Goal: Task Accomplishment & Management: Manage account settings

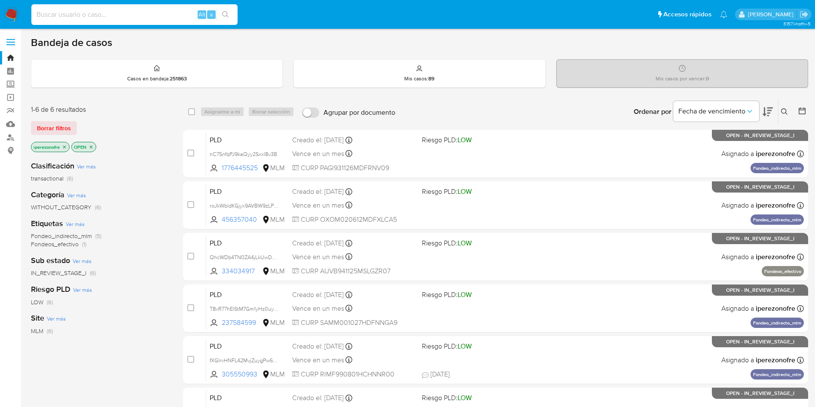
click at [149, 16] on input at bounding box center [134, 14] width 206 height 11
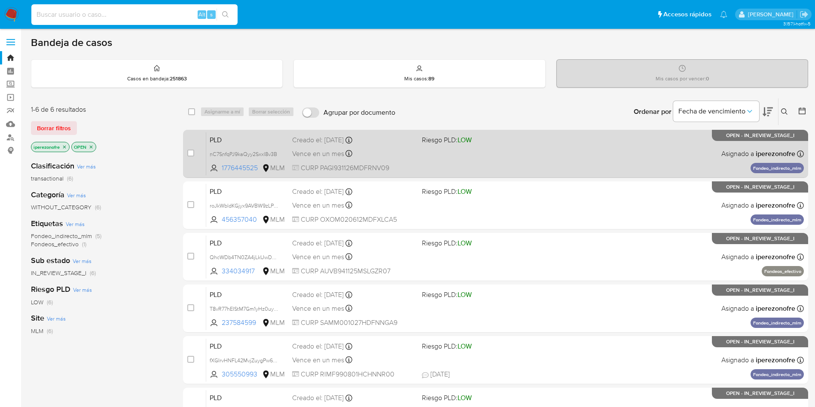
paste input "161983442"
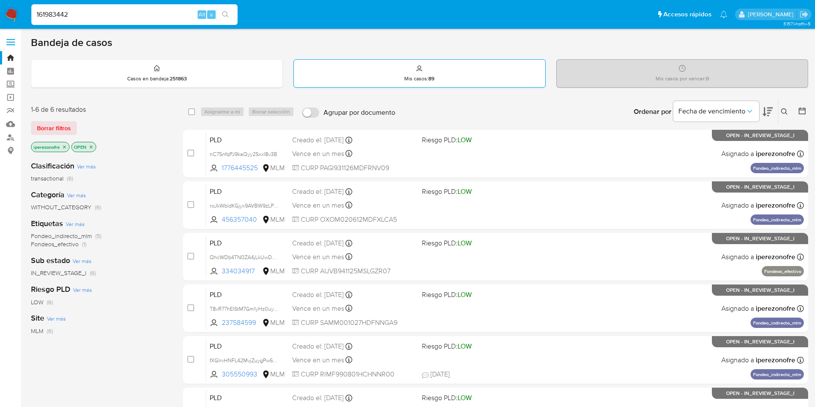
type input "161983442"
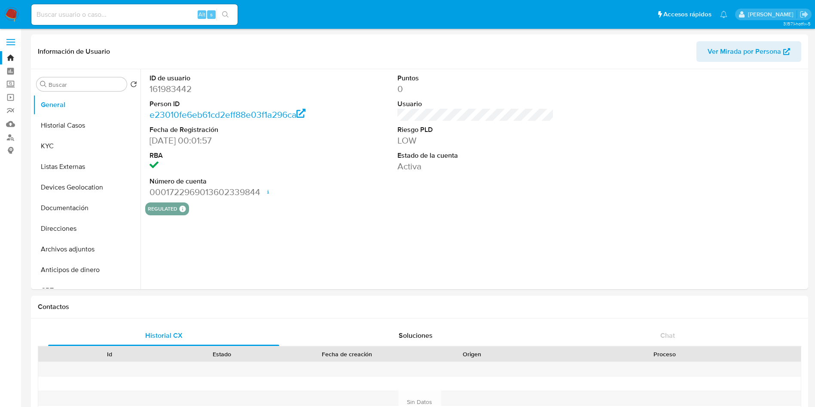
select select "10"
click at [73, 128] on button "Historial Casos" at bounding box center [83, 125] width 100 height 21
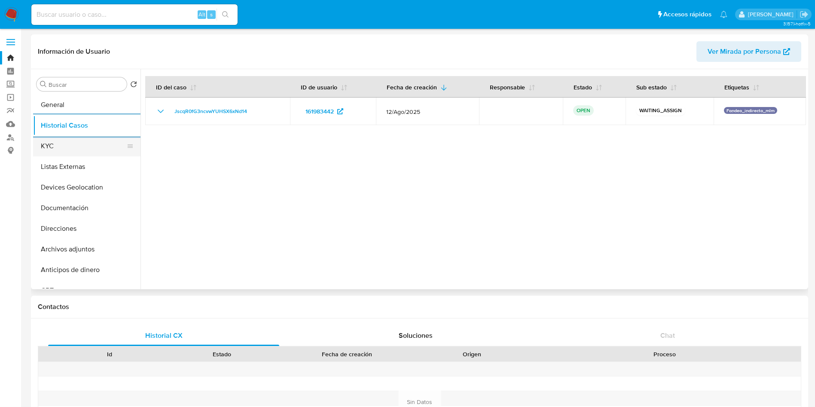
click at [64, 144] on button "KYC" at bounding box center [83, 146] width 100 height 21
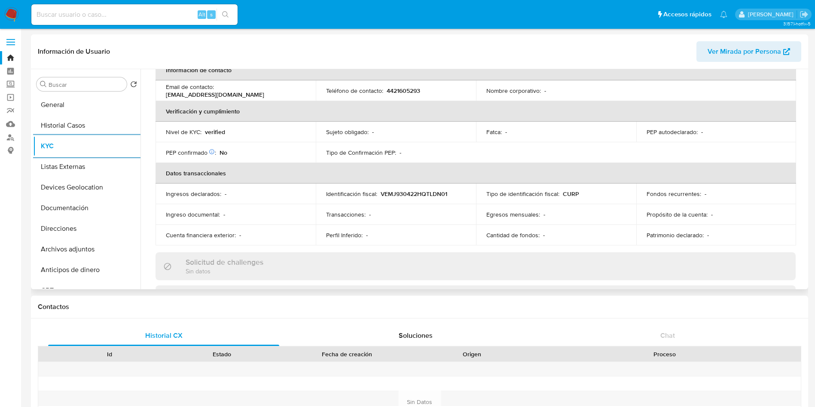
scroll to position [193, 0]
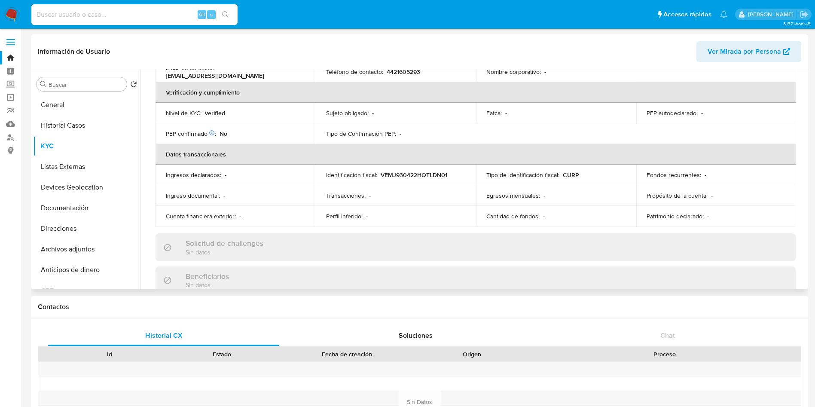
click at [404, 74] on p "4421605293" at bounding box center [402, 72] width 33 height 8
copy p "4421605293"
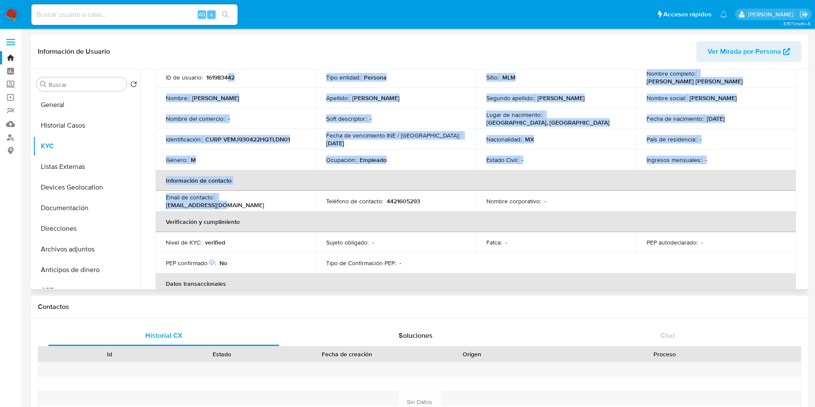
scroll to position [61, 0]
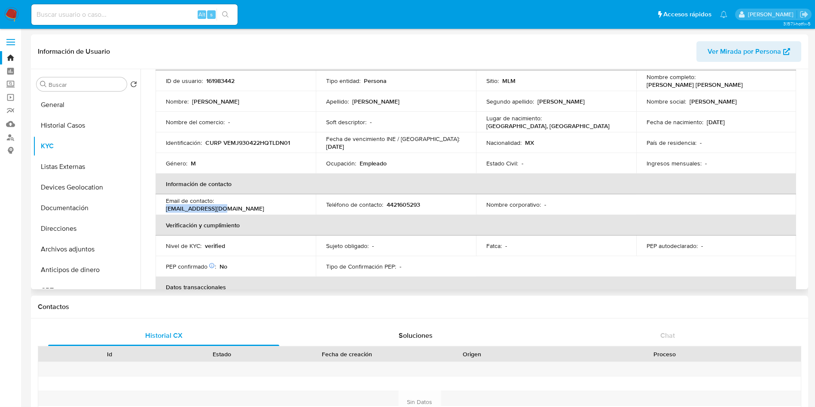
drag, startPoint x: 281, startPoint y: 72, endPoint x: 349, endPoint y: 237, distance: 177.9
click at [221, 207] on div "Email de contacto : royaabyy@gmail.com" at bounding box center [236, 204] width 140 height 15
copy p "royaabyy@gmail.com"
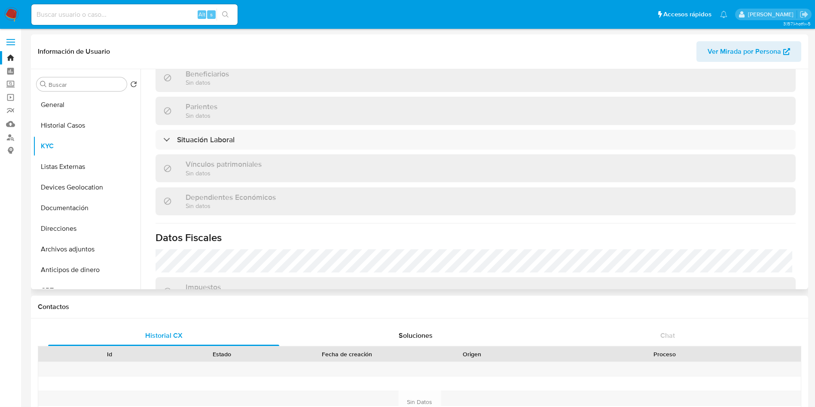
scroll to position [397, 0]
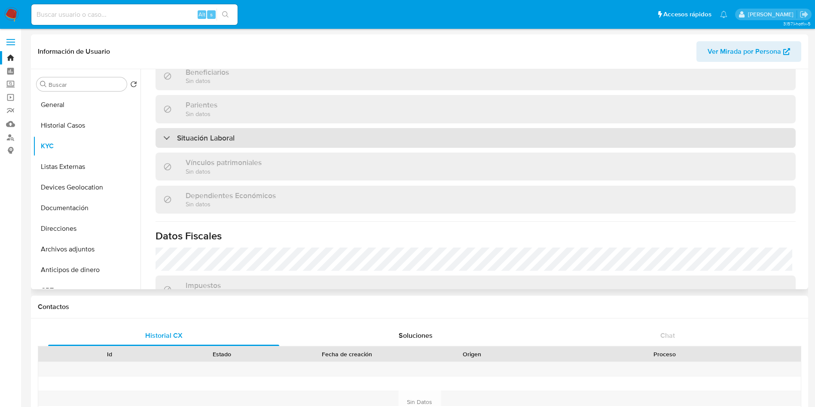
click at [281, 139] on div "Situación Laboral" at bounding box center [475, 138] width 640 height 20
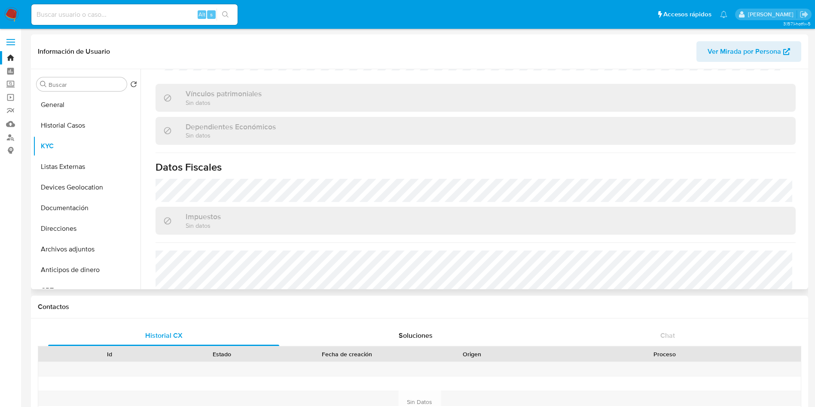
scroll to position [655, 0]
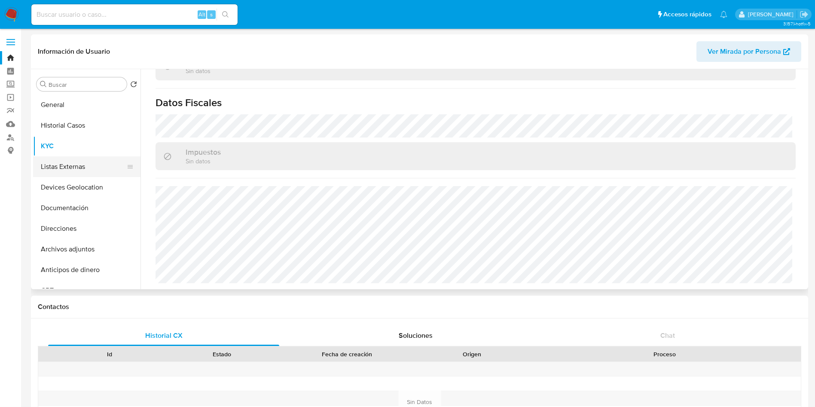
click at [73, 167] on button "Listas Externas" at bounding box center [83, 166] width 100 height 21
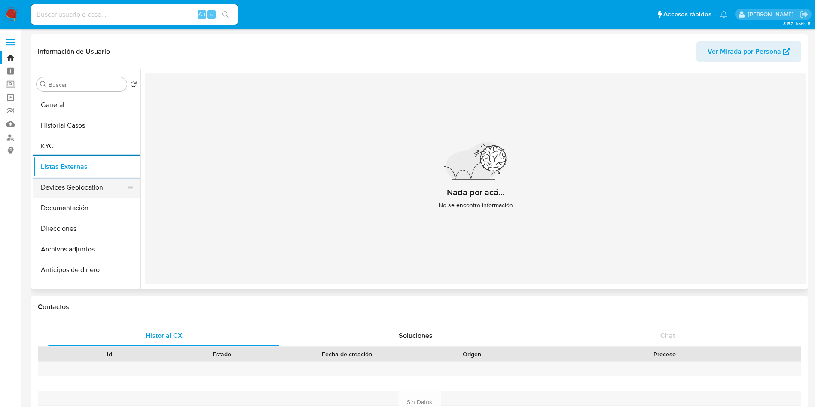
click at [84, 184] on button "Devices Geolocation" at bounding box center [83, 187] width 100 height 21
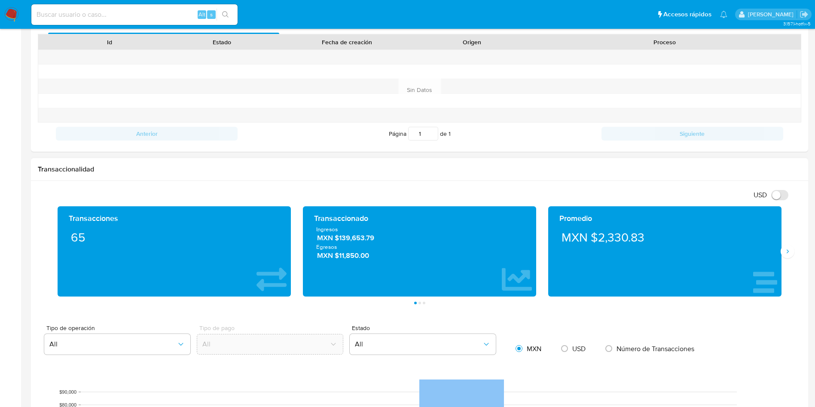
scroll to position [322, 0]
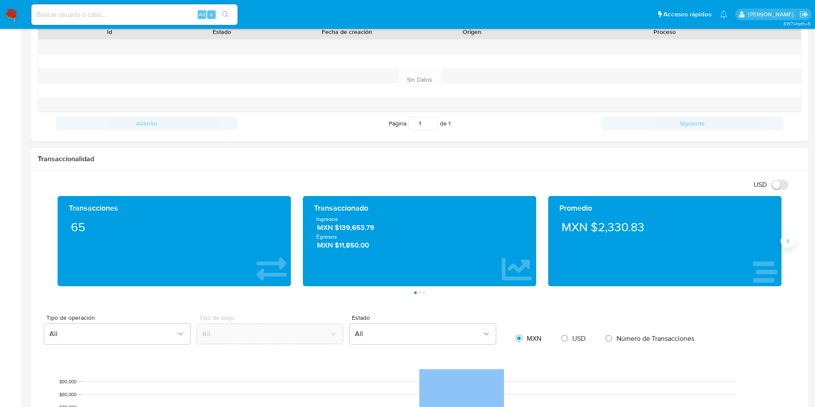
click at [786, 240] on icon "Siguiente" at bounding box center [787, 240] width 7 height 7
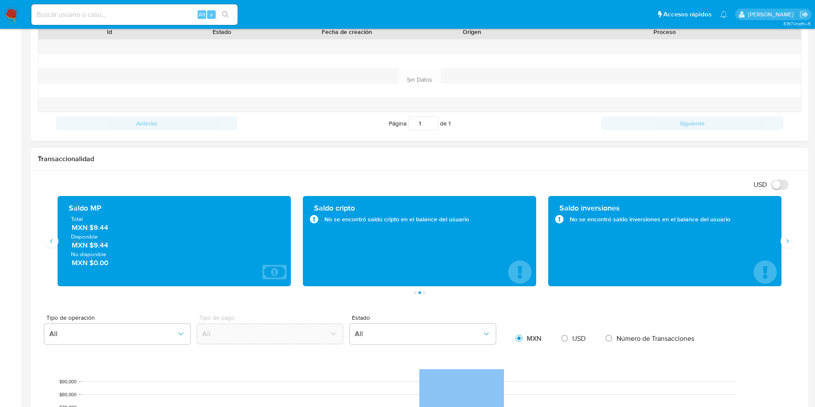
drag, startPoint x: 114, startPoint y: 230, endPoint x: 94, endPoint y: 230, distance: 20.2
click at [94, 230] on span "MXN $9.44" at bounding box center [175, 227] width 206 height 10
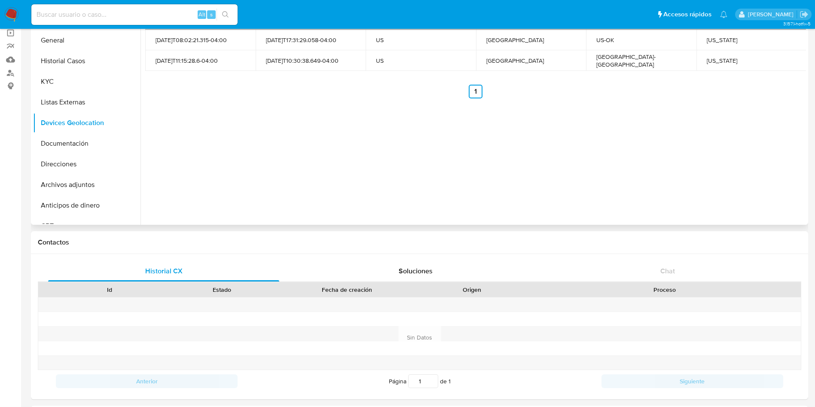
scroll to position [0, 0]
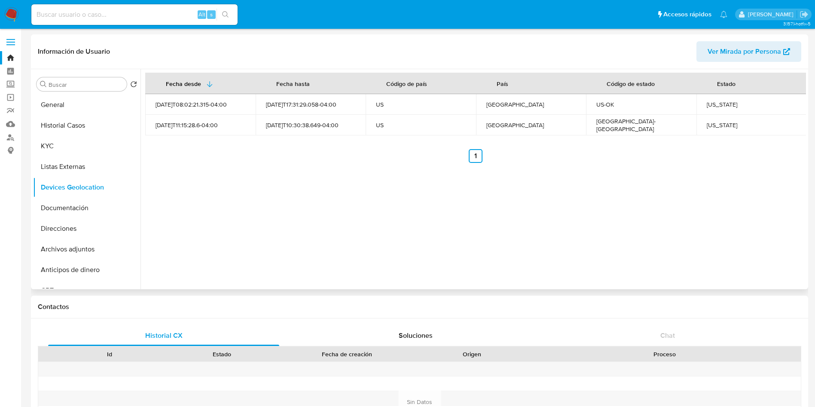
click at [720, 107] on div "Oklahoma" at bounding box center [751, 104] width 90 height 8
copy div "Oklahoma"
click at [709, 128] on div "Texas" at bounding box center [751, 125] width 90 height 8
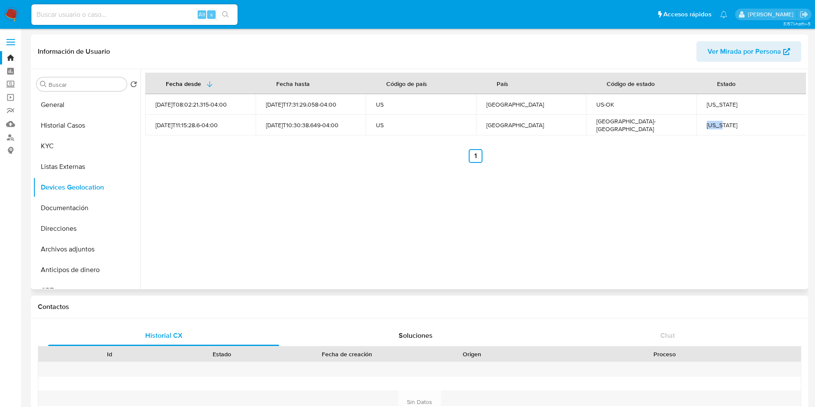
copy div "Texas"
click at [84, 210] on button "Documentación" at bounding box center [83, 208] width 100 height 21
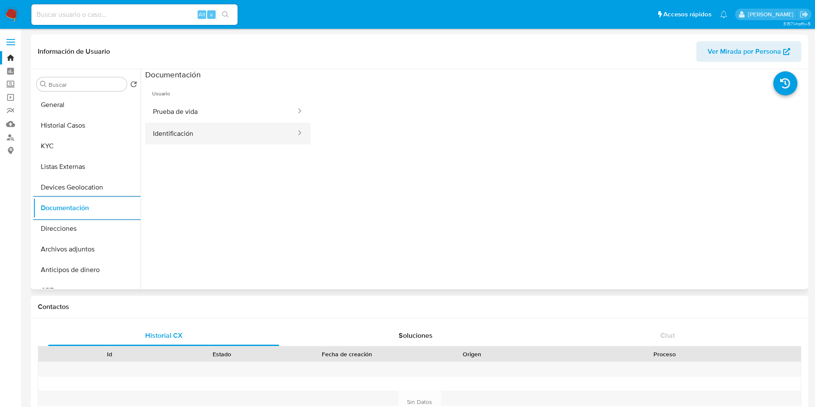
click at [216, 134] on button "Identificación" at bounding box center [221, 133] width 152 height 22
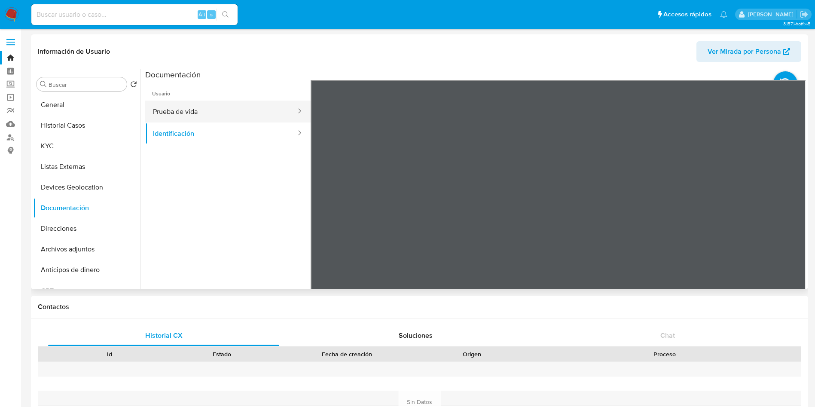
click at [192, 111] on button "Prueba de vida" at bounding box center [221, 111] width 152 height 22
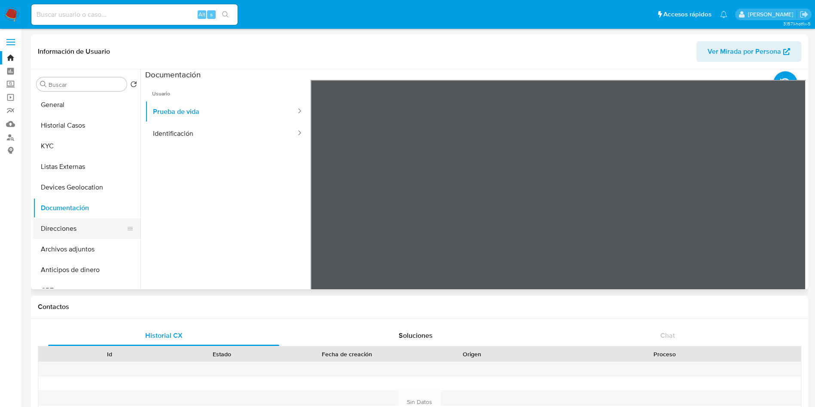
click at [91, 229] on button "Direcciones" at bounding box center [83, 228] width 100 height 21
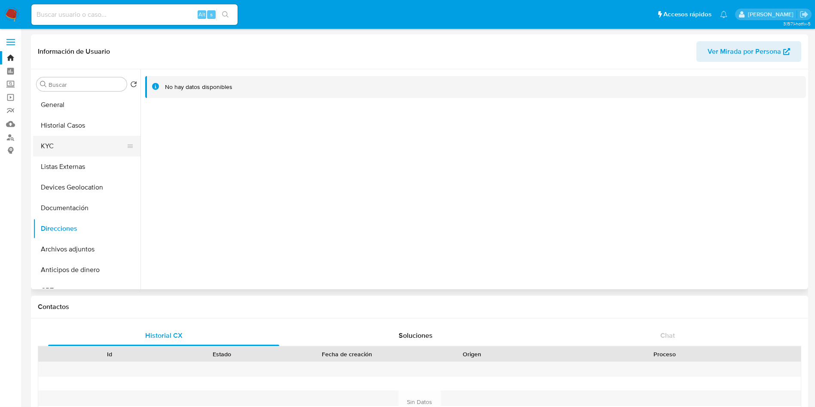
click at [74, 144] on button "KYC" at bounding box center [83, 146] width 100 height 21
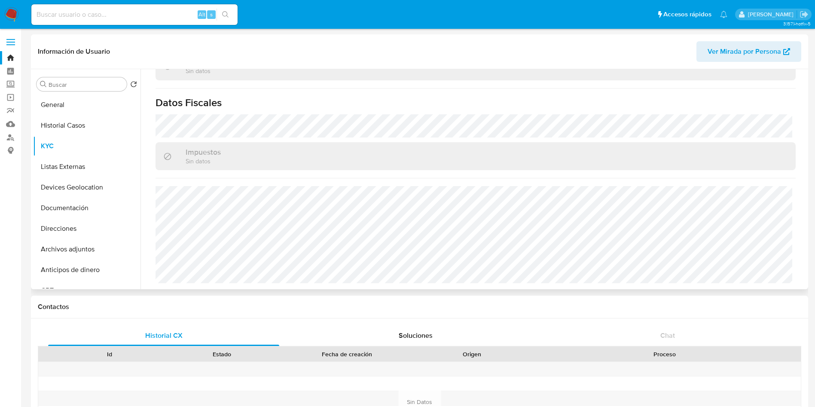
scroll to position [531, 0]
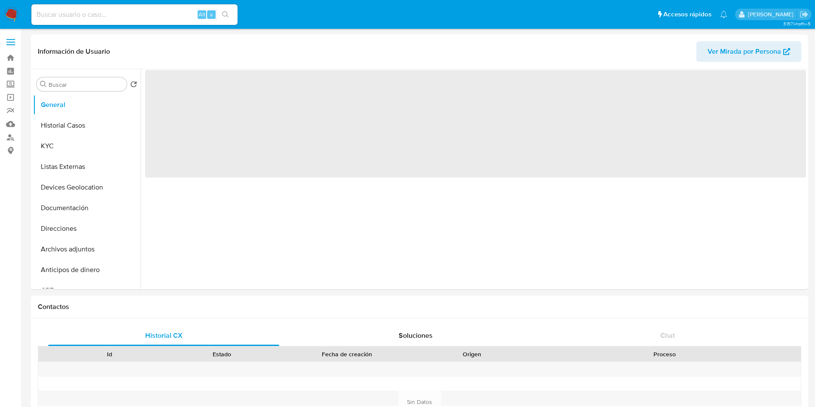
click at [122, 16] on input at bounding box center [134, 14] width 206 height 11
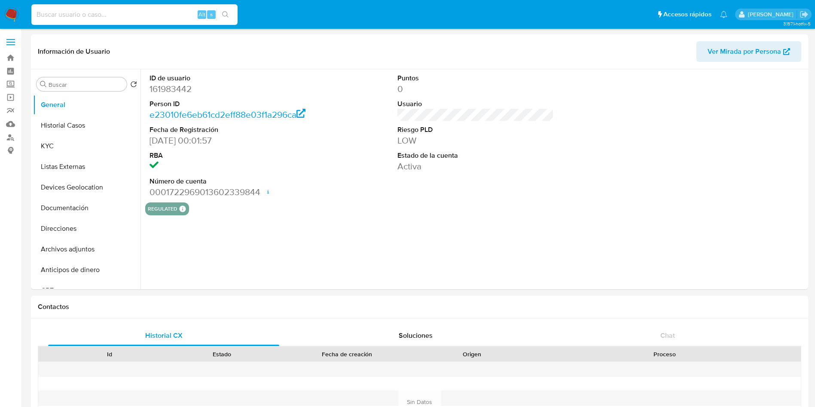
select select "10"
paste input "161983442"
type input "161983442"
click at [83, 125] on button "Historial Casos" at bounding box center [83, 125] width 100 height 21
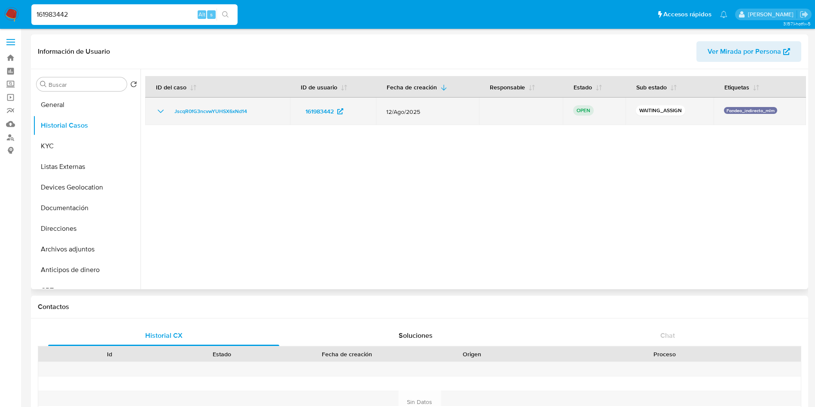
click at [159, 107] on icon "Mostrar/Ocultar" at bounding box center [160, 111] width 10 height 10
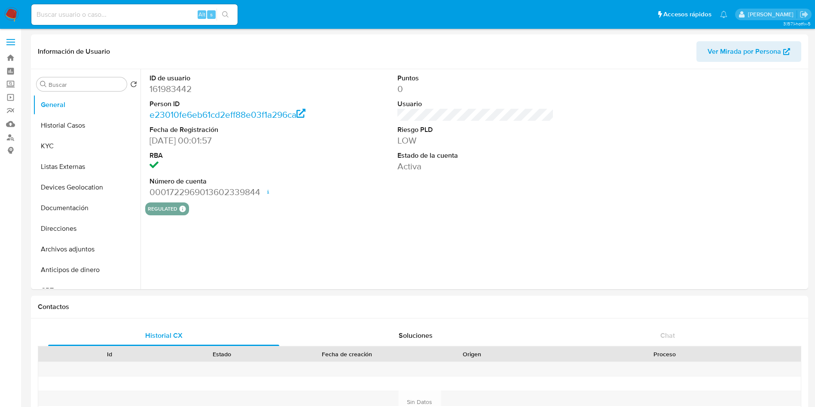
select select "10"
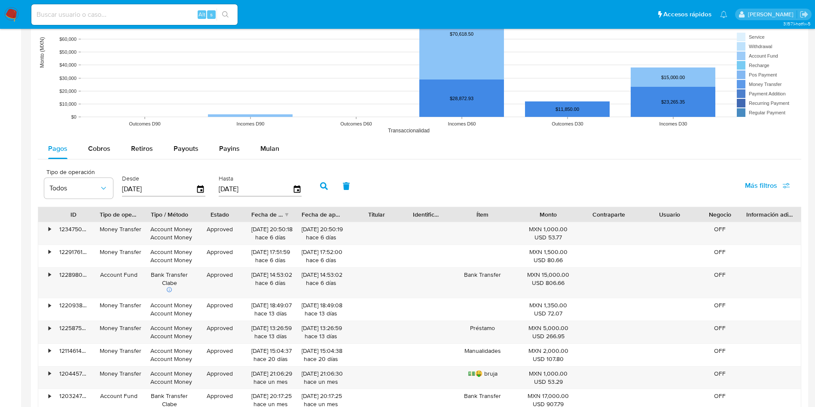
scroll to position [708, 0]
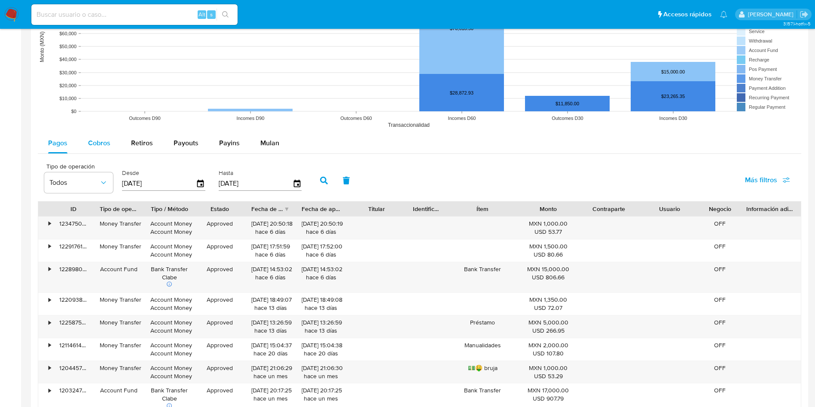
click at [101, 137] on div "Cobros" at bounding box center [99, 143] width 22 height 21
select select "10"
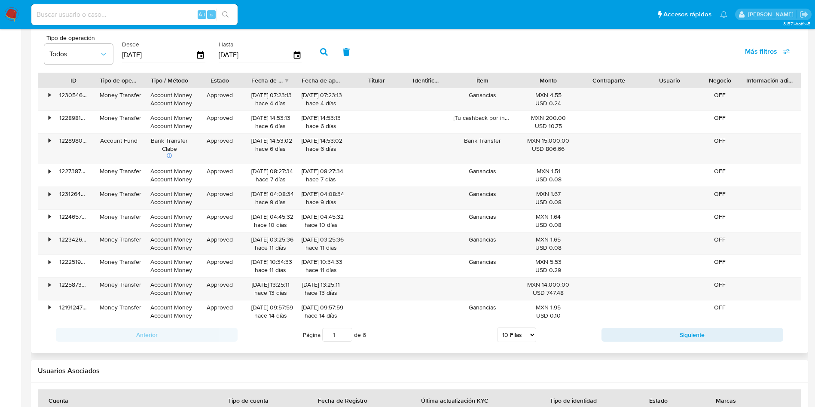
scroll to position [837, 0]
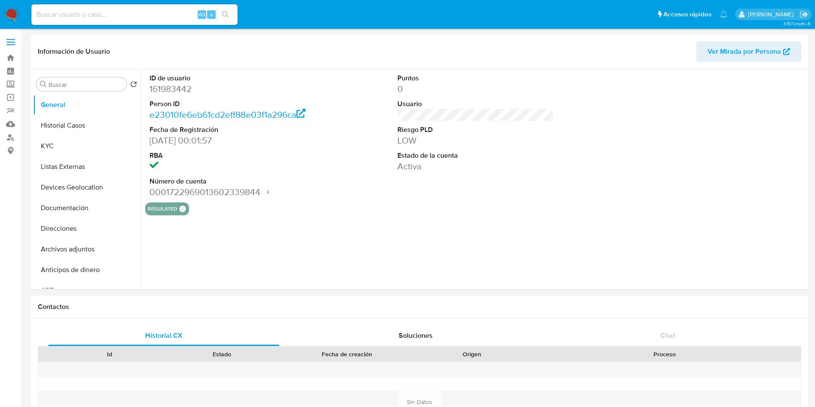
select select "10"
click at [8, 81] on label "Screening" at bounding box center [51, 84] width 102 height 13
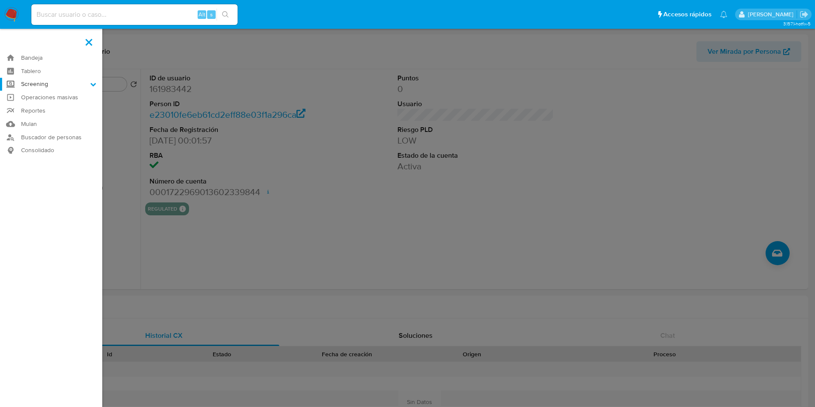
click at [0, 0] on input "Screening" at bounding box center [0, 0] width 0 height 0
click at [52, 119] on link "Herramientas" at bounding box center [51, 117] width 102 height 11
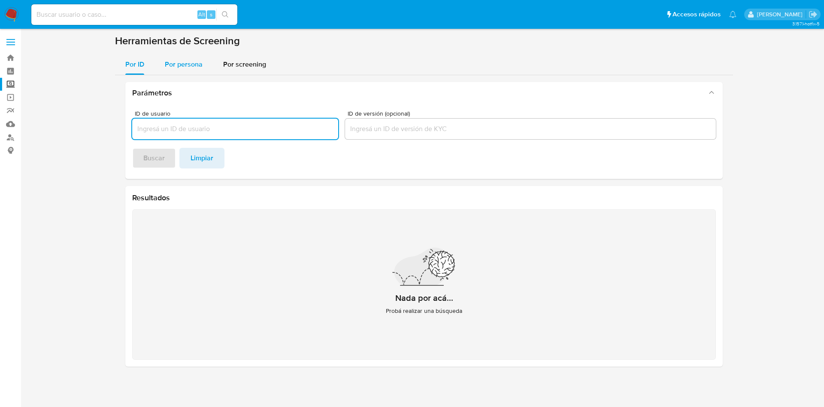
click at [188, 64] on span "Por persona" at bounding box center [184, 64] width 38 height 10
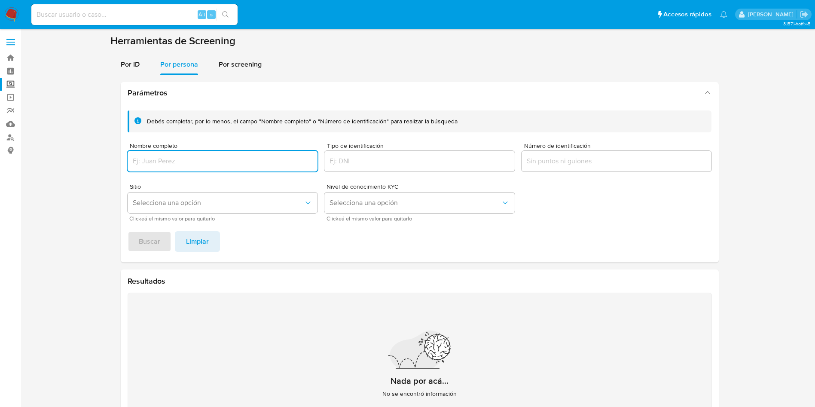
click at [195, 158] on input "Nombre completo" at bounding box center [223, 160] width 190 height 11
type input "JESSICA ANDREA CARDENAS CORONA"
click at [145, 232] on span "Buscar" at bounding box center [149, 241] width 21 height 19
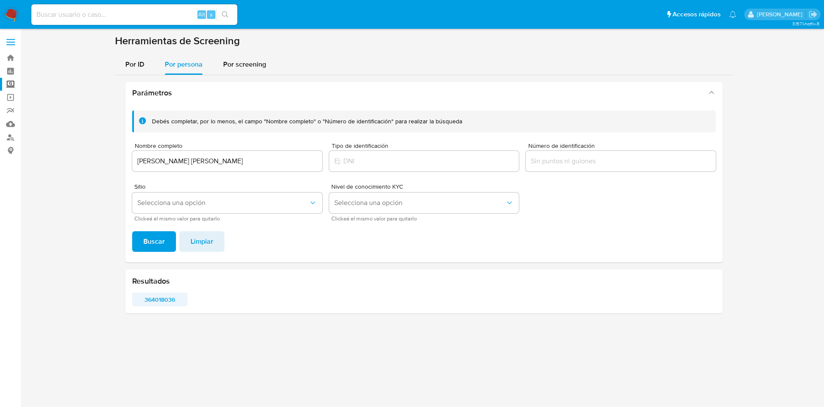
click at [169, 300] on span "364018036" at bounding box center [159, 299] width 43 height 12
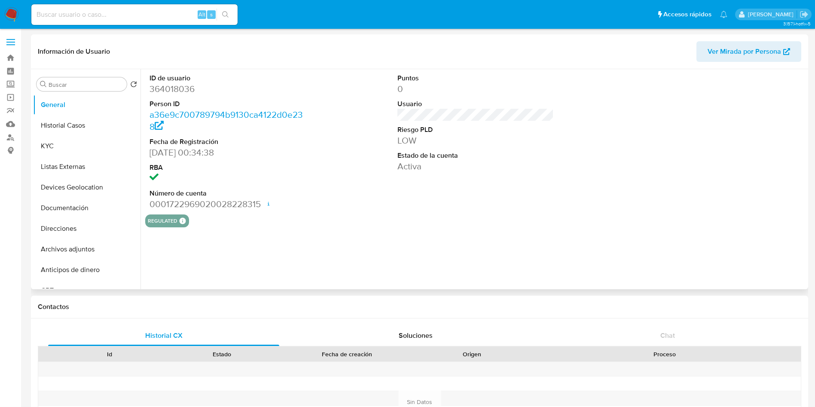
select select "10"
click at [66, 145] on button "KYC" at bounding box center [83, 146] width 100 height 21
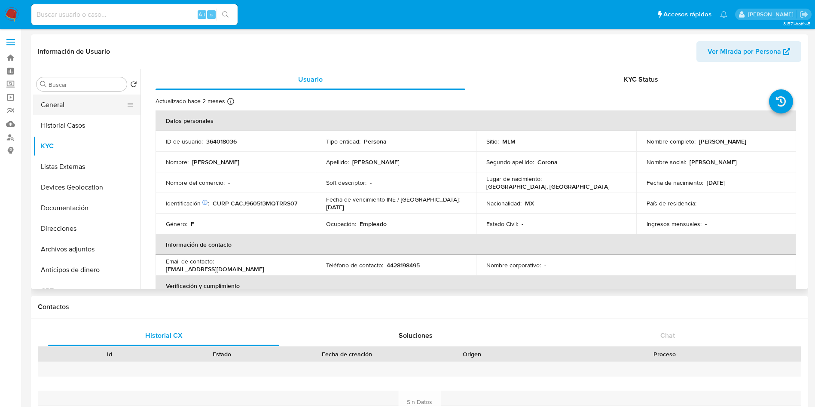
click at [74, 100] on button "General" at bounding box center [83, 104] width 100 height 21
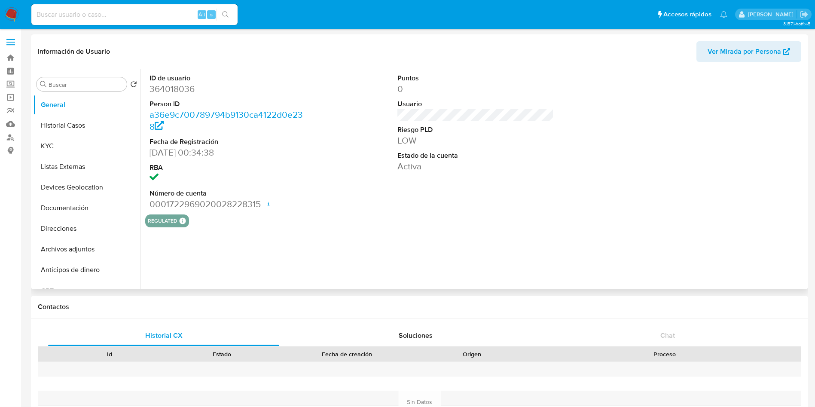
click at [171, 90] on dd "364018036" at bounding box center [227, 89] width 157 height 12
copy dd "364018036"
click at [69, 126] on button "Historial Casos" at bounding box center [83, 125] width 100 height 21
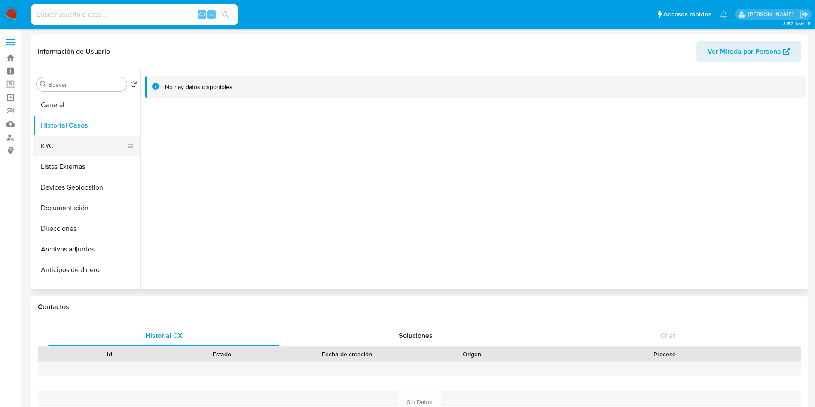
click at [94, 152] on button "KYC" at bounding box center [83, 146] width 100 height 21
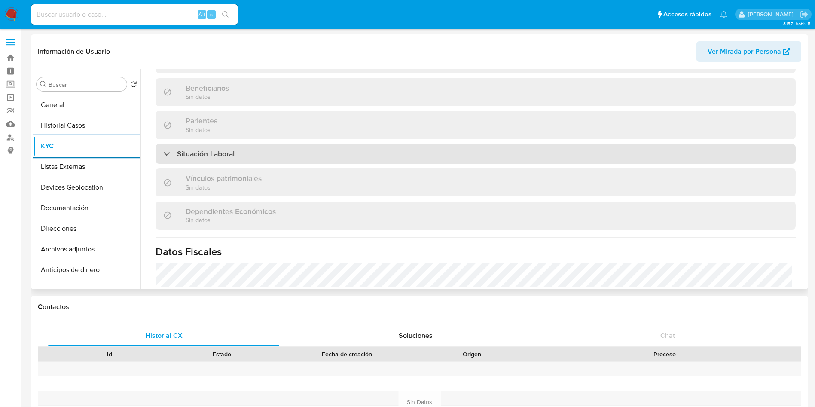
scroll to position [398, 0]
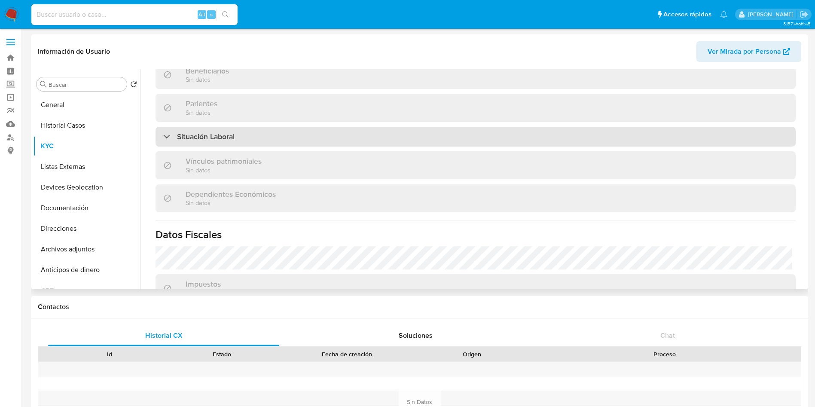
click at [552, 139] on div "Situación Laboral" at bounding box center [475, 137] width 640 height 20
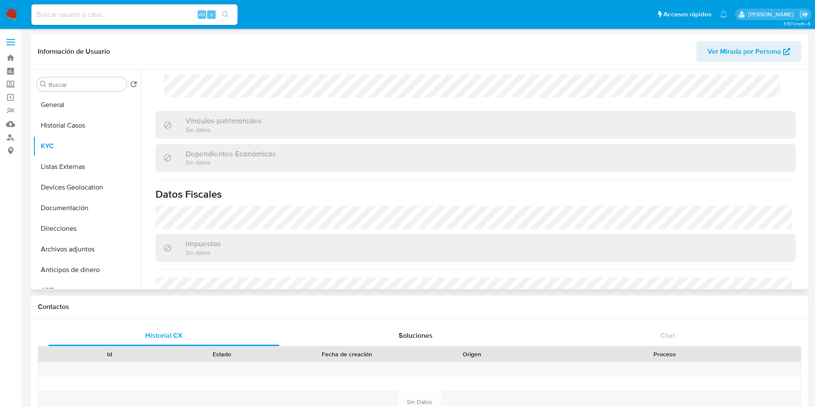
scroll to position [649, 0]
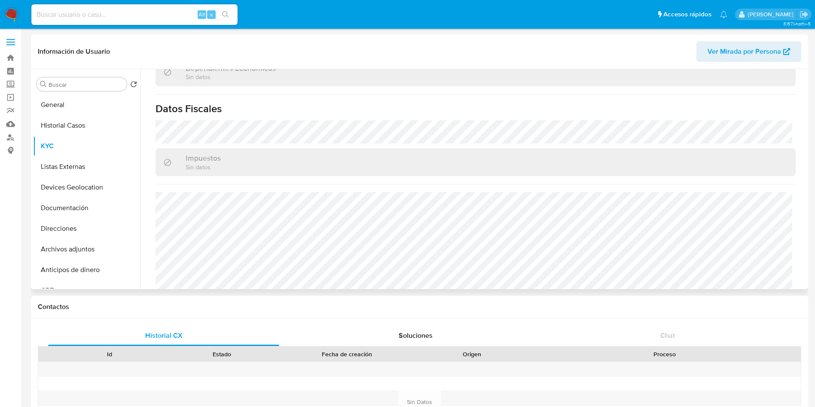
click at [807, 262] on div "Buscar Volver al orden por defecto General Historial Casos KYC Listas Externas …" at bounding box center [419, 179] width 777 height 220
click at [63, 168] on button "Listas Externas" at bounding box center [86, 166] width 107 height 21
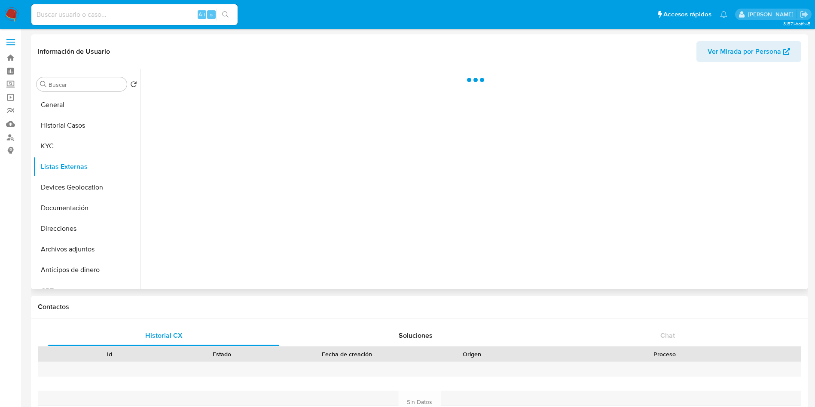
scroll to position [0, 0]
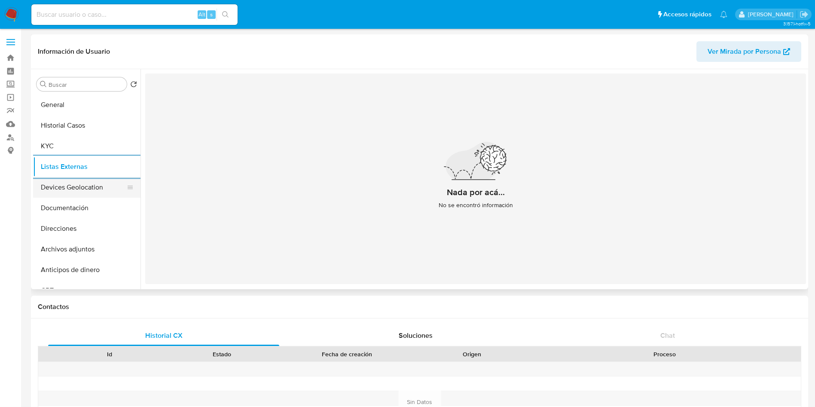
click at [64, 189] on button "Devices Geolocation" at bounding box center [83, 187] width 100 height 21
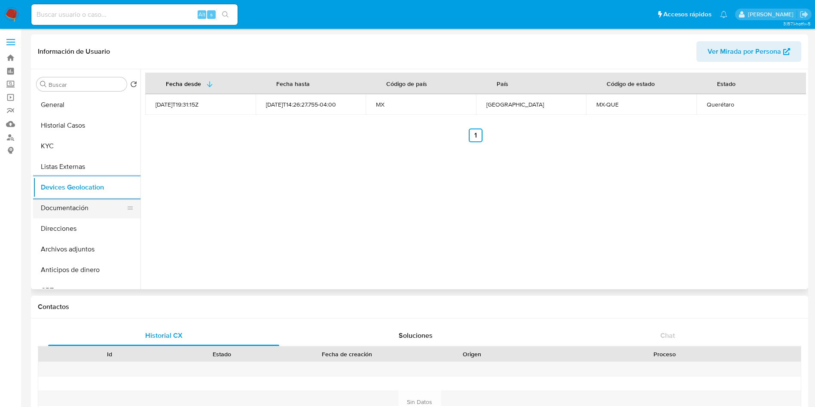
click at [55, 211] on button "Documentación" at bounding box center [83, 208] width 100 height 21
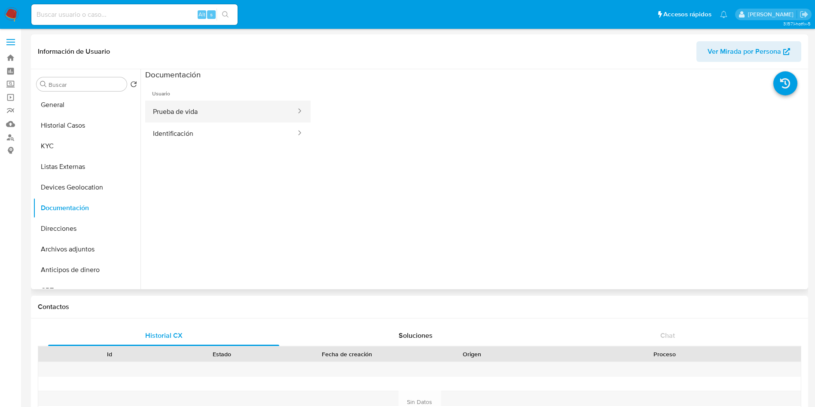
click at [208, 111] on button "Prueba de vida" at bounding box center [221, 111] width 152 height 22
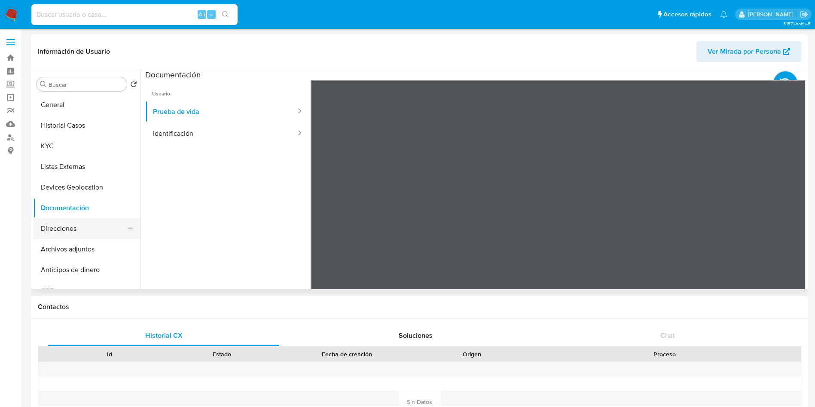
click at [78, 229] on button "Direcciones" at bounding box center [83, 228] width 100 height 21
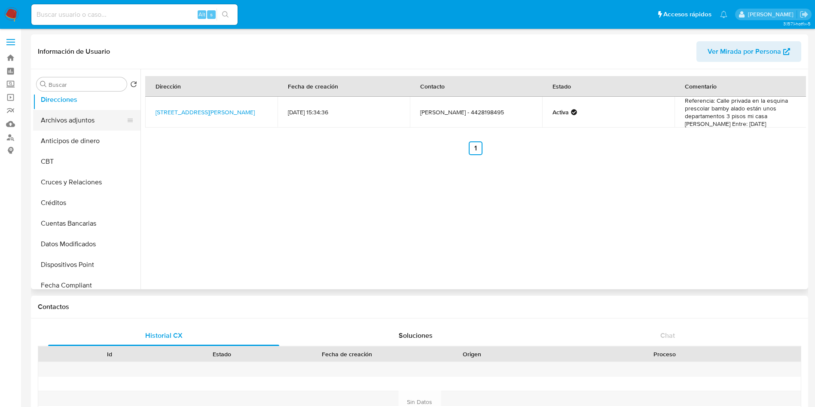
click at [98, 127] on button "Archivos adjuntos" at bounding box center [83, 120] width 100 height 21
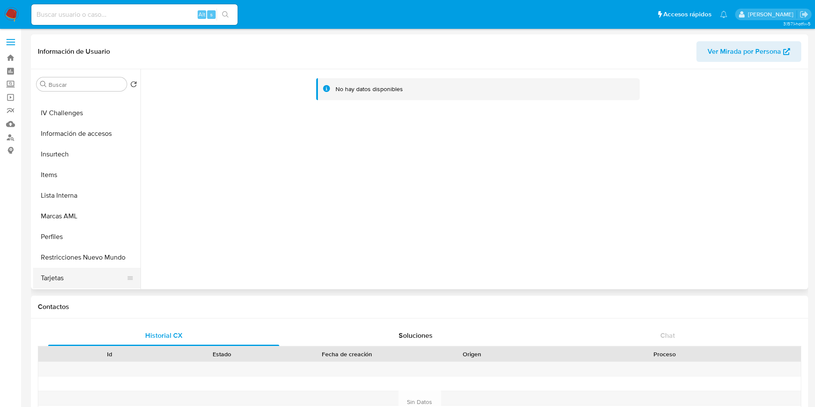
scroll to position [64, 0]
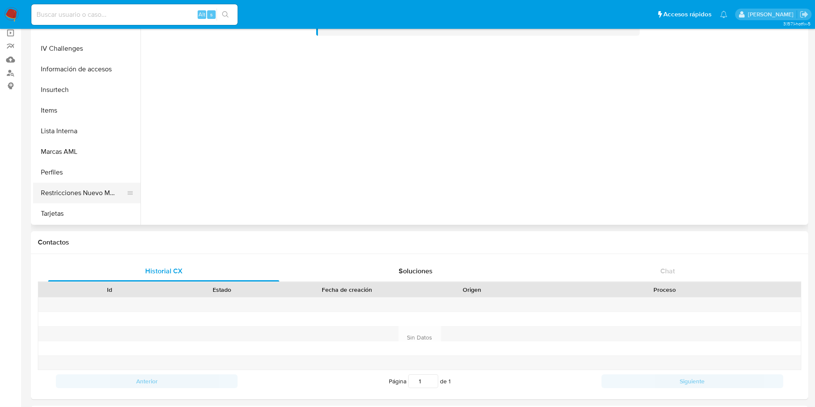
click at [72, 194] on button "Restricciones Nuevo Mundo" at bounding box center [83, 192] width 100 height 21
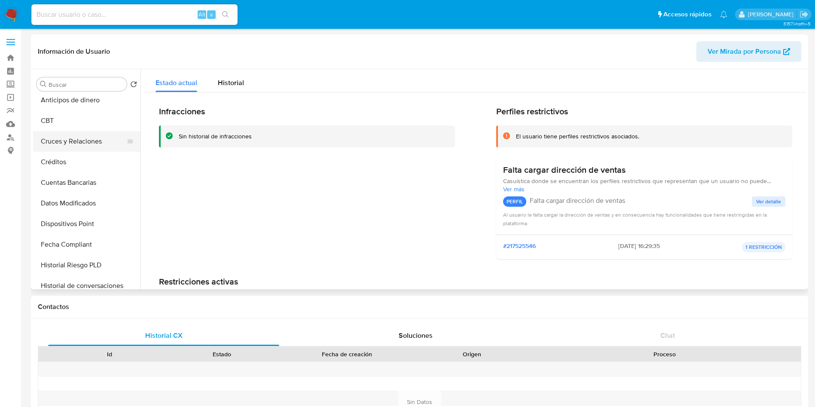
scroll to position [0, 0]
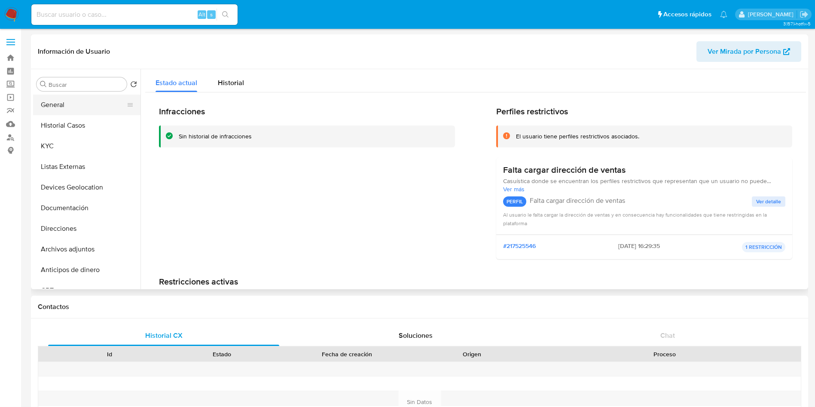
click at [66, 107] on button "General" at bounding box center [83, 104] width 100 height 21
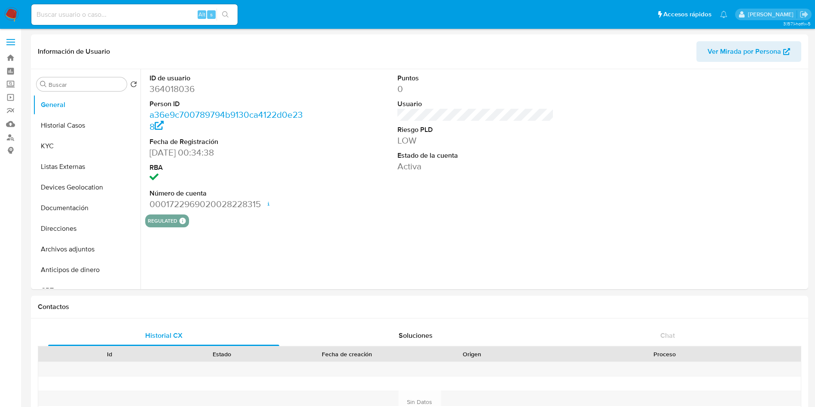
select select "10"
click at [617, 280] on div "ID de usuario 364018036 Person ID a36e9c700789794b9130ca4122d0e238 Fecha de Reg…" at bounding box center [472, 179] width 665 height 220
click at [10, 84] on label "Screening" at bounding box center [51, 84] width 102 height 13
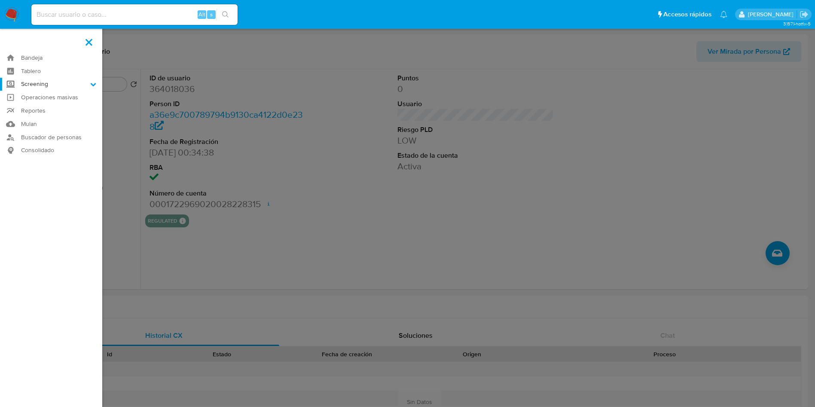
click at [0, 0] on input "Screening" at bounding box center [0, 0] width 0 height 0
click at [46, 121] on link "Herramientas" at bounding box center [51, 117] width 102 height 11
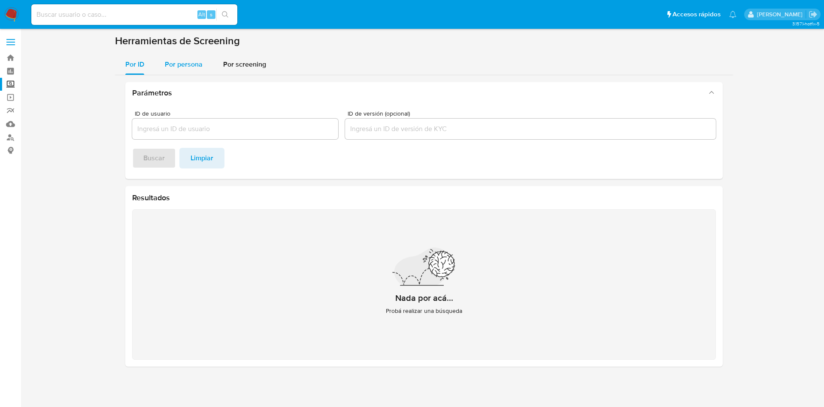
click at [175, 63] on span "Por persona" at bounding box center [184, 64] width 38 height 10
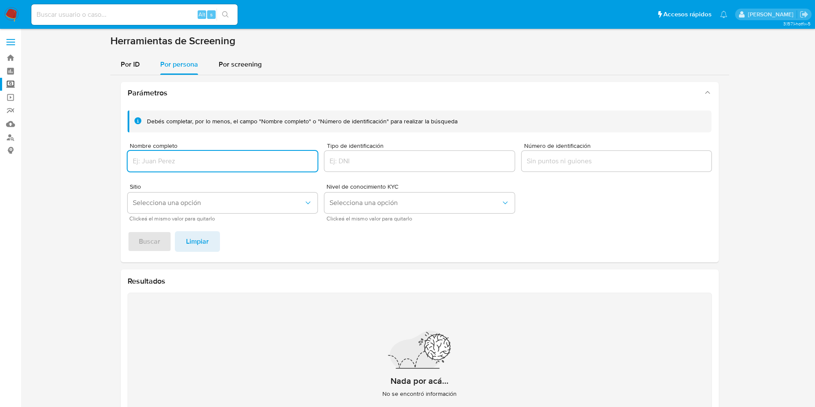
click at [198, 156] on input "Nombre completo" at bounding box center [223, 160] width 190 height 11
type input "[PERSON_NAME]"
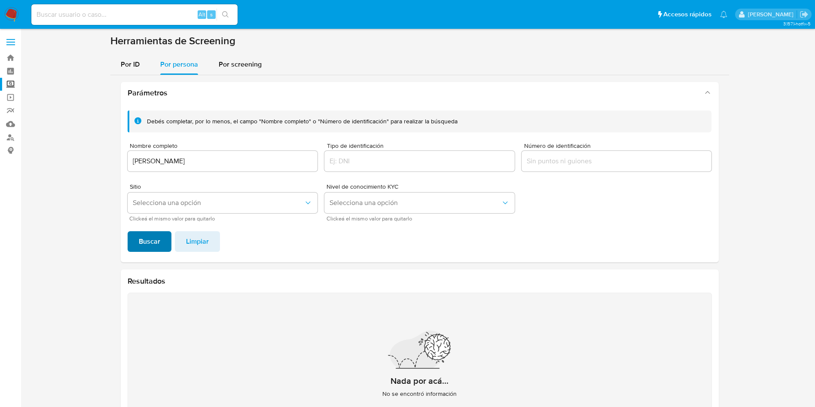
click at [141, 246] on span "Buscar" at bounding box center [149, 241] width 21 height 19
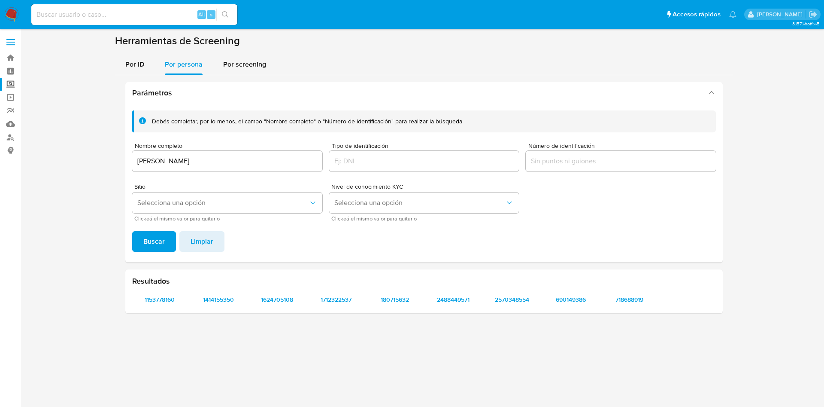
click at [561, 158] on input "Número de identificación" at bounding box center [621, 160] width 190 height 11
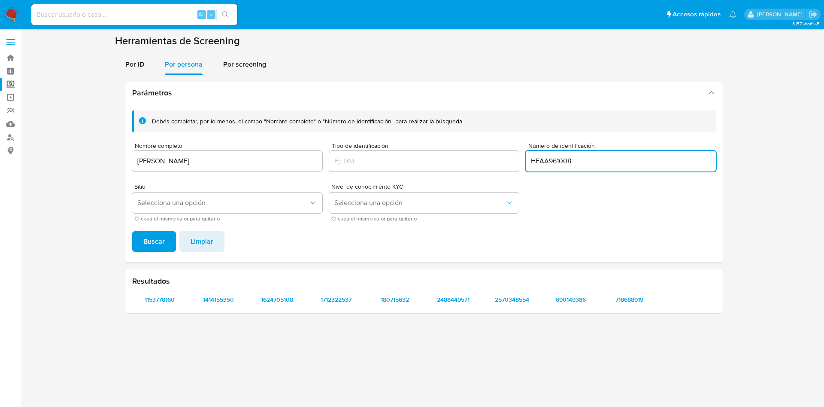
type input "HEAA961008"
click at [154, 240] on span "Buscar" at bounding box center [153, 241] width 21 height 19
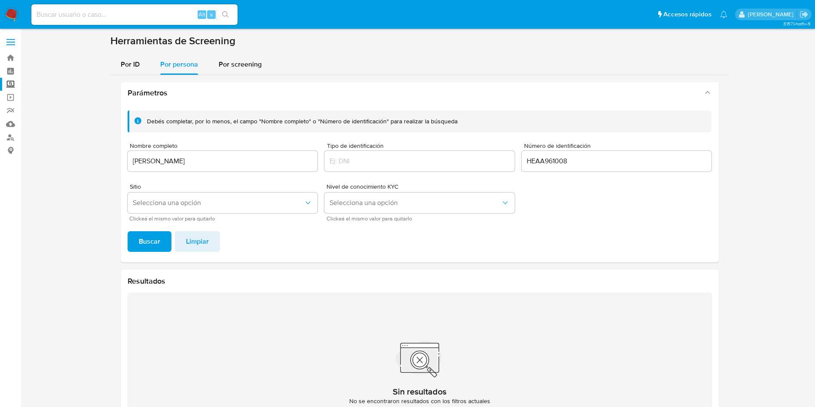
drag, startPoint x: 618, startPoint y: 167, endPoint x: 477, endPoint y: 165, distance: 141.3
click at [477, 165] on div "Debés completar, por lo menos, el campo "Nombre completo" o "Número de identifi…" at bounding box center [420, 165] width 584 height 110
click at [550, 162] on input "HEAA961008" at bounding box center [616, 160] width 190 height 11
click at [551, 162] on input "HEAA961008" at bounding box center [616, 160] width 190 height 11
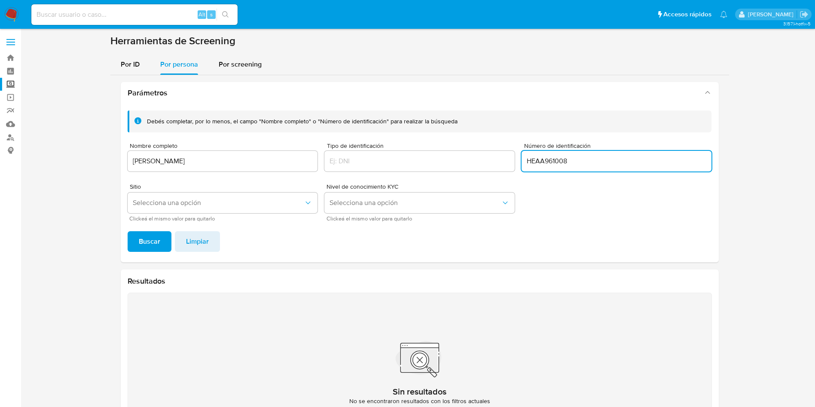
click at [551, 162] on input "HEAA961008" at bounding box center [616, 160] width 190 height 11
click at [581, 235] on footer "Buscar Limpiar" at bounding box center [420, 241] width 584 height 21
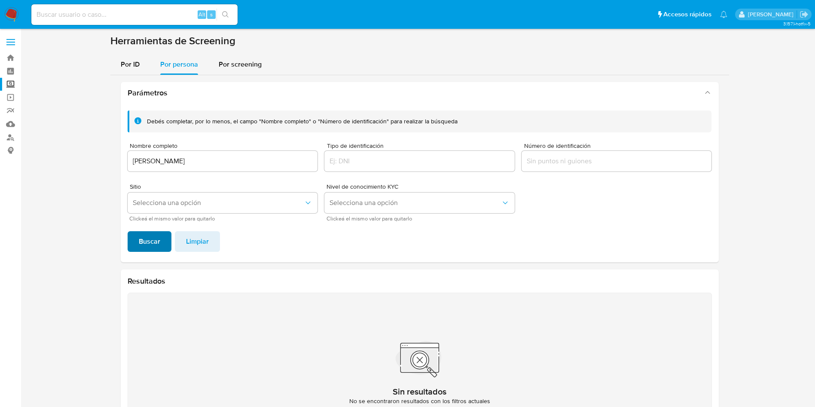
click at [154, 248] on span "Buscar" at bounding box center [149, 241] width 21 height 19
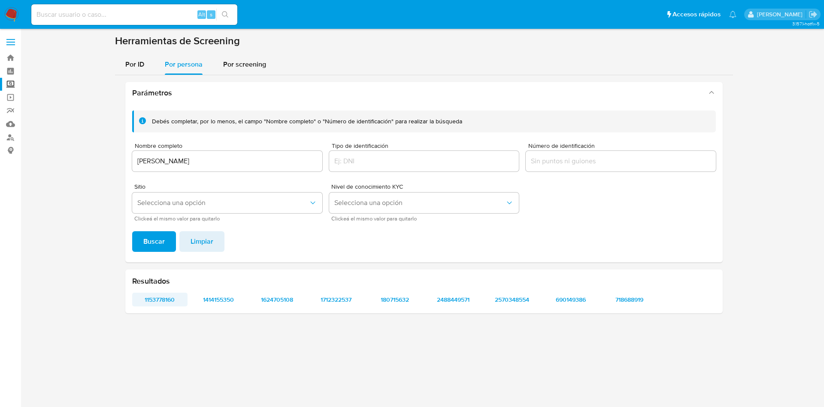
click at [160, 299] on span "1153778160" at bounding box center [159, 299] width 43 height 12
click at [215, 295] on span "1414155350" at bounding box center [218, 299] width 43 height 12
click at [281, 300] on span "1624705108" at bounding box center [277, 299] width 43 height 12
click at [337, 300] on span "1712322537" at bounding box center [335, 299] width 43 height 12
click at [392, 301] on span "180715632" at bounding box center [394, 299] width 43 height 12
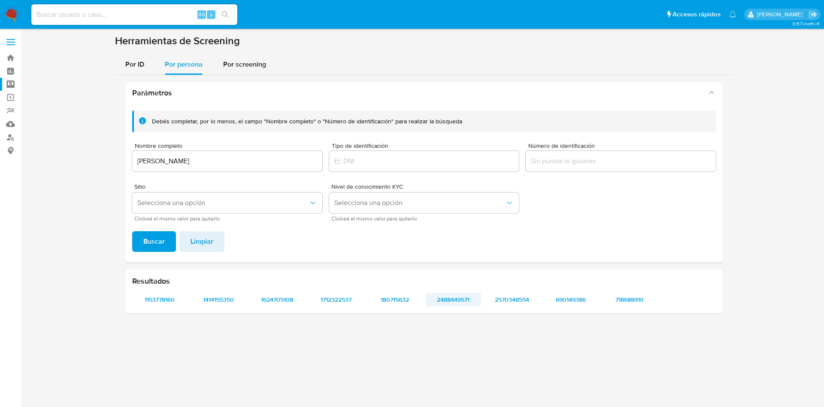
click at [466, 298] on span "2488449571" at bounding box center [453, 299] width 43 height 12
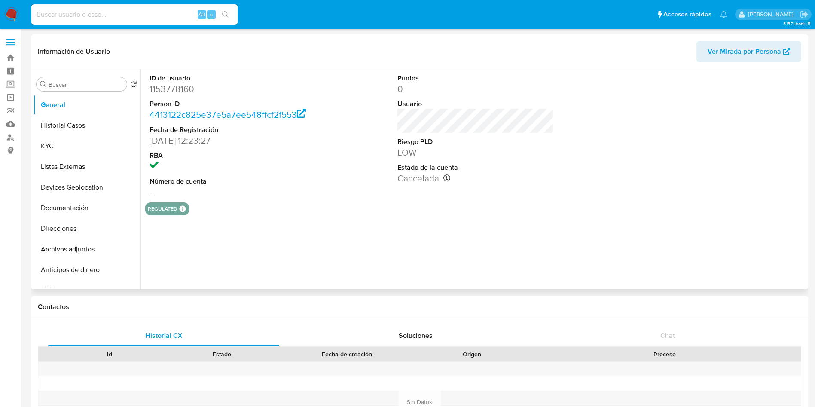
select select "10"
click at [52, 144] on button "KYC" at bounding box center [83, 146] width 100 height 21
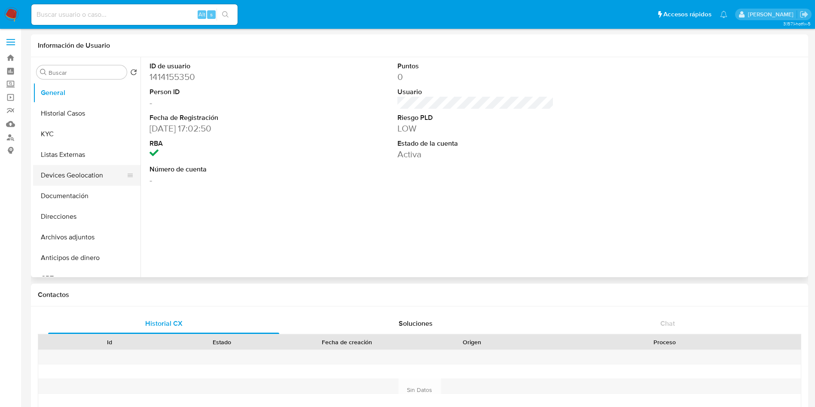
select select "10"
click at [82, 133] on button "KYC" at bounding box center [83, 134] width 100 height 21
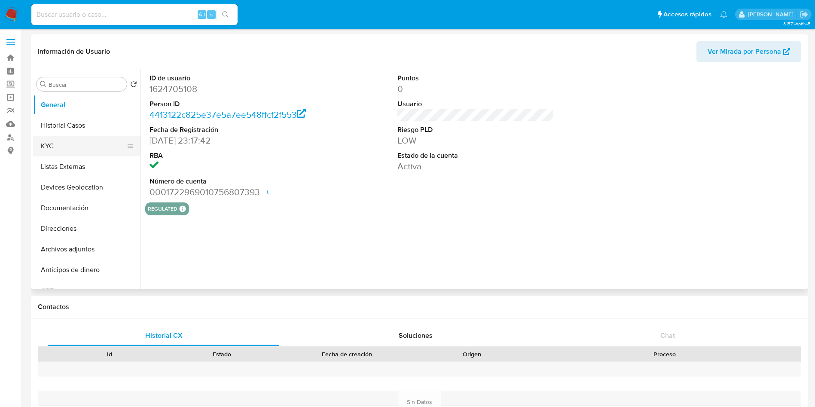
select select "10"
click at [67, 140] on button "KYC" at bounding box center [83, 146] width 100 height 21
click at [90, 145] on button "KYC" at bounding box center [83, 146] width 100 height 21
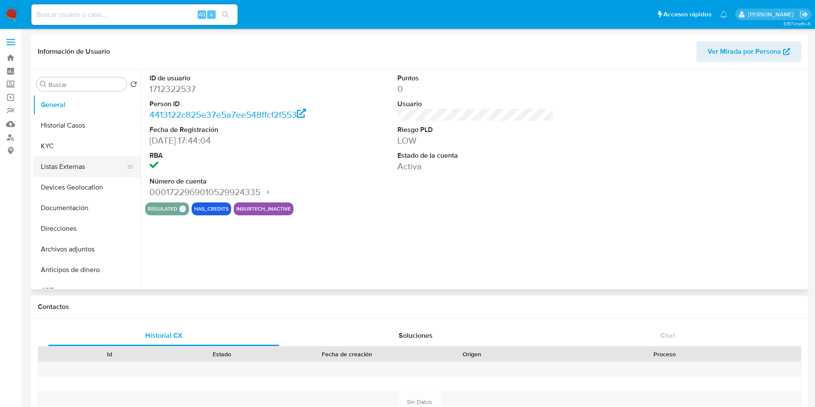
select select "10"
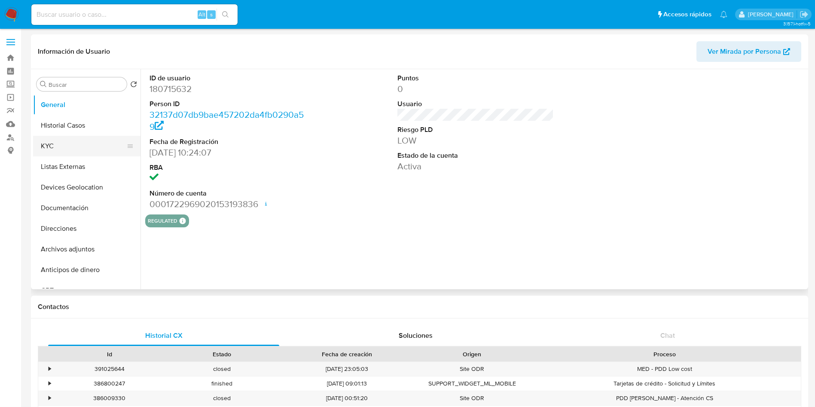
click at [59, 146] on button "KYC" at bounding box center [83, 146] width 100 height 21
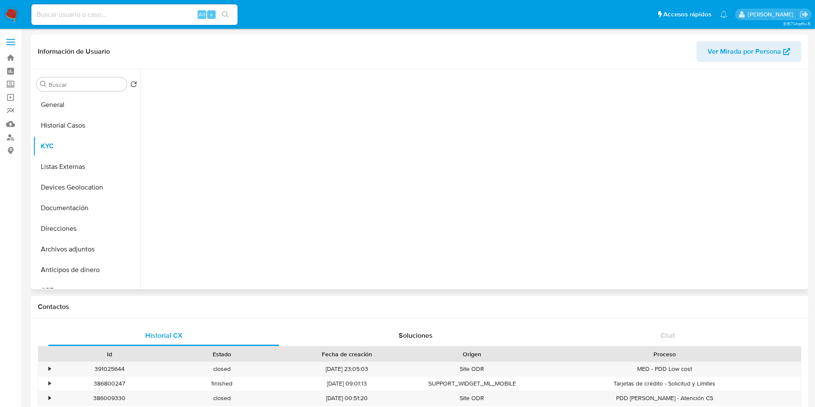
select select "10"
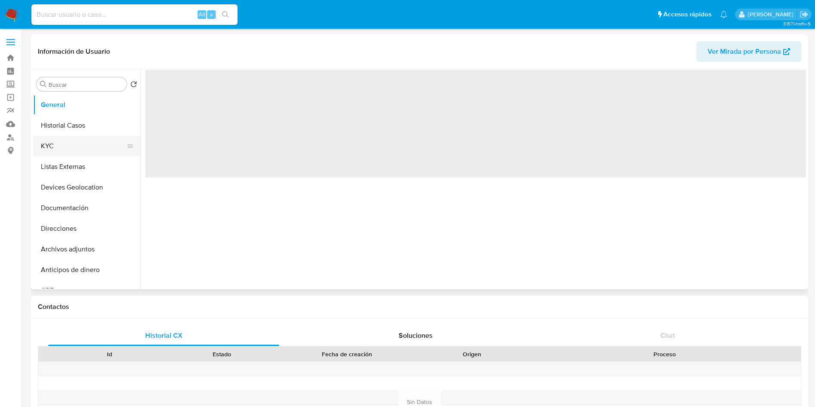
click at [55, 139] on button "KYC" at bounding box center [83, 146] width 100 height 21
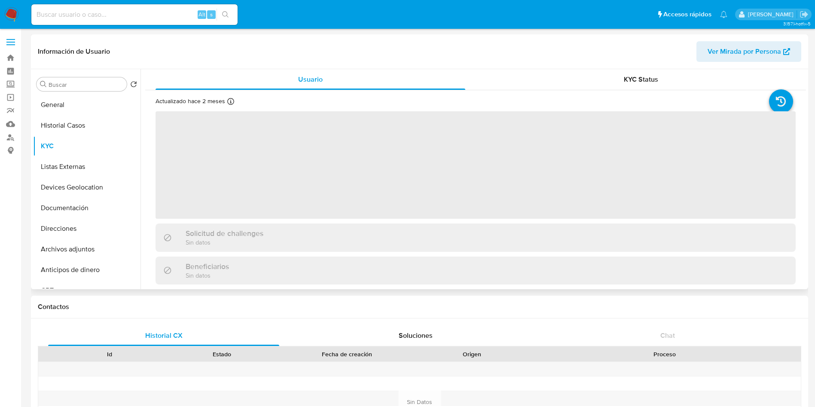
select select "10"
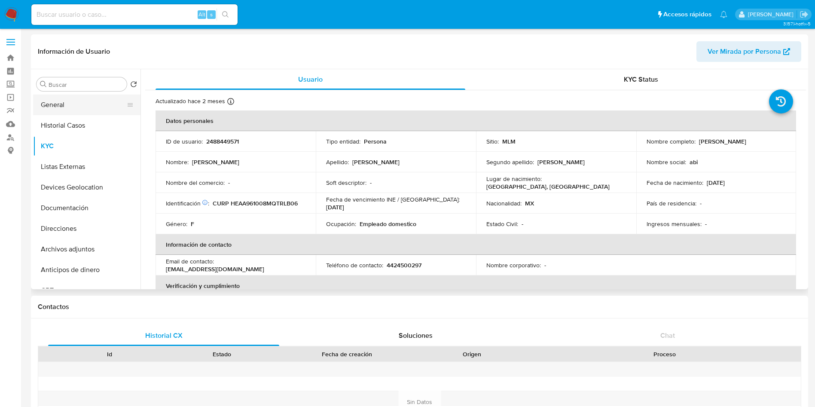
click at [68, 100] on button "General" at bounding box center [83, 104] width 100 height 21
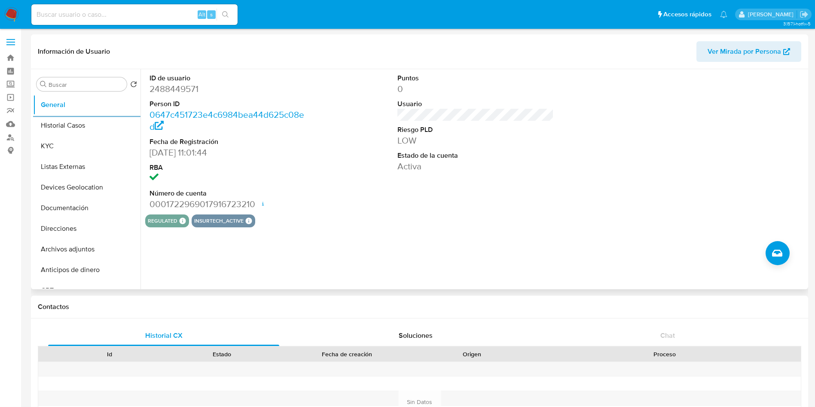
drag, startPoint x: 80, startPoint y: 131, endPoint x: 151, endPoint y: 140, distance: 72.0
click at [80, 131] on button "Historial Casos" at bounding box center [86, 125] width 107 height 21
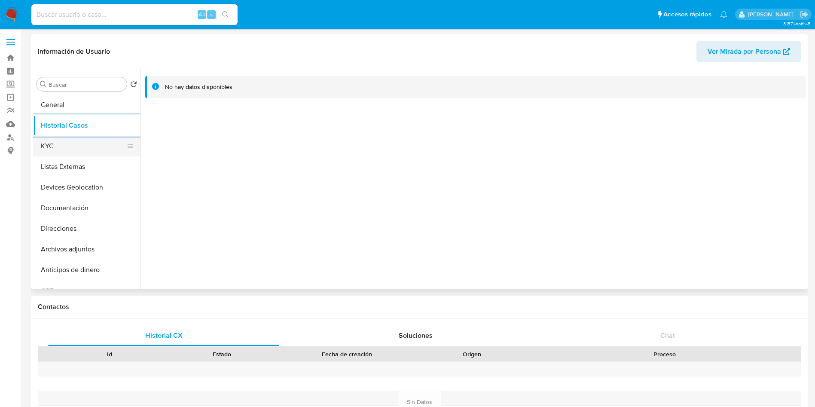
click at [71, 145] on button "KYC" at bounding box center [83, 146] width 100 height 21
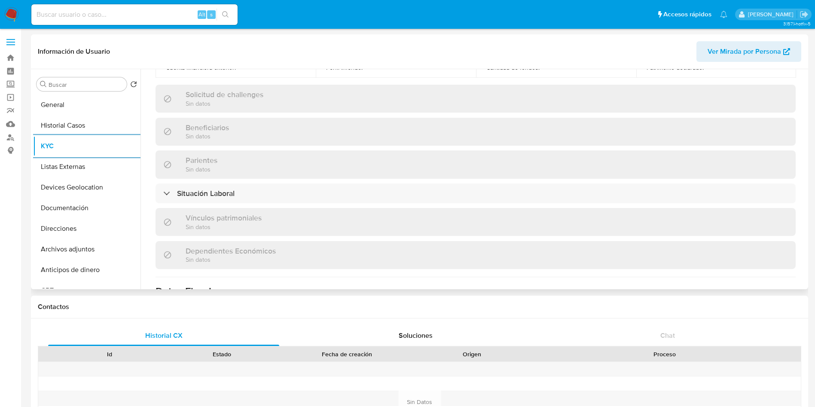
scroll to position [406, 0]
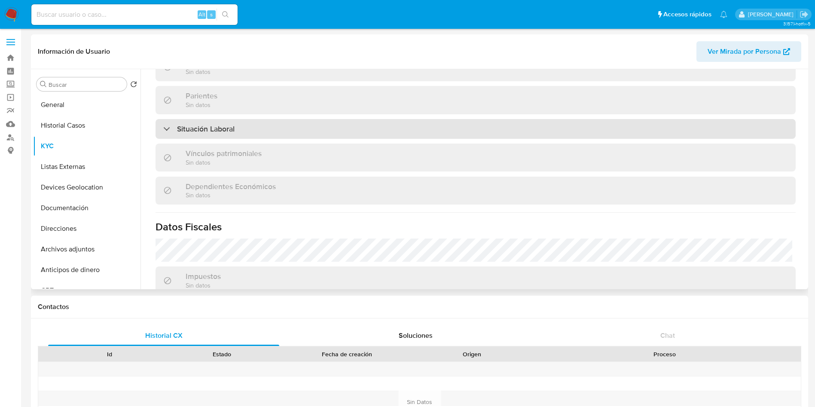
click at [588, 125] on div "Situación Laboral" at bounding box center [475, 129] width 640 height 20
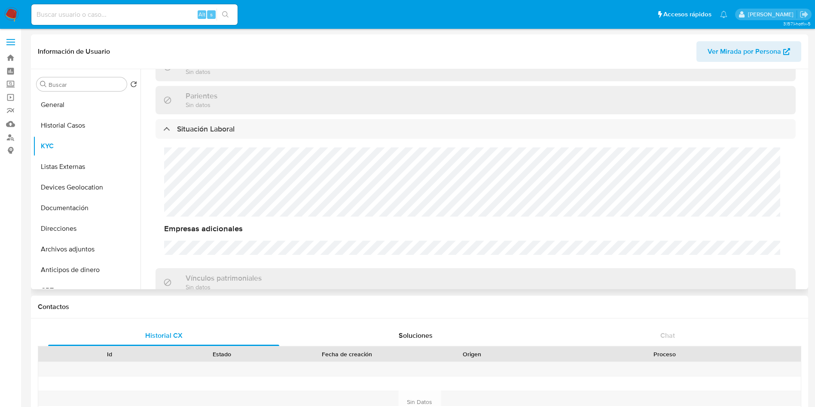
drag, startPoint x: 806, startPoint y: 190, endPoint x: 807, endPoint y: 207, distance: 17.2
click at [807, 207] on div "Buscar Volver al orden por defecto General Historial Casos KYC Listas Externas …" at bounding box center [419, 179] width 777 height 220
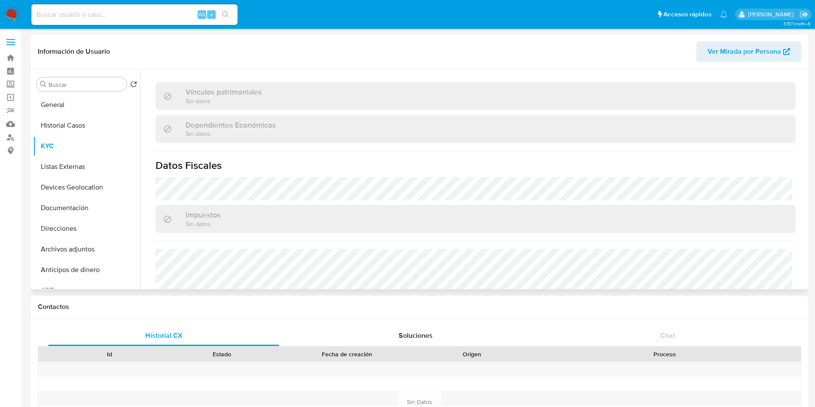
scroll to position [640, 0]
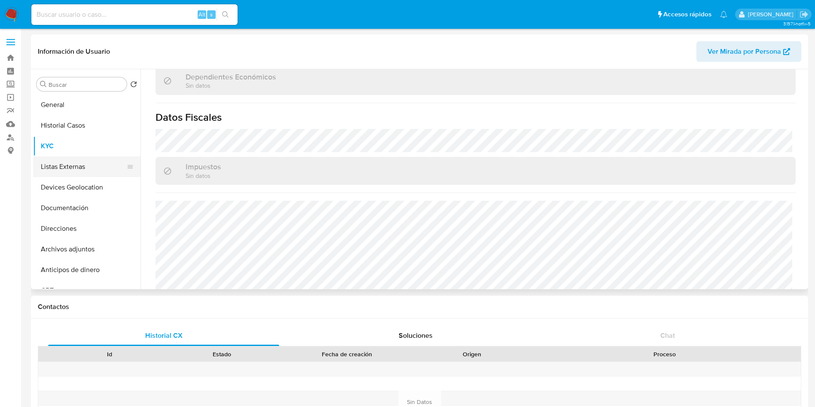
click at [61, 166] on button "Listas Externas" at bounding box center [83, 166] width 100 height 21
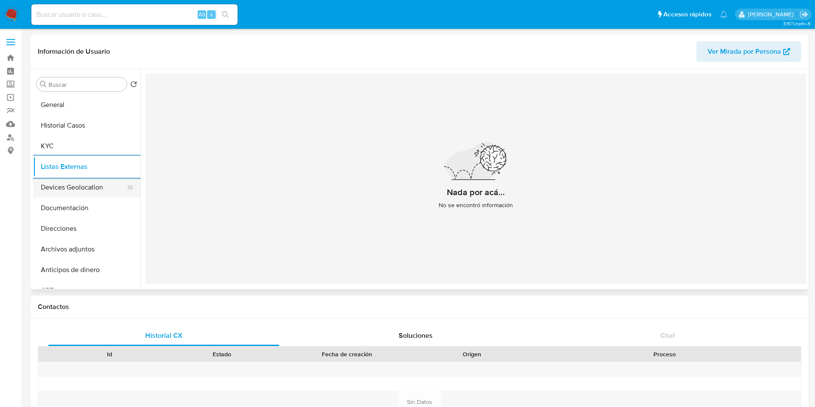
click at [73, 188] on button "Devices Geolocation" at bounding box center [83, 187] width 100 height 21
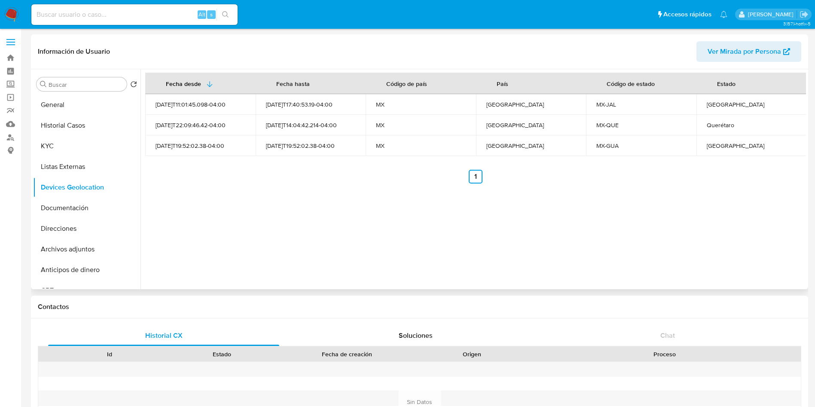
click at [610, 238] on div "Fecha desde Fecha hasta Código de país País Código de estado Estado 2025-06-11T…" at bounding box center [472, 179] width 665 height 220
click at [74, 198] on button "Documentación" at bounding box center [83, 208] width 100 height 21
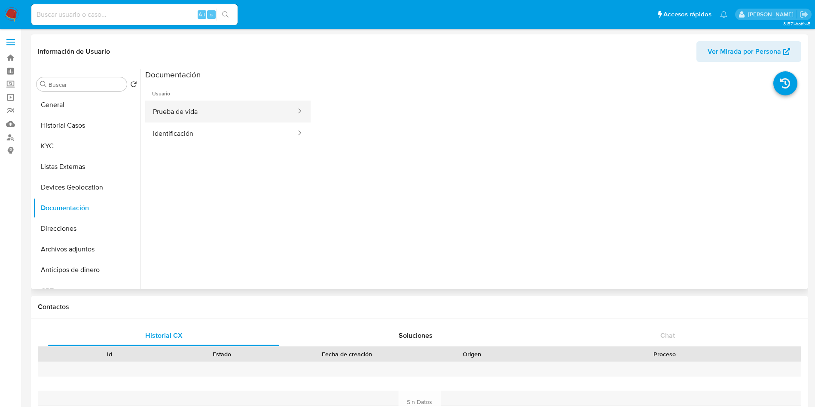
click at [222, 117] on button "Prueba de vida" at bounding box center [221, 111] width 152 height 22
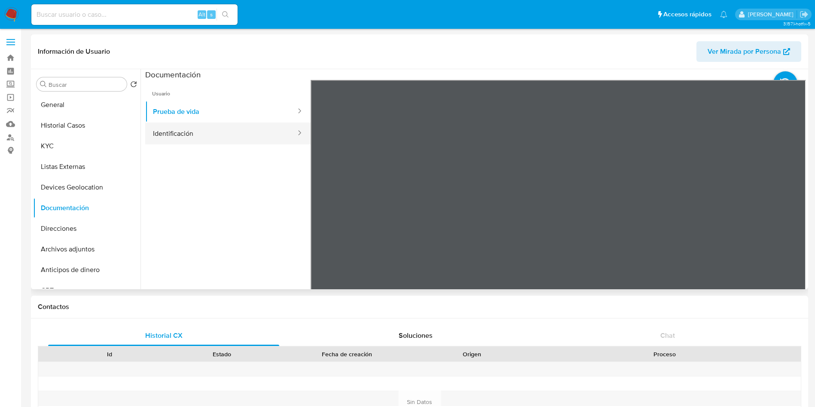
click at [177, 126] on button "Identificación" at bounding box center [221, 133] width 152 height 22
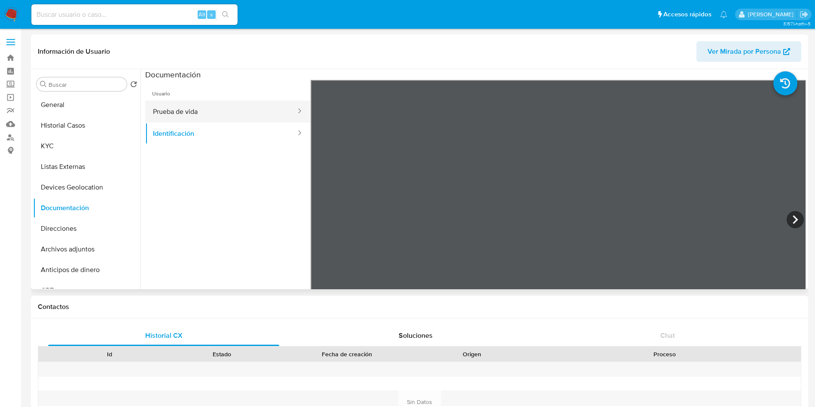
click at [206, 118] on button "Prueba de vida" at bounding box center [221, 111] width 152 height 22
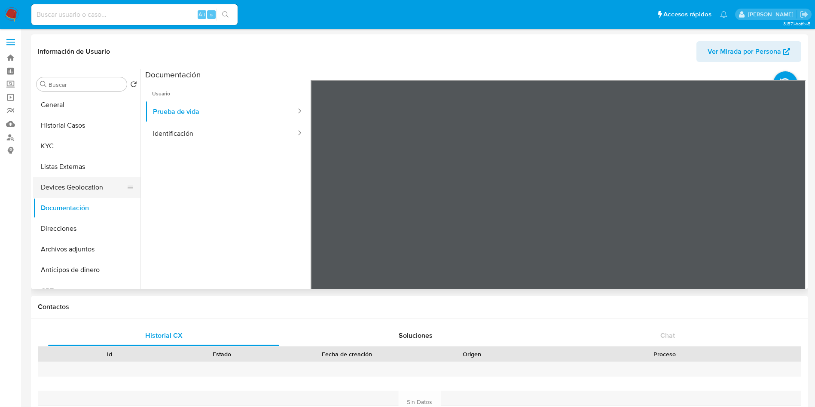
click at [71, 193] on button "Devices Geolocation" at bounding box center [83, 187] width 100 height 21
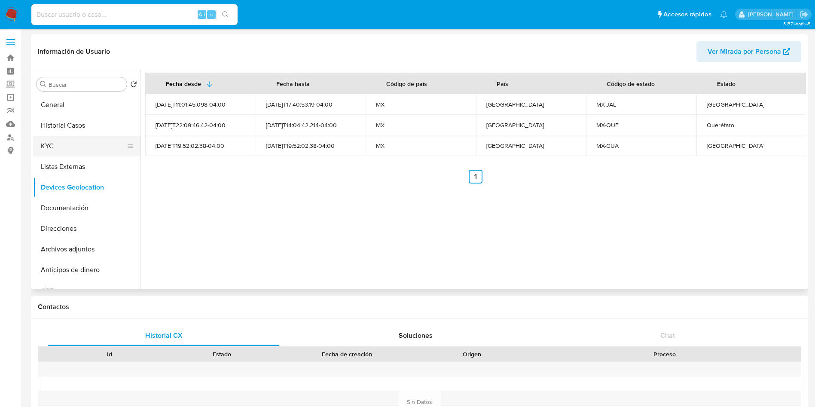
click at [72, 146] on button "KYC" at bounding box center [83, 146] width 100 height 21
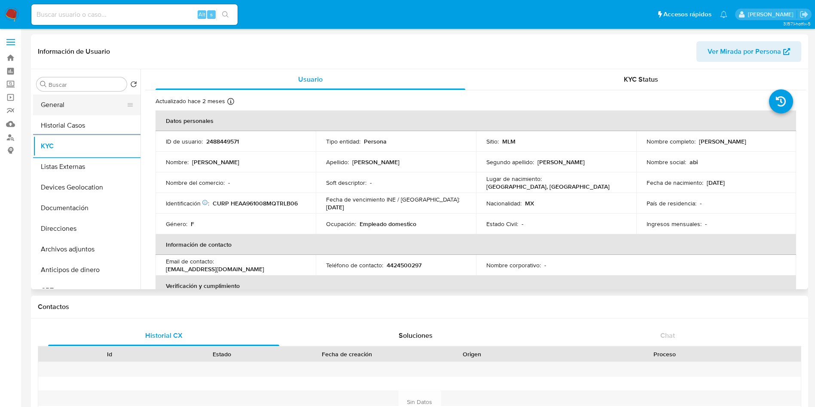
click at [79, 101] on button "General" at bounding box center [83, 104] width 100 height 21
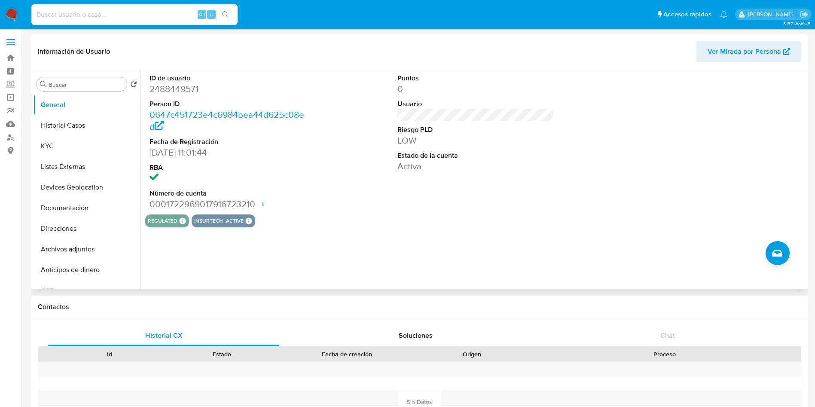
click at [179, 84] on dd "2488449571" at bounding box center [227, 89] width 157 height 12
copy dd "2488449571"
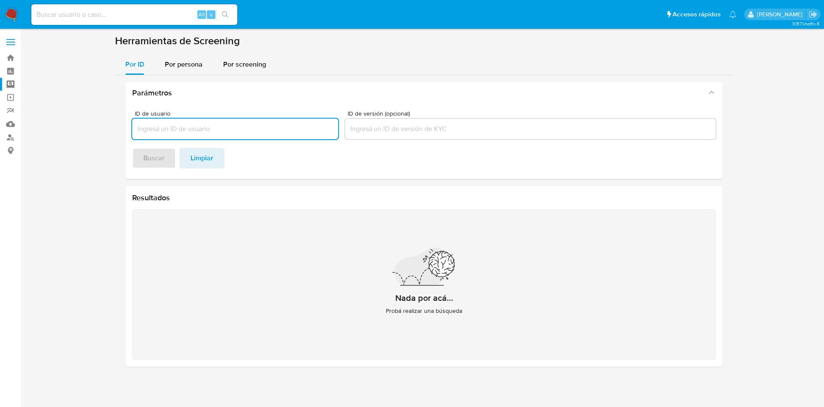
click at [93, 15] on input at bounding box center [134, 14] width 206 height 11
paste input "161983442"
type input "161983442"
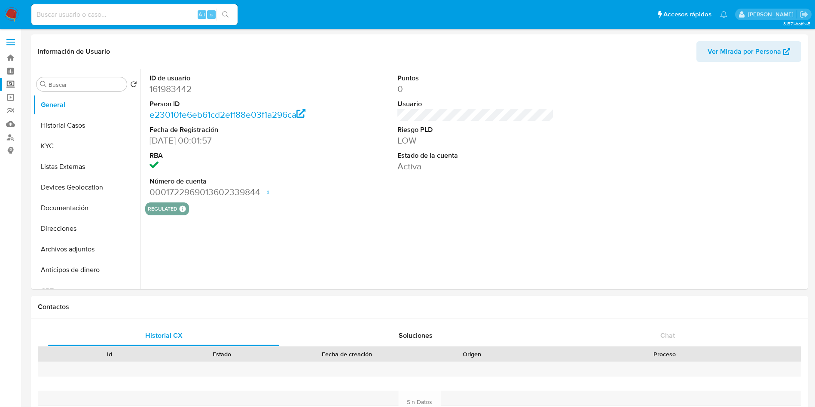
select select "10"
click at [67, 143] on button "KYC" at bounding box center [83, 146] width 100 height 21
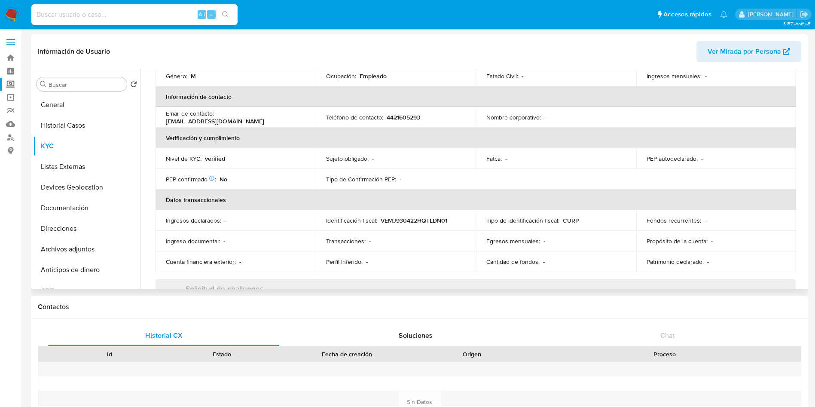
scroll to position [193, 0]
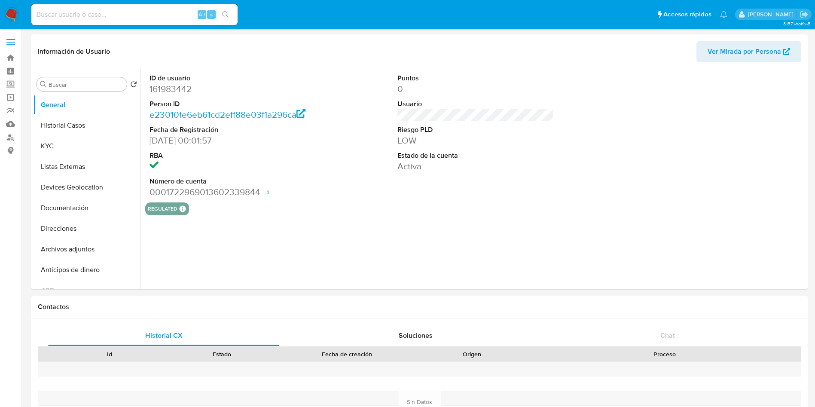
select select "10"
click at [7, 80] on label "Screening" at bounding box center [51, 84] width 102 height 13
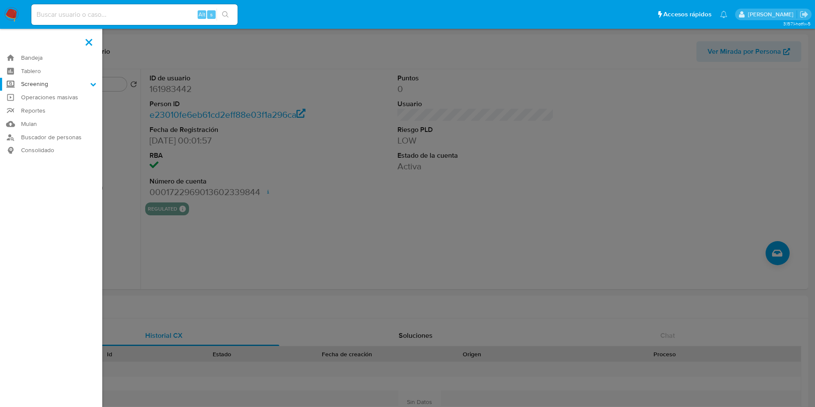
click at [0, 0] on input "Screening" at bounding box center [0, 0] width 0 height 0
click at [49, 117] on link "Herramientas" at bounding box center [51, 117] width 102 height 11
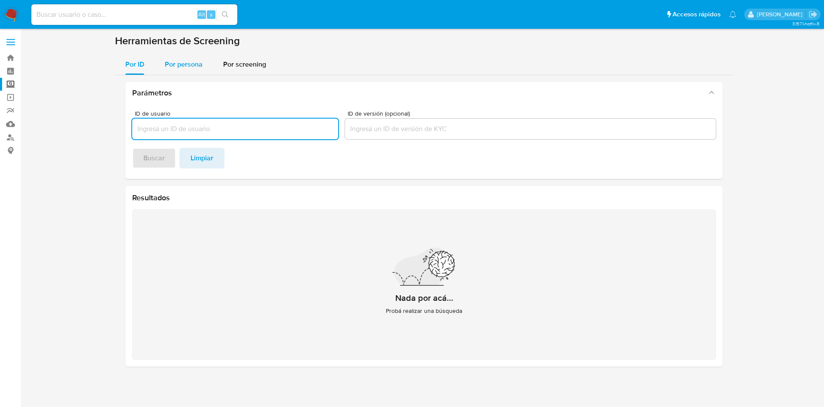
click at [183, 55] on div "Por persona" at bounding box center [184, 64] width 38 height 21
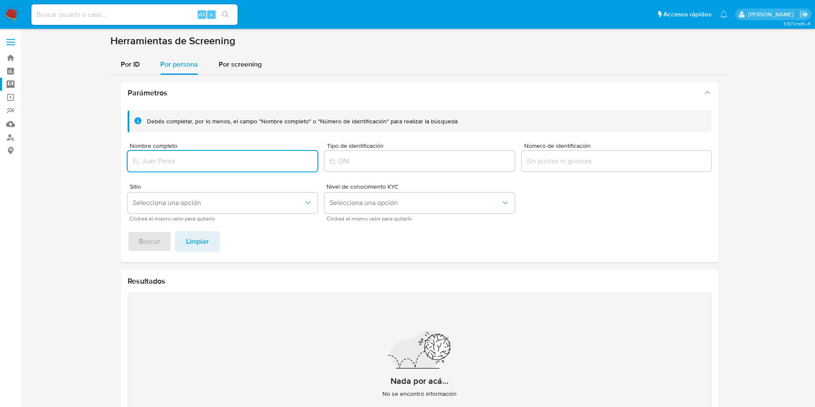
click at [194, 161] on input "Nombre completo" at bounding box center [223, 160] width 190 height 11
type input "[PERSON_NAME] [PERSON_NAME]"
click at [152, 245] on span "Buscar" at bounding box center [149, 241] width 21 height 19
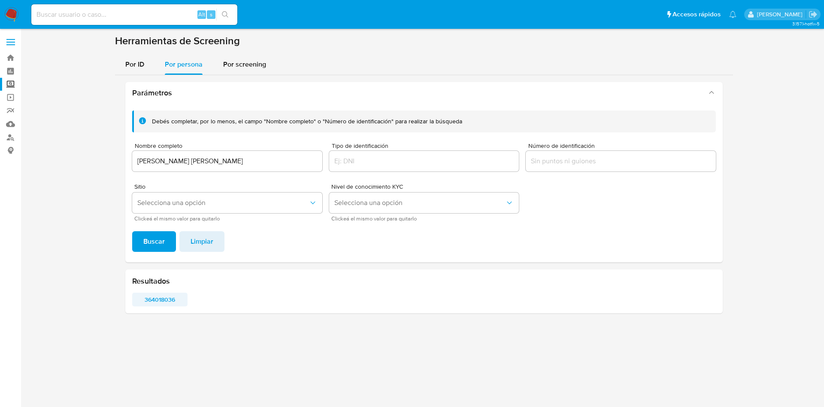
click at [158, 295] on span "364018036" at bounding box center [159, 299] width 43 height 12
click at [10, 14] on img at bounding box center [11, 14] width 15 height 15
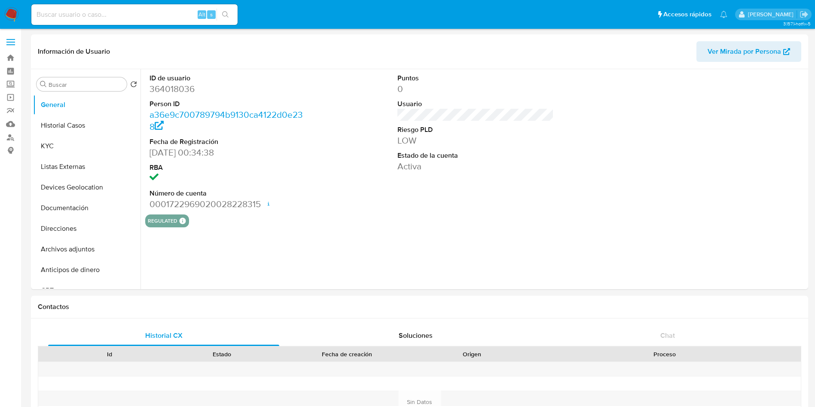
select select "10"
click at [67, 147] on button "KYC" at bounding box center [83, 146] width 100 height 21
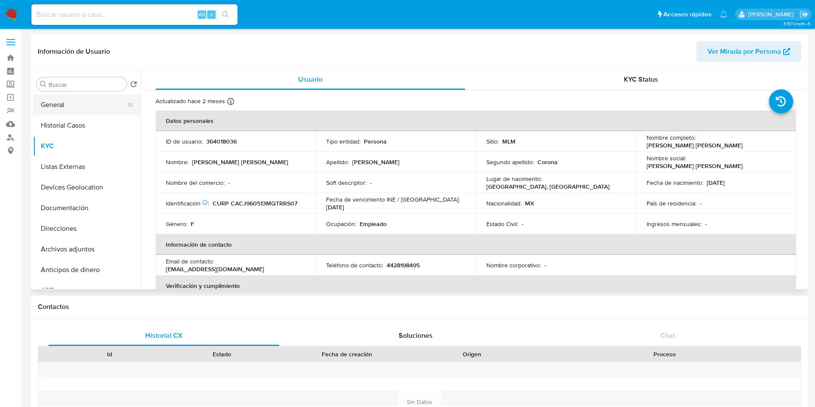
click at [72, 105] on button "General" at bounding box center [83, 104] width 100 height 21
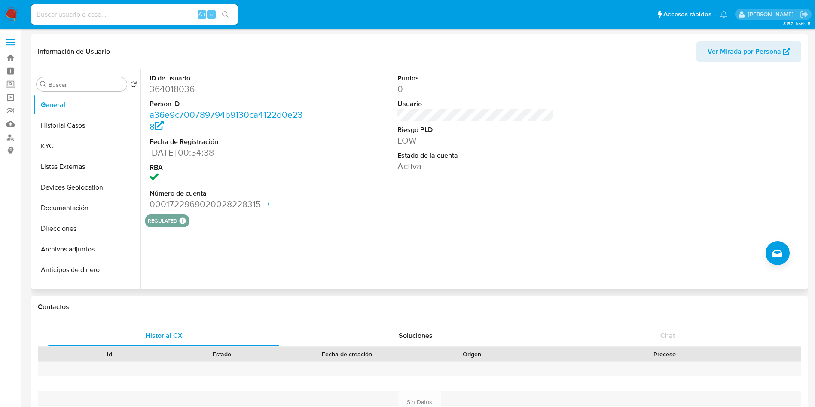
click at [182, 91] on dd "364018036" at bounding box center [227, 89] width 157 height 12
copy dd "364018036"
click at [315, 249] on div "ID de usuario 364018036 Person ID a36e9c700789794b9130ca4122d0e238 Fecha de Reg…" at bounding box center [472, 179] width 665 height 220
click at [99, 122] on button "Historial Casos" at bounding box center [83, 125] width 100 height 21
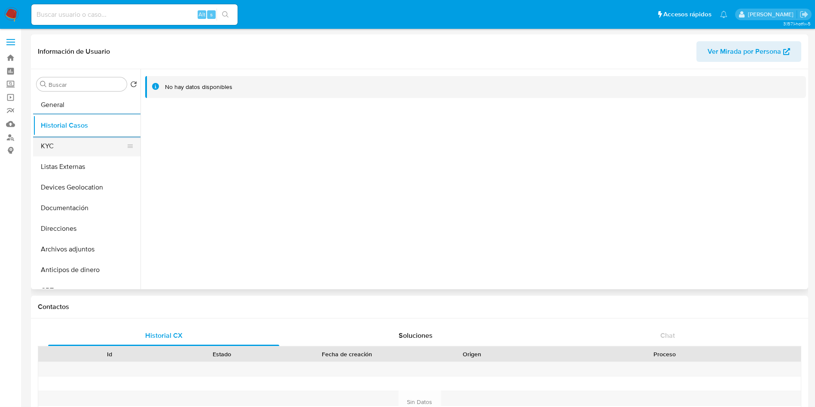
click at [64, 144] on button "KYC" at bounding box center [83, 146] width 100 height 21
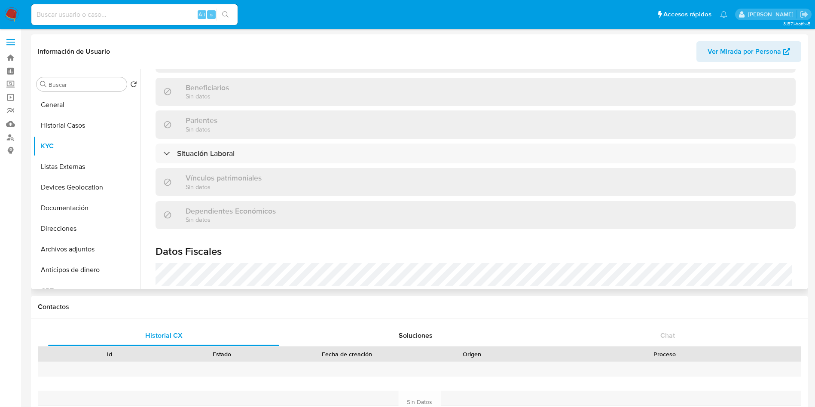
scroll to position [424, 0]
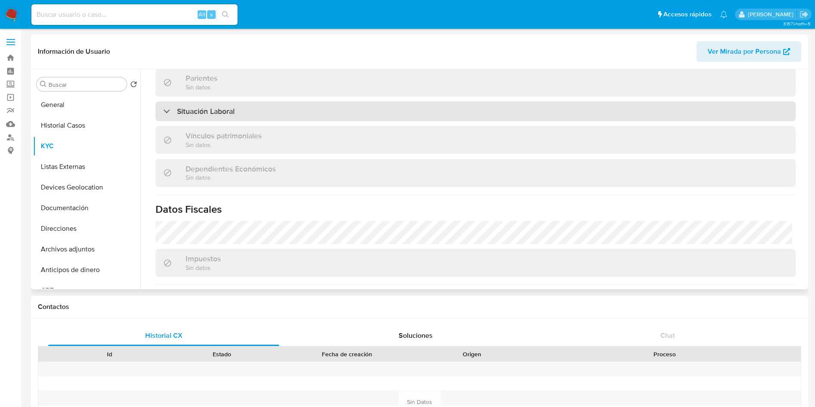
click at [461, 113] on div "Situación Laboral" at bounding box center [475, 111] width 640 height 20
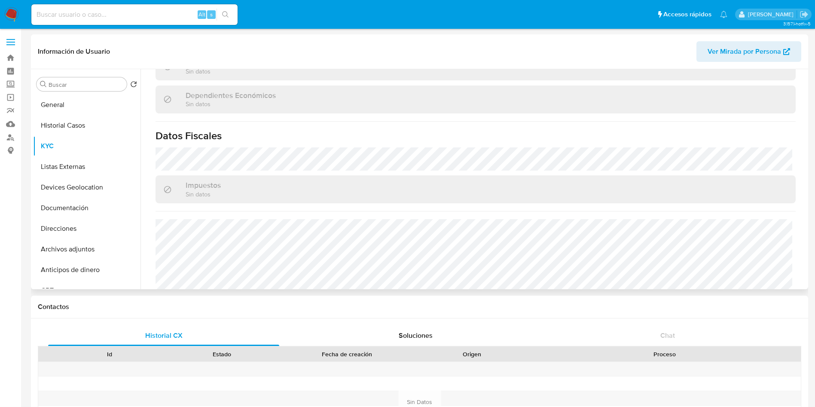
scroll to position [644, 0]
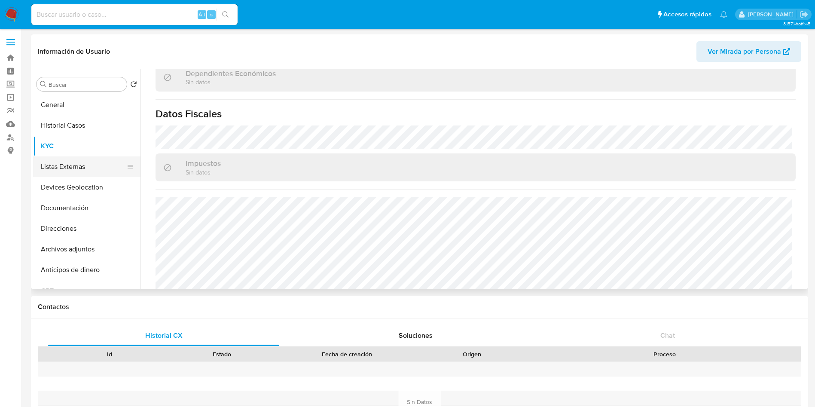
click at [92, 165] on button "Listas Externas" at bounding box center [83, 166] width 100 height 21
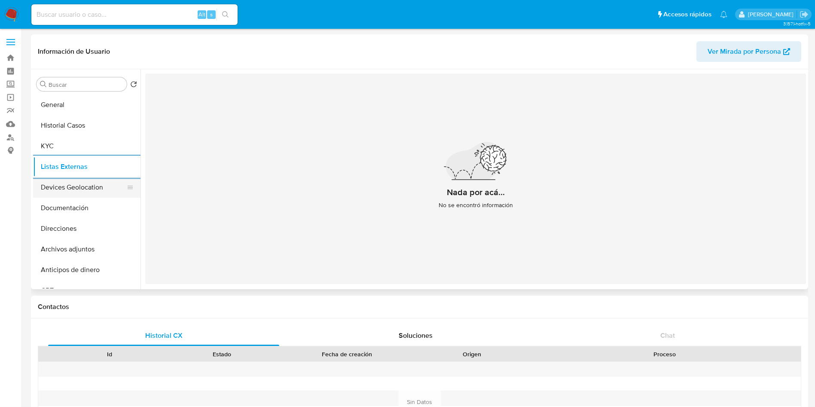
click at [94, 182] on button "Devices Geolocation" at bounding box center [83, 187] width 100 height 21
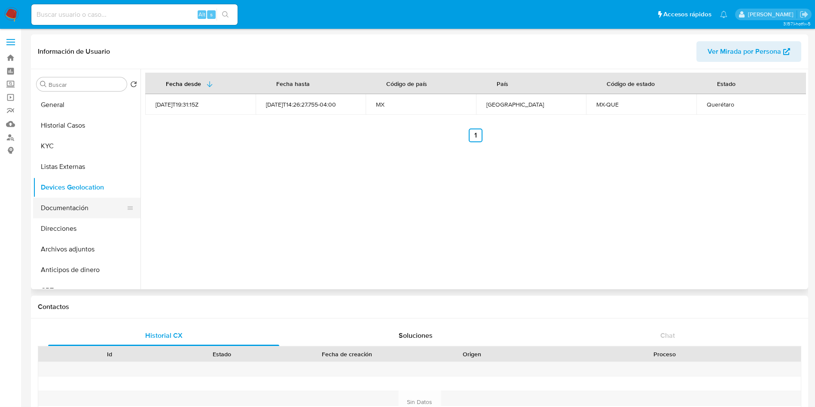
click at [76, 210] on button "Documentación" at bounding box center [83, 208] width 100 height 21
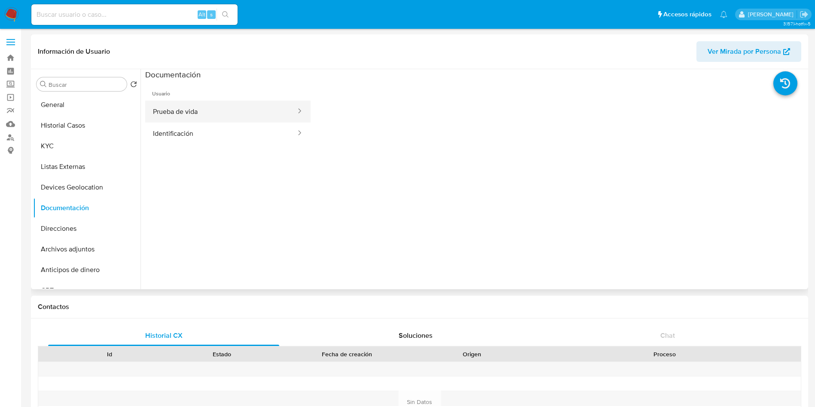
click at [178, 107] on button "Prueba de vida" at bounding box center [221, 111] width 152 height 22
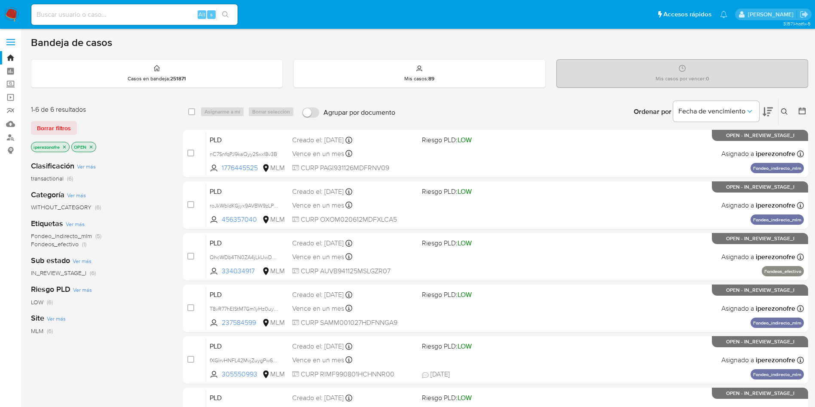
click at [781, 110] on icon at bounding box center [784, 111] width 7 height 7
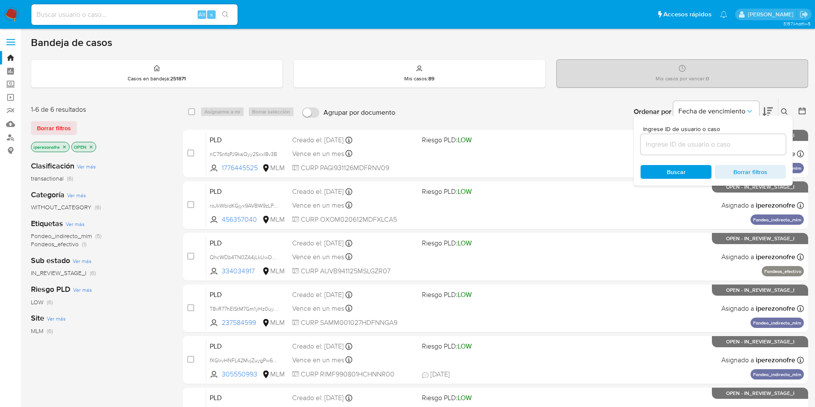
click at [694, 145] on input at bounding box center [712, 144] width 145 height 11
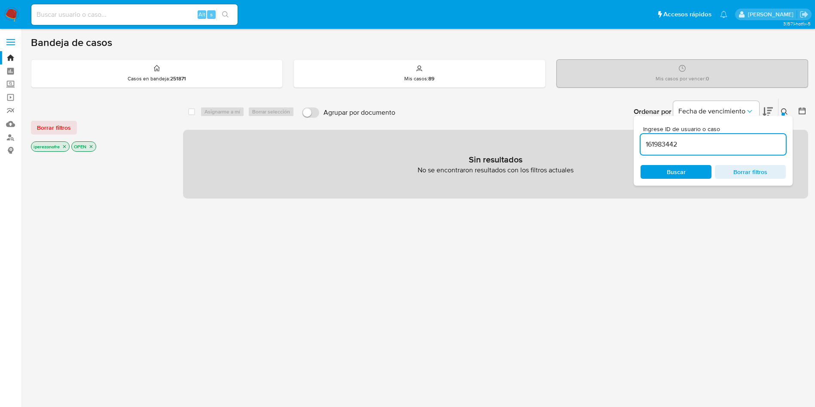
click at [63, 148] on icon "close-filter" at bounding box center [64, 146] width 5 height 5
click at [50, 147] on icon "close-filter" at bounding box center [50, 146] width 5 height 5
click at [687, 144] on input "161983442" at bounding box center [712, 144] width 145 height 11
type input "161983442"
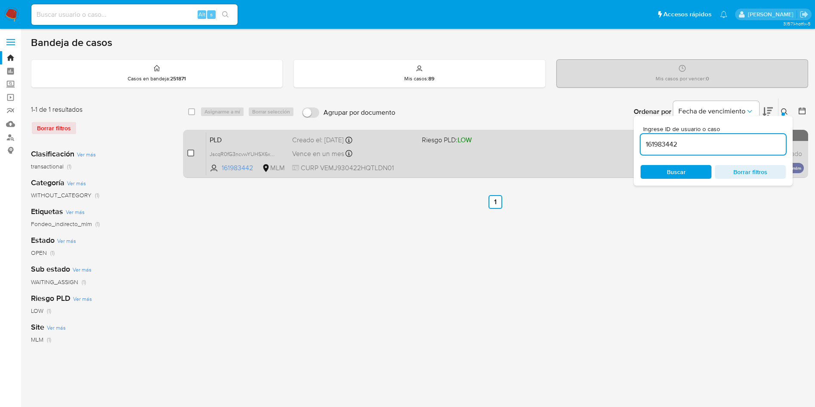
click at [192, 152] on input "checkbox" at bounding box center [190, 152] width 7 height 7
checkbox input "true"
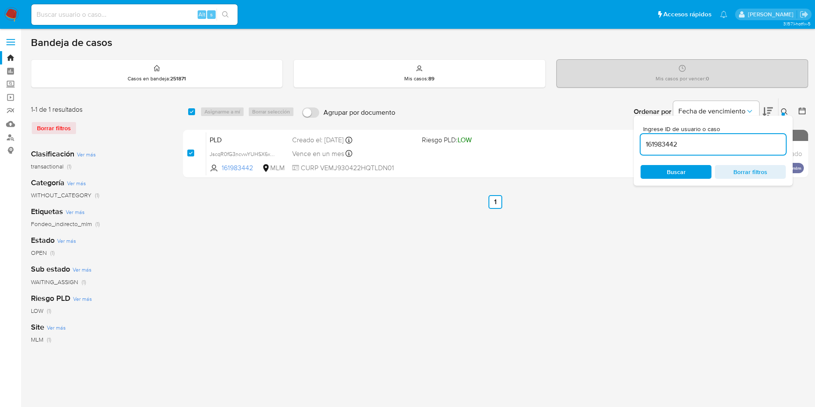
checkbox input "true"
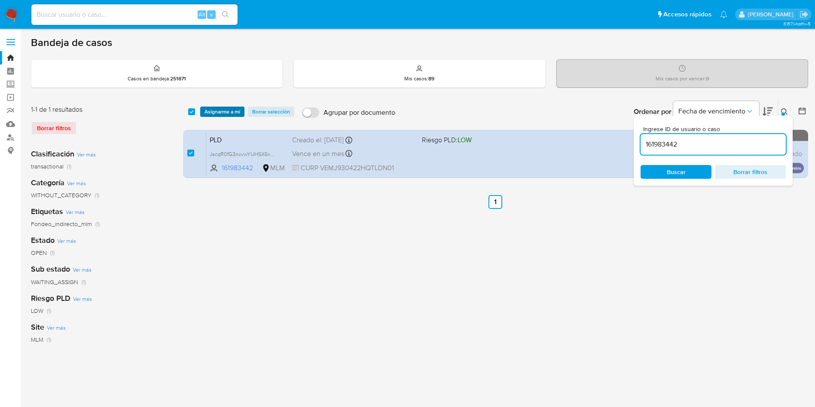
click at [216, 112] on span "Asignarme a mí" at bounding box center [222, 111] width 36 height 9
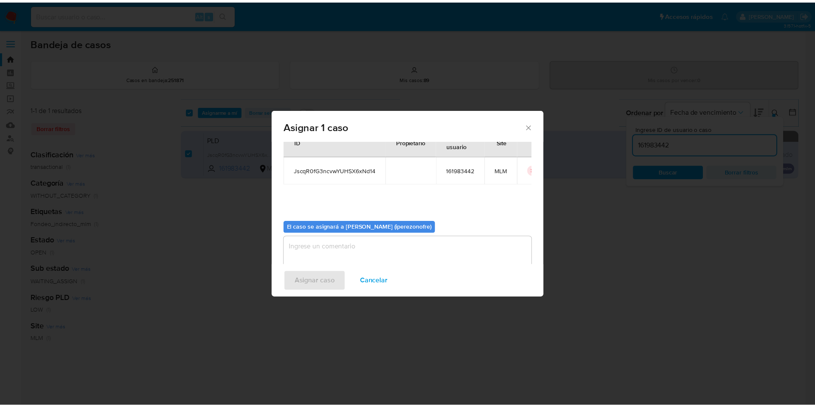
scroll to position [45, 0]
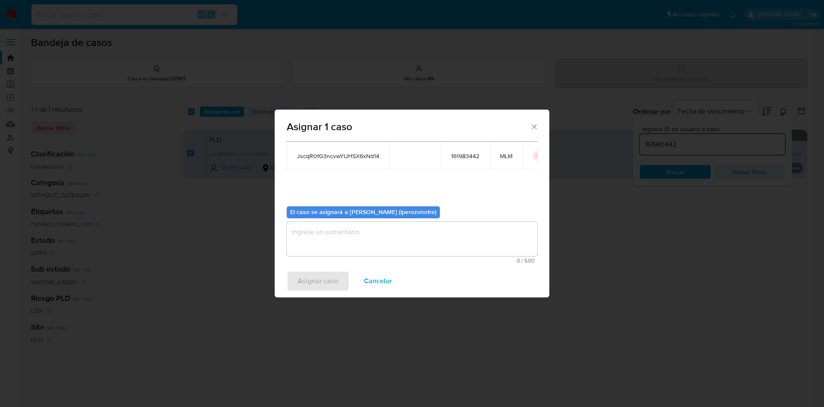
click at [388, 236] on textarea "assign-modal" at bounding box center [412, 239] width 251 height 34
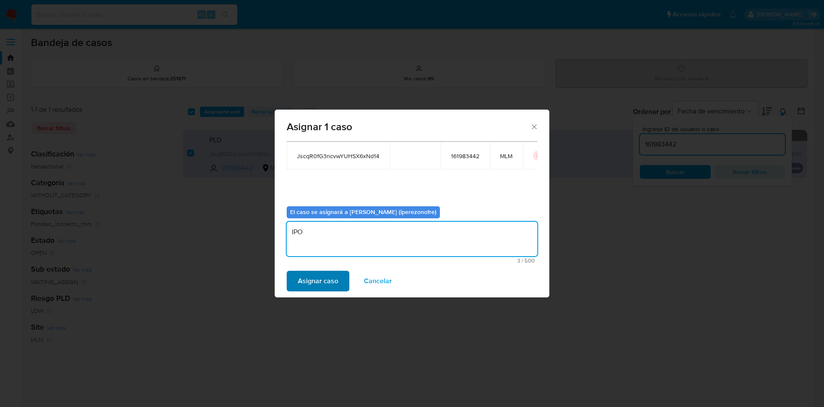
type textarea "IPO"
click at [316, 276] on span "Asignar caso" at bounding box center [318, 280] width 40 height 19
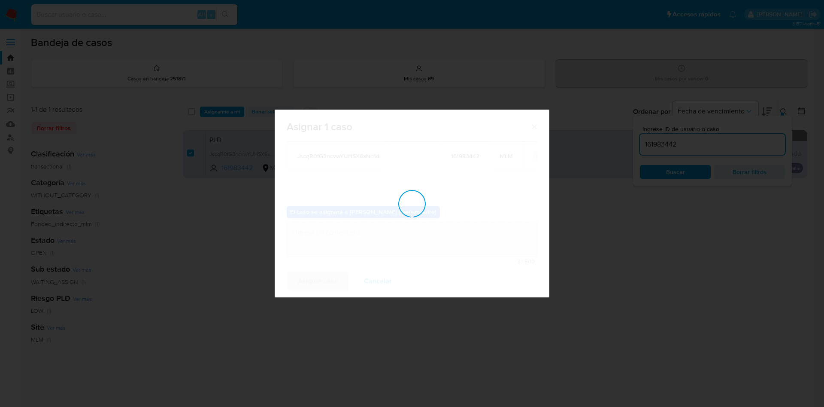
checkbox input "false"
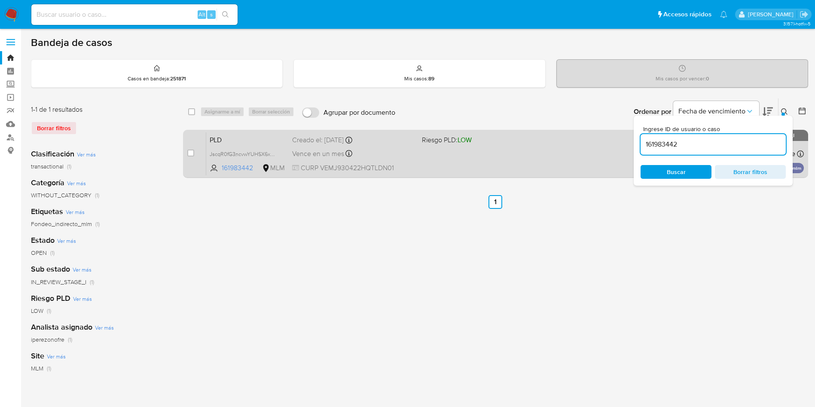
click at [463, 166] on div "PLD JscqR0fG3ncvwYUHSX6xNd14 161983442 MLM Riesgo PLD: LOW Creado el: 12/08/202…" at bounding box center [504, 153] width 597 height 43
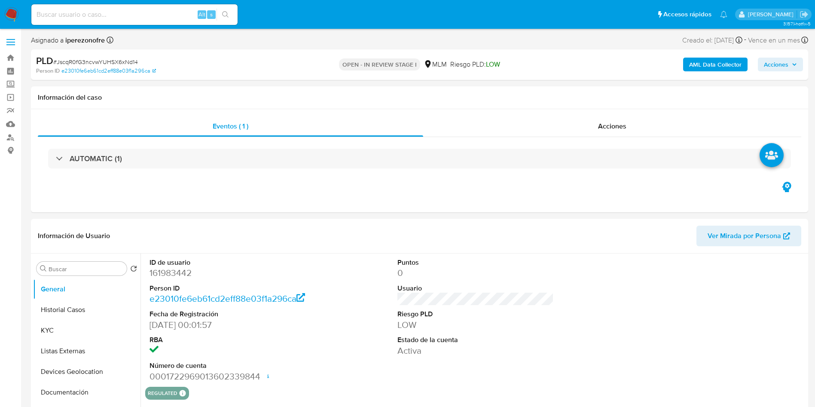
select select "10"
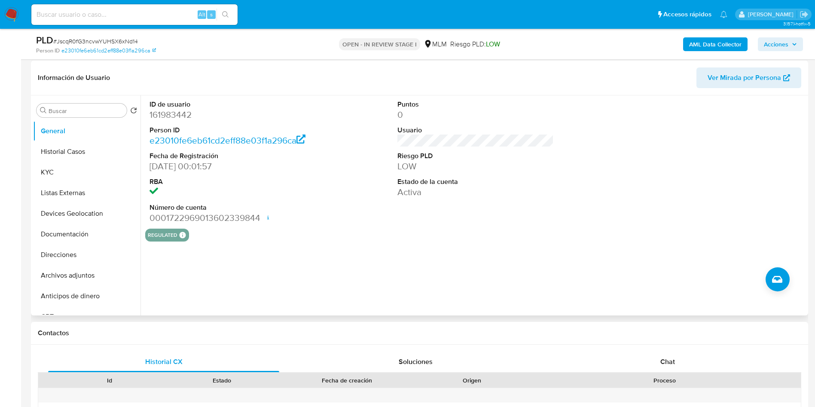
scroll to position [129, 0]
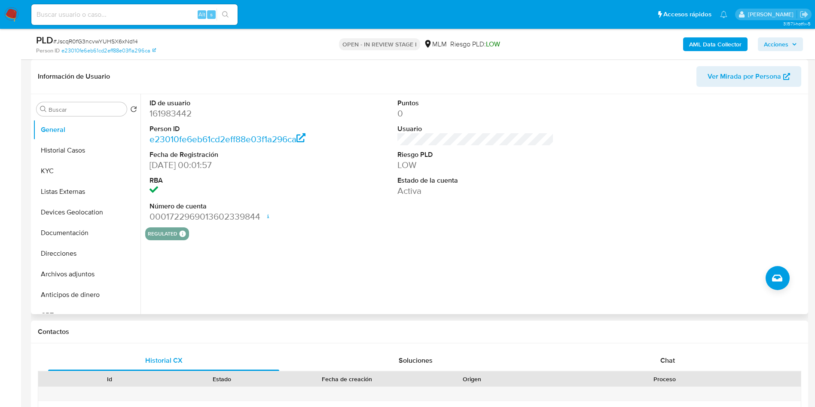
click at [517, 275] on div "ID de usuario 161983442 Person ID e23010fe6eb61cd2eff88e03f1a296ca Fecha de Reg…" at bounding box center [472, 204] width 665 height 220
click at [504, 221] on div "Puntos 0 Usuario Riesgo PLD LOW Estado de la cuenta Activa" at bounding box center [475, 160] width 165 height 133
click at [544, 236] on div "regulated Regulated MLM IFPE Evaluation Result COMPLIES User Regulated Date [DA…" at bounding box center [475, 233] width 660 height 13
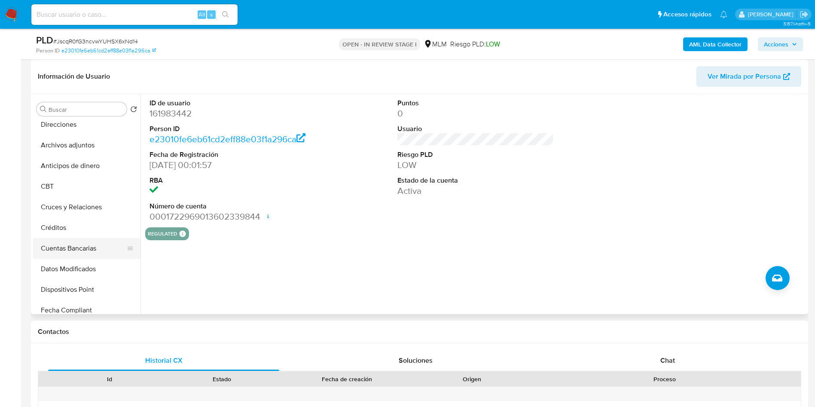
scroll to position [193, 0]
drag, startPoint x: 92, startPoint y: 279, endPoint x: 87, endPoint y: 274, distance: 7.3
click at [91, 278] on button "Historial de conversaciones" at bounding box center [86, 287] width 107 height 21
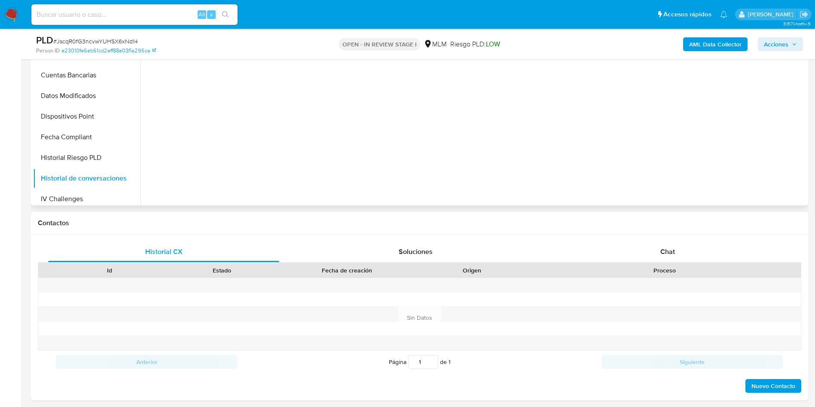
scroll to position [258, 0]
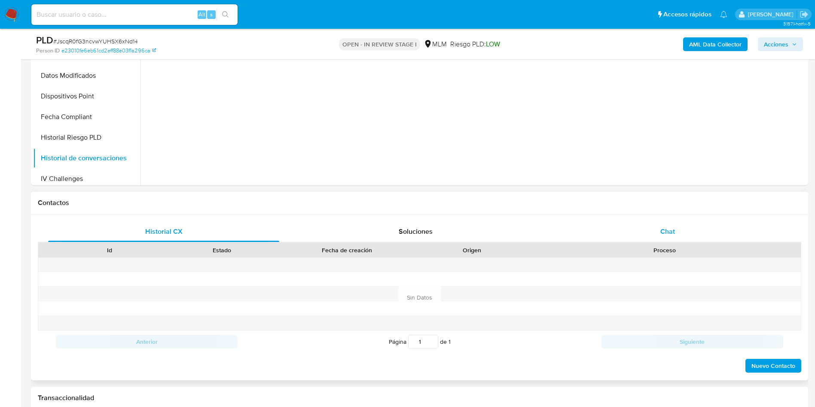
click at [660, 225] on div "Chat" at bounding box center [667, 231] width 231 height 21
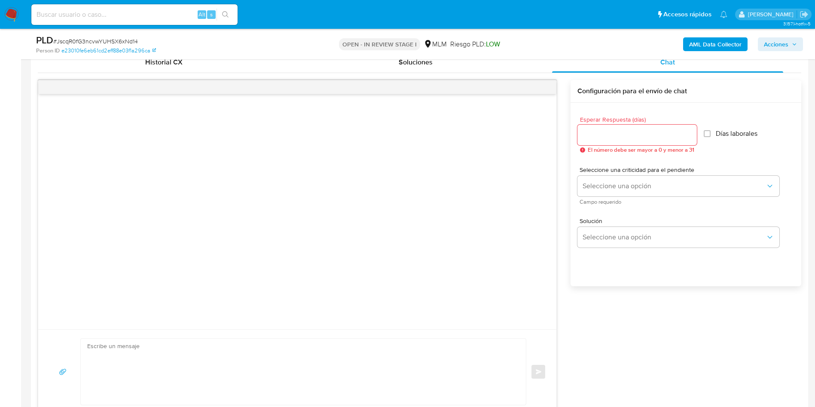
scroll to position [451, 0]
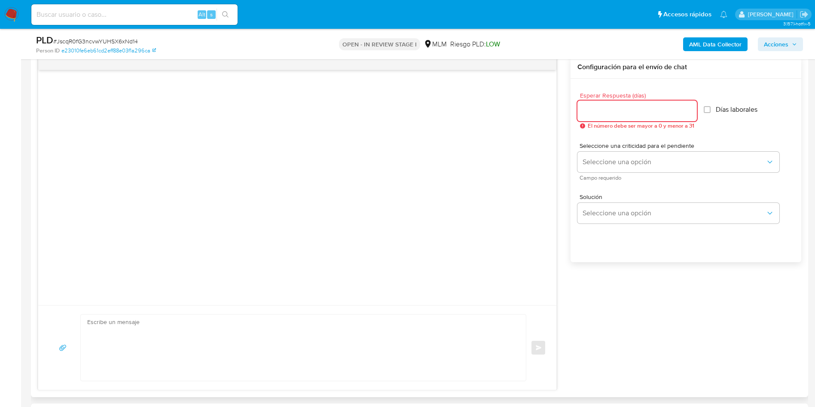
click at [632, 107] on input "Esperar Respuesta (días)" at bounding box center [636, 110] width 119 height 11
click at [688, 109] on input "1" at bounding box center [636, 110] width 119 height 11
click at [688, 108] on input "2" at bounding box center [634, 110] width 115 height 11
click at [688, 108] on input "3" at bounding box center [634, 110] width 115 height 11
click at [688, 108] on input "4" at bounding box center [634, 110] width 115 height 11
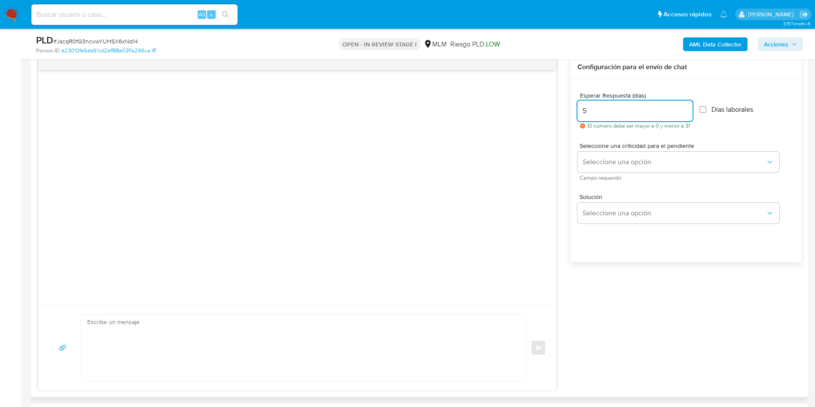
type input "5"
click at [688, 108] on input "5" at bounding box center [634, 110] width 115 height 11
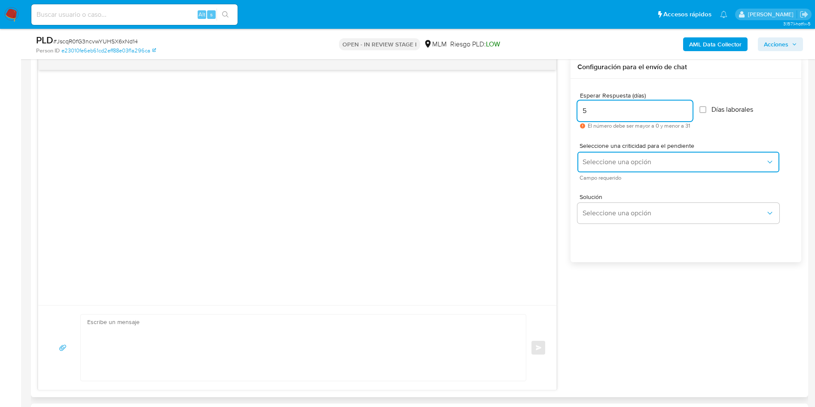
click at [627, 162] on span "Seleccione una opción" at bounding box center [673, 162] width 183 height 9
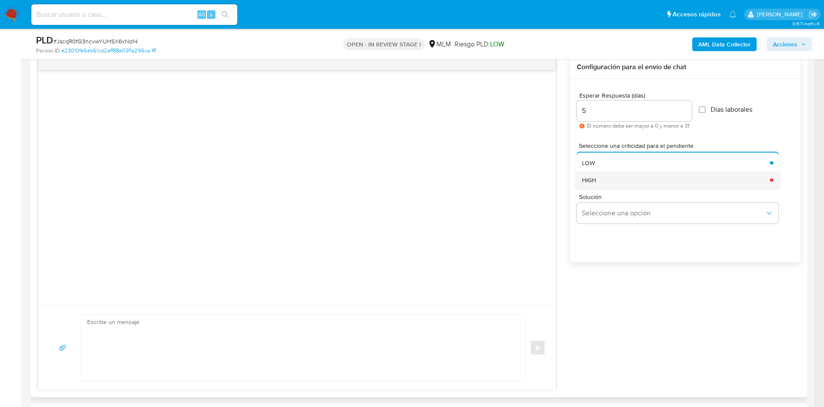
click at [609, 182] on div "HIGH" at bounding box center [673, 179] width 183 height 17
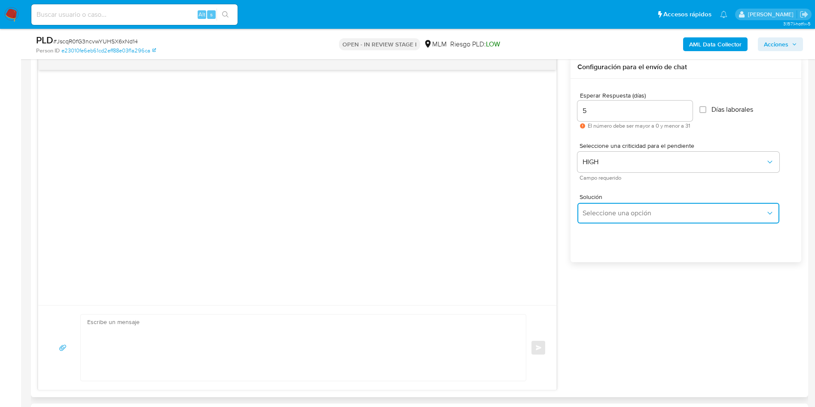
click at [619, 209] on span "Seleccione una opción" at bounding box center [673, 213] width 183 height 9
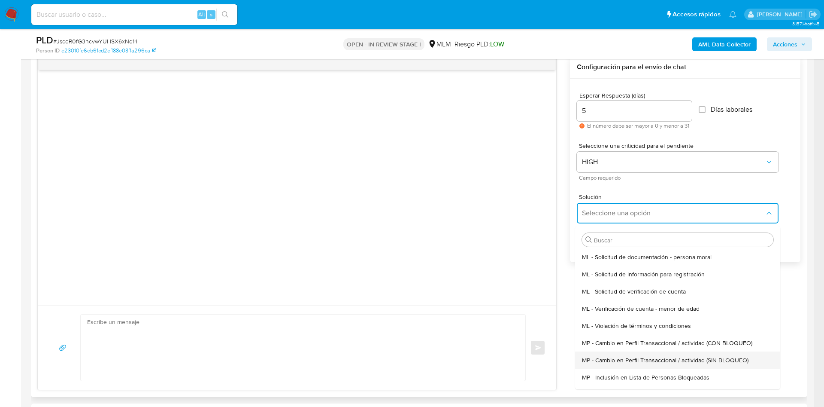
click at [698, 354] on div "MP - Cambio en Perfil Transaccional / actividad (SIN BLOQUEO)" at bounding box center [675, 359] width 186 height 17
type textarea "Estimado ,Te comunicamos que se ha identificado un cambio en el uso habitual de…"
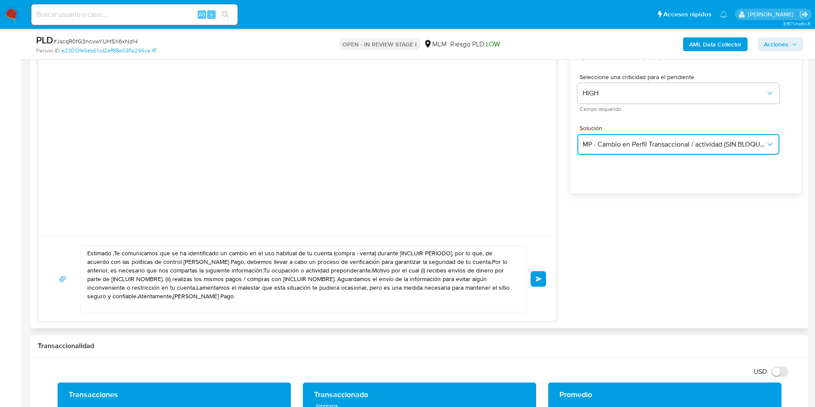
scroll to position [580, 0]
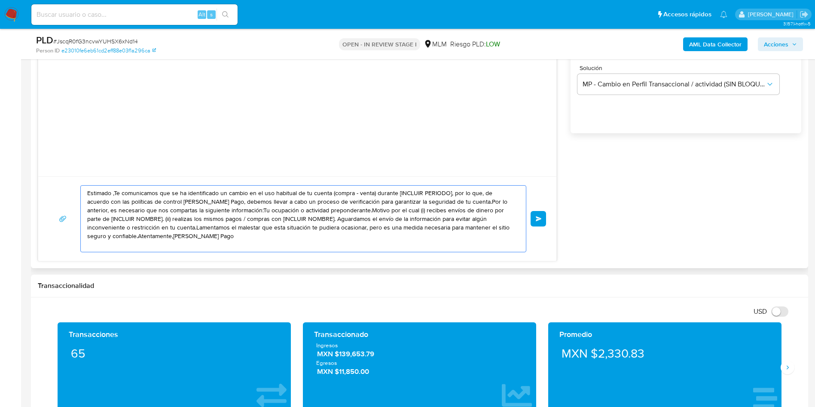
drag, startPoint x: 88, startPoint y: 192, endPoint x: 225, endPoint y: 237, distance: 144.3
click at [221, 235] on textarea "Estimado ,Te comunicamos que se ha identificado un cambio en el uso habitual de…" at bounding box center [301, 218] width 428 height 66
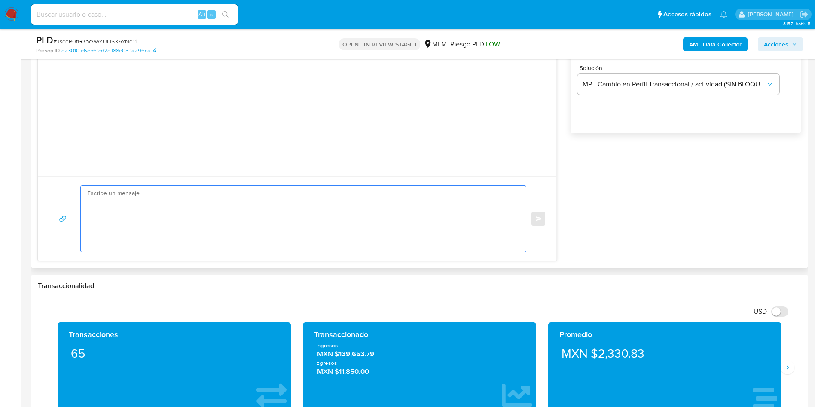
click at [181, 209] on textarea at bounding box center [301, 218] width 428 height 66
paste textarea "Estimado JUAN SALVADOR VELAZQUEZ MEDINA, Te comunicamos que se ha identificado …"
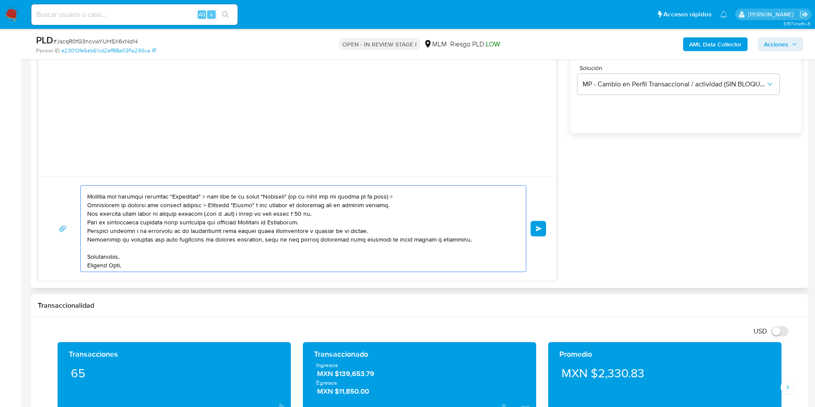
scroll to position [83, 0]
type textarea "Estimado JUAN SALVADOR VELAZQUEZ MEDINA, Te comunicamos que se ha identificado …"
click at [538, 222] on button "Enviar" at bounding box center [537, 228] width 15 height 15
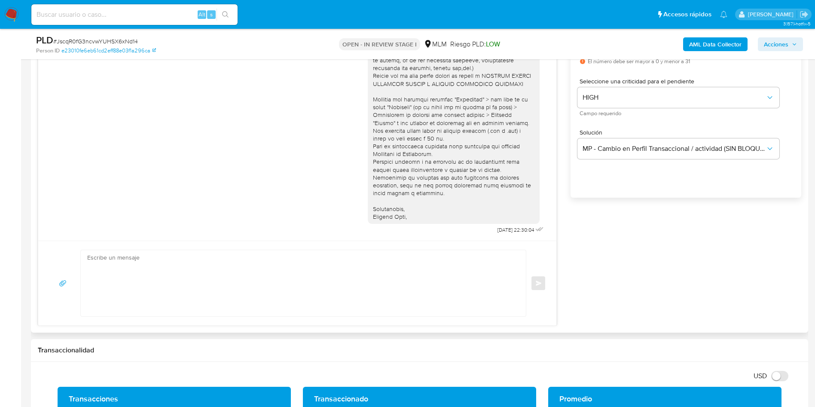
scroll to position [499, 0]
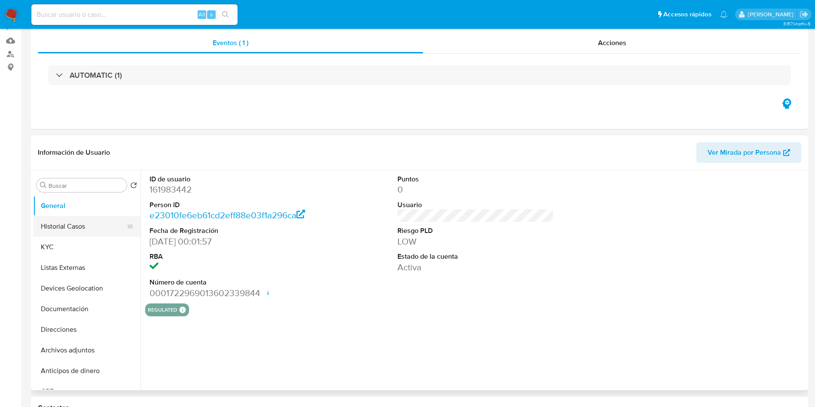
select select "10"
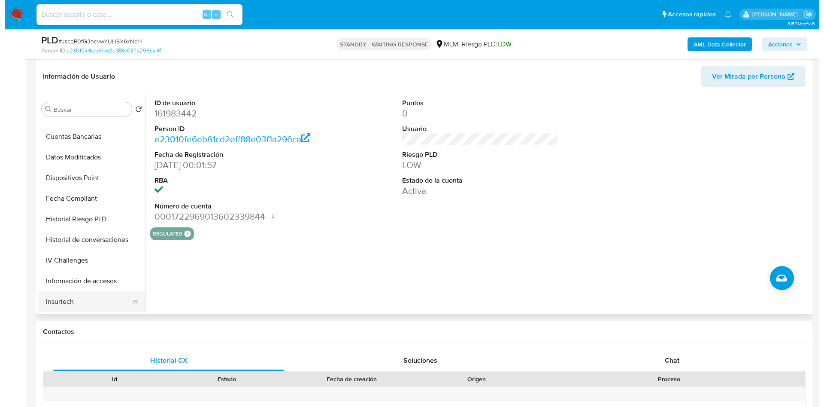
scroll to position [258, 0]
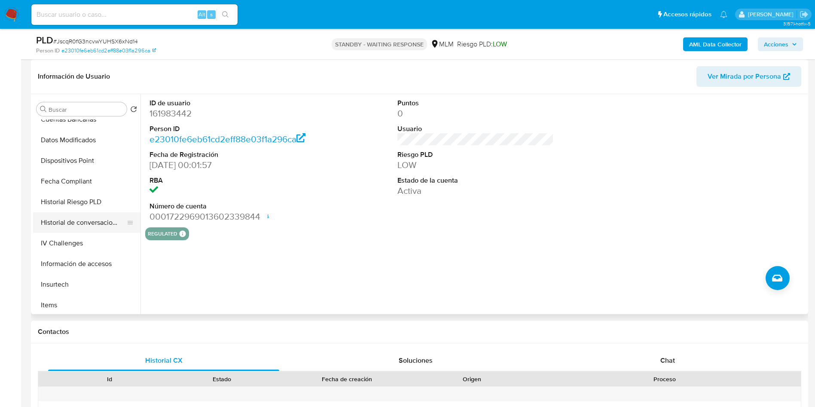
click at [76, 228] on button "Historial de conversaciones" at bounding box center [83, 222] width 100 height 21
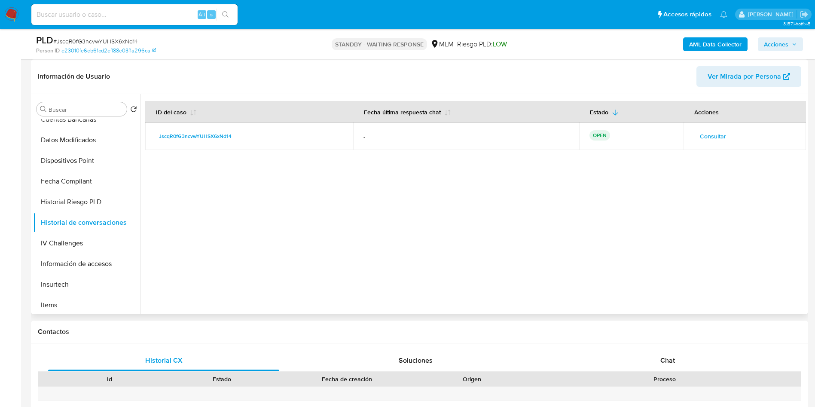
click at [450, 266] on div at bounding box center [472, 204] width 665 height 220
click at [712, 133] on span "Consultar" at bounding box center [712, 136] width 26 height 12
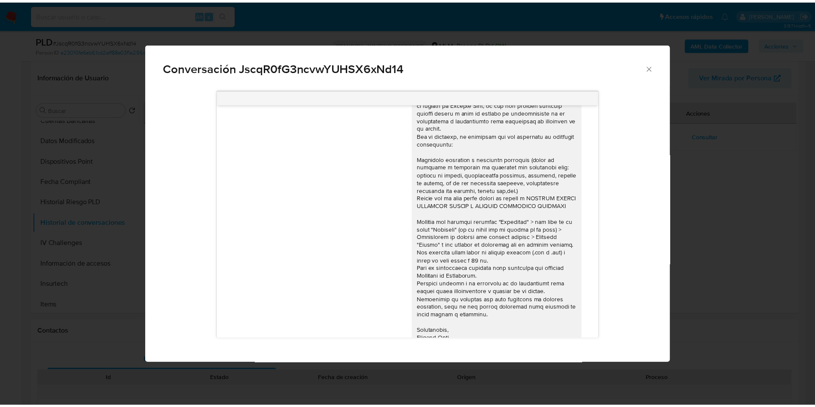
scroll to position [0, 0]
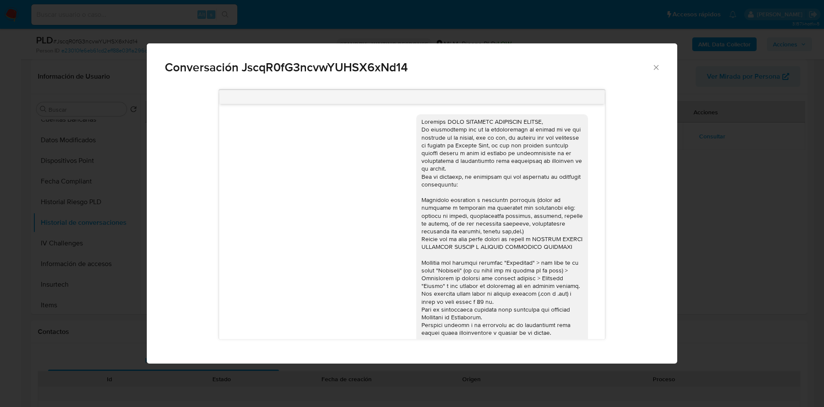
click at [655, 67] on icon "Cerrar" at bounding box center [656, 67] width 9 height 9
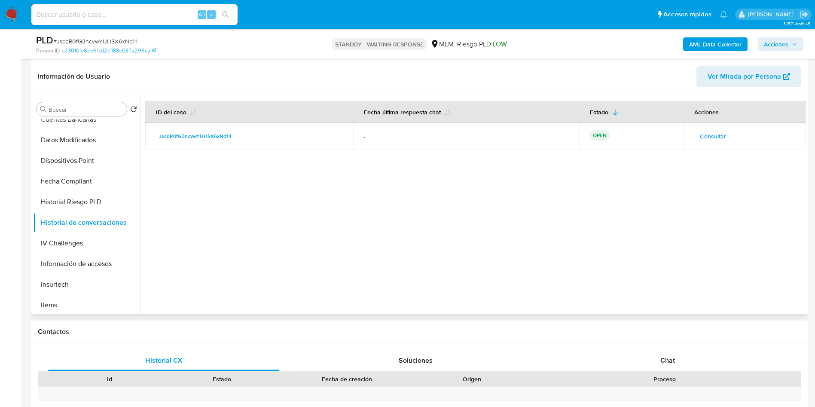
click at [654, 238] on div at bounding box center [472, 204] width 665 height 220
click at [469, 289] on div at bounding box center [472, 204] width 665 height 220
click at [85, 12] on input at bounding box center [134, 14] width 206 height 11
paste input "305550993"
type input "305550993"
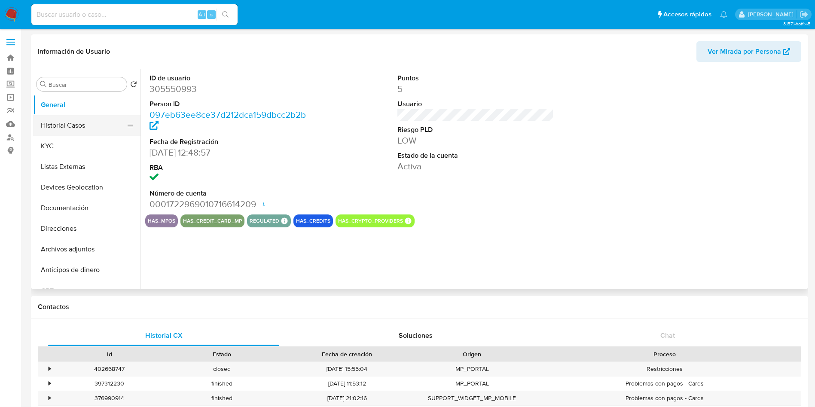
select select "10"
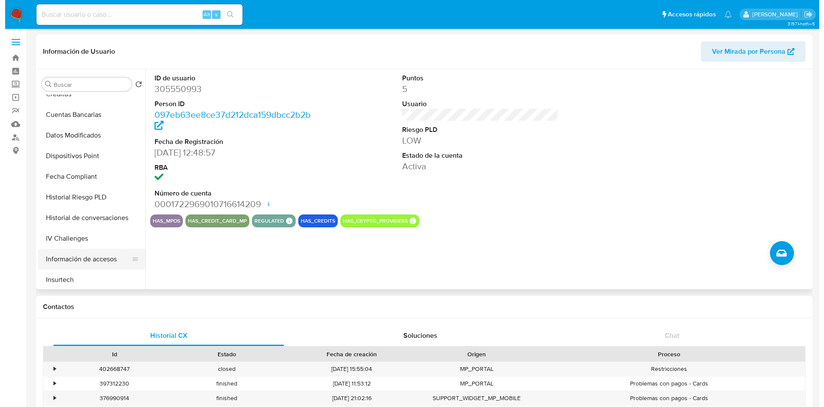
scroll to position [258, 0]
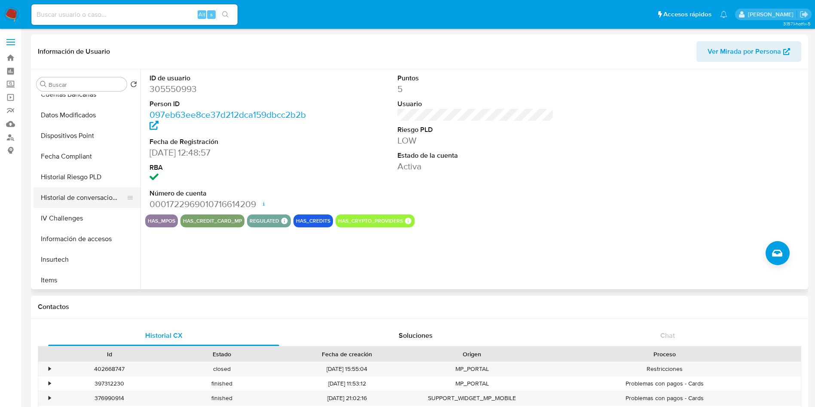
click at [90, 203] on button "Historial de conversaciones" at bounding box center [83, 197] width 100 height 21
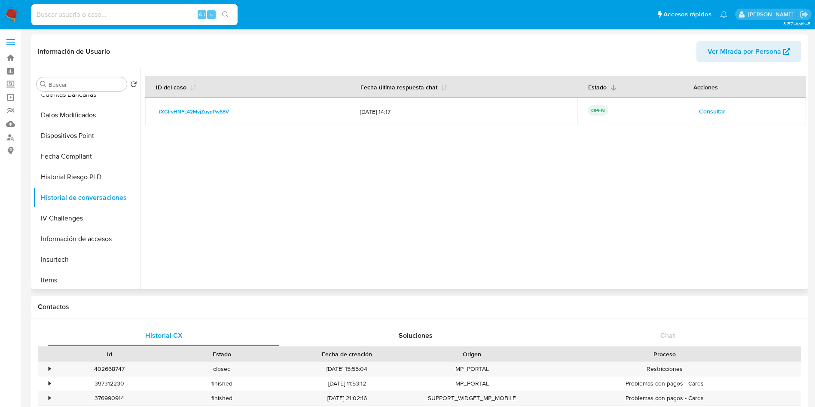
click at [704, 114] on span "Consultar" at bounding box center [712, 111] width 26 height 12
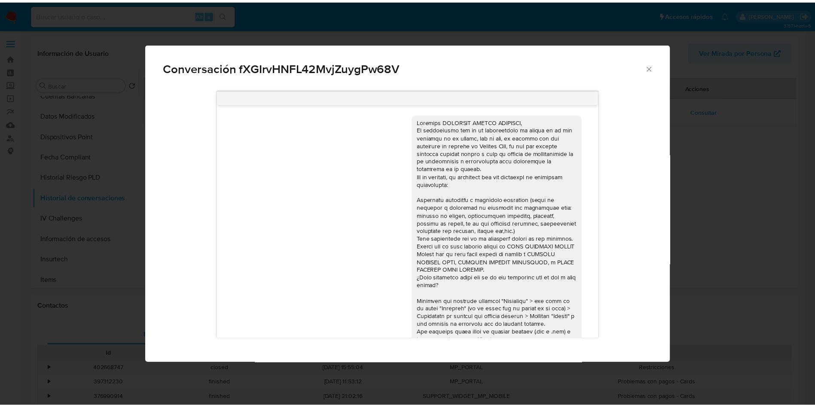
scroll to position [414, 0]
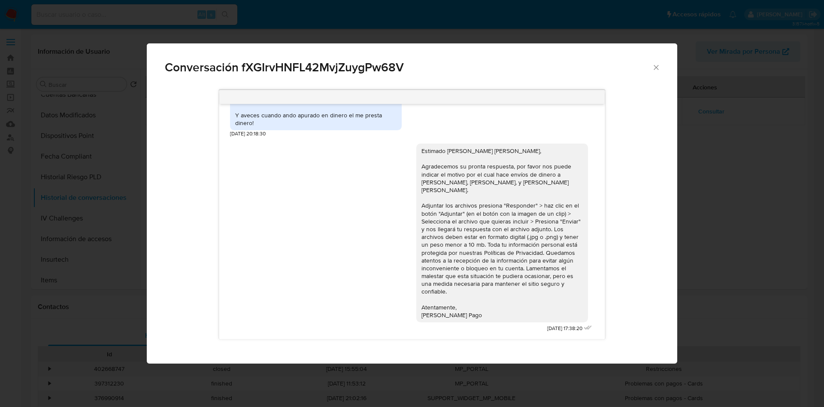
click at [654, 70] on icon "Cerrar" at bounding box center [656, 67] width 9 height 9
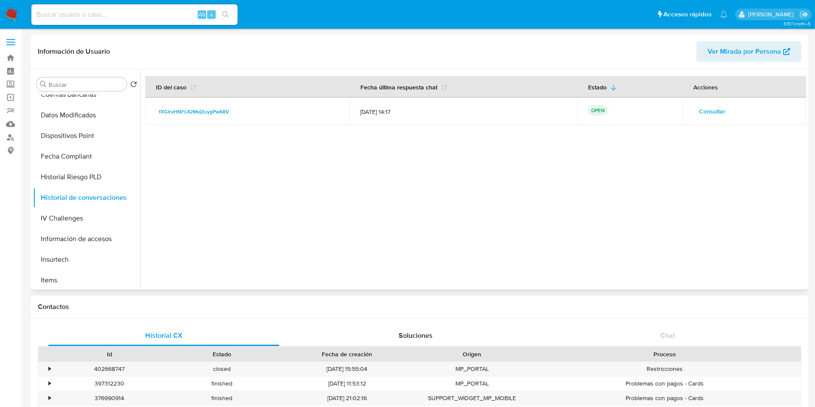
click at [406, 268] on div at bounding box center [472, 179] width 665 height 220
drag, startPoint x: 10, startPoint y: 12, endPoint x: 88, endPoint y: 33, distance: 80.9
click at [10, 12] on img at bounding box center [11, 14] width 15 height 15
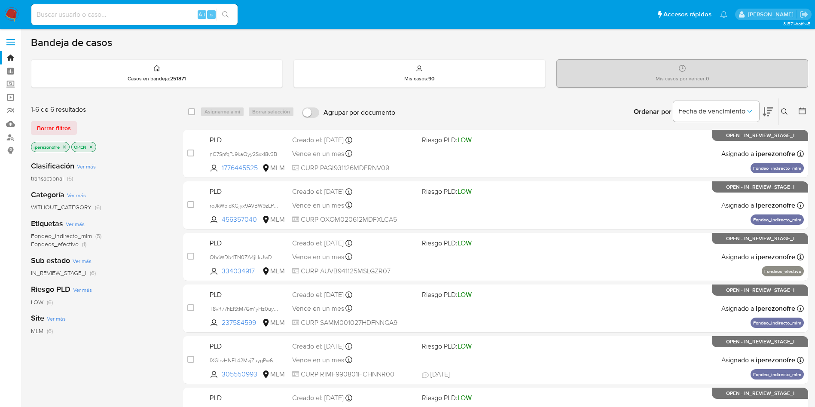
click at [784, 110] on icon at bounding box center [784, 111] width 7 height 7
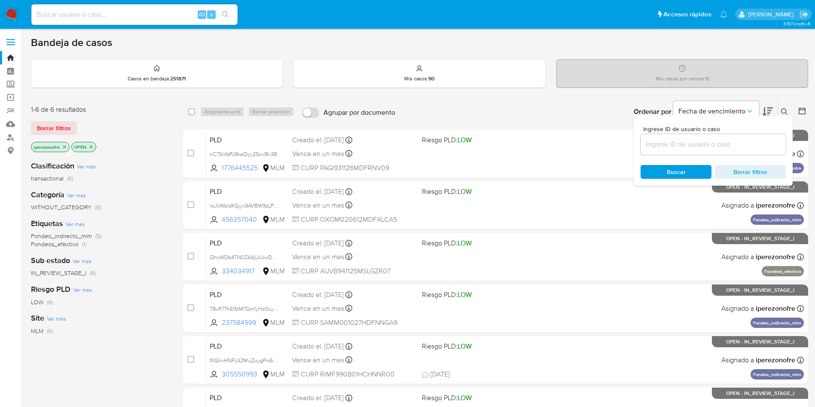
click at [660, 143] on input at bounding box center [712, 144] width 145 height 11
type input "AvyyyRSthfcJ2YqT7G9JyJC0"
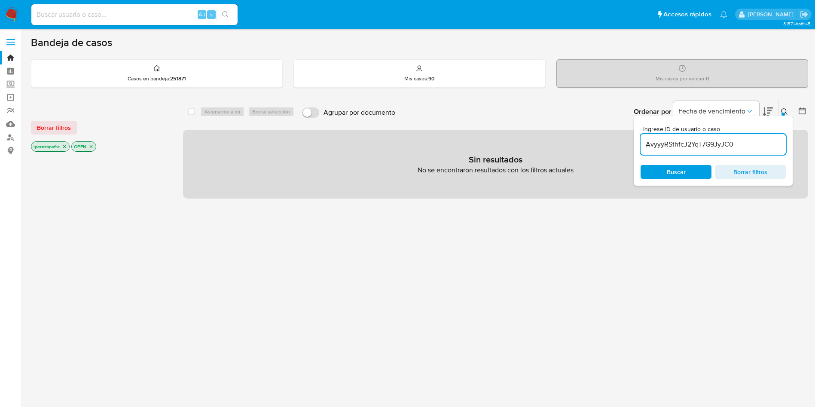
click at [63, 146] on icon "close-filter" at bounding box center [64, 146] width 5 height 5
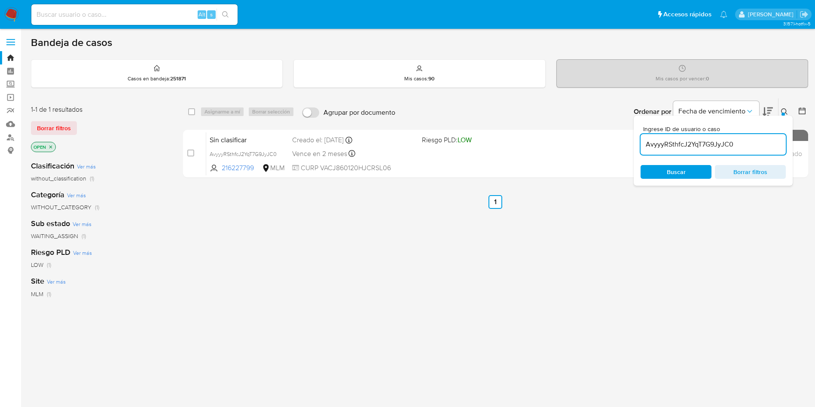
click at [49, 146] on icon "close-filter" at bounding box center [50, 146] width 5 height 5
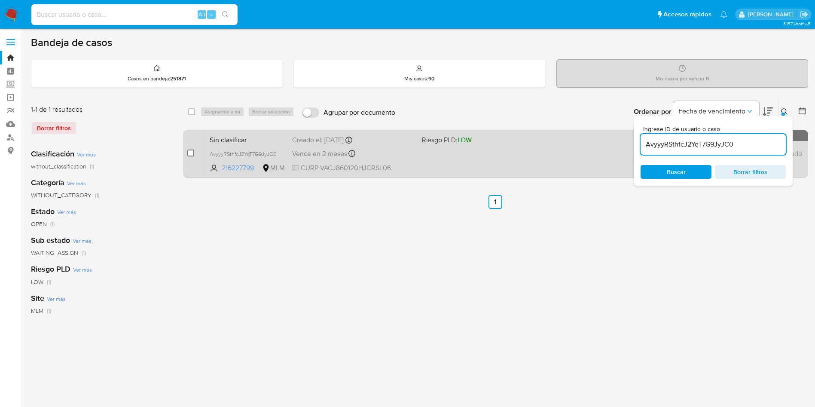
click at [190, 151] on input "checkbox" at bounding box center [190, 152] width 7 height 7
checkbox input "true"
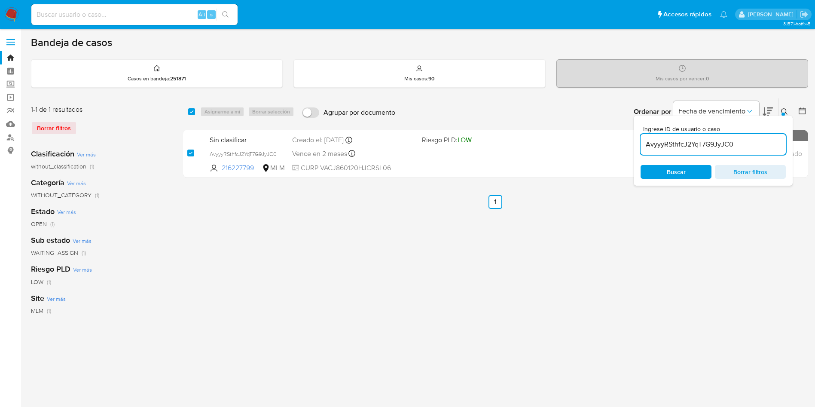
checkbox input "true"
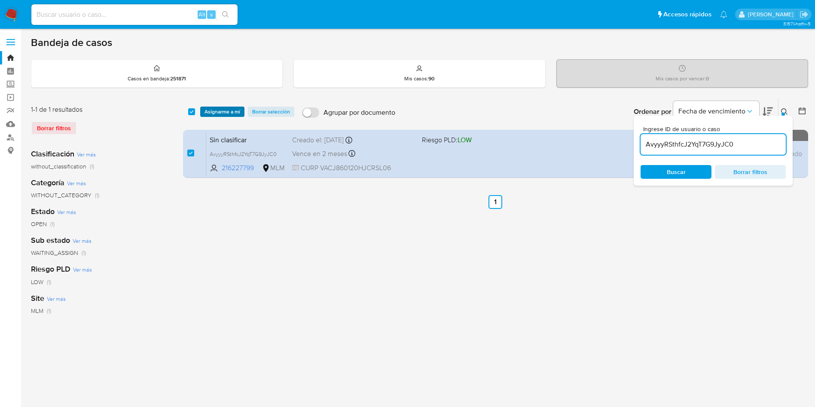
click at [210, 111] on span "Asignarme a mí" at bounding box center [222, 111] width 36 height 9
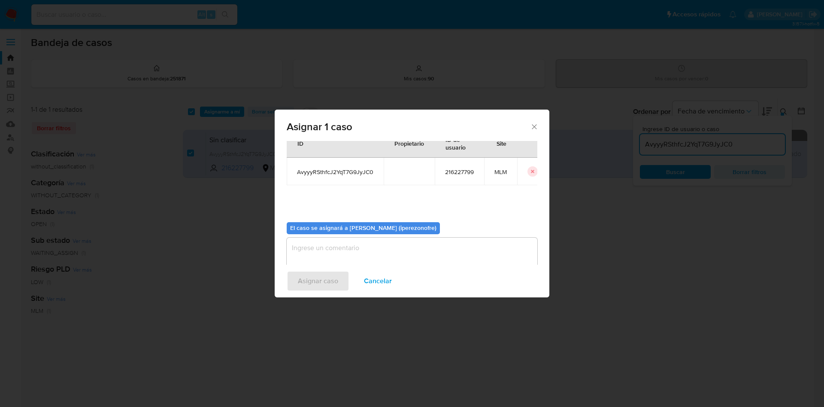
scroll to position [45, 0]
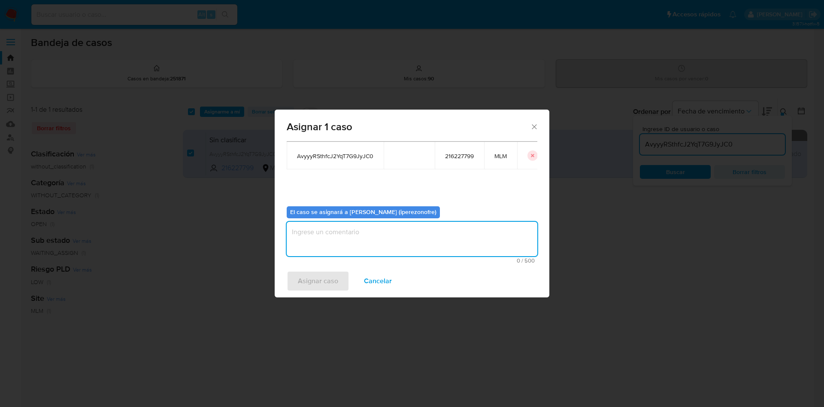
click at [385, 241] on textarea "assign-modal" at bounding box center [412, 239] width 251 height 34
type textarea "IPO"
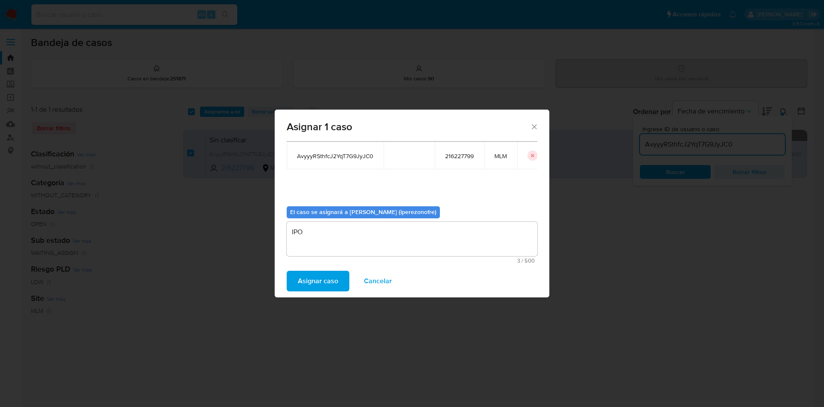
click at [311, 279] on span "Asignar caso" at bounding box center [318, 280] width 40 height 19
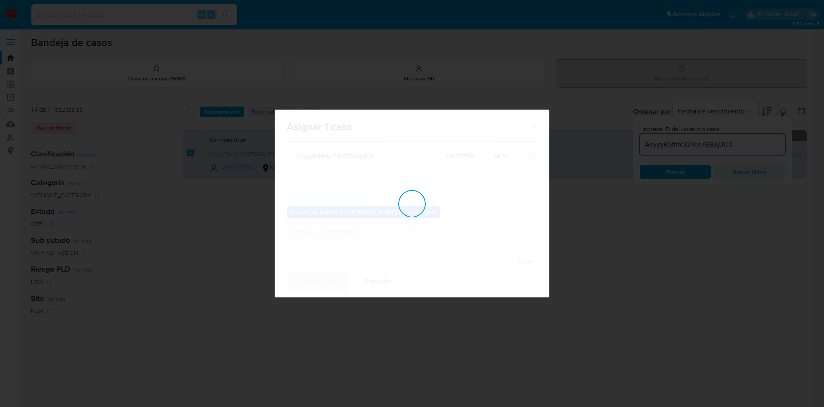
checkbox input "false"
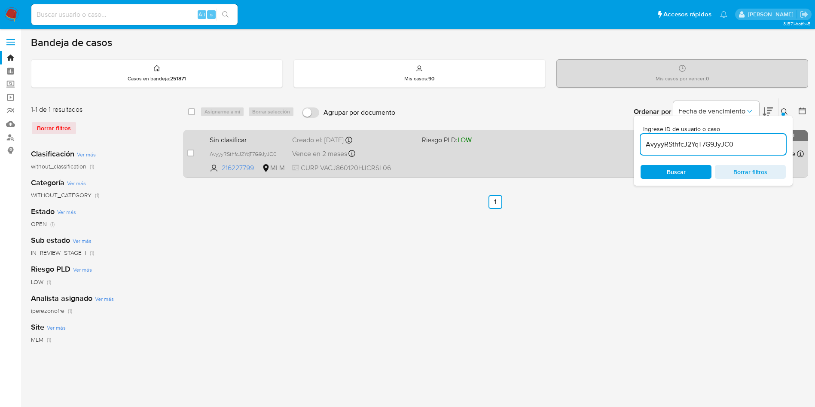
click at [482, 167] on div "Sin clasificar AvyyyRSthfcJ2YqT7G9JyJC0 216227799 MLM Riesgo PLD: LOW Creado el…" at bounding box center [504, 153] width 597 height 43
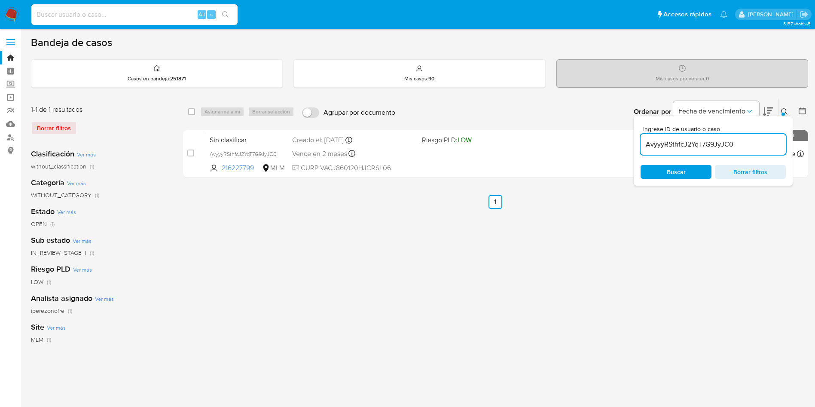
click at [704, 143] on input "AvyyyRSthfcJ2YqT7G9JyJC0" at bounding box center [712, 144] width 145 height 11
paste input "ZoUeeGmVU7pMK7KymhwPzW7n"
type input "ZoUeeGmVU7pMK7KymhwPzW7n"
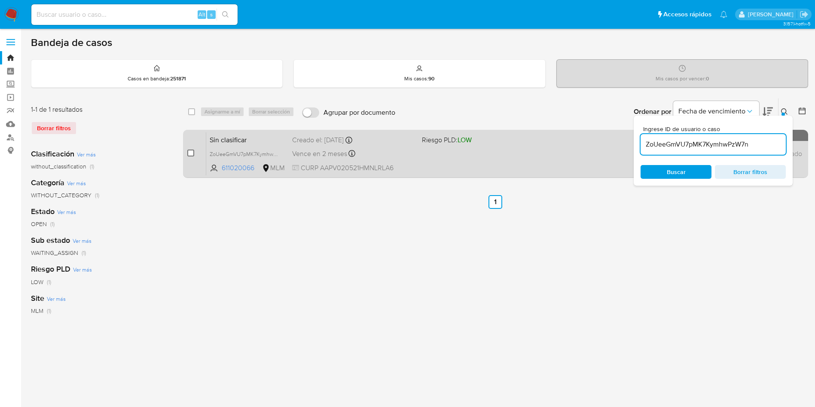
click at [188, 154] on input "checkbox" at bounding box center [190, 152] width 7 height 7
checkbox input "true"
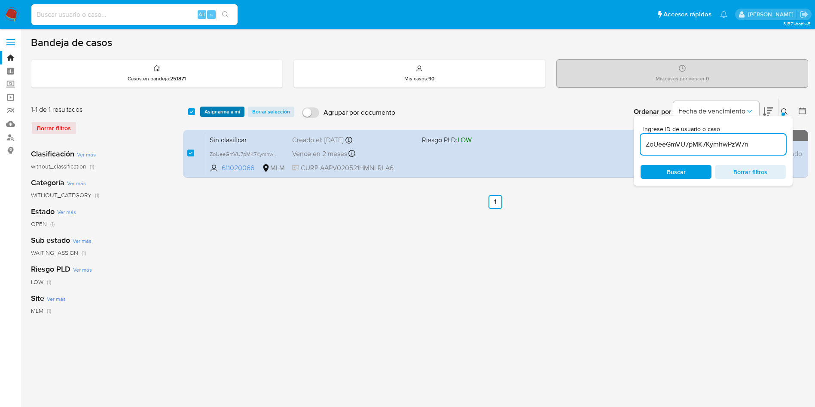
click at [217, 111] on span "Asignarme a mí" at bounding box center [222, 111] width 36 height 9
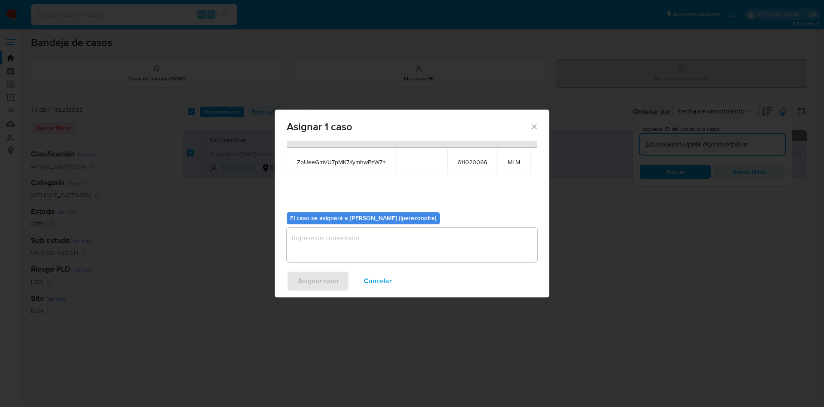
scroll to position [55, 0]
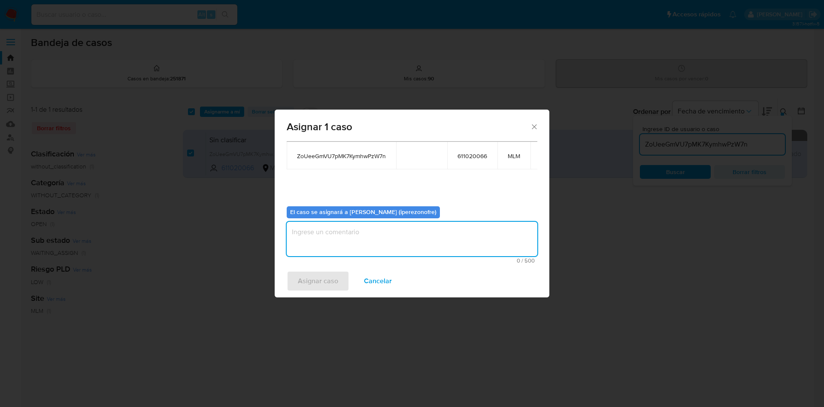
click at [391, 238] on textarea "assign-modal" at bounding box center [412, 239] width 251 height 34
type textarea "i"
type textarea "IPO"
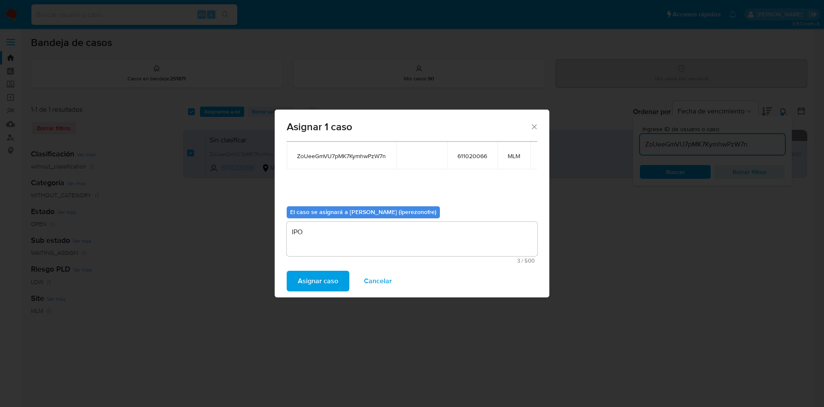
click at [316, 281] on span "Asignar caso" at bounding box center [318, 280] width 40 height 19
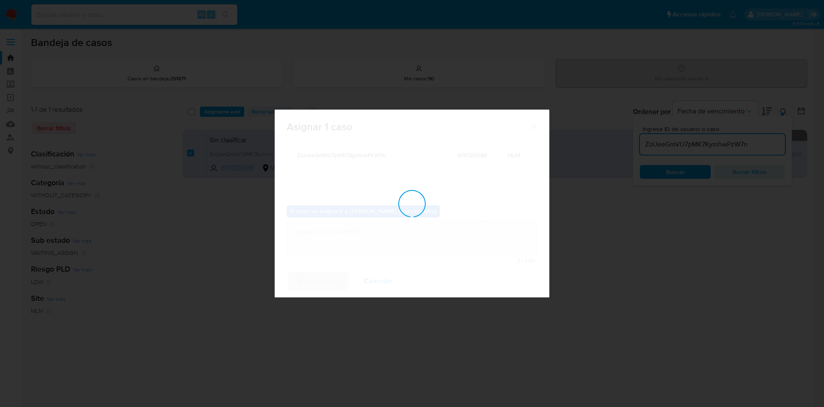
checkbox input "false"
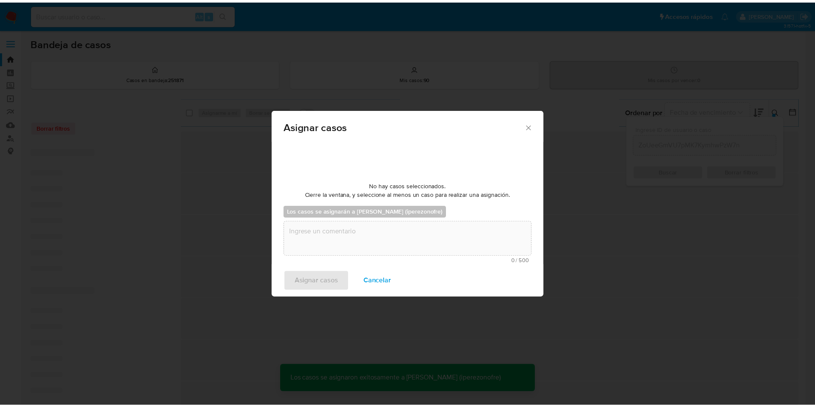
scroll to position [52, 0]
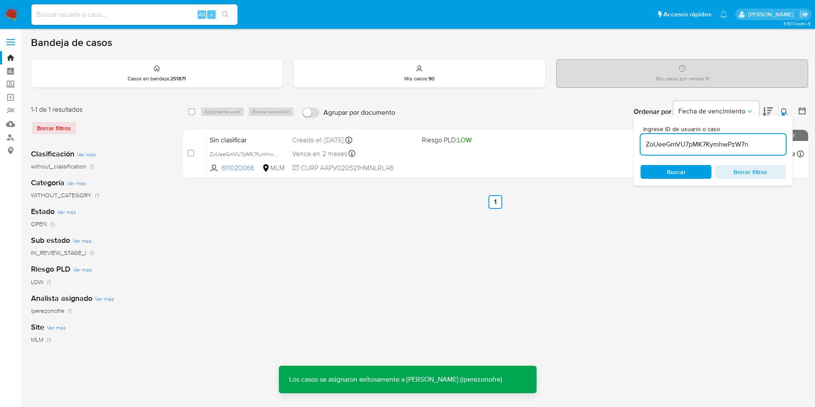
drag, startPoint x: 310, startPoint y: 277, endPoint x: 322, endPoint y: 231, distance: 47.5
click at [308, 277] on div "select-all-cases-checkbox Asignarme a mí Borrar selección Agrupar por documento…" at bounding box center [495, 286] width 625 height 377
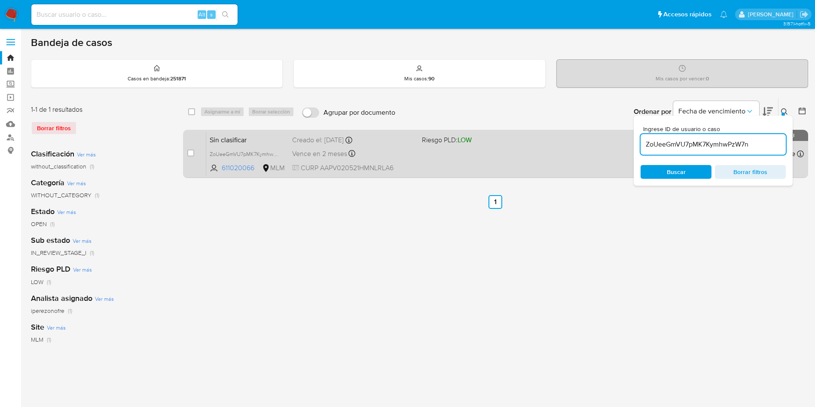
click at [429, 167] on div "Sin clasificar ZoUeeGmVU7pMK7KymhwPzW7n 611020066 MLM Riesgo PLD: LOW Creado el…" at bounding box center [504, 153] width 597 height 43
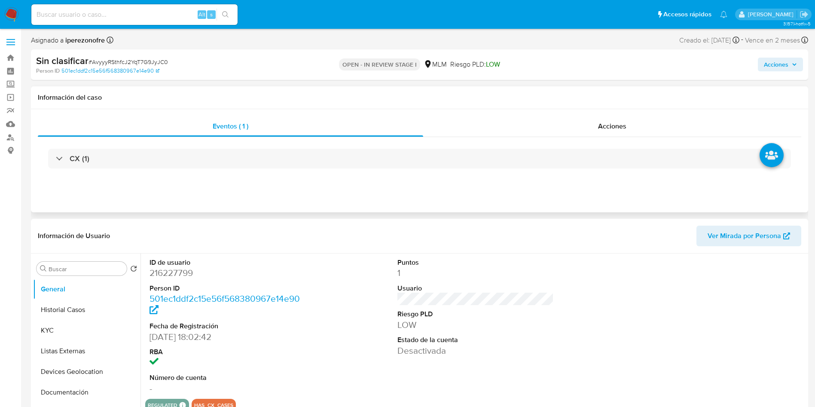
select select "10"
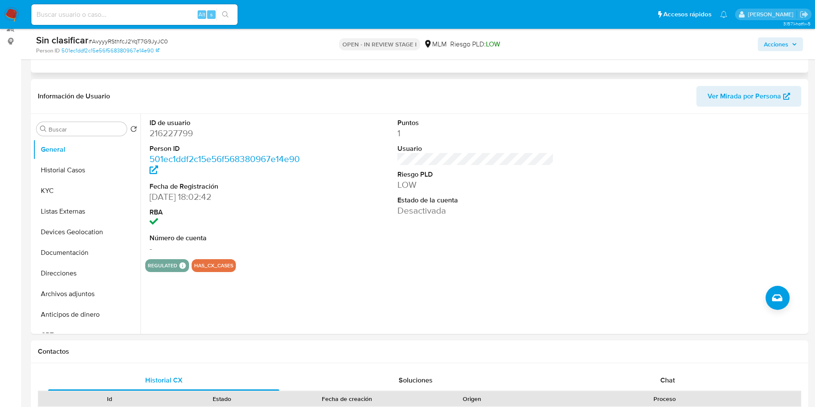
scroll to position [129, 0]
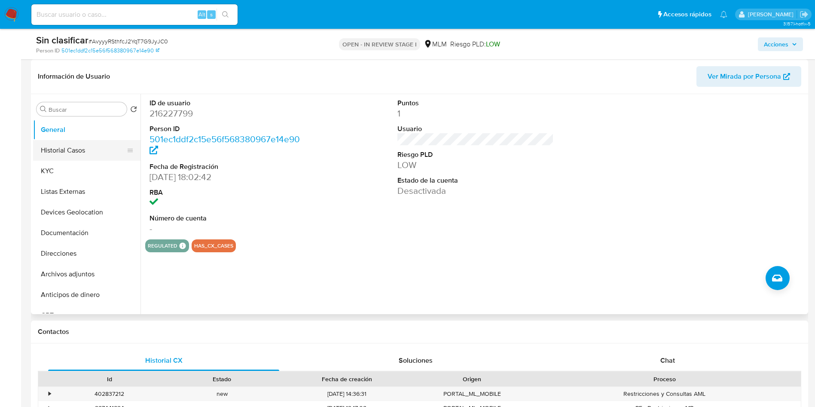
click at [82, 155] on button "Historial Casos" at bounding box center [83, 150] width 100 height 21
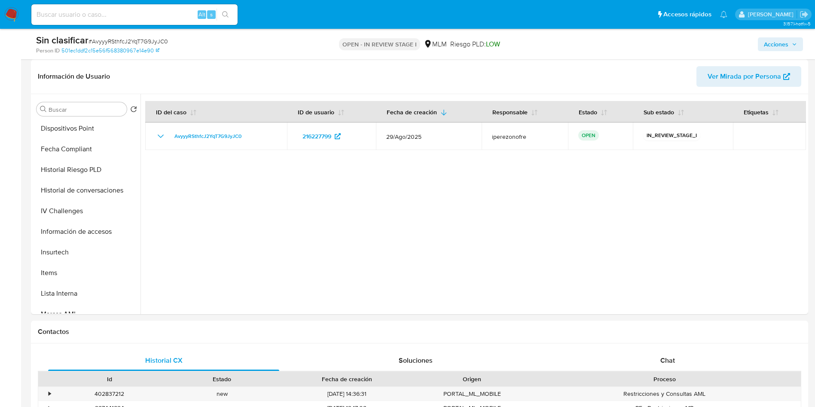
scroll to position [322, 0]
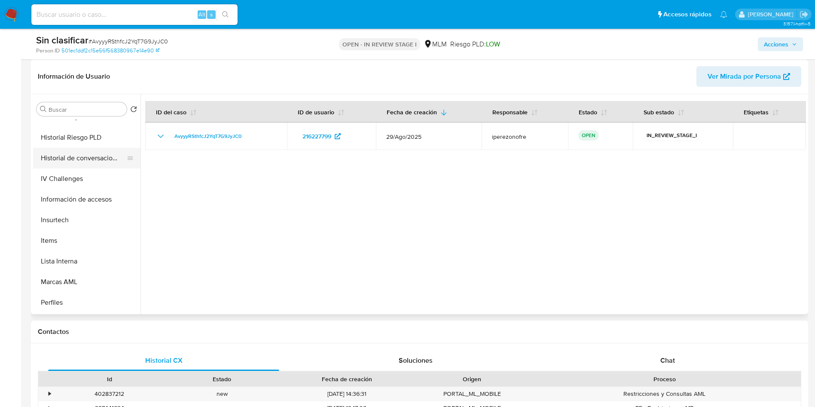
click at [71, 163] on button "Historial de conversaciones" at bounding box center [83, 158] width 100 height 21
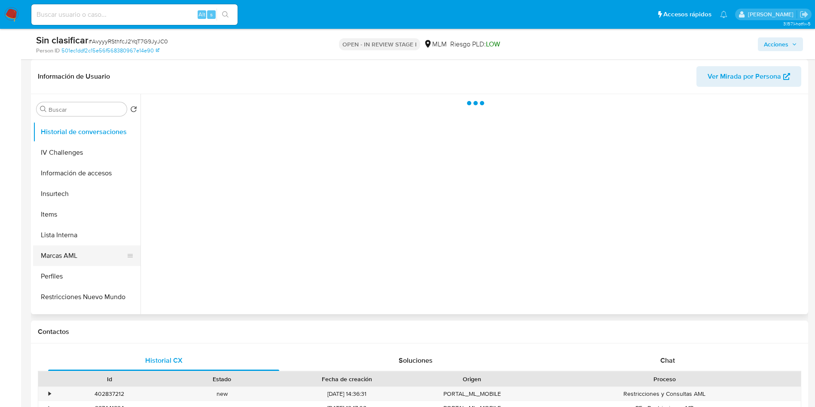
scroll to position [363, 0]
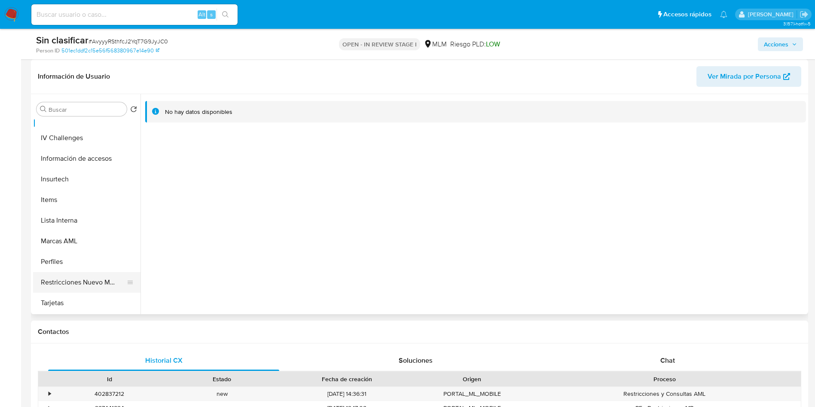
click at [101, 281] on button "Restricciones Nuevo Mundo" at bounding box center [83, 282] width 100 height 21
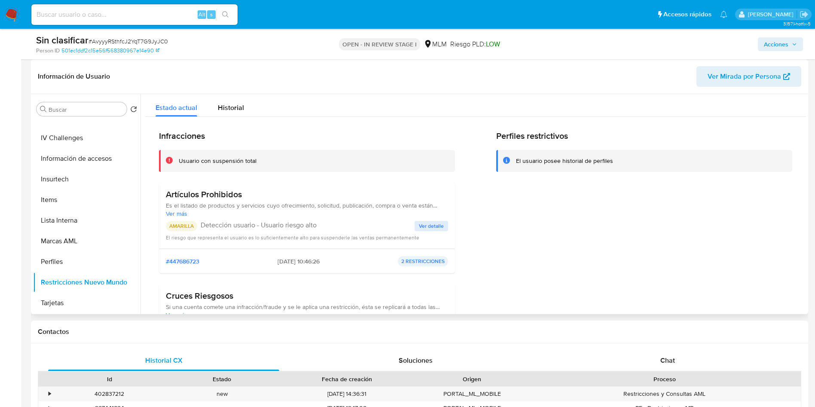
click at [432, 226] on span "Ver detalle" at bounding box center [431, 226] width 25 height 9
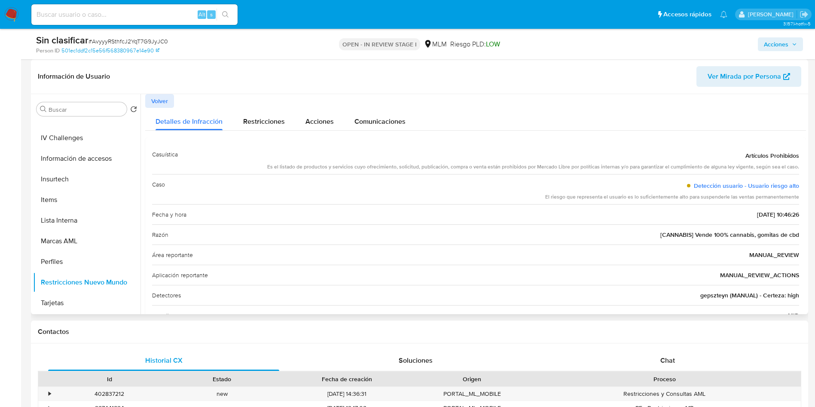
drag, startPoint x: 568, startPoint y: 166, endPoint x: 258, endPoint y: 162, distance: 310.9
click at [258, 162] on div "Casuística Artículos Prohibidos Es el listado de productos y servicios cuyo ofr…" at bounding box center [475, 159] width 647 height 30
click at [281, 165] on div "Es el listado de productos y servicios cuyo ofrecimiento, solicitud, publicació…" at bounding box center [533, 166] width 532 height 7
drag, startPoint x: 280, startPoint y: 166, endPoint x: 812, endPoint y: 166, distance: 532.0
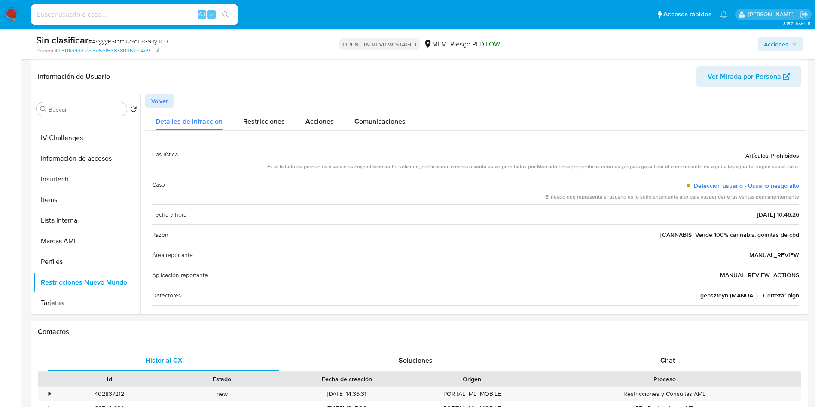
click at [794, 49] on span "Acciones" at bounding box center [779, 44] width 33 height 12
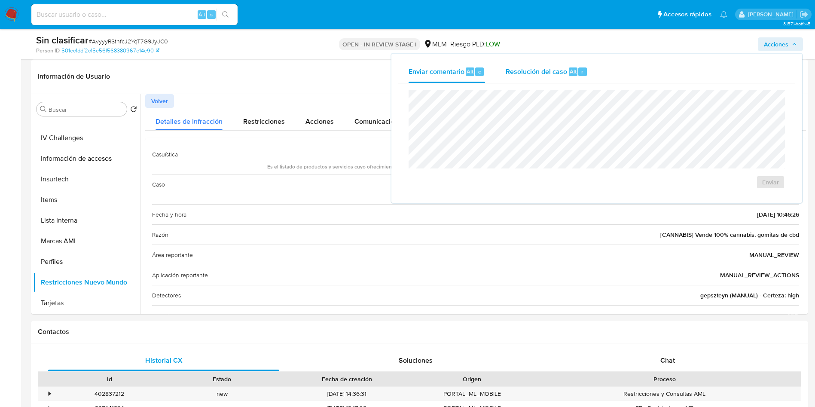
click at [511, 70] on span "Resolución del caso" at bounding box center [535, 71] width 61 height 10
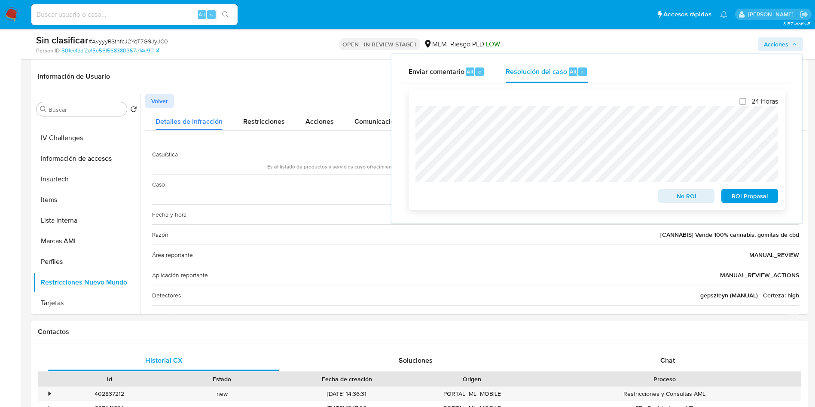
click at [683, 197] on span "No ROI" at bounding box center [686, 196] width 45 height 12
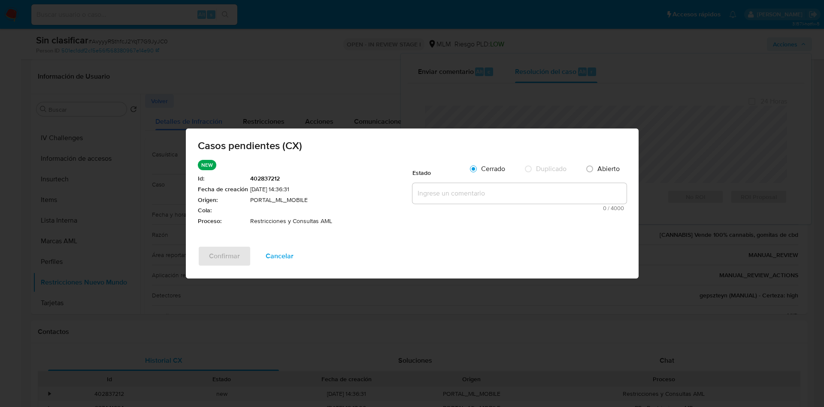
drag, startPoint x: 450, startPoint y: 183, endPoint x: 446, endPoint y: 194, distance: 11.7
click at [450, 187] on textarea at bounding box center [520, 193] width 214 height 21
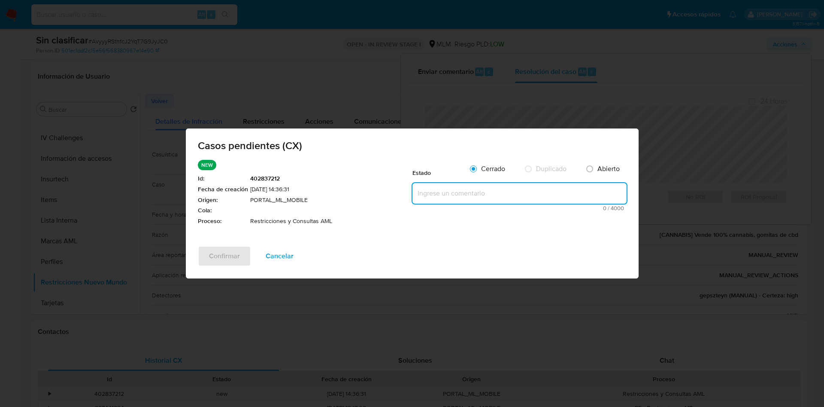
paste textarea "Listado de productos y servicios cuyo ofrecimiento, solicitud, publicación, com…"
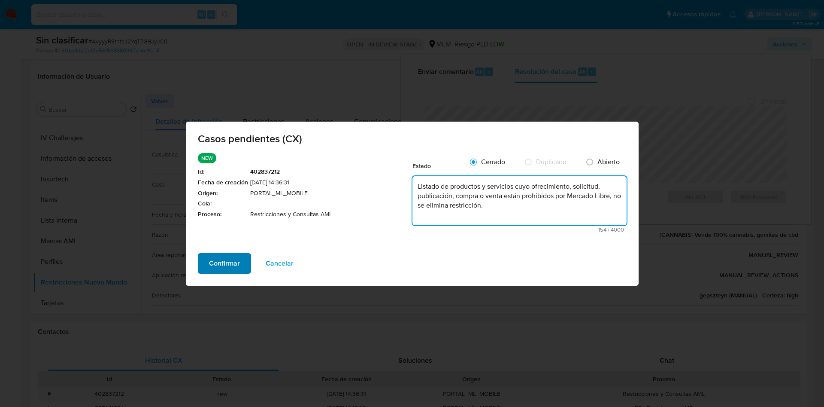
type textarea "Listado de productos y servicios cuyo ofrecimiento, solicitud, publicación, com…"
click at [221, 268] on span "Confirmar" at bounding box center [224, 263] width 31 height 19
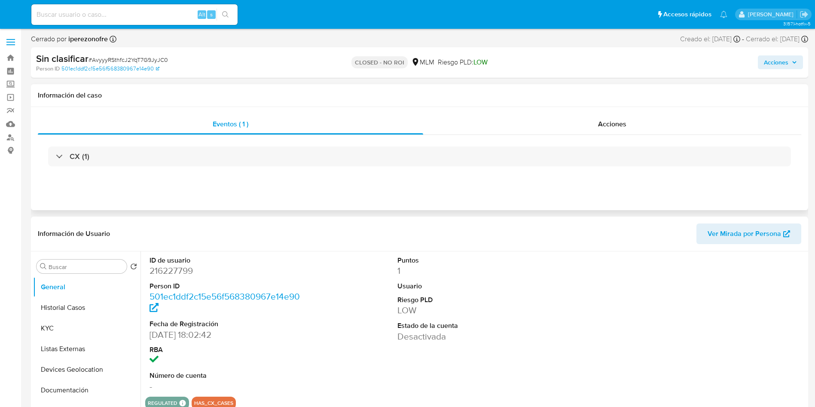
select select "10"
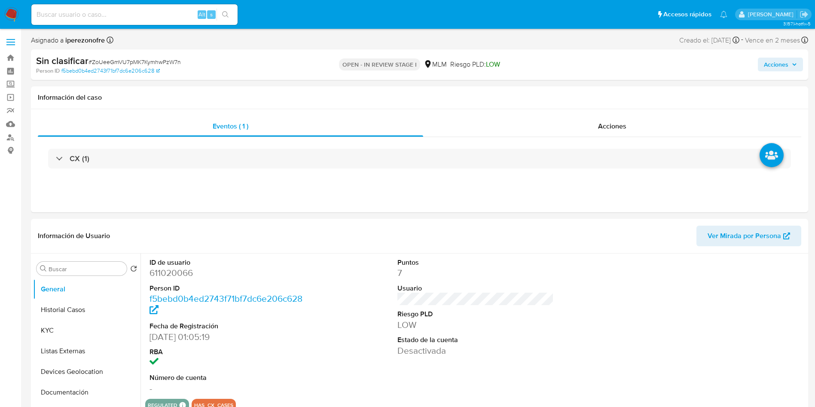
select select "10"
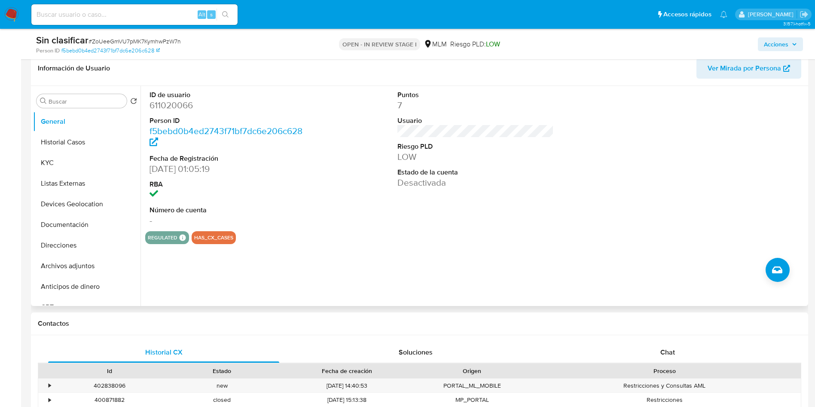
scroll to position [193, 0]
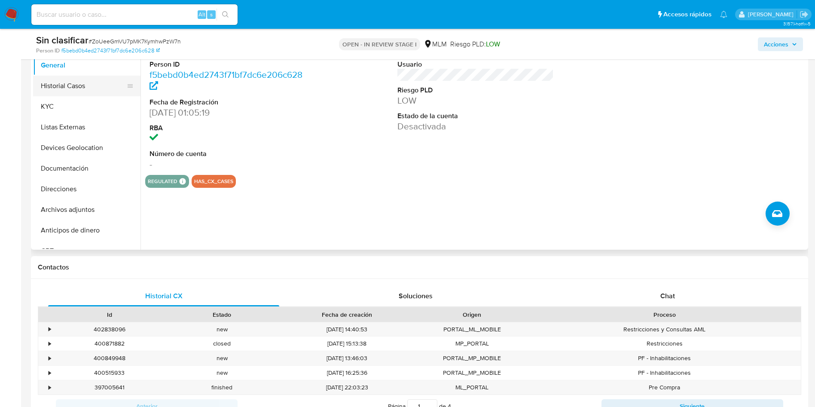
click at [76, 85] on button "Historial Casos" at bounding box center [83, 86] width 100 height 21
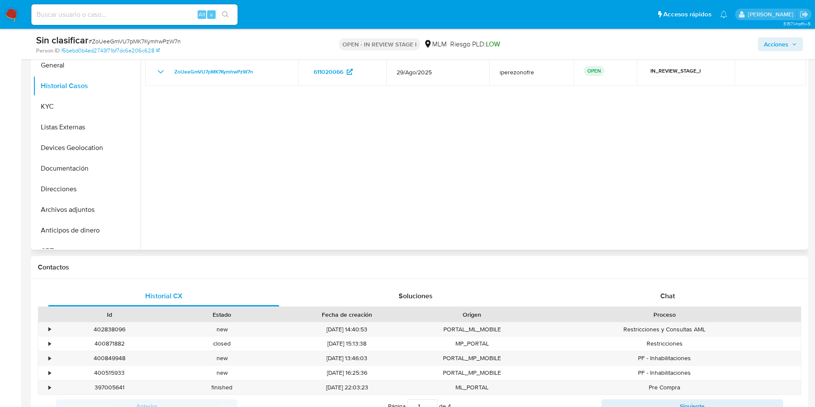
click at [697, 169] on div at bounding box center [472, 140] width 665 height 220
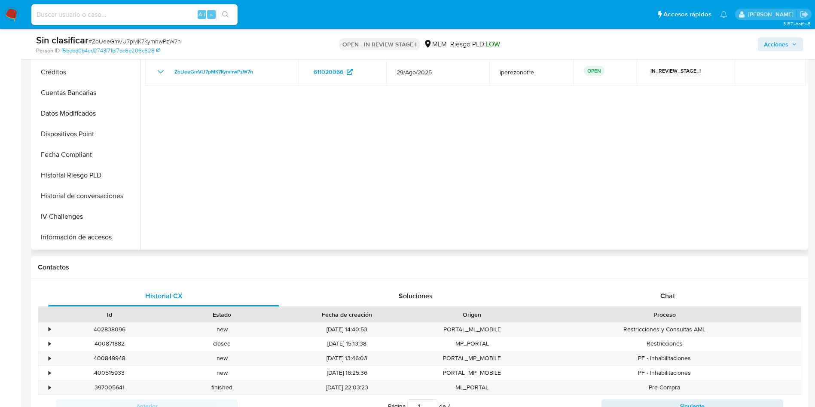
scroll to position [322, 0]
click at [80, 218] on button "Marcas AML" at bounding box center [83, 217] width 100 height 21
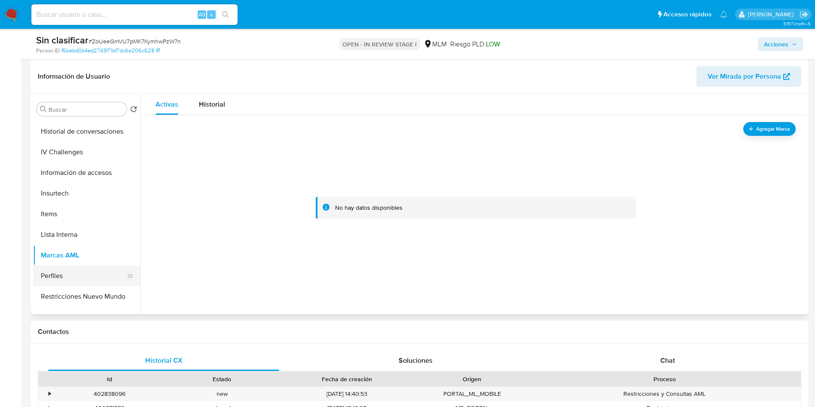
scroll to position [363, 0]
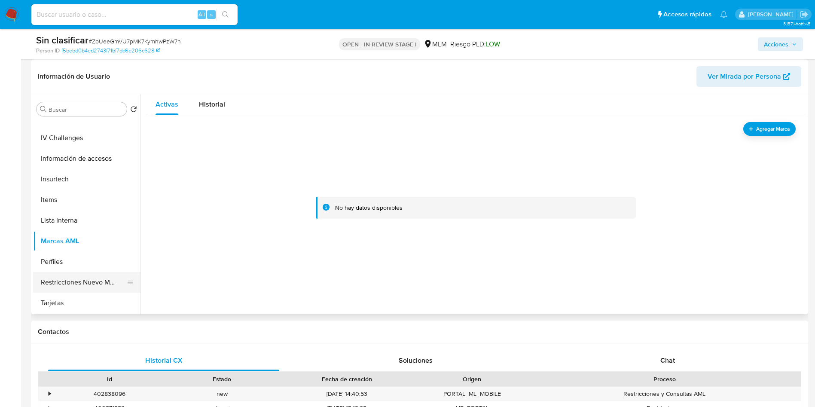
click at [100, 286] on button "Restricciones Nuevo Mundo" at bounding box center [83, 282] width 100 height 21
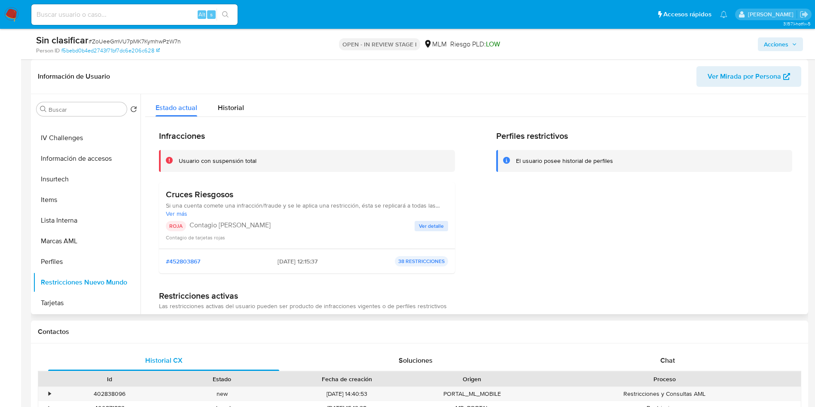
click at [435, 222] on span "Ver detalle" at bounding box center [431, 226] width 25 height 9
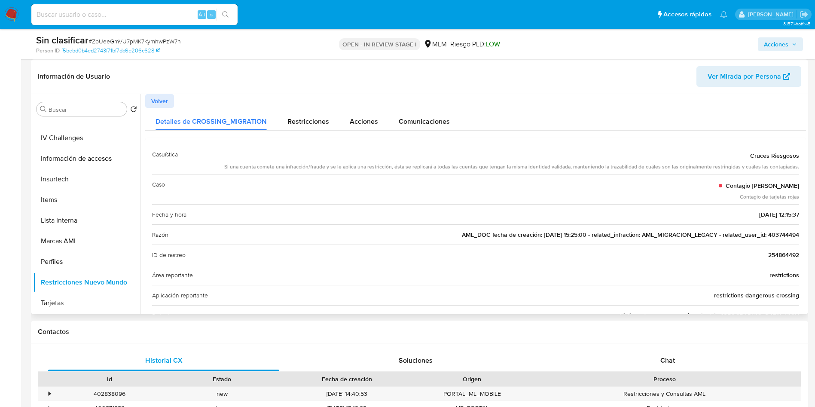
click at [778, 232] on span "AML_DOC fecha de creación: [DATE] 15:25:00 - related_infraction: AML_MIGRACION_…" at bounding box center [630, 234] width 337 height 9
drag, startPoint x: 529, startPoint y: 234, endPoint x: 582, endPoint y: 231, distance: 53.3
click at [582, 231] on span "AML_DOC fecha de creación: [DATE] 15:25:00 - related_infraction: AML_MIGRACION_…" at bounding box center [630, 234] width 337 height 9
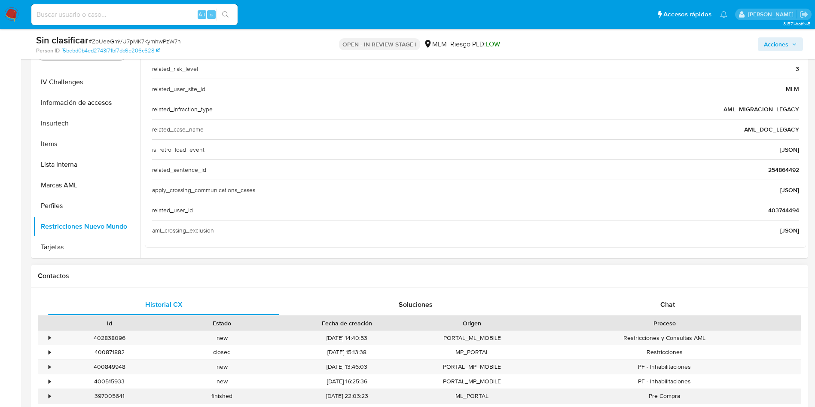
scroll to position [258, 0]
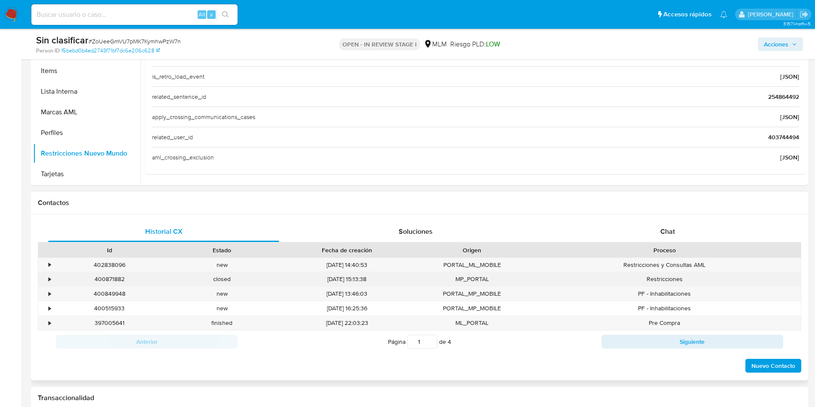
click at [49, 279] on div "•" at bounding box center [50, 279] width 2 height 8
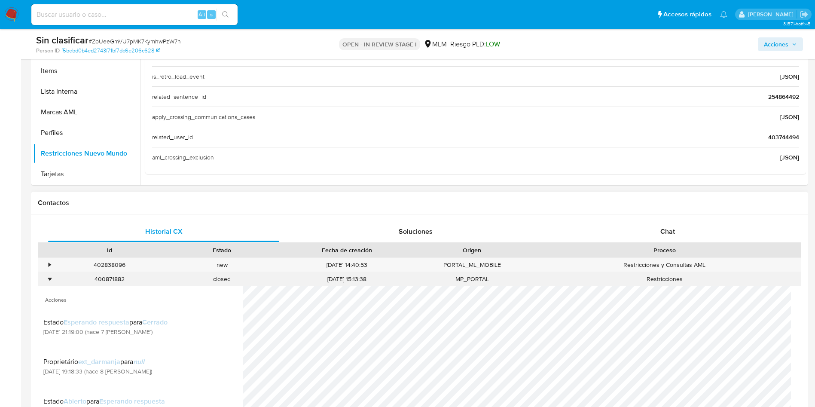
click at [49, 279] on div "•" at bounding box center [50, 279] width 2 height 8
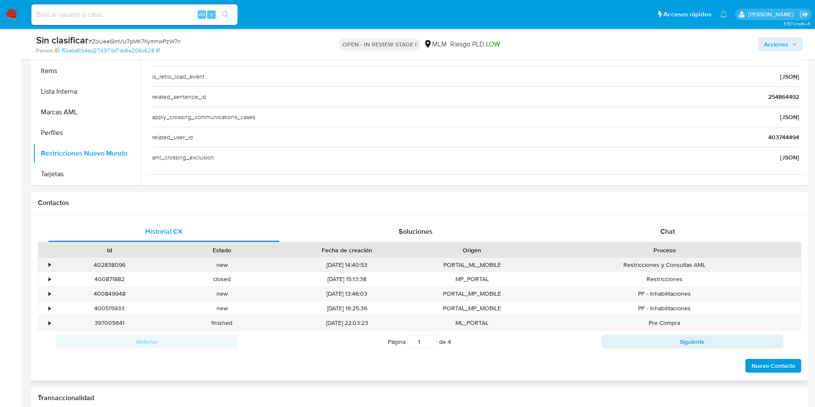
click at [50, 262] on div "•" at bounding box center [50, 265] width 2 height 8
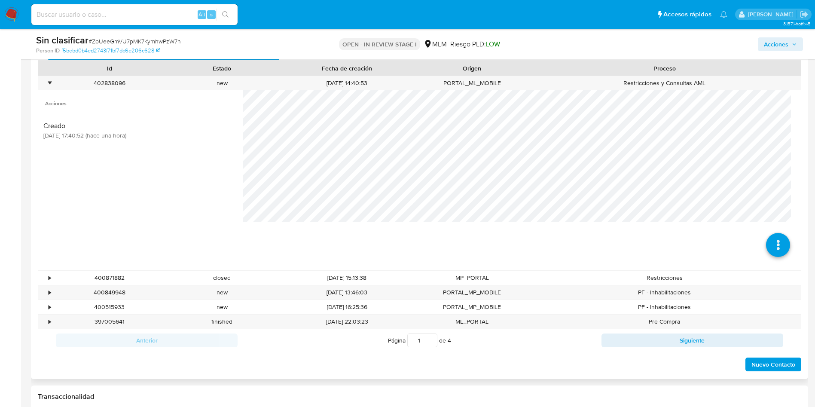
scroll to position [451, 0]
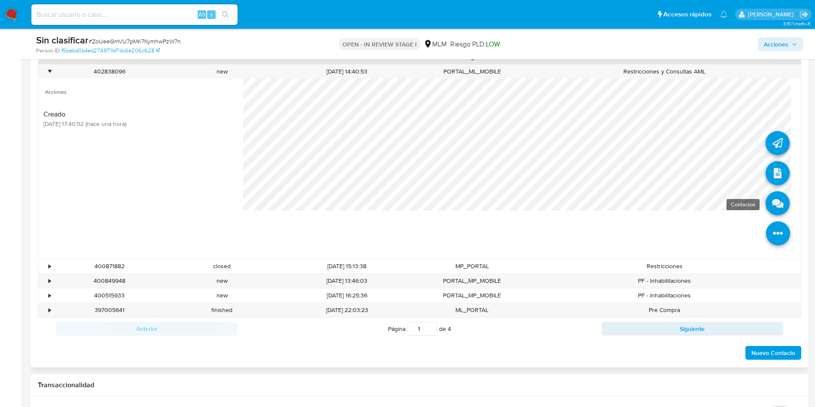
click at [771, 199] on icon at bounding box center [777, 203] width 24 height 24
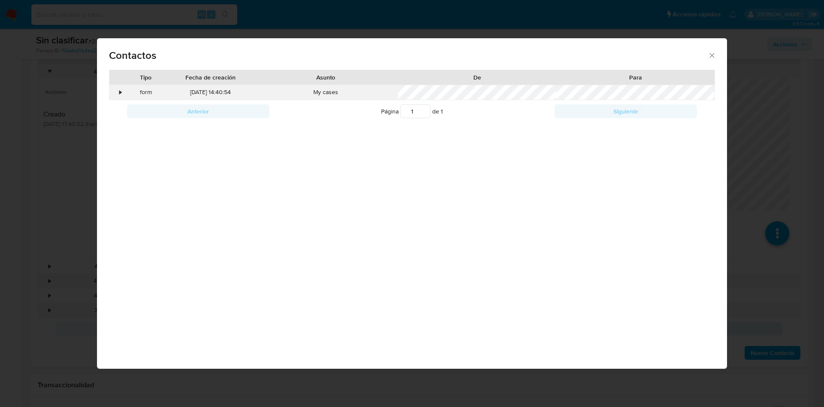
click at [119, 88] on div "•" at bounding box center [116, 92] width 15 height 15
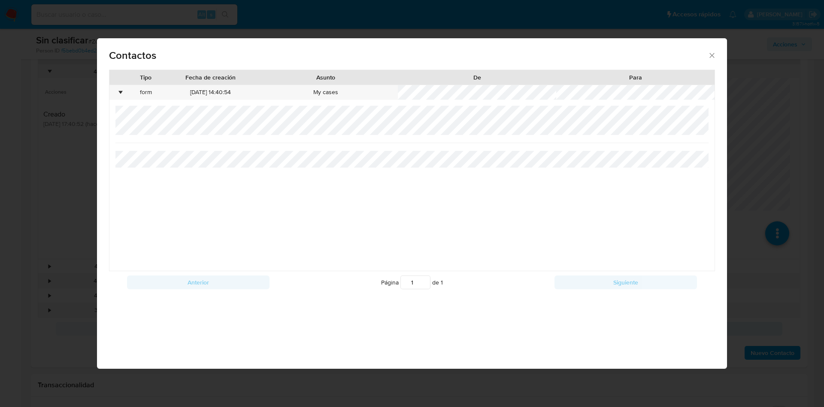
click at [711, 59] on icon "close" at bounding box center [712, 55] width 9 height 9
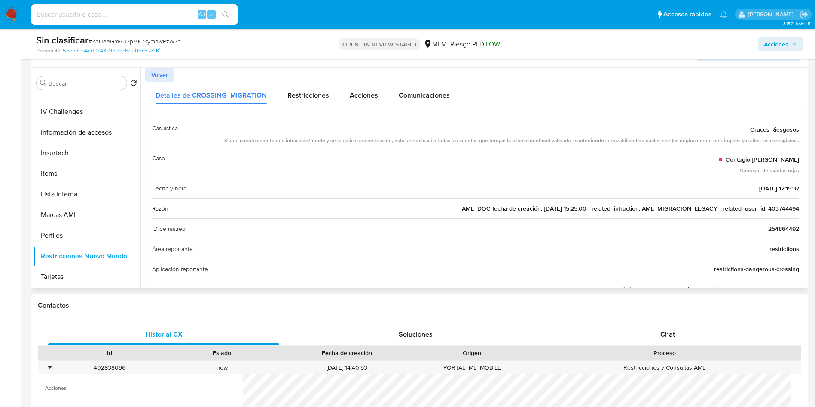
scroll to position [129, 0]
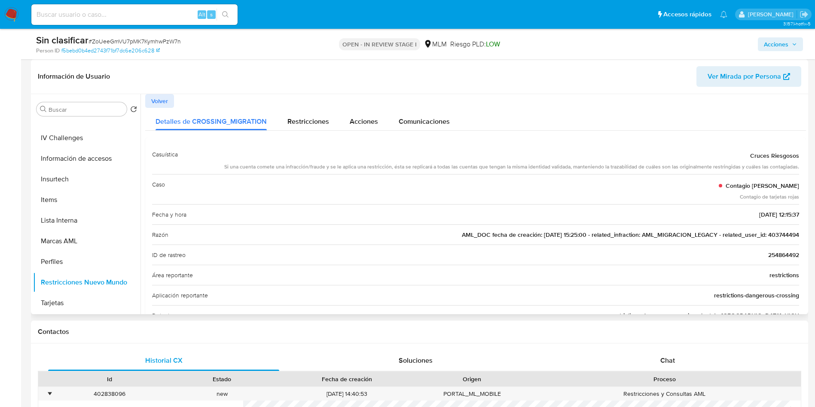
click at [155, 98] on span "Volver" at bounding box center [159, 101] width 17 height 12
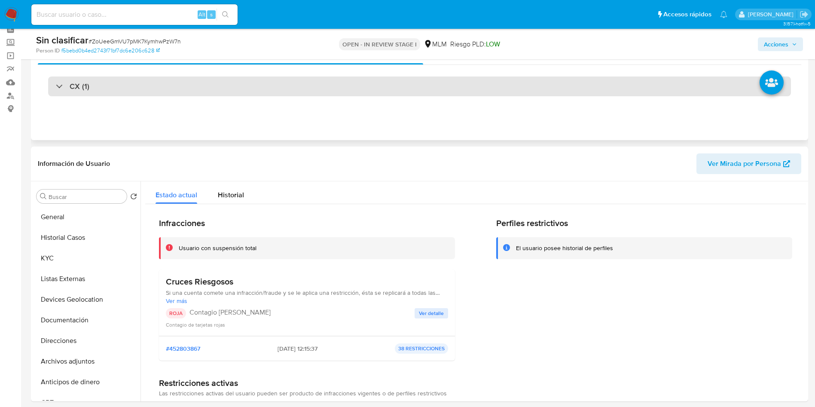
scroll to position [0, 0]
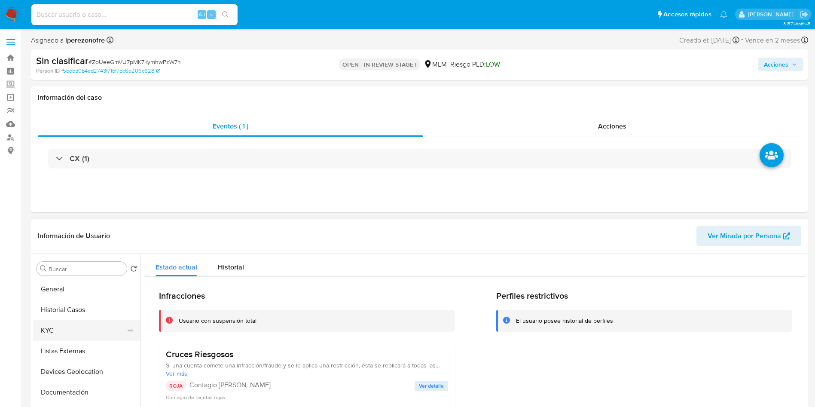
click at [64, 323] on button "KYC" at bounding box center [83, 330] width 100 height 21
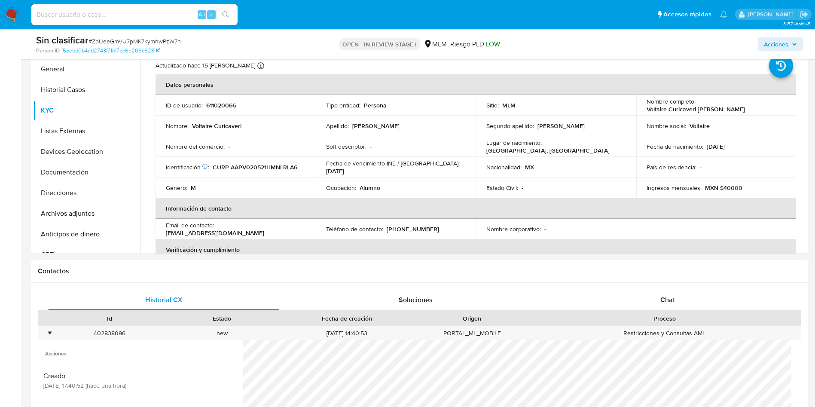
scroll to position [193, 0]
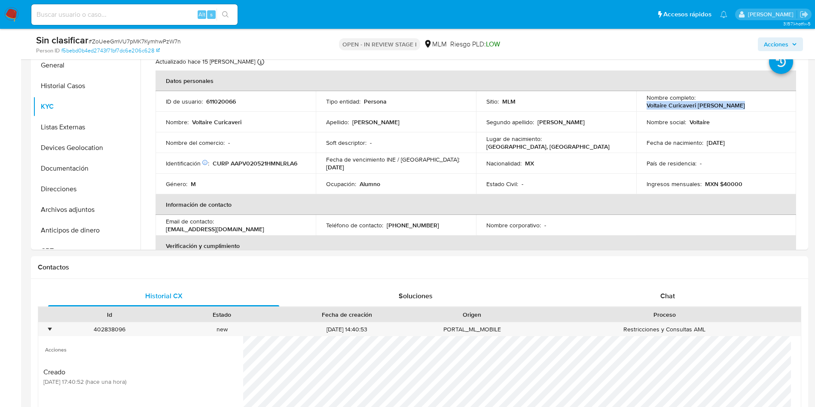
drag, startPoint x: 736, startPoint y: 105, endPoint x: 641, endPoint y: 103, distance: 95.3
click at [641, 103] on td "Nombre completo : Voltaire Curicaveri Alvarez Perez" at bounding box center [716, 101] width 160 height 21
copy p "Voltaire Curicaveri [PERSON_NAME]"
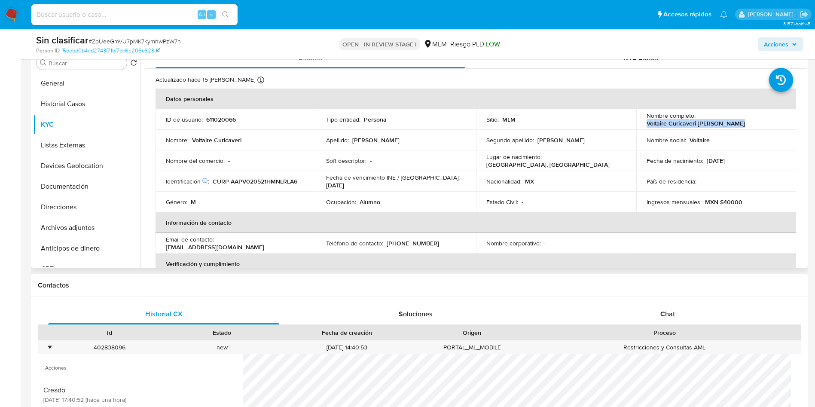
scroll to position [129, 0]
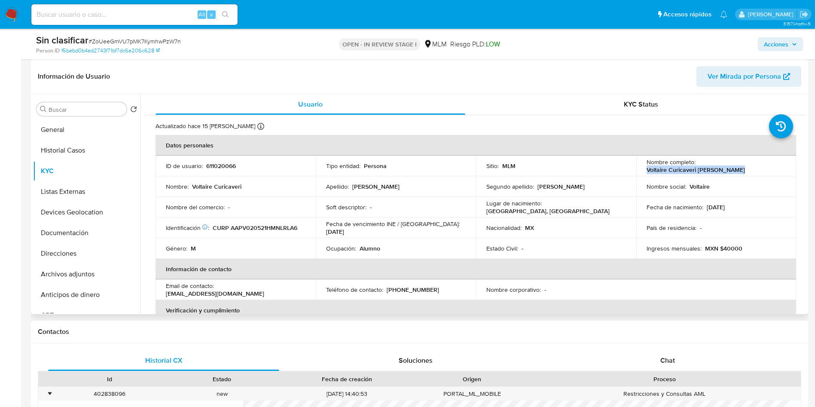
copy p "Voltaire Curicaveri [PERSON_NAME]"
click at [74, 239] on button "Documentación" at bounding box center [83, 232] width 100 height 21
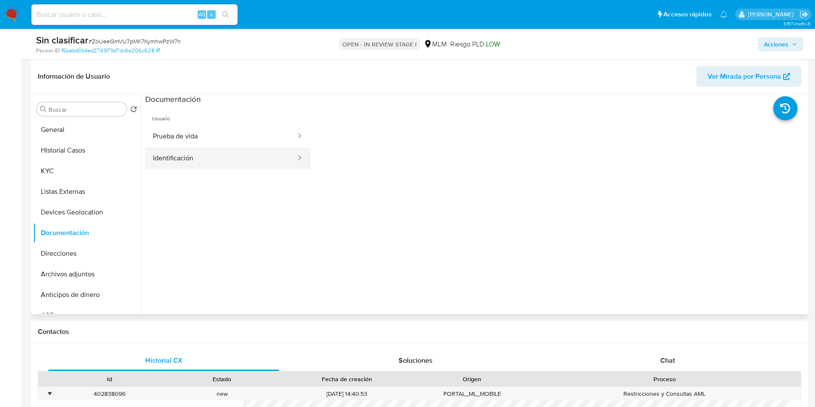
click at [210, 150] on button "Identificación" at bounding box center [221, 158] width 152 height 22
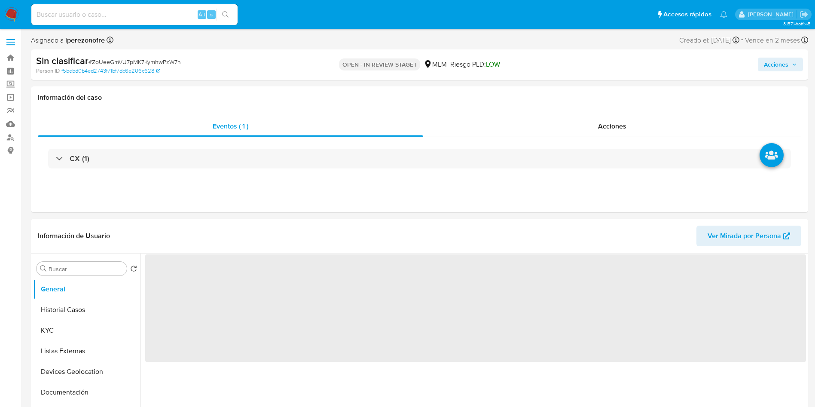
click at [122, 13] on input at bounding box center [134, 14] width 206 height 11
paste input "403744494"
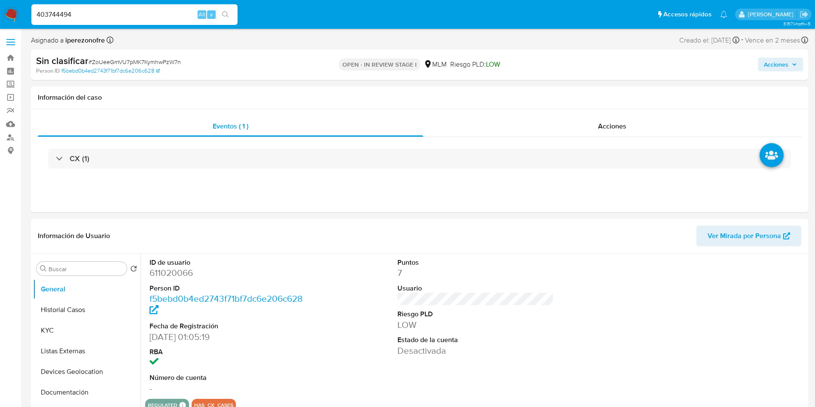
type input "403744494"
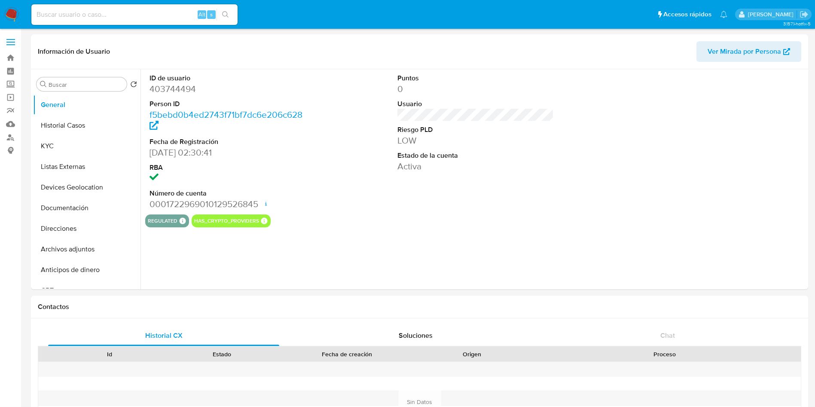
select select "10"
click at [79, 125] on button "Historial Casos" at bounding box center [83, 125] width 100 height 21
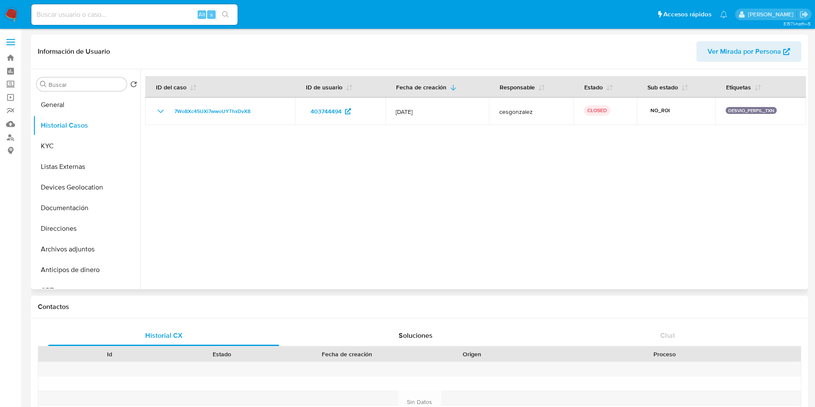
click at [683, 206] on div at bounding box center [472, 179] width 665 height 220
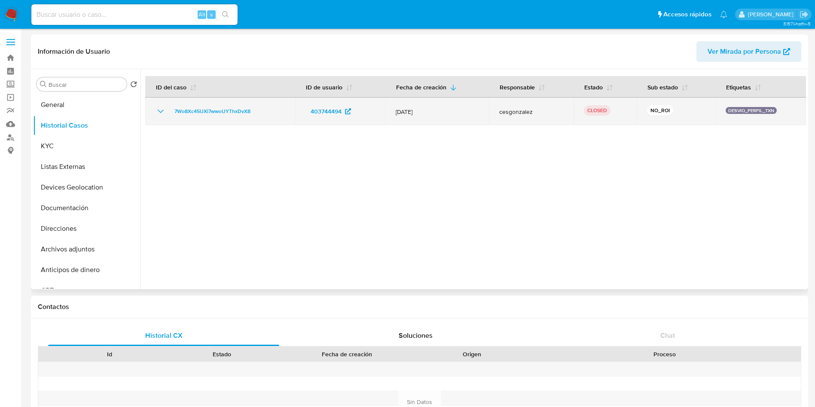
click at [161, 110] on icon "Mostrar/Ocultar" at bounding box center [160, 111] width 10 height 10
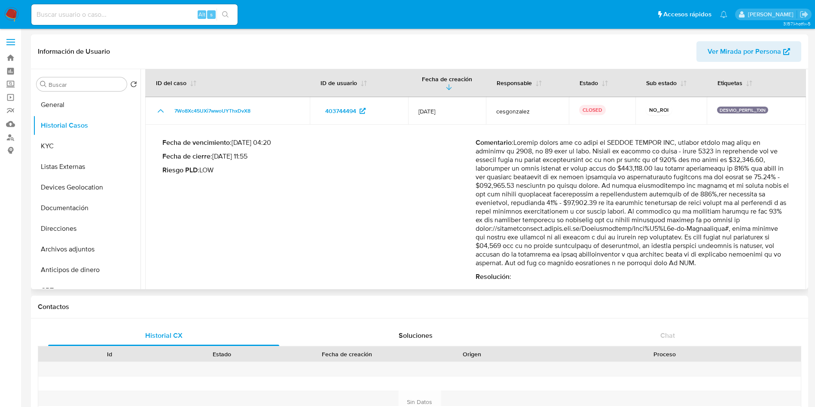
scroll to position [10, 0]
click at [575, 192] on p "Comentario :" at bounding box center [631, 200] width 313 height 129
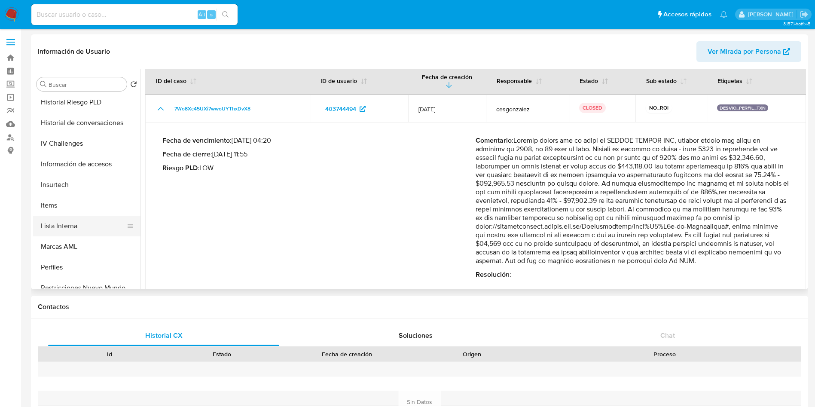
scroll to position [363, 0]
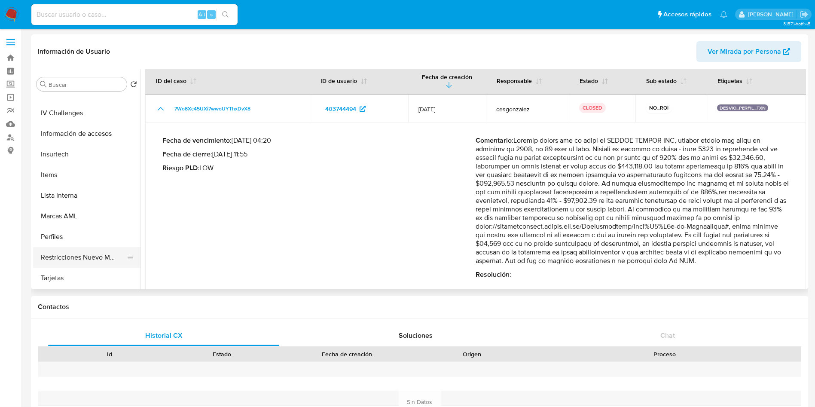
click at [90, 258] on button "Restricciones Nuevo Mundo" at bounding box center [83, 257] width 100 height 21
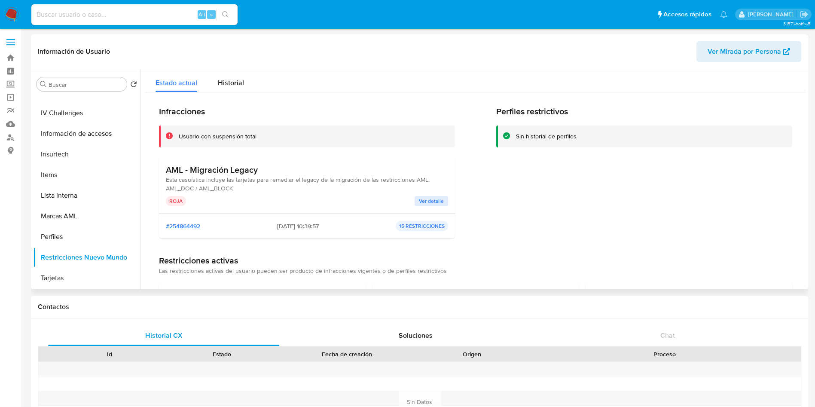
click at [435, 199] on span "Ver detalle" at bounding box center [431, 201] width 25 height 9
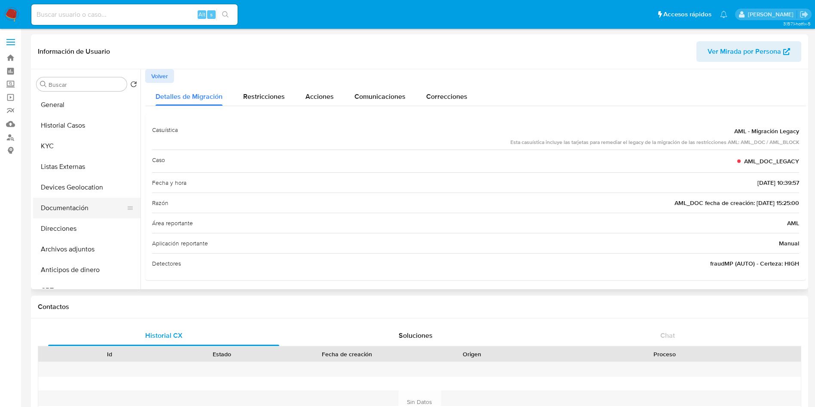
click at [86, 212] on button "Documentación" at bounding box center [83, 208] width 100 height 21
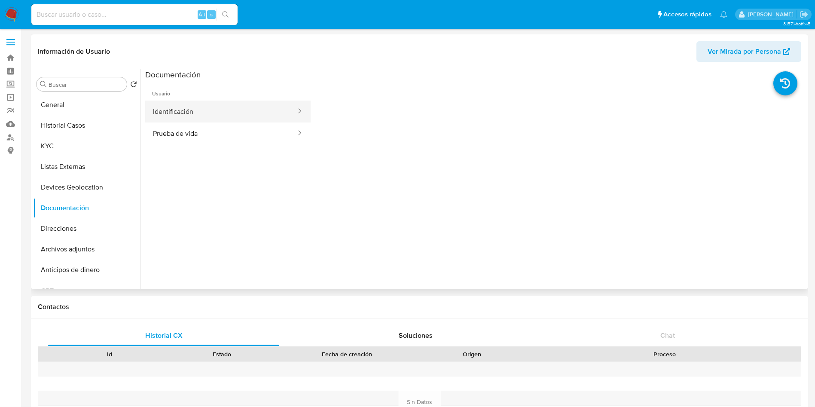
click at [206, 117] on button "Identificación" at bounding box center [221, 111] width 152 height 22
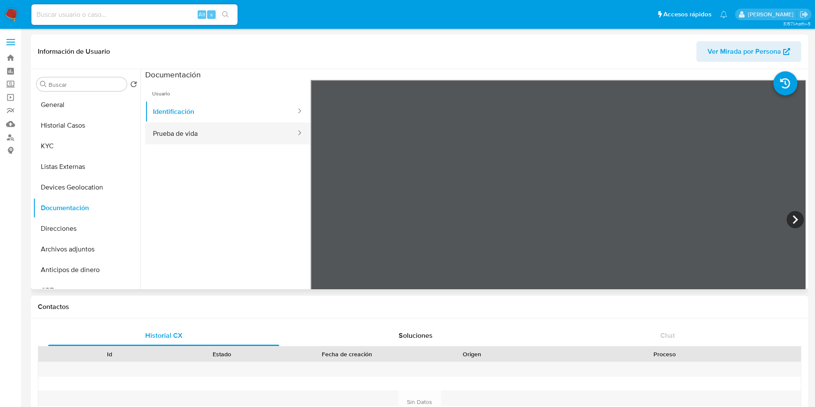
click at [200, 131] on button "Prueba de vida" at bounding box center [221, 133] width 152 height 22
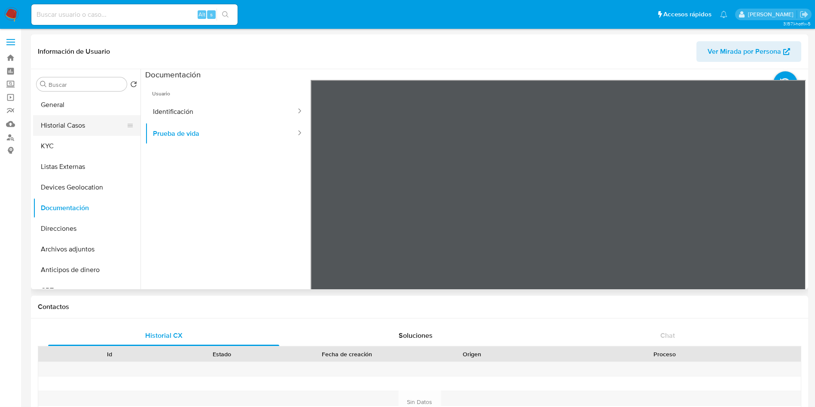
click at [64, 131] on button "Historial Casos" at bounding box center [83, 125] width 100 height 21
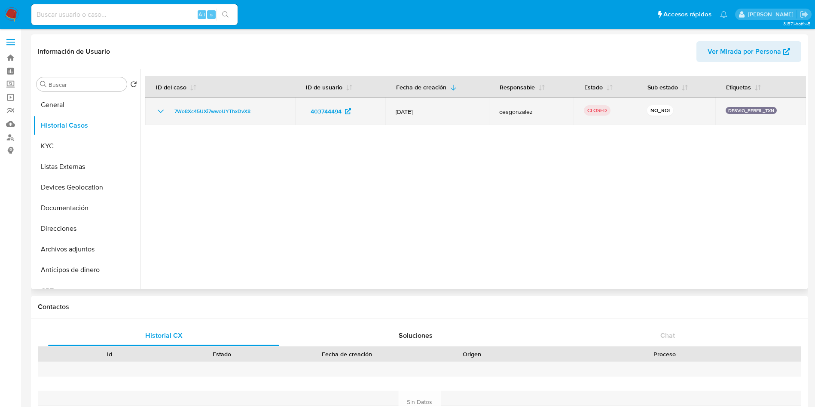
drag, startPoint x: 159, startPoint y: 106, endPoint x: 155, endPoint y: 103, distance: 5.8
click at [159, 106] on icon "Mostrar/Ocultar" at bounding box center [160, 111] width 10 height 10
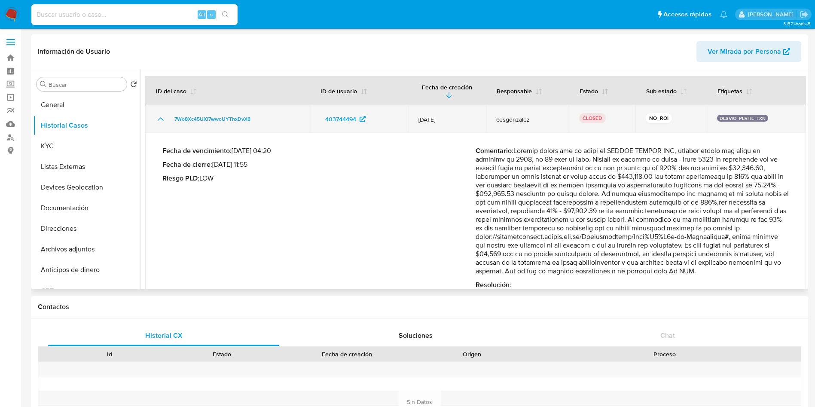
drag, startPoint x: 449, startPoint y: 113, endPoint x: 411, endPoint y: 112, distance: 37.8
click at [411, 112] on td "[DATE]" at bounding box center [447, 118] width 78 height 27
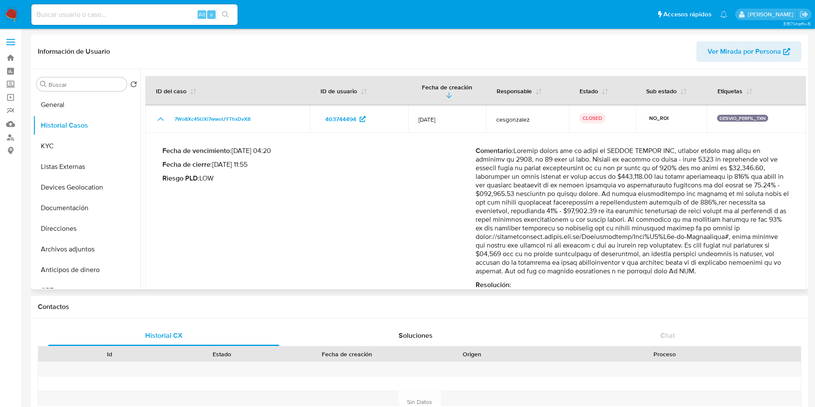
click at [676, 206] on p "Comentario :" at bounding box center [631, 210] width 313 height 129
click at [751, 244] on p "Comentario :" at bounding box center [631, 210] width 313 height 129
click at [694, 261] on p "Comentario :" at bounding box center [631, 210] width 313 height 129
drag, startPoint x: 502, startPoint y: 262, endPoint x: 719, endPoint y: 266, distance: 216.4
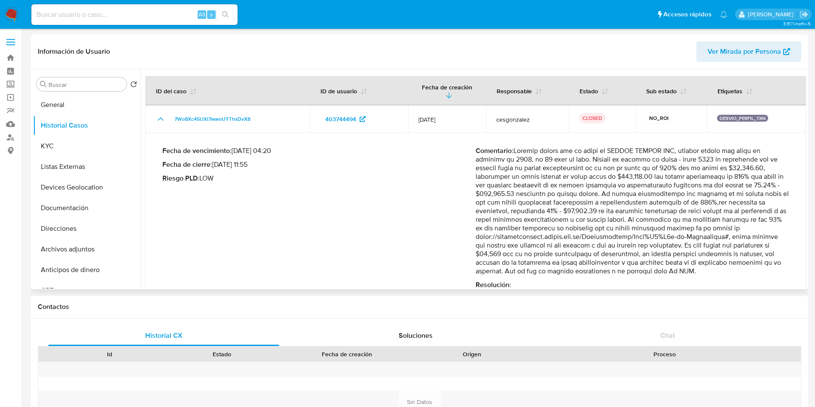
click at [719, 266] on p "Comentario :" at bounding box center [631, 210] width 313 height 129
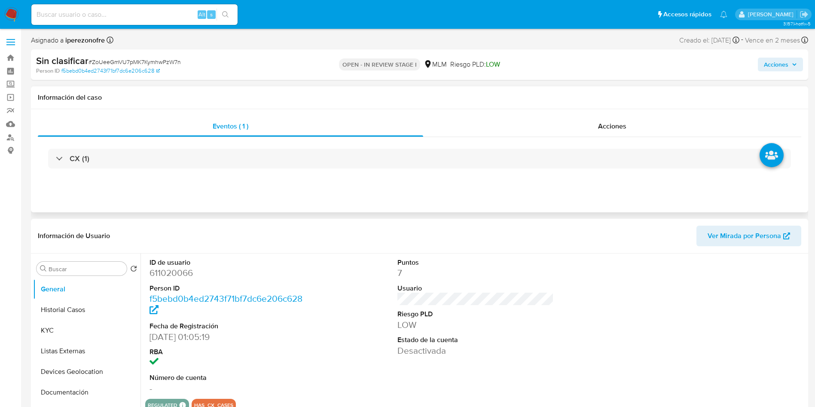
select select "10"
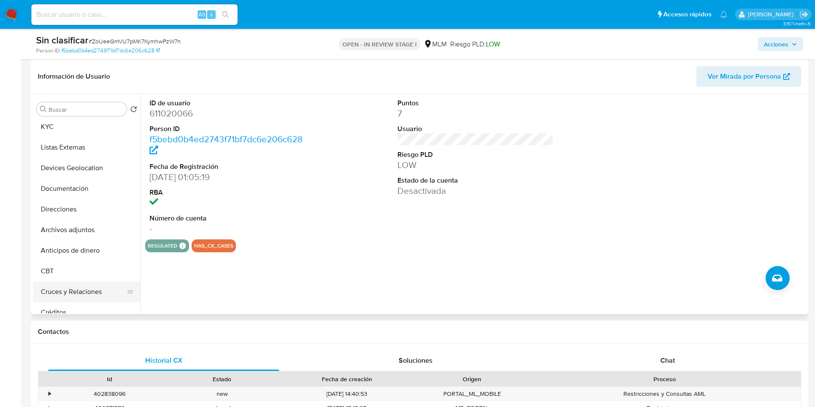
scroll to position [64, 0]
click at [84, 162] on button "Documentación" at bounding box center [83, 168] width 100 height 21
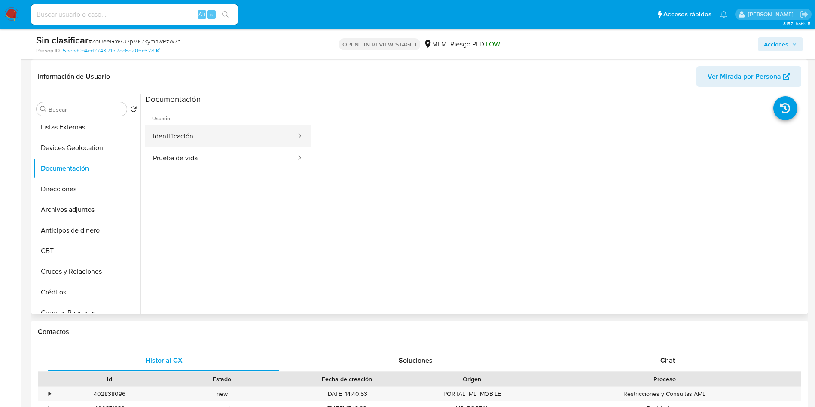
click at [215, 135] on button "Identificación" at bounding box center [221, 136] width 152 height 22
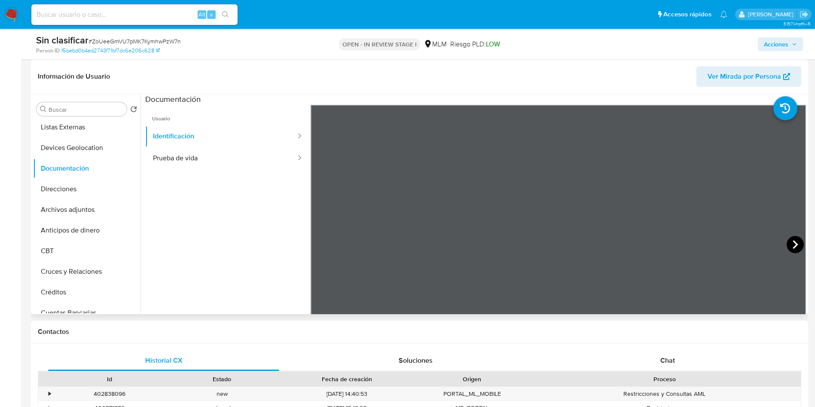
click at [793, 243] on icon at bounding box center [794, 244] width 5 height 9
click at [244, 158] on button "Prueba de vida" at bounding box center [221, 158] width 152 height 22
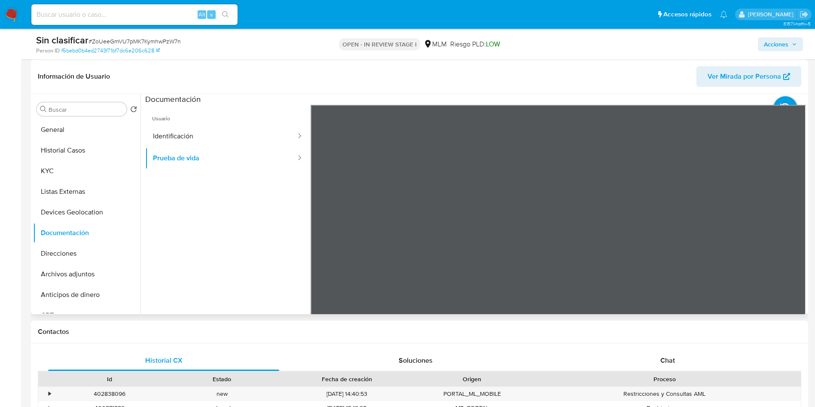
scroll to position [0, 0]
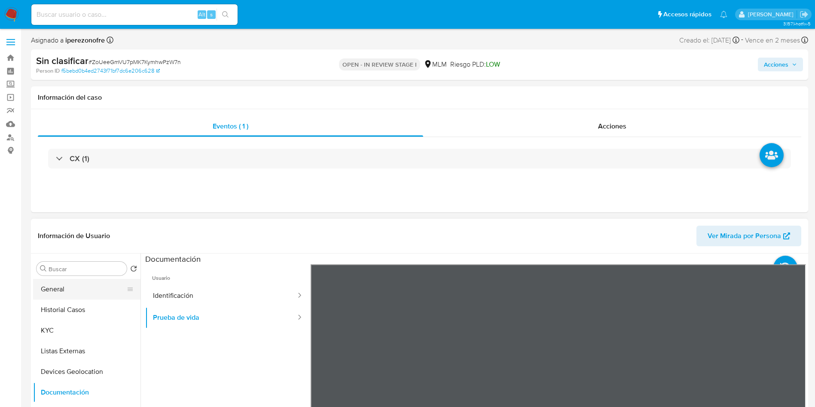
click at [70, 283] on button "General" at bounding box center [83, 289] width 100 height 21
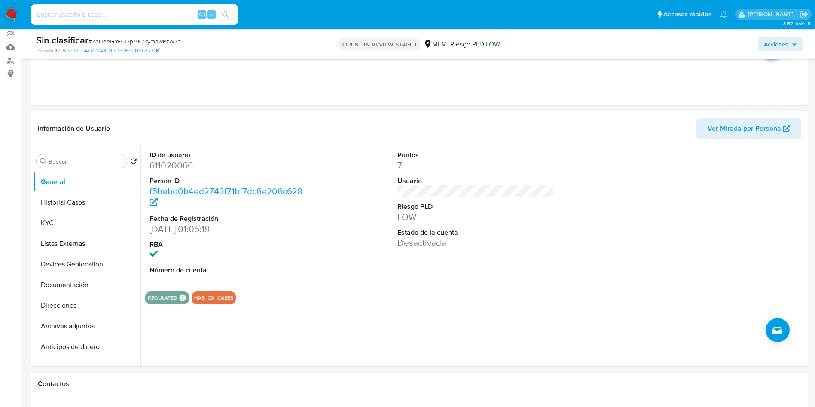
scroll to position [64, 0]
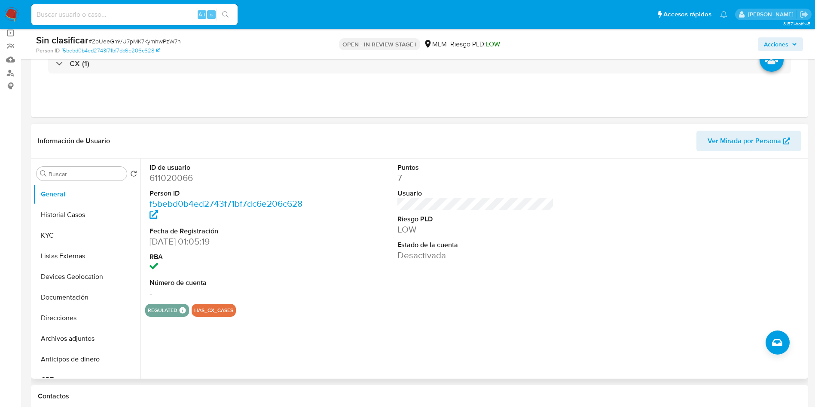
click at [176, 179] on dd "611020066" at bounding box center [227, 178] width 157 height 12
copy dd "611020066"
click at [87, 215] on button "Historial Casos" at bounding box center [83, 214] width 100 height 21
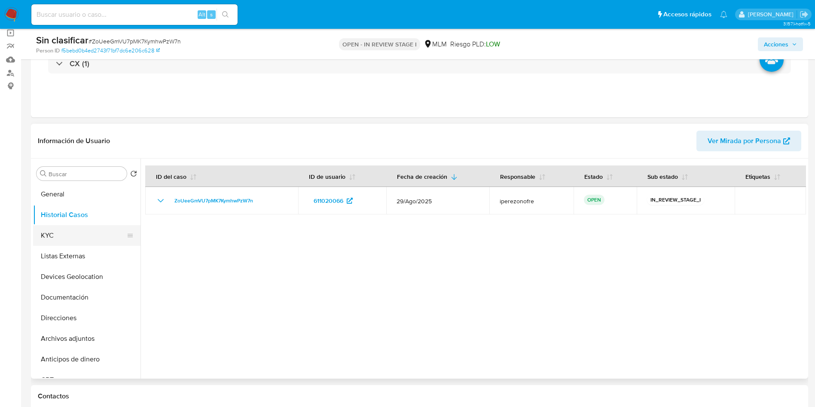
click at [73, 231] on button "KYC" at bounding box center [83, 235] width 100 height 21
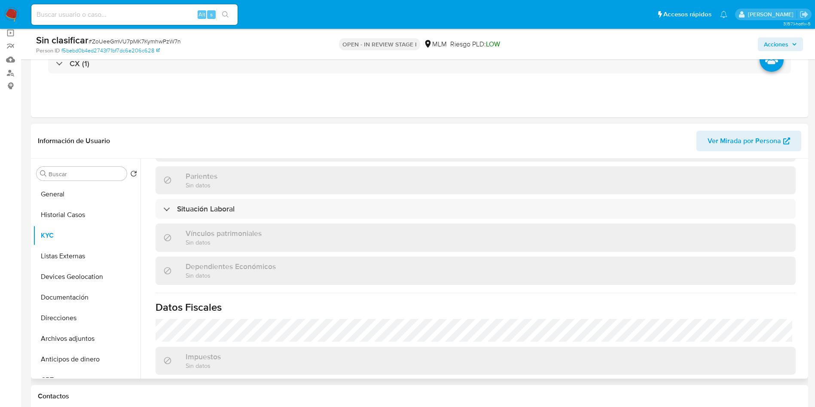
scroll to position [423, 0]
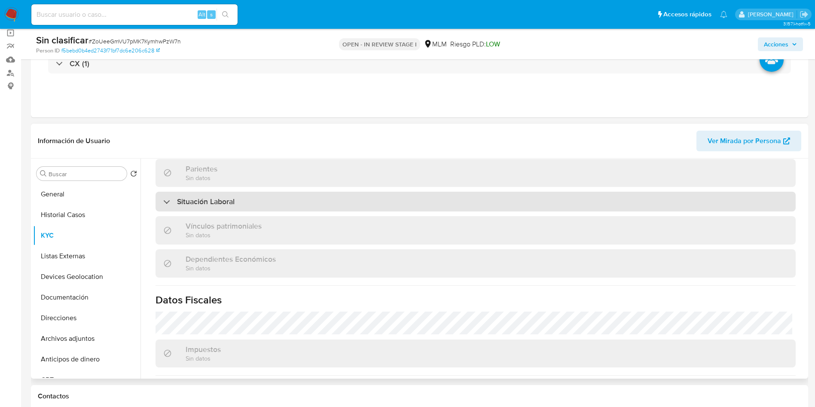
click at [206, 197] on h3 "Situación Laboral" at bounding box center [206, 201] width 58 height 9
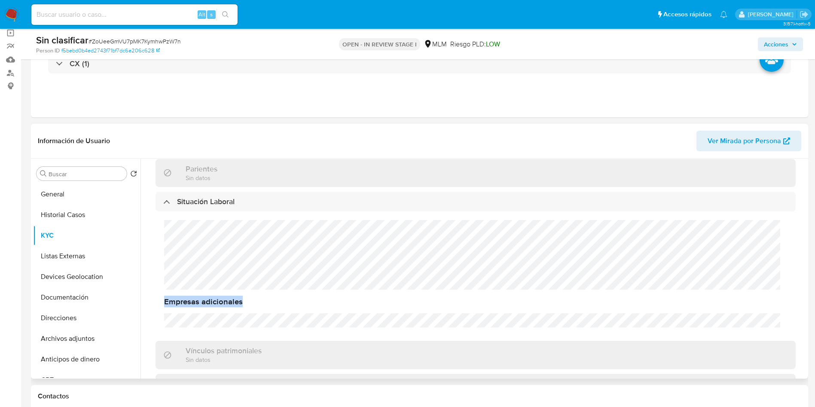
drag, startPoint x: 806, startPoint y: 285, endPoint x: 803, endPoint y: 335, distance: 49.9
click at [803, 335] on div "Buscar Volver al orden por defecto General Historial Casos KYC Listas Externas …" at bounding box center [419, 268] width 777 height 220
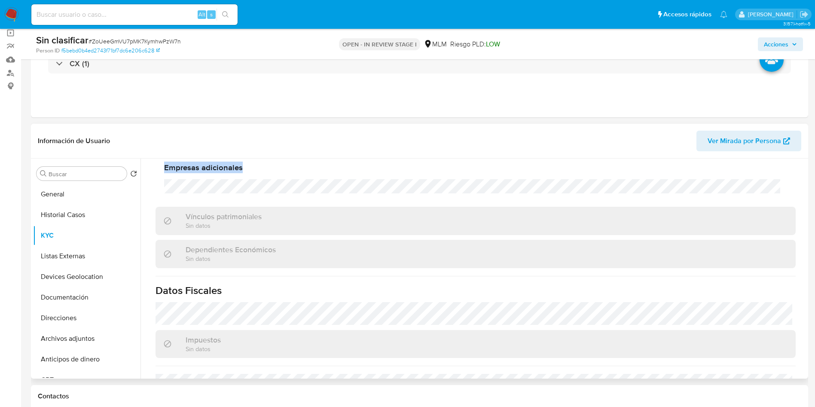
scroll to position [656, 0]
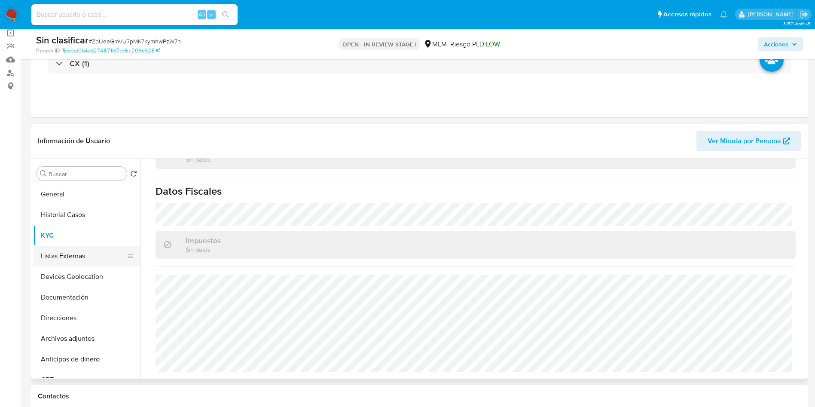
click at [71, 248] on button "Listas Externas" at bounding box center [83, 256] width 100 height 21
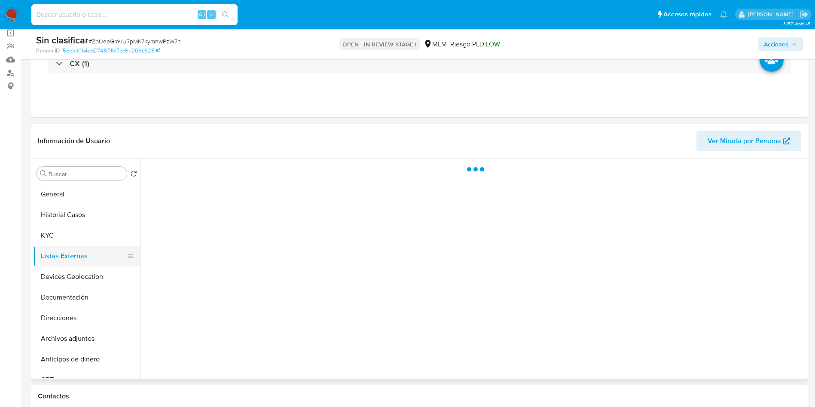
scroll to position [0, 0]
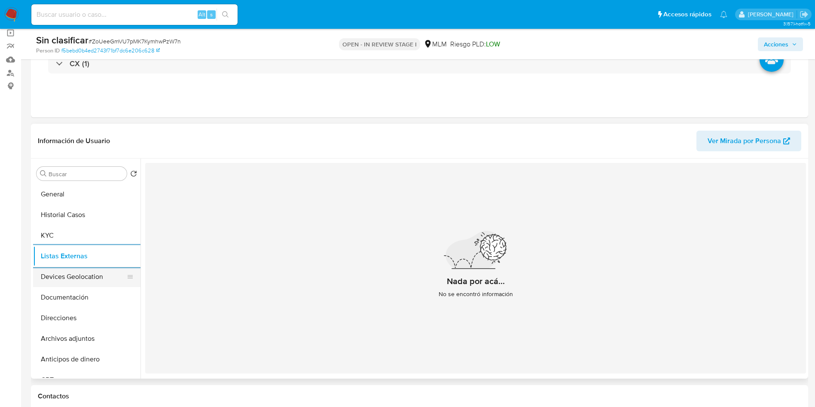
click at [57, 281] on button "Devices Geolocation" at bounding box center [83, 276] width 100 height 21
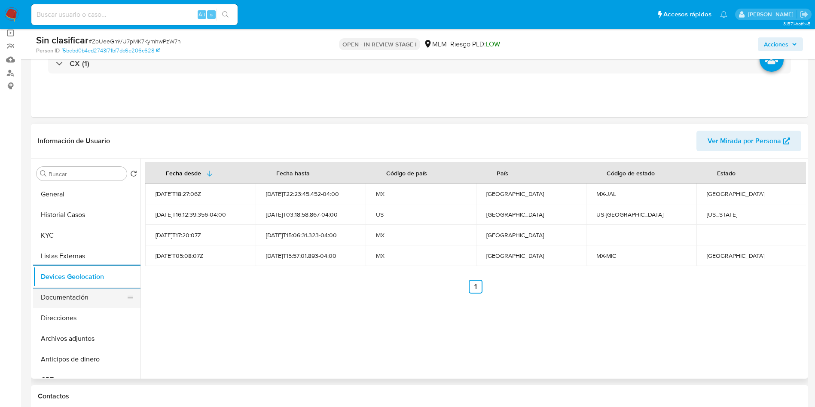
click at [71, 300] on button "Documentación" at bounding box center [83, 297] width 100 height 21
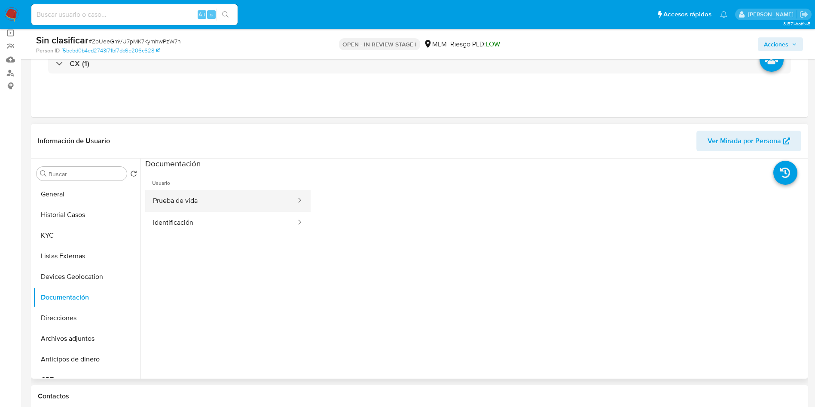
click at [213, 200] on button "Prueba de vida" at bounding box center [221, 201] width 152 height 22
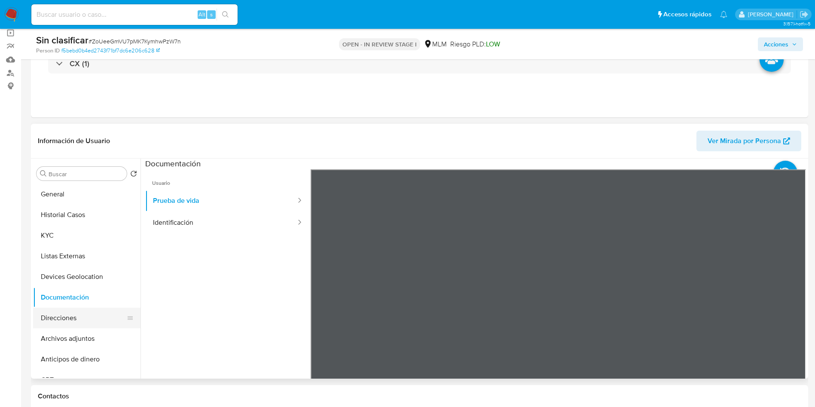
click at [75, 322] on button "Direcciones" at bounding box center [83, 317] width 100 height 21
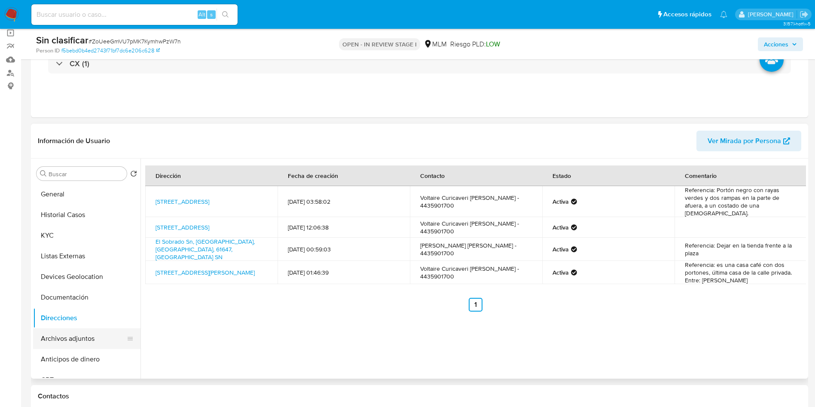
click at [76, 341] on button "Archivos adjuntos" at bounding box center [83, 338] width 100 height 21
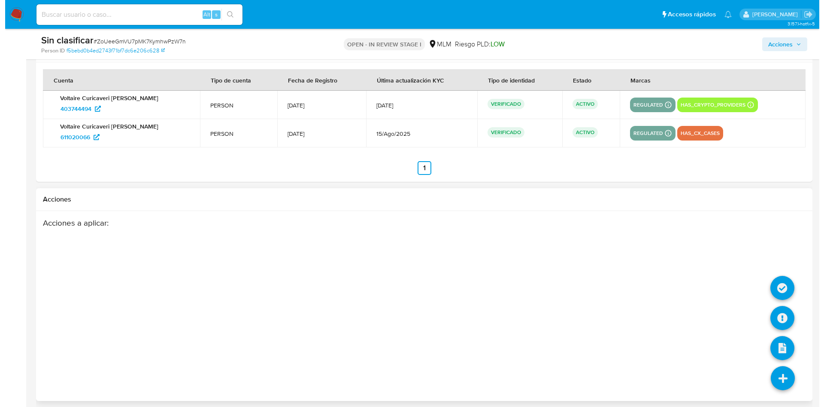
scroll to position [1369, 0]
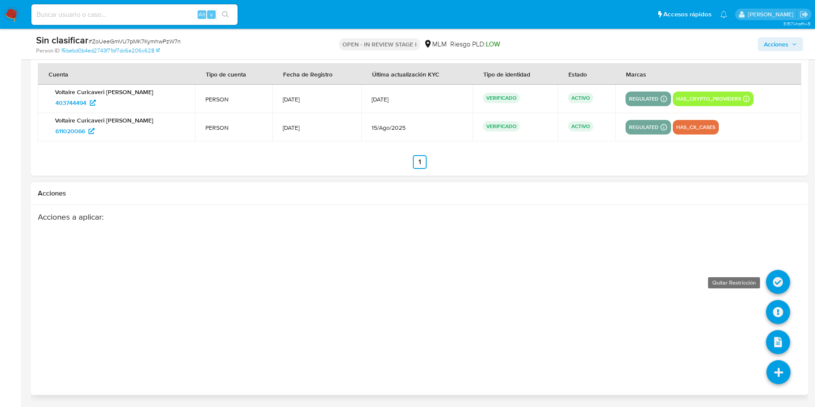
click at [784, 278] on icon at bounding box center [778, 282] width 24 height 24
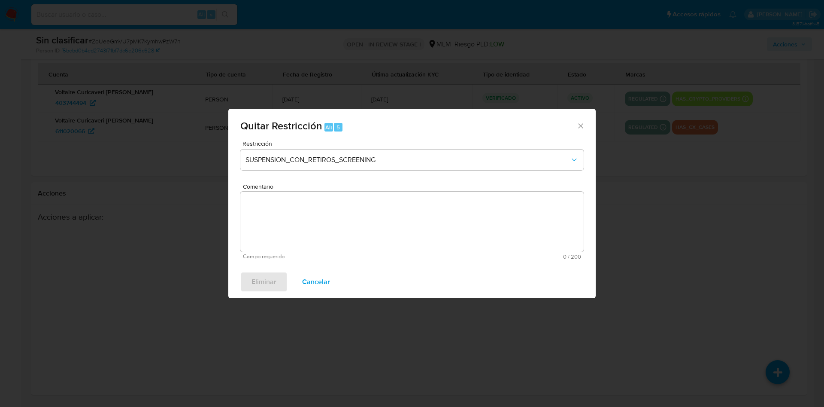
click at [581, 125] on icon "Cerrar ventana" at bounding box center [580, 125] width 5 height 5
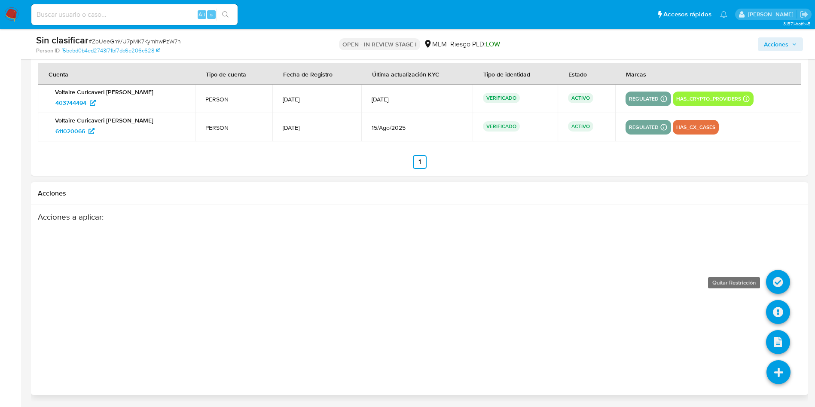
click at [781, 281] on icon at bounding box center [778, 282] width 24 height 24
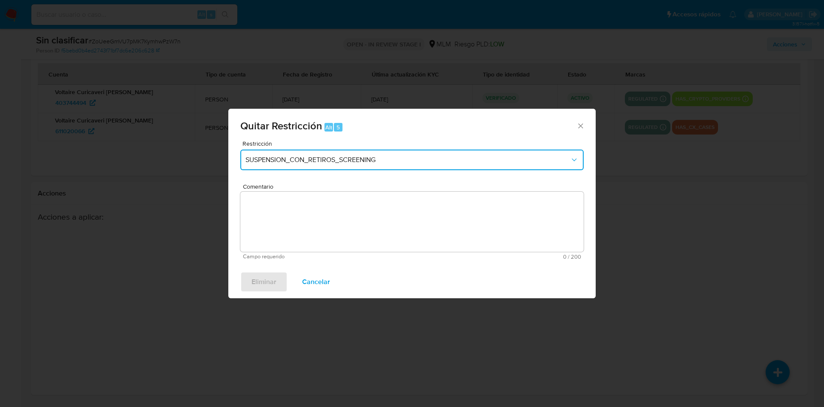
click at [488, 159] on span "SUSPENSION_CON_RETIROS_SCREENING" at bounding box center [408, 159] width 325 height 9
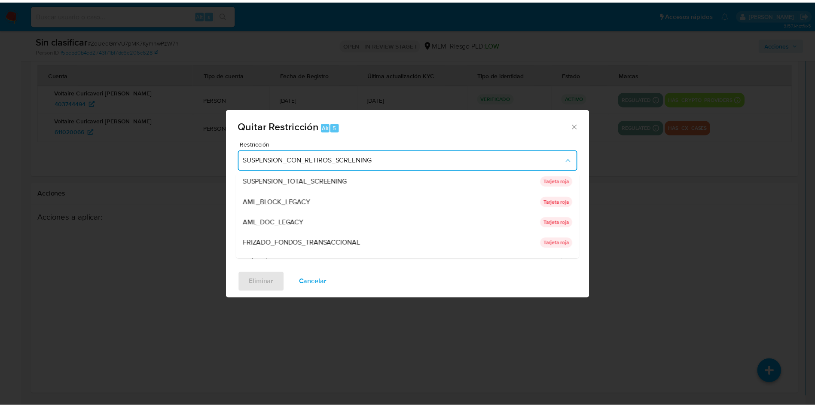
scroll to position [24, 0]
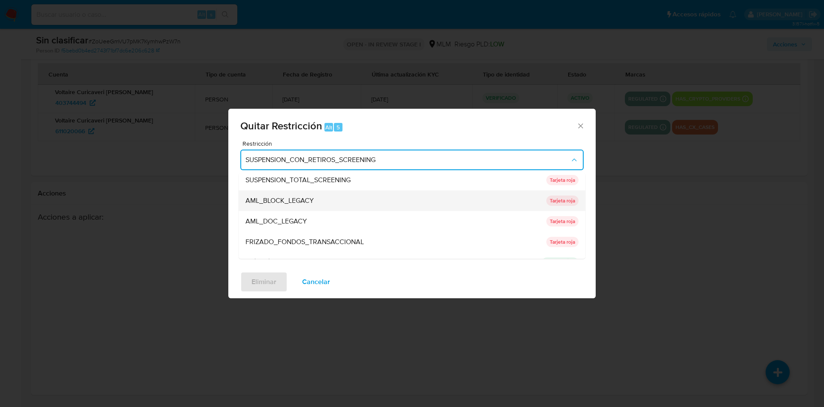
click at [419, 204] on div "AML_BLOCK_LEGACY" at bounding box center [394, 200] width 296 height 21
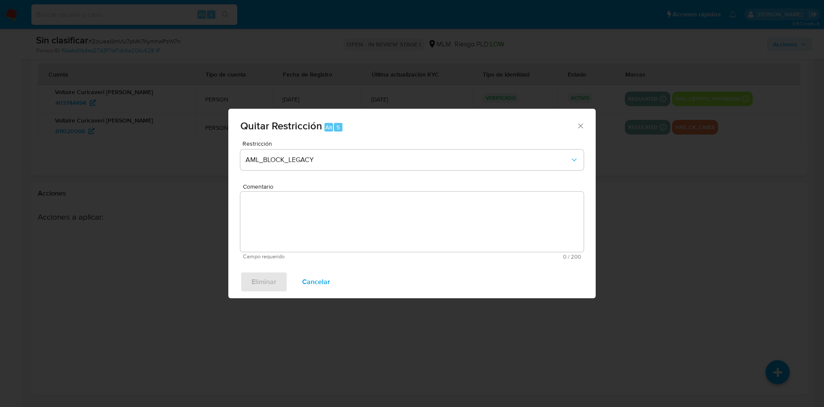
click at [375, 217] on textarea "Comentario" at bounding box center [412, 222] width 344 height 60
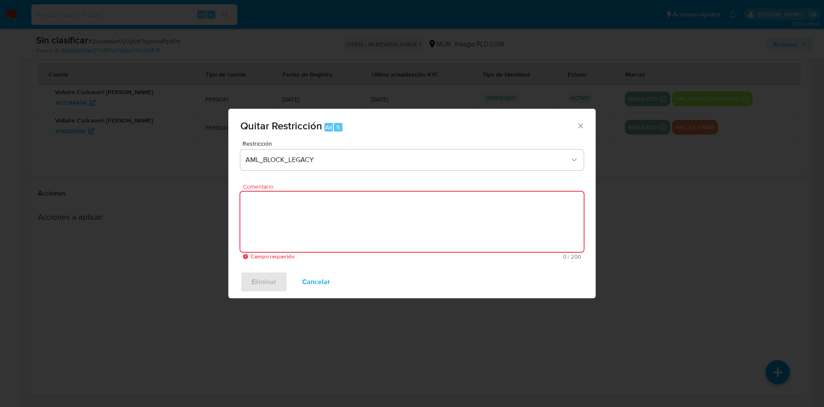
click at [578, 128] on icon "Cerrar ventana" at bounding box center [581, 126] width 9 height 9
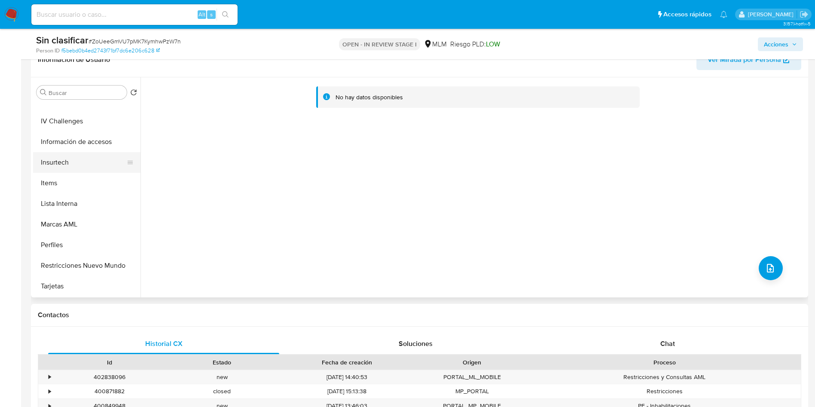
scroll to position [81, 0]
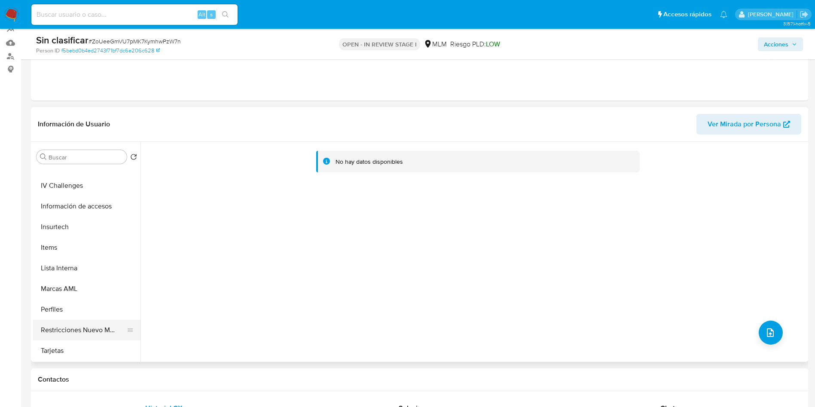
click at [91, 323] on button "Restricciones Nuevo Mundo" at bounding box center [83, 329] width 100 height 21
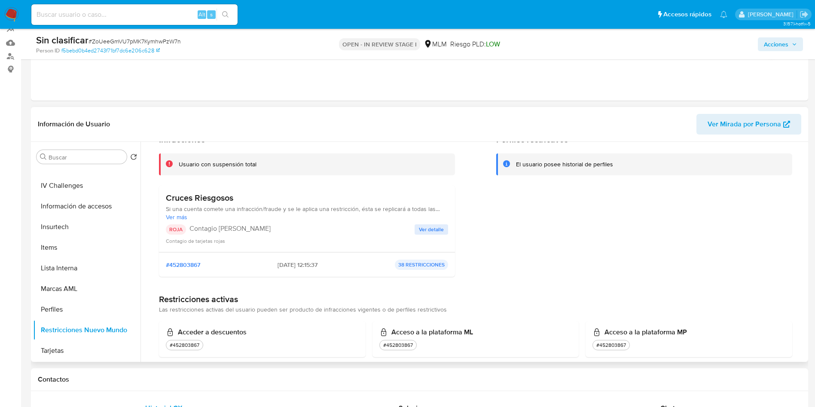
scroll to position [64, 0]
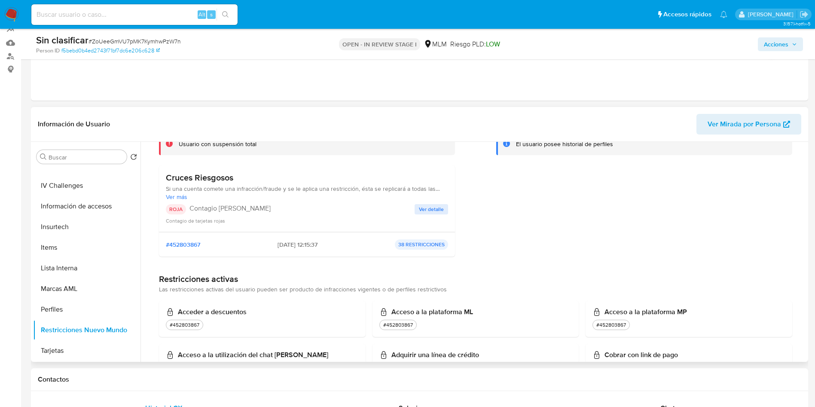
click at [432, 207] on span "Ver detalle" at bounding box center [431, 209] width 25 height 9
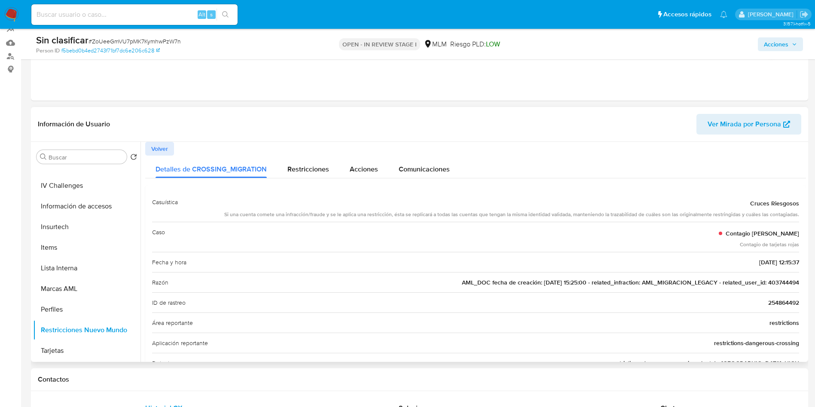
drag, startPoint x: 444, startPoint y: 285, endPoint x: 794, endPoint y: 285, distance: 350.4
click at [794, 285] on div "Razón AML_DOC fecha de creación: 20/07/2022 15:25:00 - related_infraction: AML_…" at bounding box center [475, 282] width 647 height 20
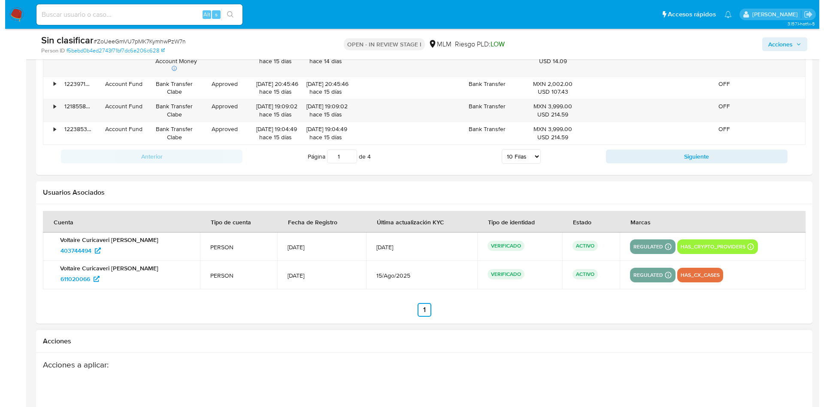
scroll to position [1369, 0]
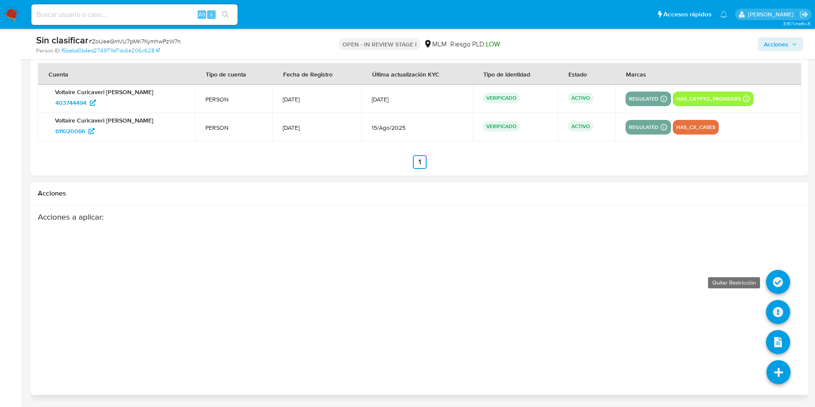
click at [781, 277] on icon at bounding box center [778, 282] width 24 height 24
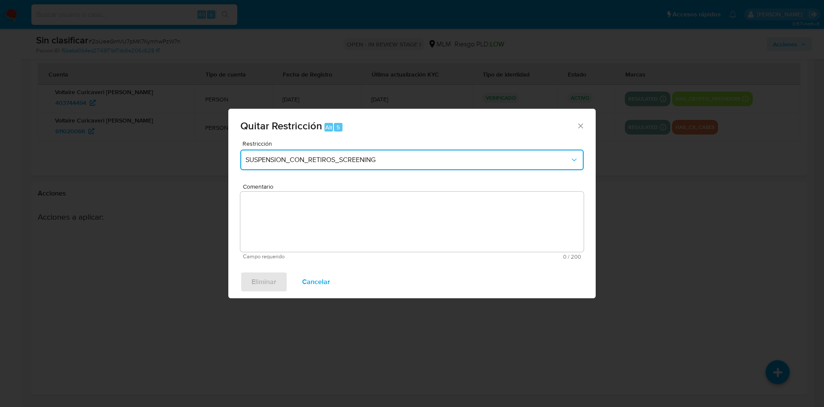
click at [385, 163] on span "SUSPENSION_CON_RETIROS_SCREENING" at bounding box center [408, 159] width 325 height 9
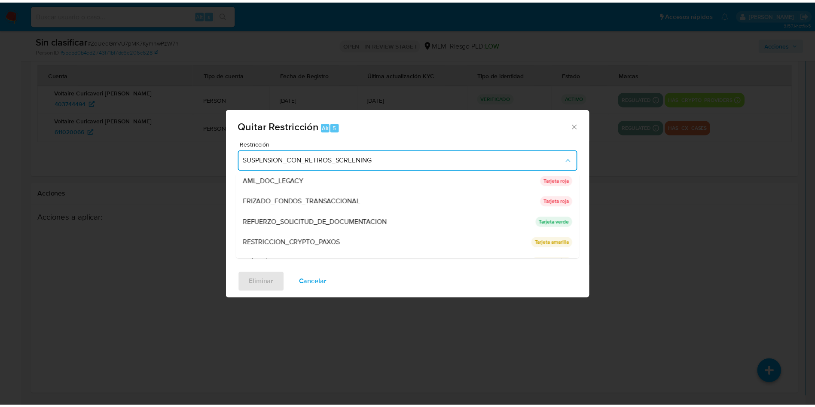
scroll to position [0, 0]
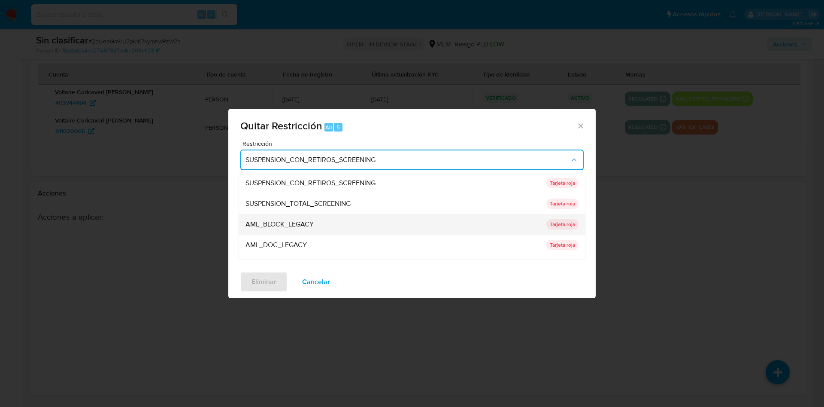
click at [558, 222] on p "Tarjeta roja" at bounding box center [563, 224] width 32 height 10
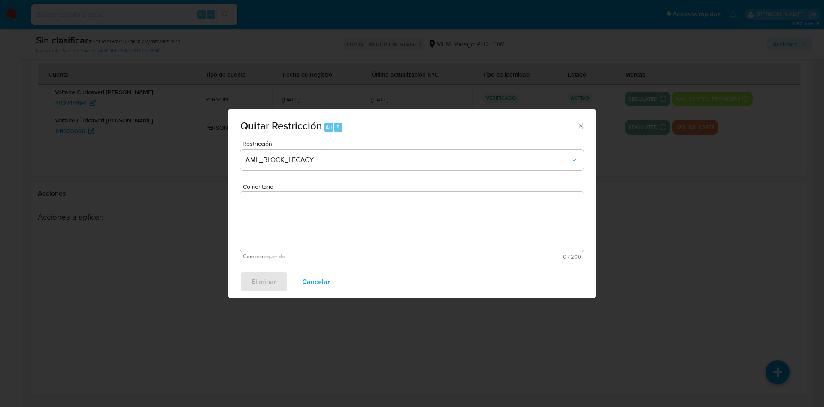
click at [322, 233] on textarea "Comentario" at bounding box center [412, 222] width 344 height 60
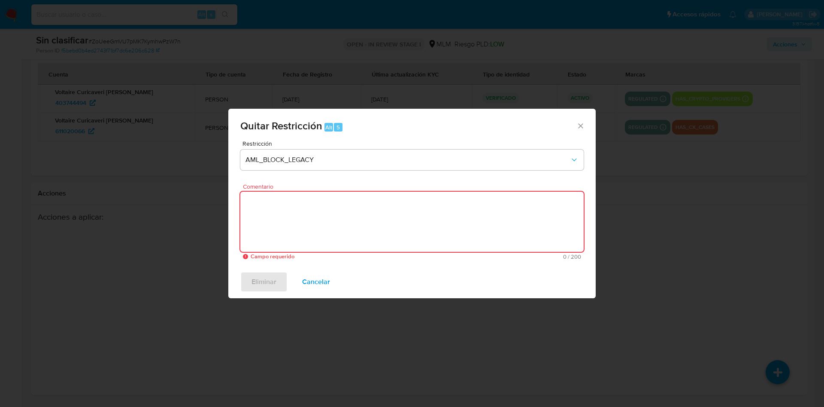
click at [284, 228] on textarea "Comentario" at bounding box center [412, 222] width 344 height 60
paste textarea "Cliente Voltaire Curicaveri Alvarez Perez, con id usuario 611020066 y 403744494…"
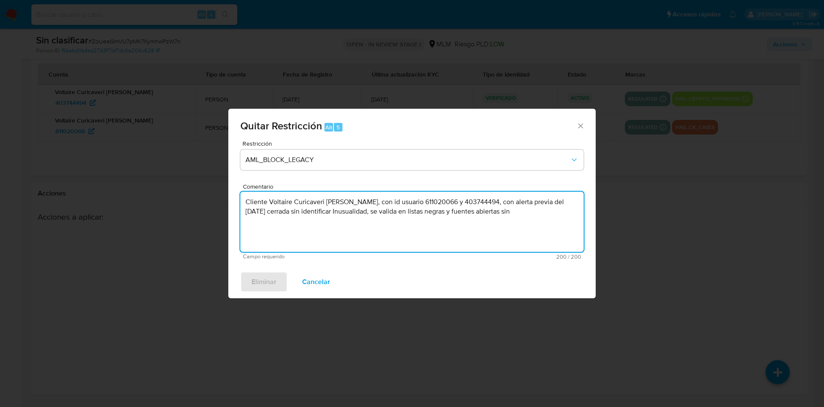
type textarea "Cliente Voltaire Curicaveri Alvarez Perez, con id usuario 611020066 y 403744494…"
click at [465, 260] on div "Restricción AML_BLOCK_LEGACY Comentario Cliente Voltaire Curicaveri Alvarez Per…" at bounding box center [412, 202] width 368 height 125
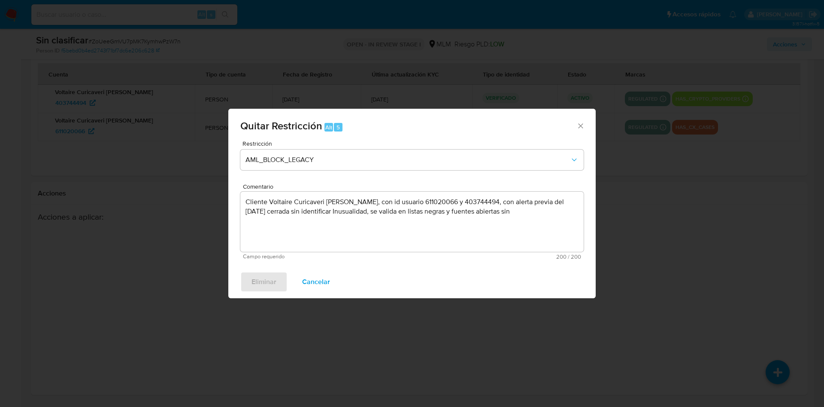
click at [578, 129] on icon "Cerrar ventana" at bounding box center [581, 126] width 9 height 9
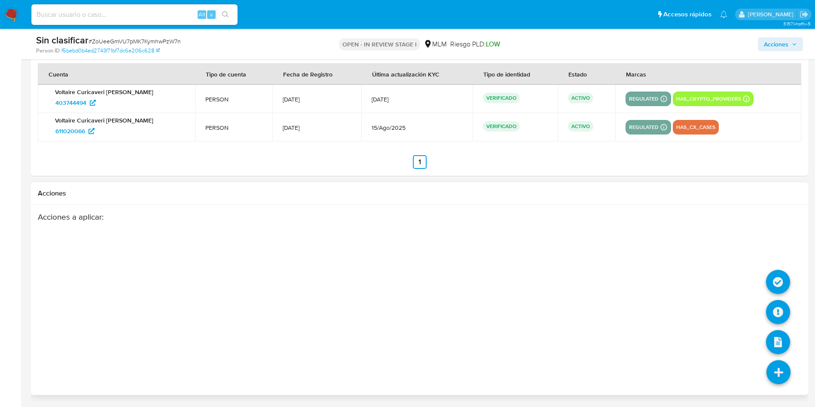
click at [780, 368] on icon at bounding box center [778, 372] width 24 height 24
click at [782, 280] on icon at bounding box center [778, 282] width 24 height 24
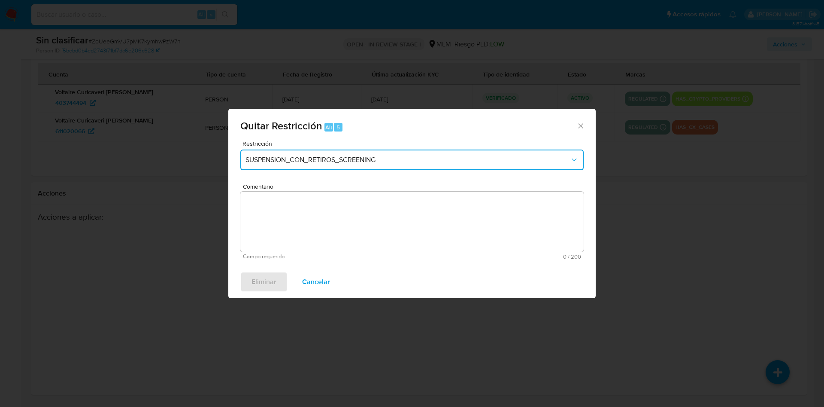
click at [372, 148] on div "Restricción SUSPENSION_CON_RETIROS_SCREENING" at bounding box center [412, 160] width 344 height 41
click at [358, 156] on span "SUSPENSION_CON_RETIROS_SCREENING" at bounding box center [408, 159] width 325 height 9
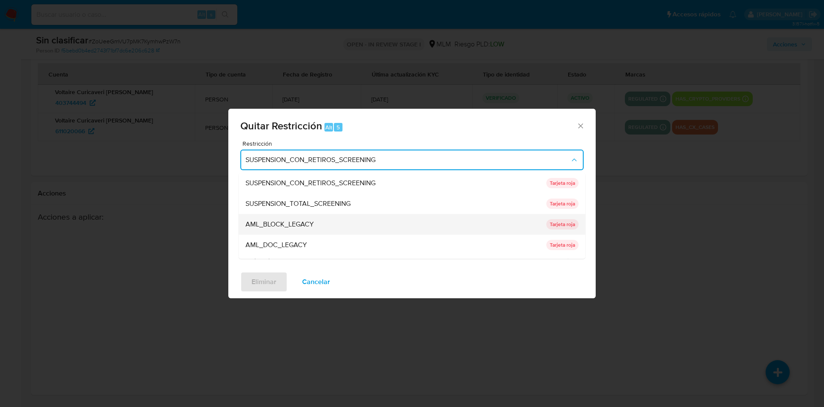
click at [300, 222] on span "AML_BLOCK_LEGACY" at bounding box center [280, 224] width 68 height 9
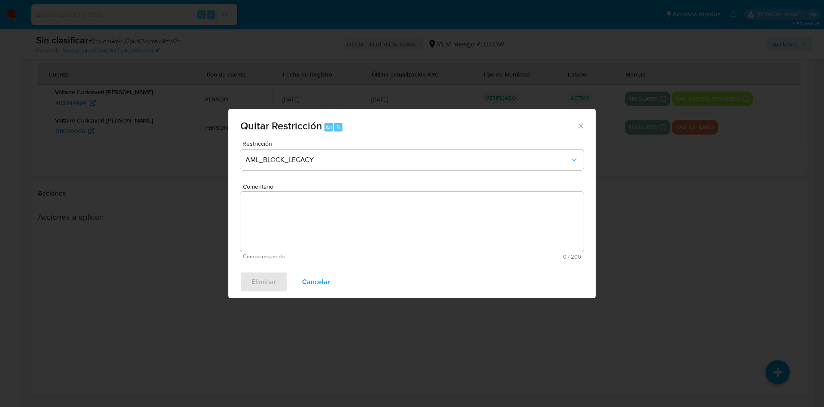
click at [324, 219] on textarea "Comentario" at bounding box center [412, 222] width 344 height 60
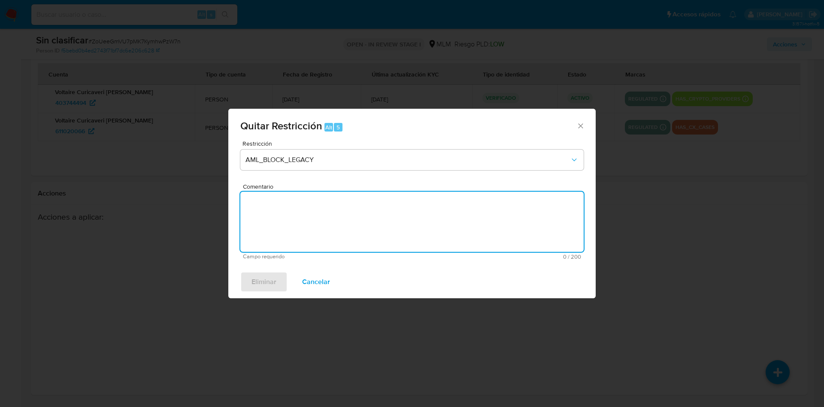
paste textarea "Cliente Voltaire Curicaveri Alvarez Perez, con id usuario 611020066 y 403744494…"
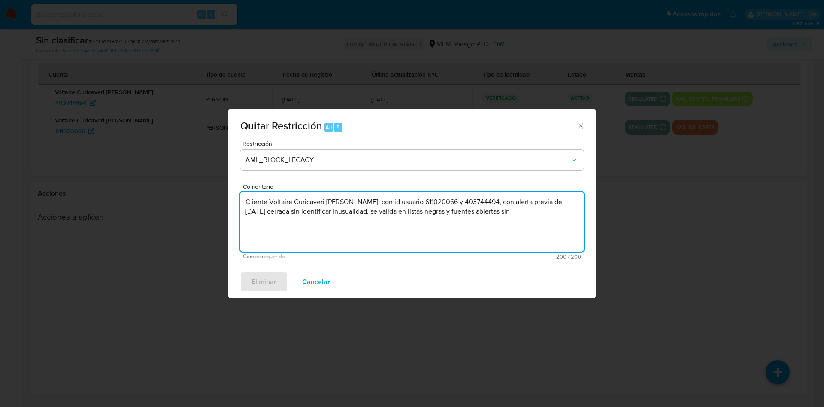
type textarea "Cliente Voltaire Curicaveri Alvarez Perez, con id usuario 611020066 y 403744494…"
click at [268, 277] on div "Eliminar Cancelar" at bounding box center [412, 281] width 368 height 33
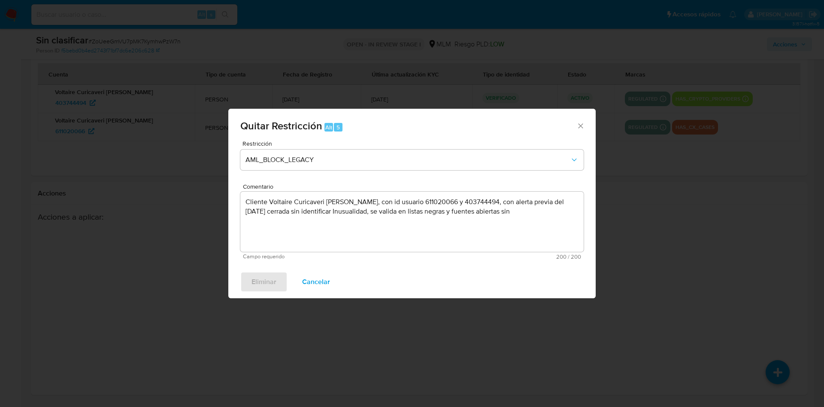
click at [580, 122] on icon "Cerrar ventana" at bounding box center [581, 126] width 9 height 9
click at [580, 122] on div "Quitar Restricción Alt 5" at bounding box center [412, 125] width 368 height 32
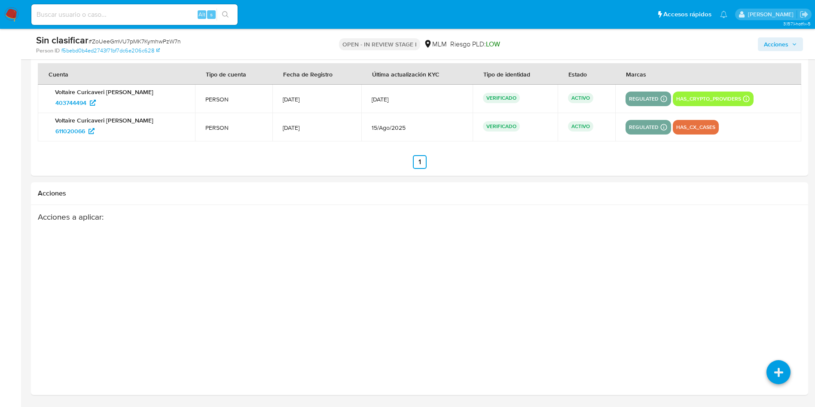
click at [485, 263] on div "Acciones a aplicar :" at bounding box center [377, 280] width 679 height 137
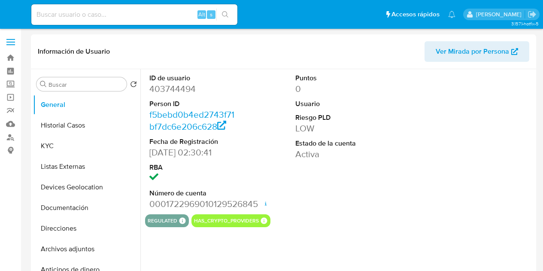
select select "10"
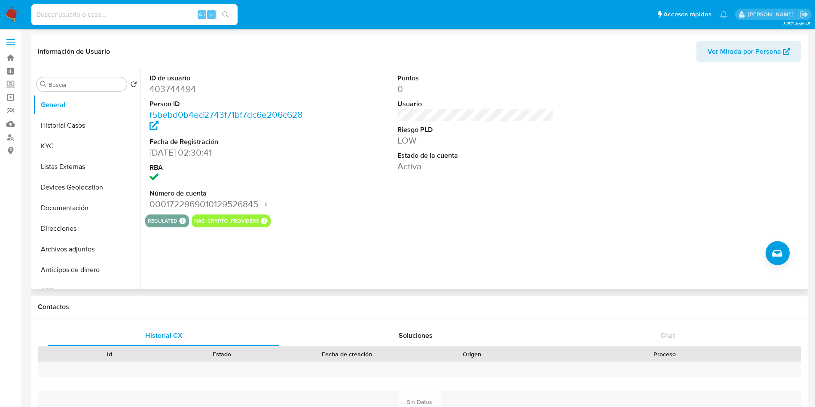
click at [175, 83] on dd "403744494" at bounding box center [227, 89] width 157 height 12
copy dd "403744494"
drag, startPoint x: 71, startPoint y: 134, endPoint x: 85, endPoint y: 133, distance: 14.2
click at [71, 134] on button "Historial Casos" at bounding box center [83, 125] width 100 height 21
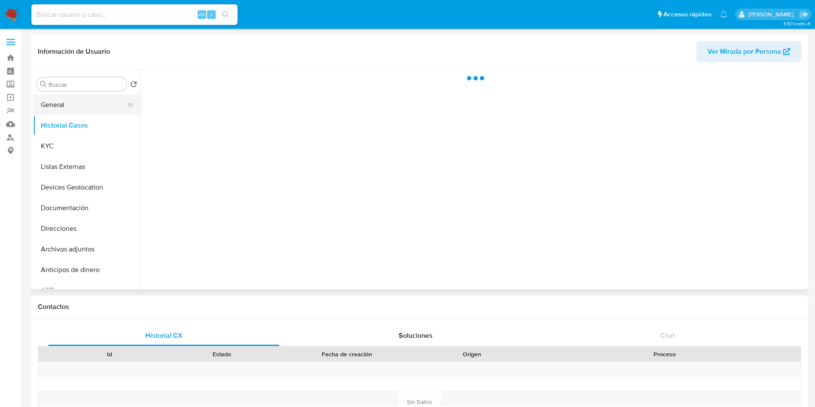
click at [47, 105] on button "General" at bounding box center [83, 104] width 100 height 21
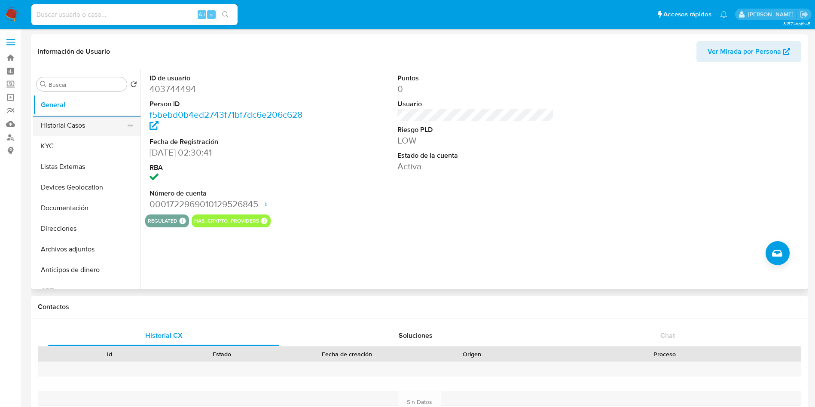
click at [60, 130] on button "Historial Casos" at bounding box center [83, 125] width 100 height 21
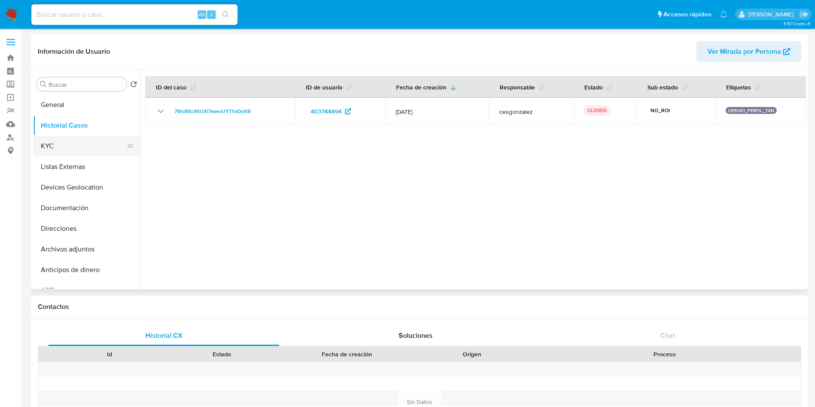
click at [61, 149] on button "KYC" at bounding box center [83, 146] width 100 height 21
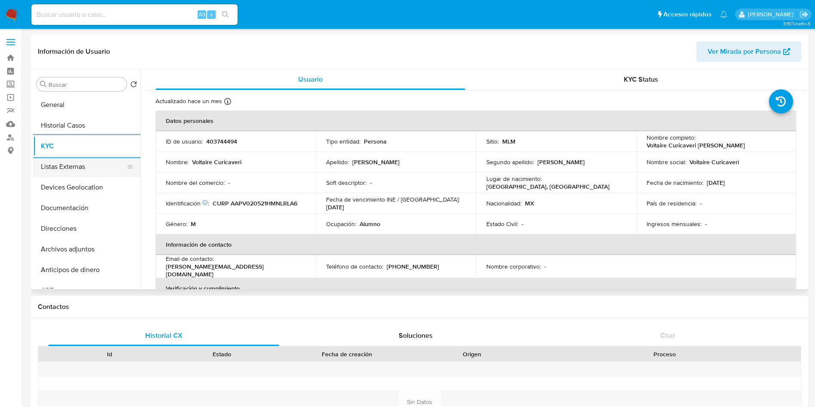
click at [94, 166] on button "Listas Externas" at bounding box center [83, 166] width 100 height 21
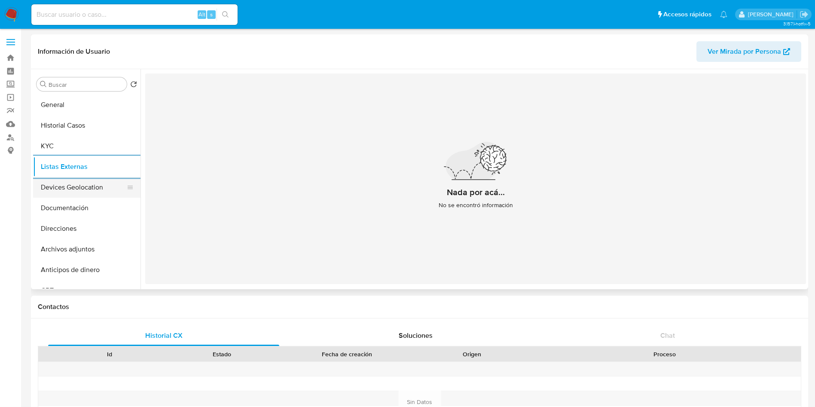
click at [88, 187] on button "Devices Geolocation" at bounding box center [83, 187] width 100 height 21
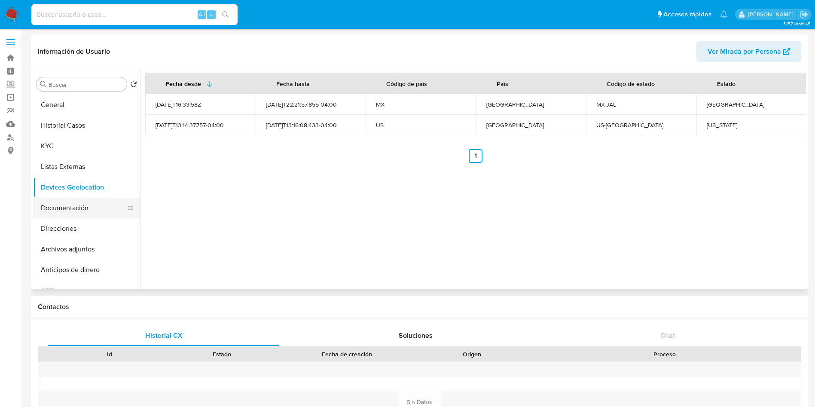
click at [87, 204] on button "Documentación" at bounding box center [83, 208] width 100 height 21
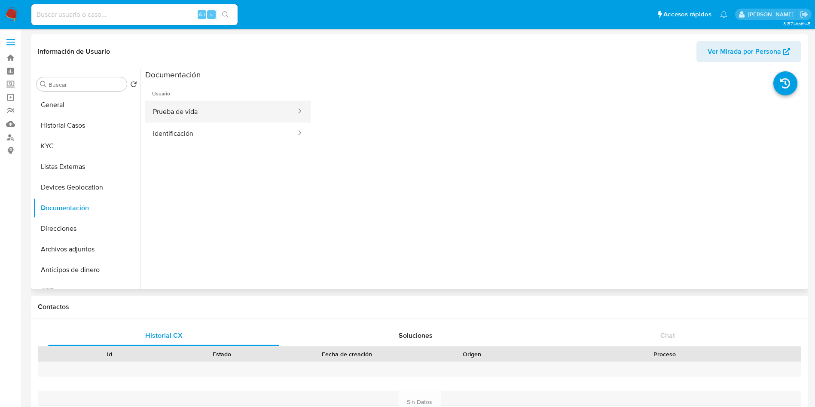
drag, startPoint x: 186, startPoint y: 117, endPoint x: 198, endPoint y: 121, distance: 12.0
click at [186, 116] on button "Prueba de vida" at bounding box center [221, 111] width 152 height 22
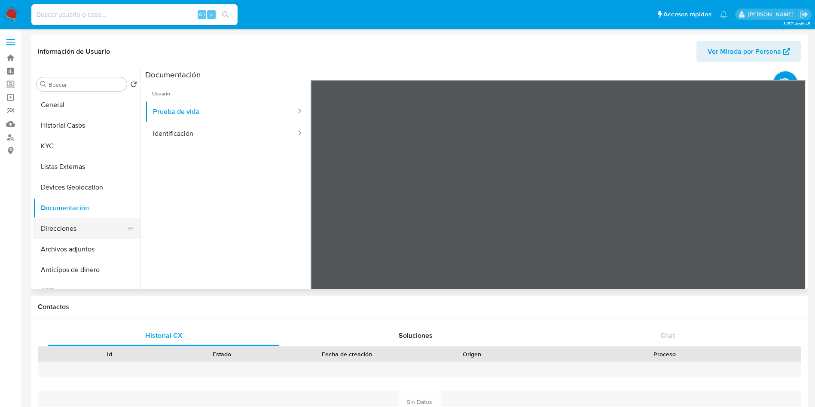
drag, startPoint x: 583, startPoint y: 214, endPoint x: 85, endPoint y: 228, distance: 498.7
click at [85, 228] on button "Direcciones" at bounding box center [83, 228] width 100 height 21
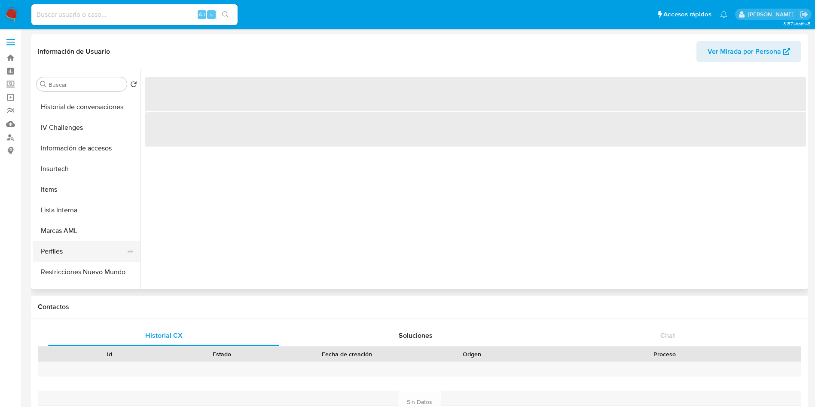
scroll to position [363, 0]
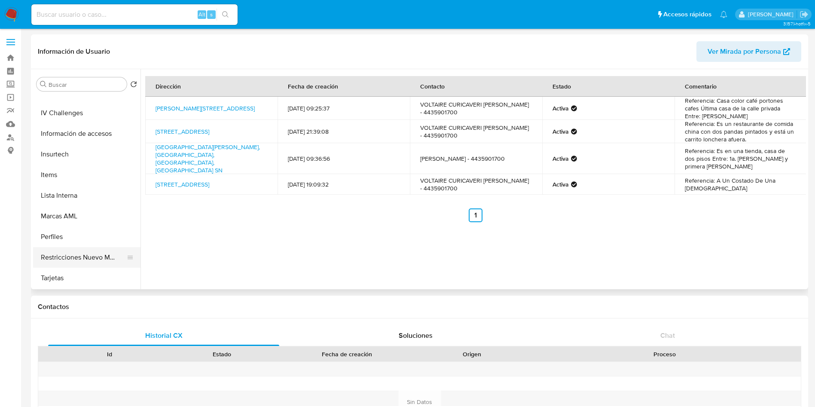
click at [95, 256] on button "Restricciones Nuevo Mundo" at bounding box center [83, 257] width 100 height 21
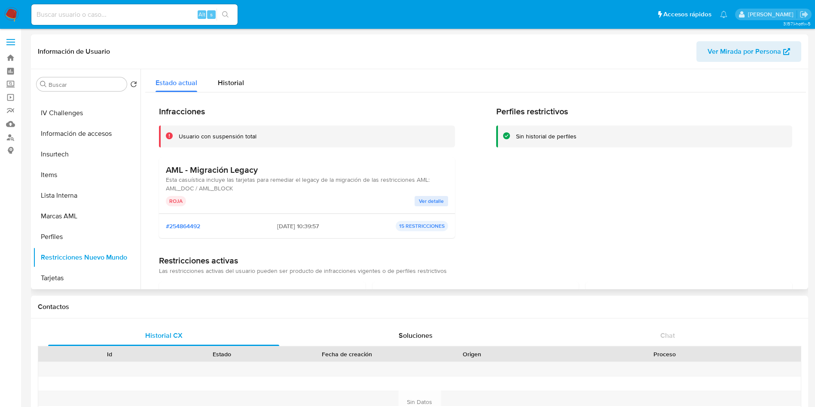
drag, startPoint x: 164, startPoint y: 188, endPoint x: 238, endPoint y: 192, distance: 73.5
click at [238, 192] on div "AML - Migración Legacy Esta casuística incluye las tarjetas para remediar el le…" at bounding box center [307, 186] width 296 height 56
click at [238, 192] on div "AML - Migración Legacy Esta casuística incluye las tarjetas para remediar el le…" at bounding box center [307, 178] width 282 height 28
drag, startPoint x: 236, startPoint y: 186, endPoint x: 163, endPoint y: 188, distance: 73.0
click at [163, 188] on div "AML - Migración Legacy Esta casuística incluye las tarjetas para remediar el le…" at bounding box center [307, 186] width 296 height 56
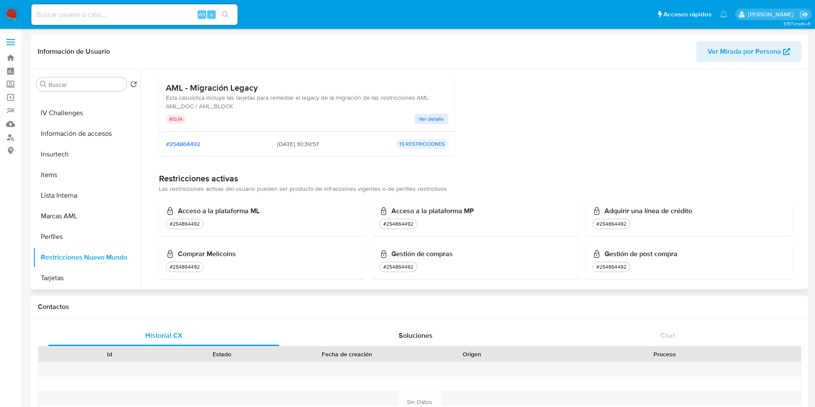
scroll to position [0, 0]
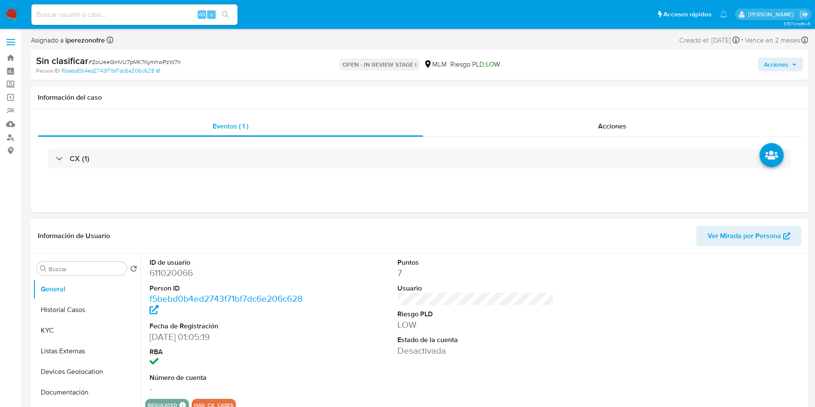
select select "10"
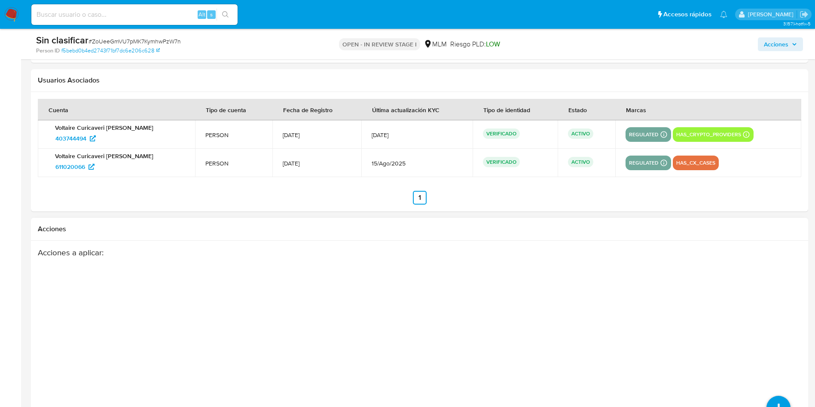
scroll to position [1369, 0]
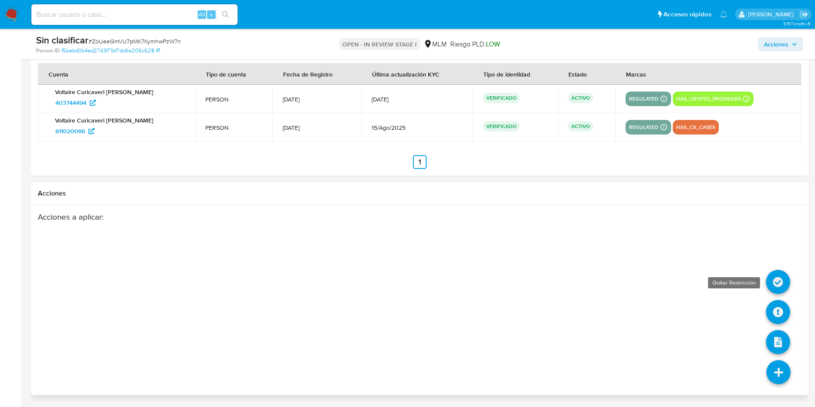
click at [780, 277] on icon at bounding box center [778, 282] width 24 height 24
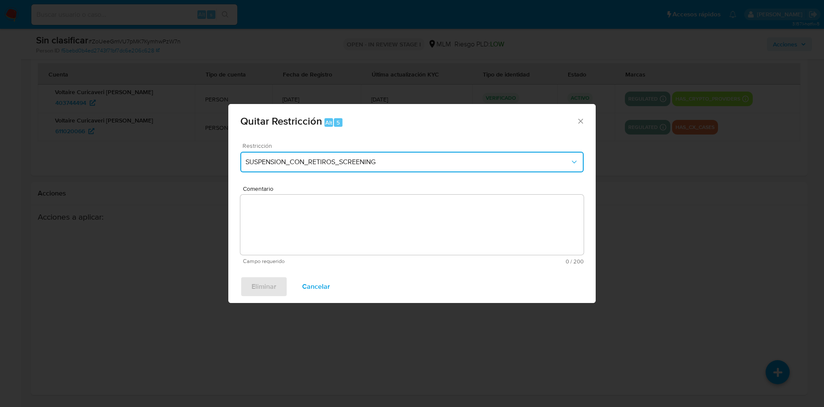
click at [413, 165] on span "SUSPENSION_CON_RETIROS_SCREENING" at bounding box center [408, 162] width 325 height 9
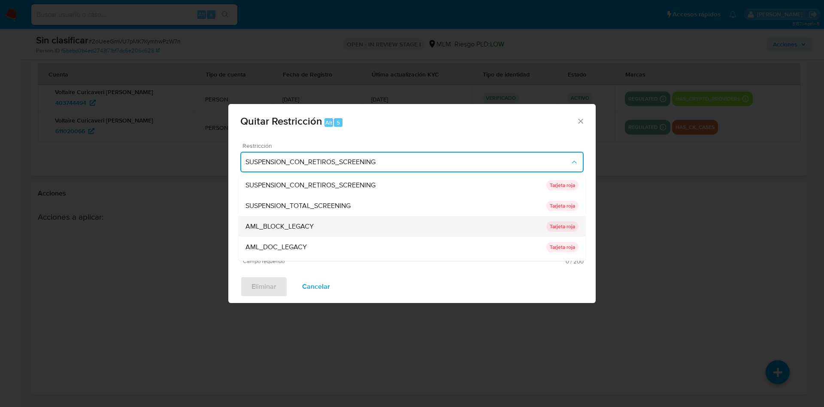
click at [565, 224] on p "Tarjeta roja" at bounding box center [563, 226] width 32 height 10
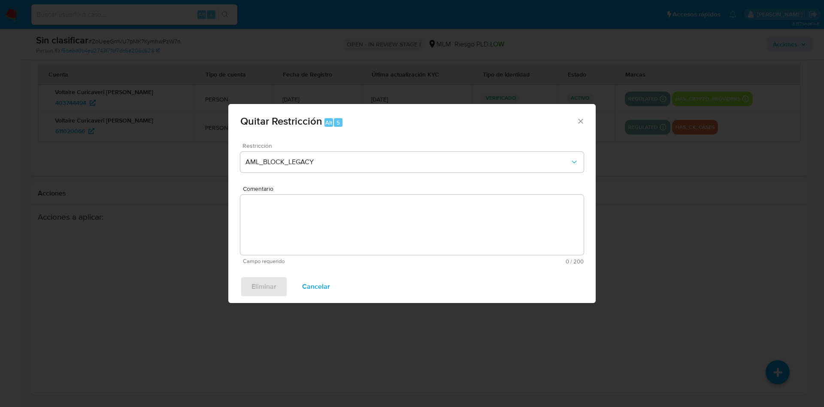
click at [298, 212] on textarea "Comentario" at bounding box center [412, 225] width 344 height 60
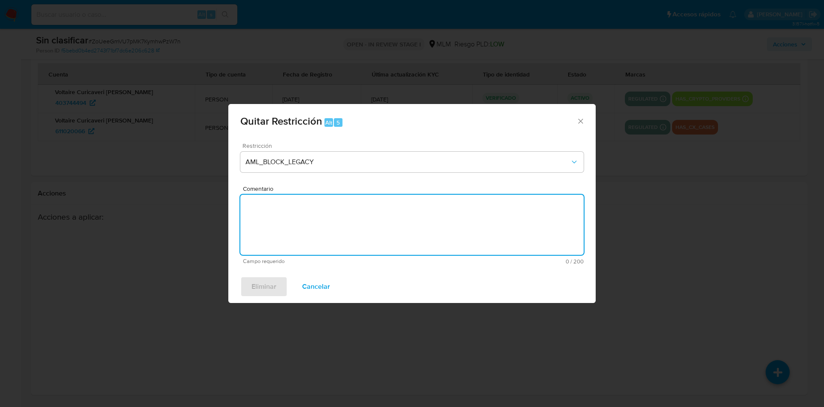
paste textarea "Cliente Voltaire Curicaveri Alvarez Perez, con id usuario 611020066 y 403744494…"
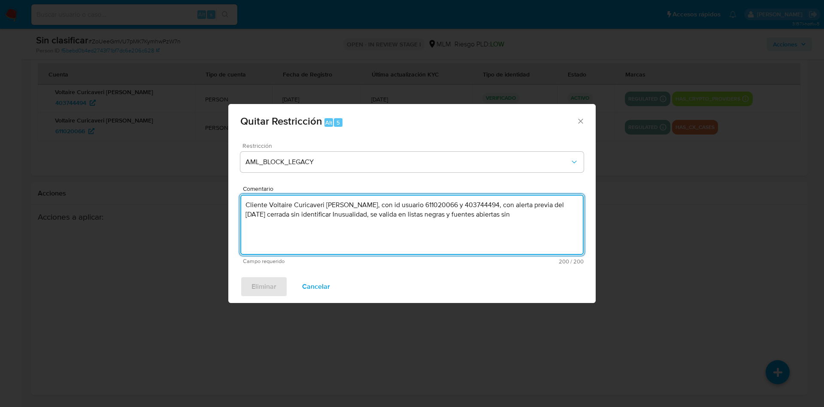
click at [274, 235] on textarea "Cliente Voltaire Curicaveri Alvarez Perez, con id usuario 611020066 y 403744494…" at bounding box center [412, 225] width 344 height 60
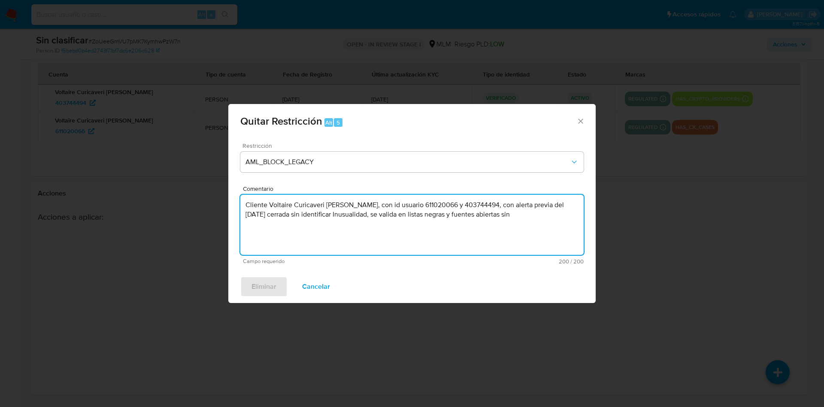
drag, startPoint x: 529, startPoint y: 215, endPoint x: 224, endPoint y: 196, distance: 305.0
click at [224, 196] on div "Quitar Restricción Alt 5 Restricción AML_BLOCK_LEGACY Comentario Cliente Voltai…" at bounding box center [412, 203] width 824 height 407
paste textarea "se valida en listas negras y fuentes abiertas sin coincidencias negativas, con …"
type textarea "se valida en listas negras y fuentes abiertas sin coincidencias negativas, con …"
click at [267, 290] on div "Eliminar Cancelar" at bounding box center [412, 286] width 368 height 33
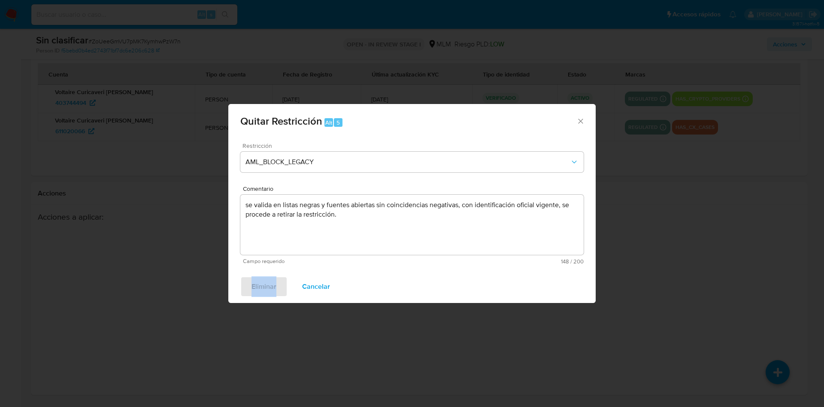
click at [267, 290] on div "Eliminar Cancelar" at bounding box center [412, 286] width 368 height 33
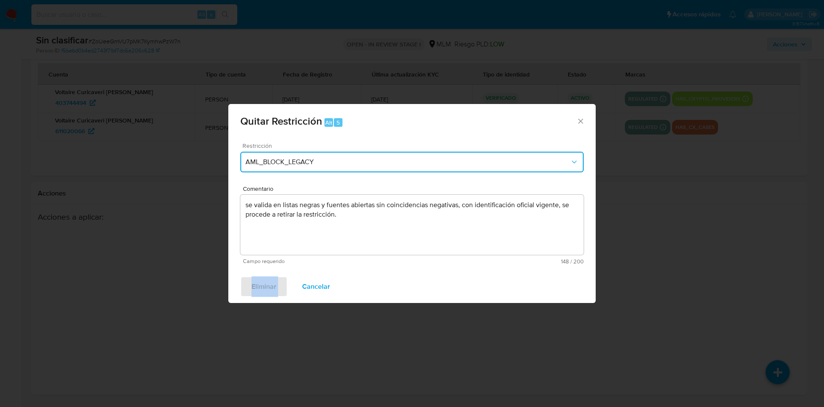
click at [572, 159] on icon "Restriction" at bounding box center [574, 162] width 9 height 9
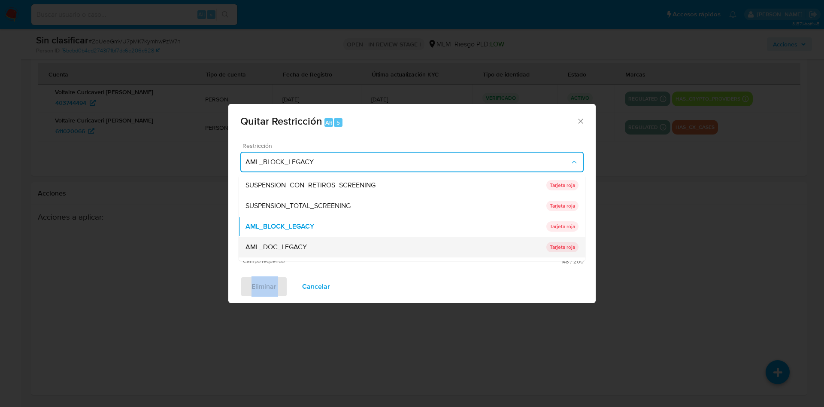
click at [560, 244] on p "Tarjeta roja" at bounding box center [563, 247] width 32 height 10
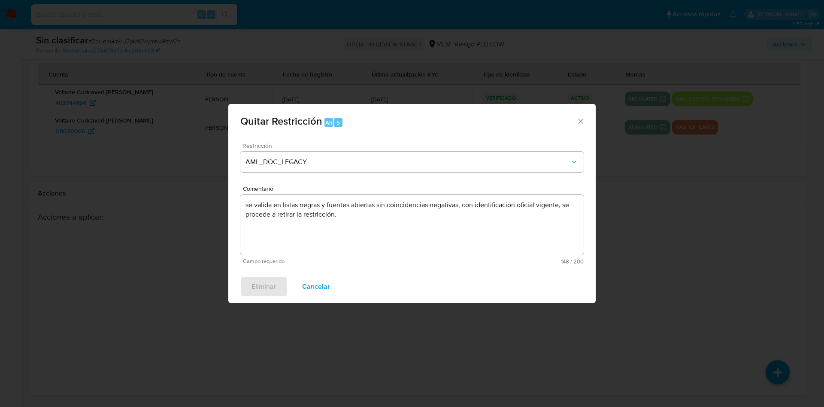
click at [369, 226] on textarea "se valida en listas negras y fuentes abiertas sin coincidencias negativas, con …" at bounding box center [412, 225] width 344 height 60
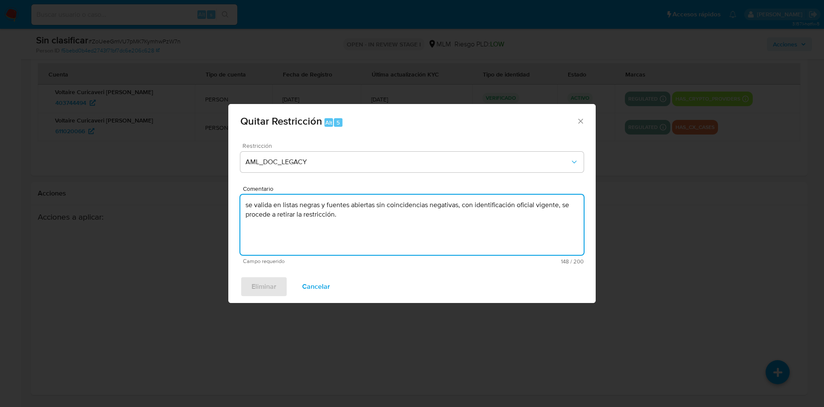
drag, startPoint x: 307, startPoint y: 217, endPoint x: 151, endPoint y: 161, distance: 165.7
click at [152, 163] on div "Quitar Restricción Alt 5 Restricción AML_DOC_LEGACY Comentario se valida en lis…" at bounding box center [412, 203] width 824 height 407
click at [271, 249] on textarea "se valida en listas negras y fuentes abiertas sin coincidencias negativas, con …" at bounding box center [412, 225] width 344 height 60
drag, startPoint x: 272, startPoint y: 248, endPoint x: 414, endPoint y: 195, distance: 151.8
click at [272, 240] on textarea "se valida en listas negras y fuentes abiertas sin coincidencias negativas, con …" at bounding box center [412, 225] width 344 height 60
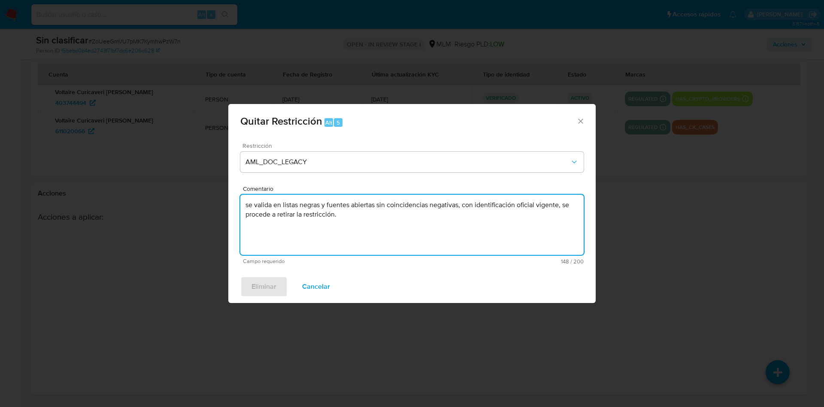
click at [578, 121] on icon "Cerrar ventana" at bounding box center [581, 121] width 9 height 9
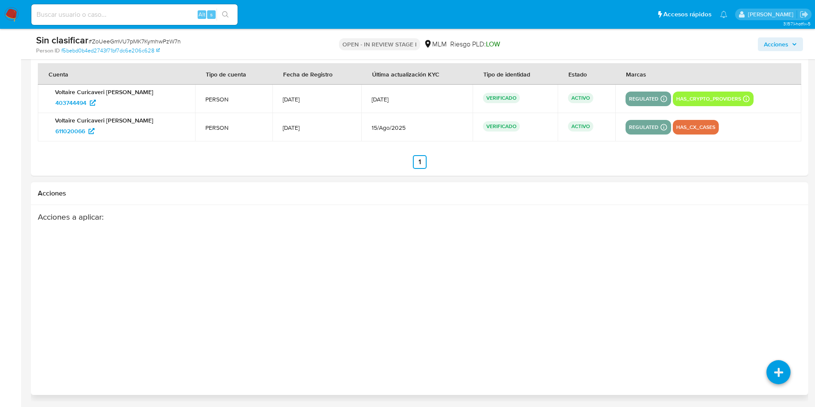
click at [360, 256] on div "Acciones a aplicar :" at bounding box center [377, 280] width 679 height 137
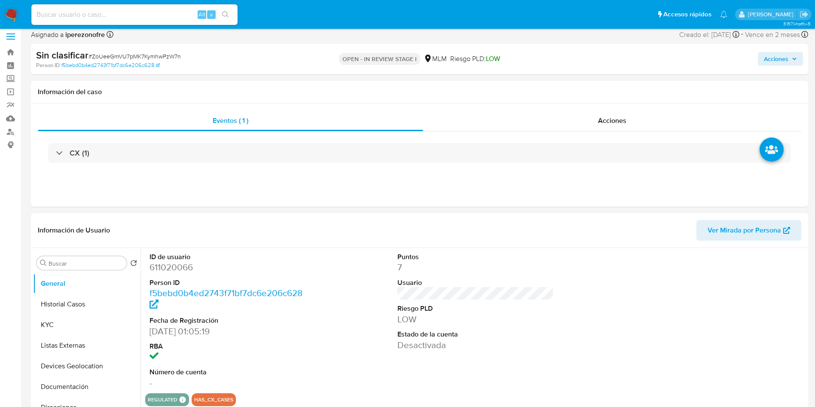
scroll to position [0, 0]
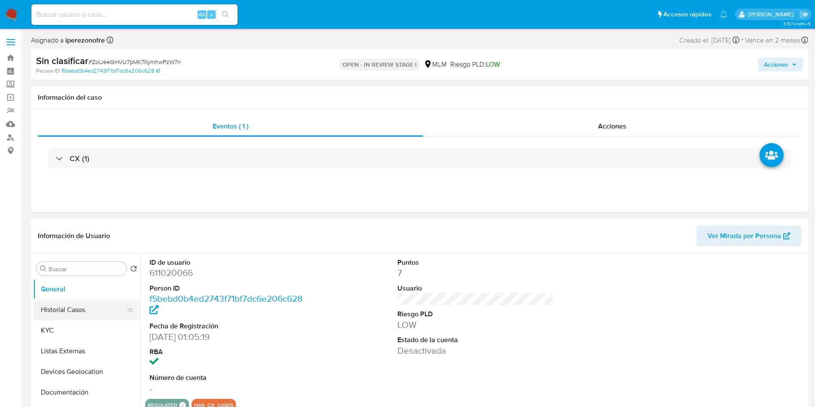
click at [78, 314] on button "Historial Casos" at bounding box center [83, 309] width 100 height 21
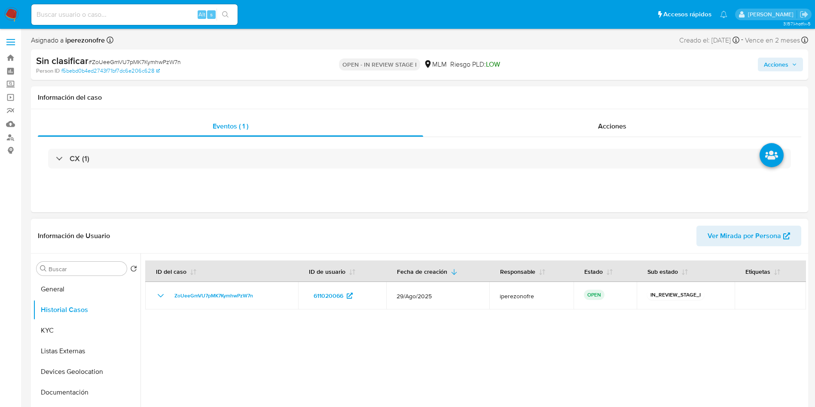
click at [379, 352] on div at bounding box center [472, 363] width 665 height 220
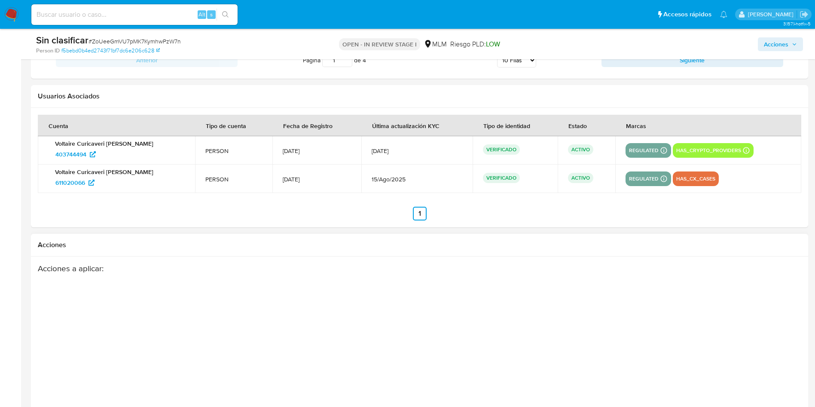
scroll to position [1369, 0]
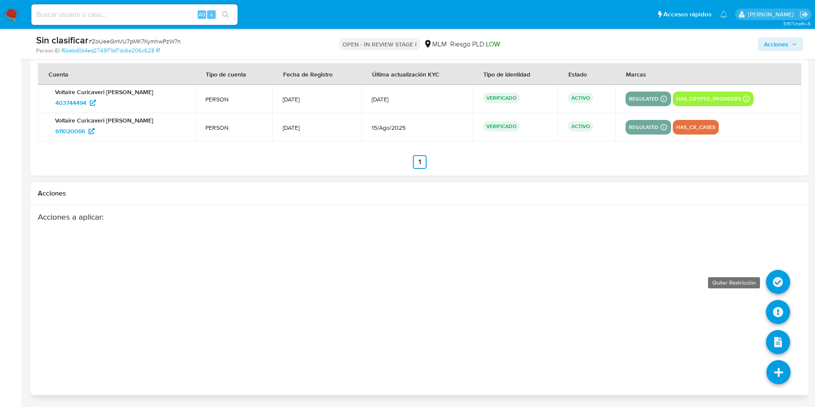
click at [778, 278] on icon at bounding box center [778, 282] width 24 height 24
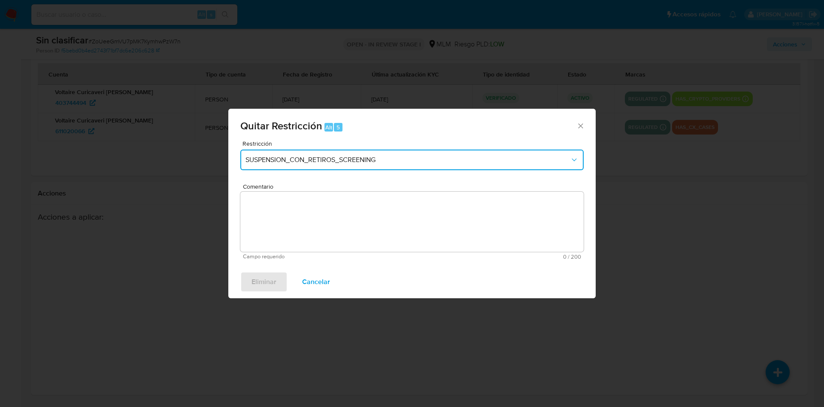
click at [312, 160] on span "SUSPENSION_CON_RETIROS_SCREENING" at bounding box center [408, 159] width 325 height 9
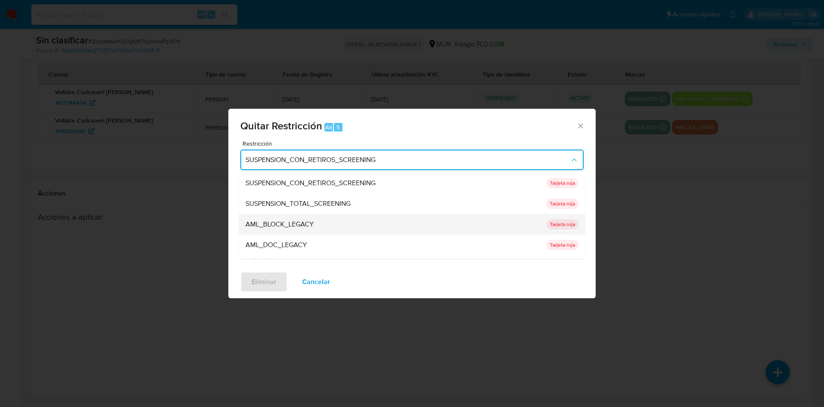
click at [300, 225] on span "AML_BLOCK_LEGACY" at bounding box center [280, 224] width 68 height 9
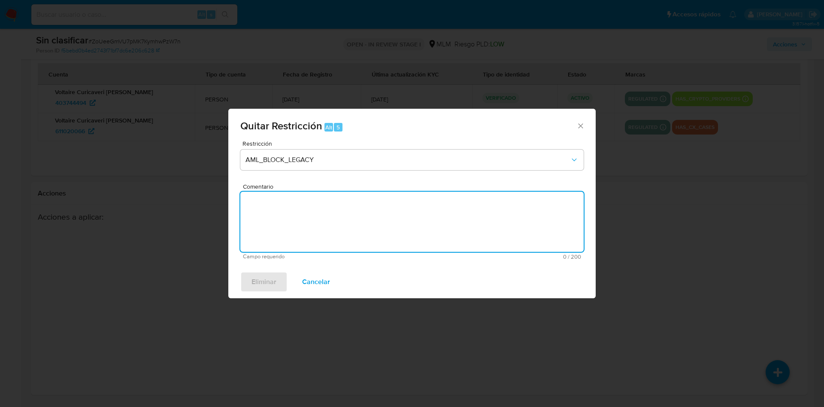
drag, startPoint x: 430, startPoint y: 230, endPoint x: 431, endPoint y: 219, distance: 11.2
click at [430, 223] on textarea "Comentario" at bounding box center [412, 222] width 344 height 60
paste textarea "se valida en listas negras y fuentes abiertas sin coincidencias negativas, con …"
type textarea "se valida en listas negras y fuentes abiertas sin coincidencias negativas, con …"
click at [258, 279] on div "Eliminar Cancelar" at bounding box center [412, 281] width 368 height 33
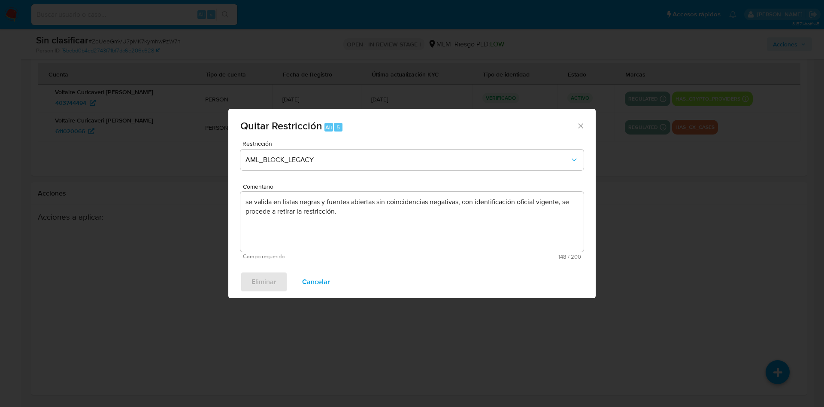
click at [579, 122] on icon "Cerrar ventana" at bounding box center [581, 126] width 9 height 9
click at [579, 122] on div "Quitar Restricción Alt 5" at bounding box center [412, 125] width 368 height 32
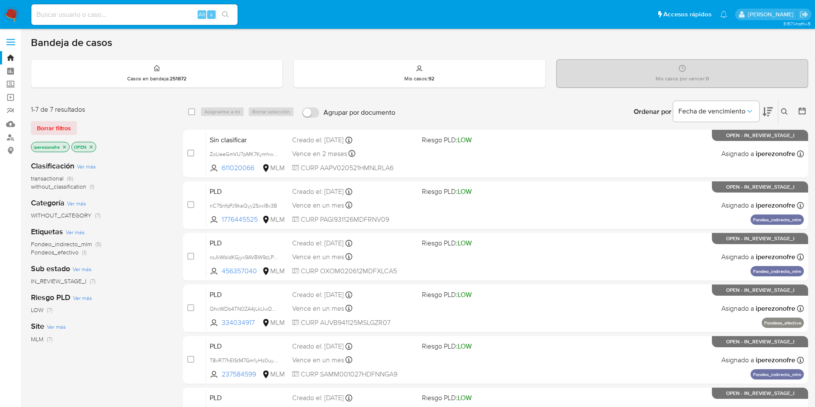
click at [783, 109] on icon at bounding box center [784, 111] width 6 height 6
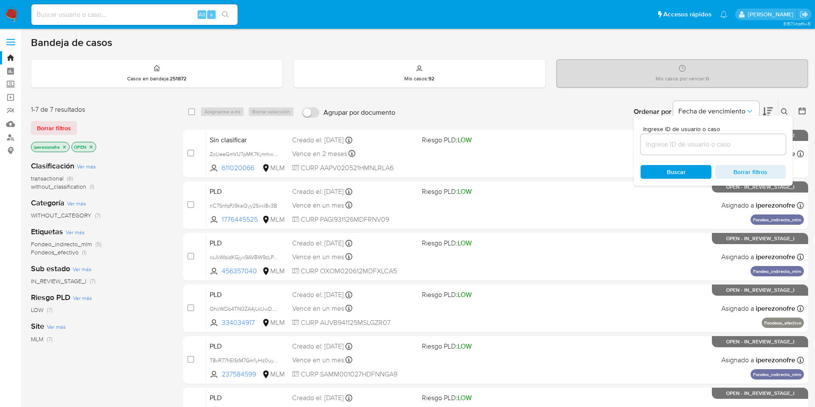
click at [687, 143] on input at bounding box center [712, 144] width 145 height 11
type input "ZoUeeGmVU7pMK7KymhwPzW7n"
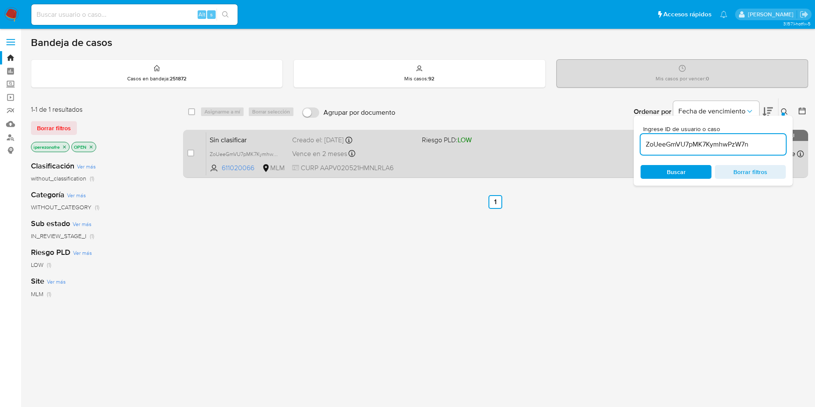
click at [456, 155] on div "Sin clasificar ZoUeeGmVU7pMK7KymhwPzW7n 611020066 MLM Riesgo PLD: LOW Creado el…" at bounding box center [504, 153] width 597 height 43
click at [190, 155] on input "checkbox" at bounding box center [190, 152] width 7 height 7
checkbox input "true"
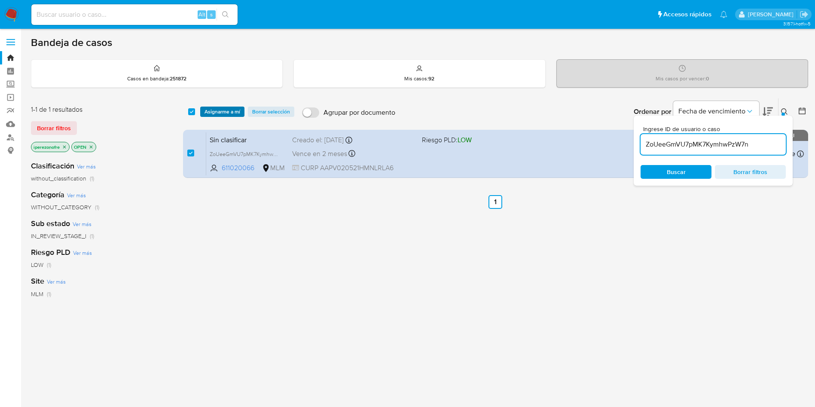
click at [208, 111] on span "Asignarme a mí" at bounding box center [222, 111] width 36 height 9
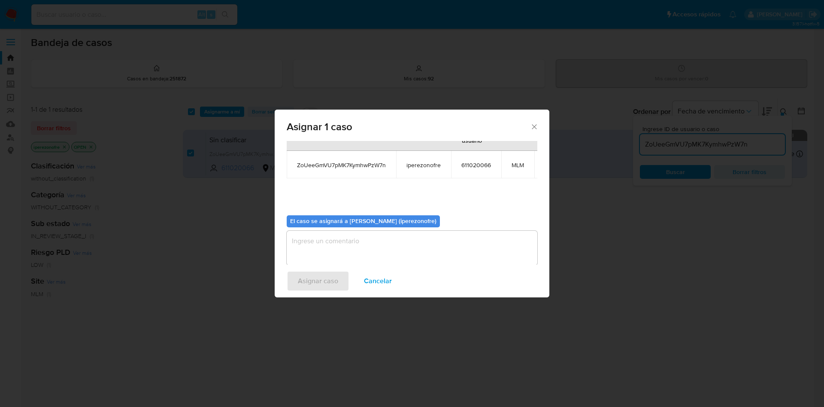
scroll to position [55, 0]
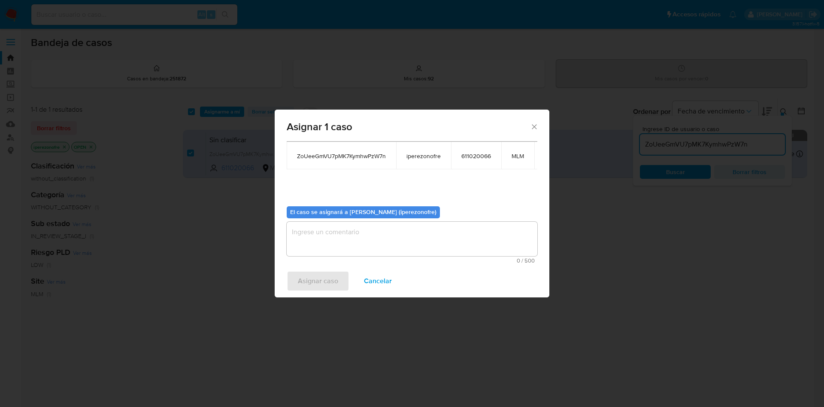
click at [373, 232] on textarea "assign-modal" at bounding box center [412, 239] width 251 height 34
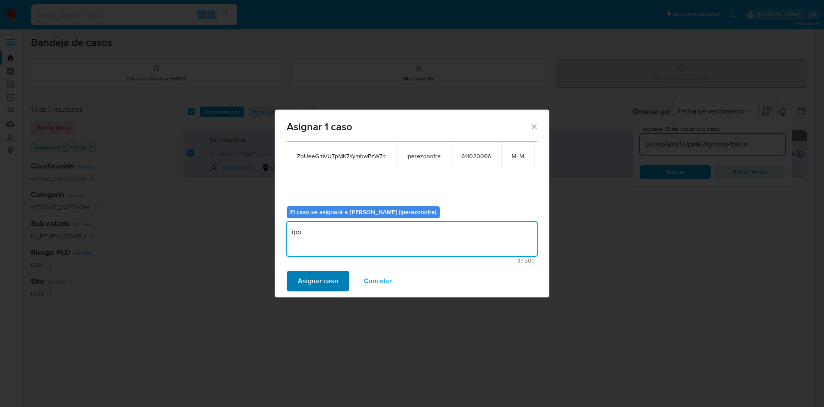
type textarea "ipo"
click at [322, 273] on span "Asignar caso" at bounding box center [318, 280] width 40 height 19
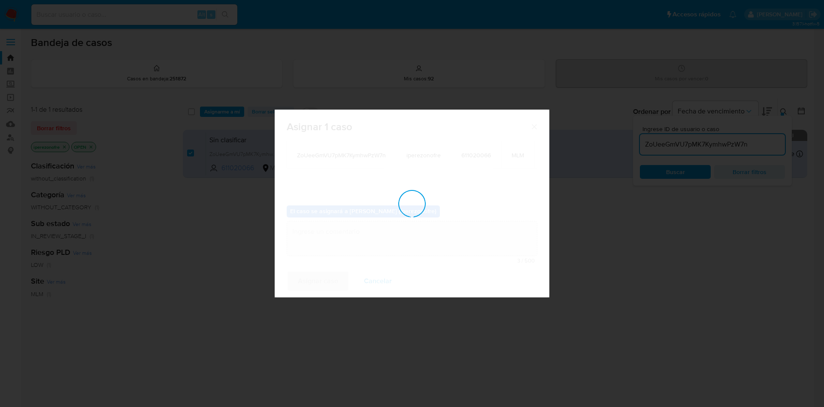
checkbox input "false"
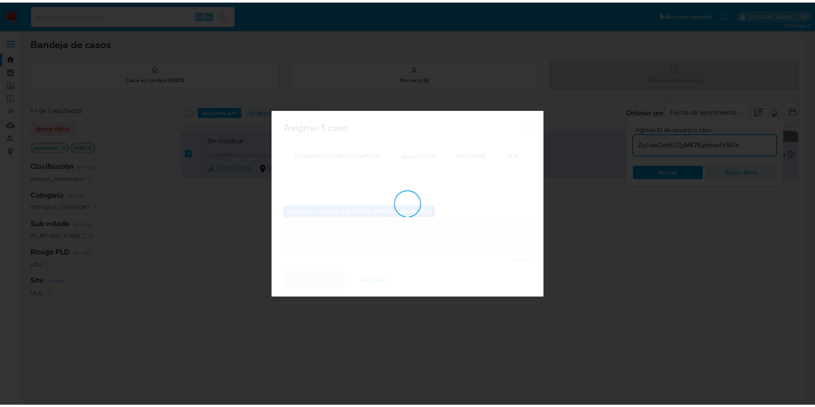
scroll to position [52, 0]
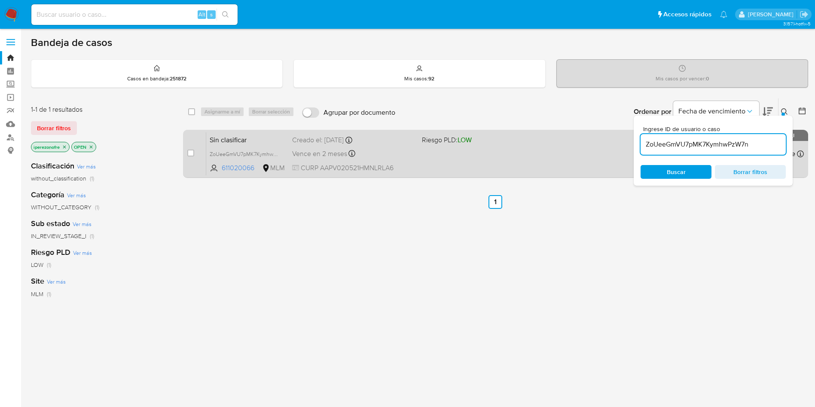
click at [513, 165] on div "Sin clasificar ZoUeeGmVU7pMK7KymhwPzW7n 611020066 MLM Riesgo PLD: LOW Creado el…" at bounding box center [504, 153] width 597 height 43
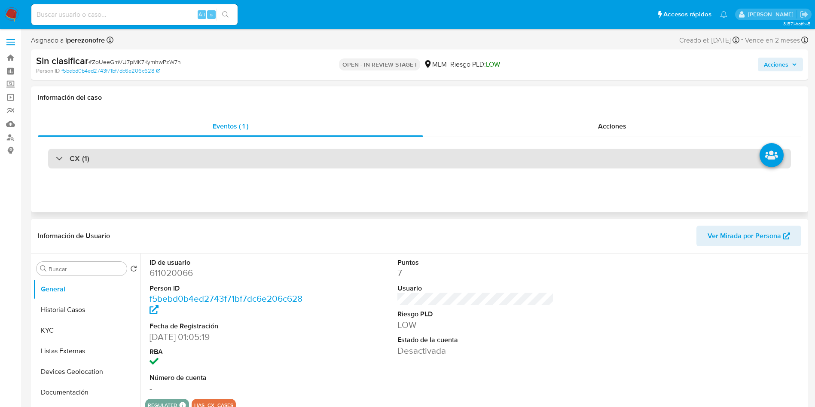
select select "10"
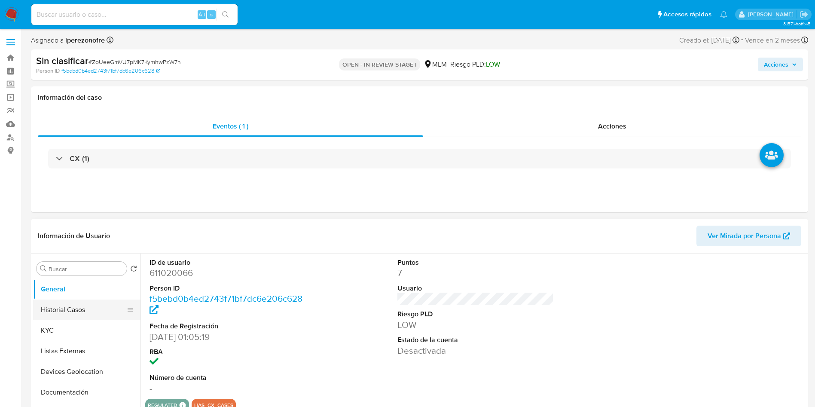
click at [36, 308] on button "Historial Casos" at bounding box center [83, 309] width 100 height 21
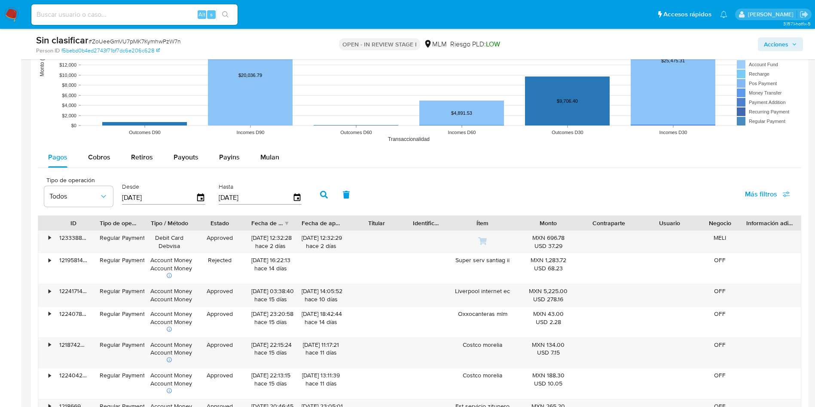
scroll to position [708, 0]
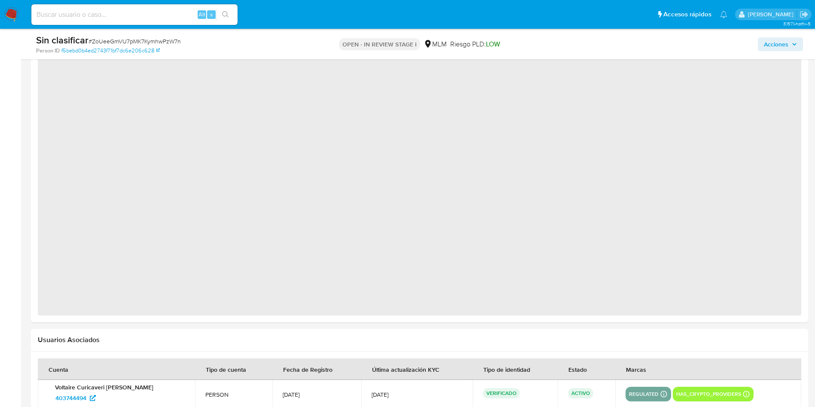
select select "10"
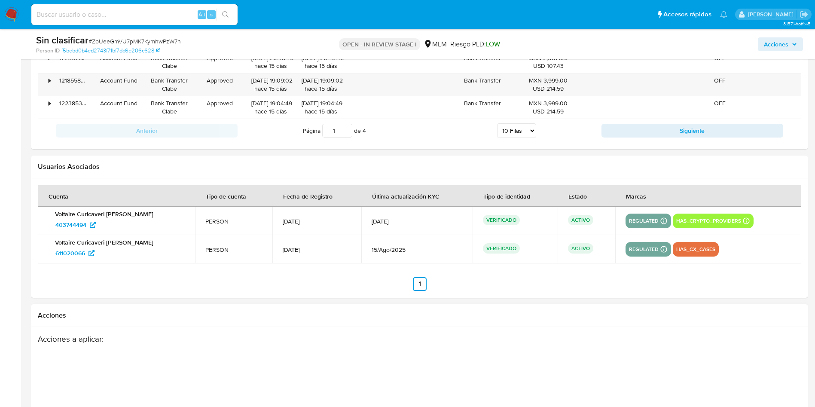
scroll to position [1369, 0]
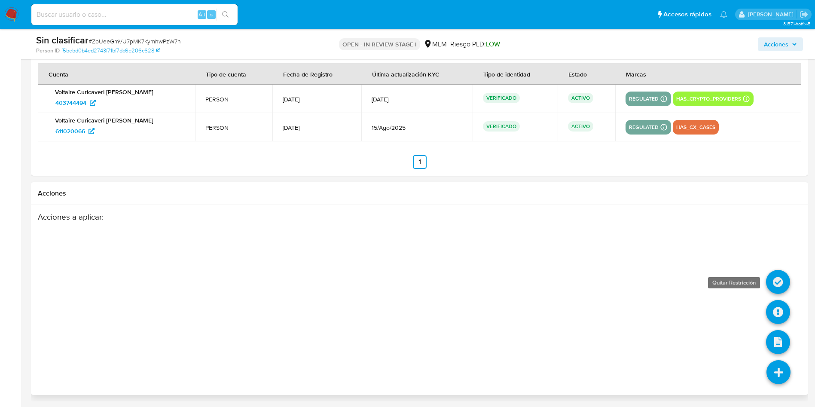
click at [782, 277] on icon at bounding box center [778, 282] width 24 height 24
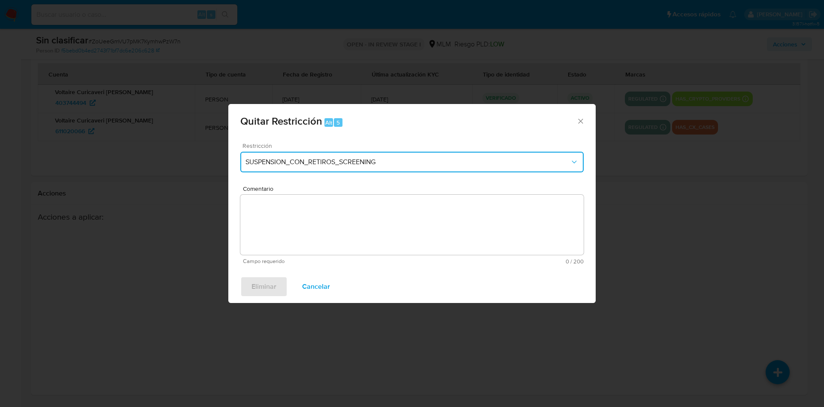
click at [339, 161] on span "SUSPENSION_CON_RETIROS_SCREENING" at bounding box center [408, 162] width 325 height 9
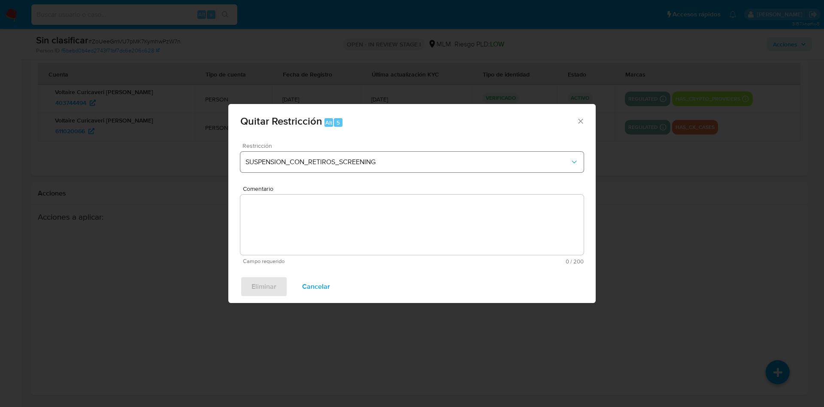
click at [339, 161] on span "SUSPENSION_CON_RETIROS_SCREENING" at bounding box center [408, 162] width 325 height 9
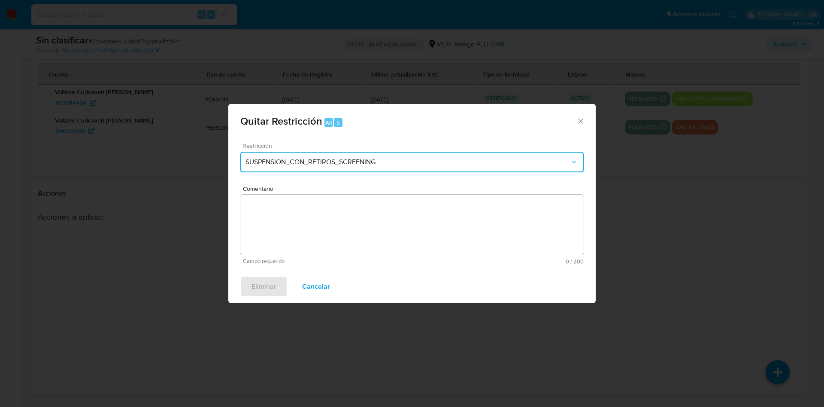
click at [306, 163] on span "SUSPENSION_CON_RETIROS_SCREENING" at bounding box center [408, 162] width 325 height 9
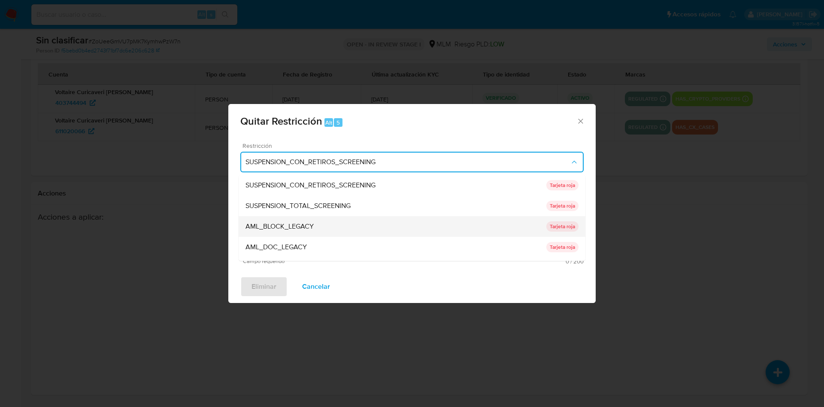
click at [560, 227] on p "Tarjeta roja" at bounding box center [563, 226] width 32 height 10
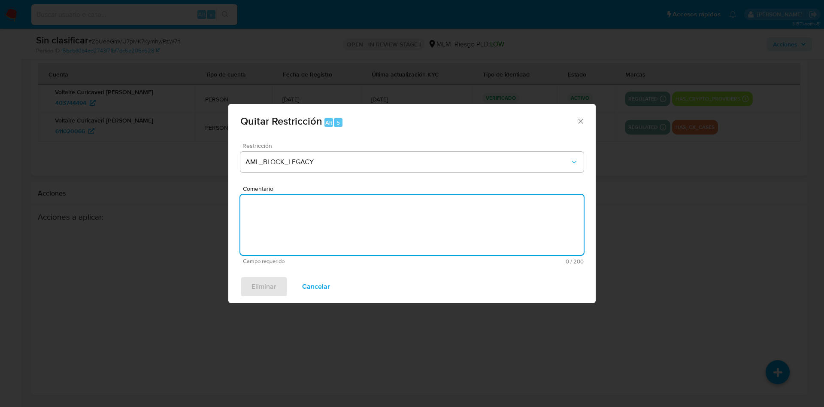
click at [396, 224] on textarea "Comentario" at bounding box center [412, 225] width 344 height 60
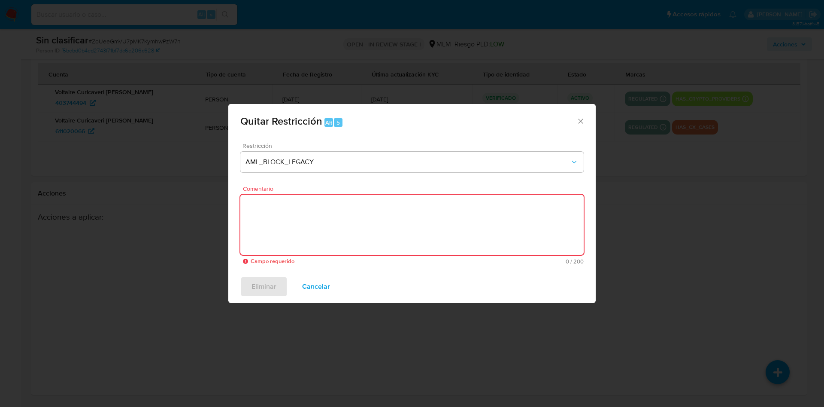
paste textarea "se valida en listas negras y fuentes abiertas sin coincidencias negativas, con …"
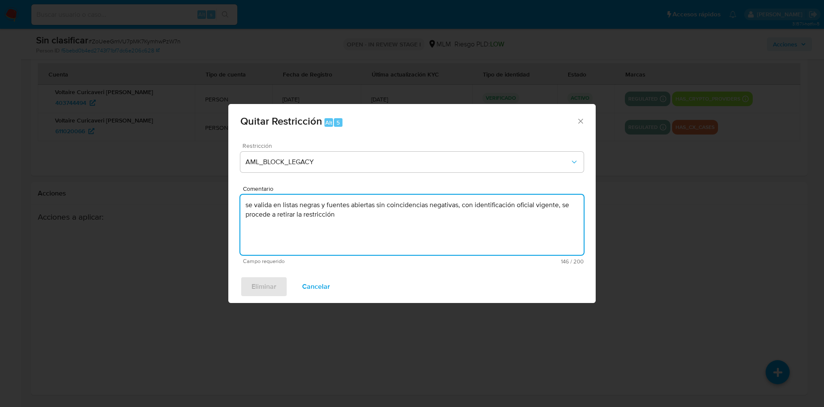
type textarea "se valida en listas negras y fuentes abiertas sin coincidencias negativas, con …"
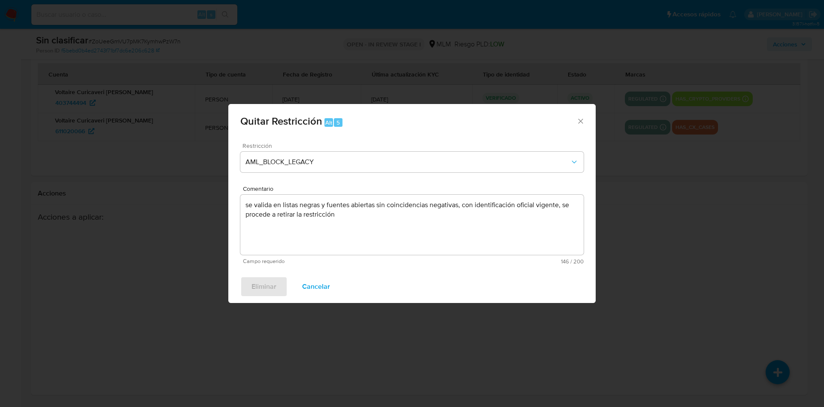
click at [258, 288] on div "Eliminar Cancelar" at bounding box center [412, 286] width 368 height 33
click at [466, 282] on div "Eliminar Cancelar" at bounding box center [412, 286] width 368 height 33
click at [579, 122] on icon "Cerrar ventana" at bounding box center [580, 121] width 5 height 5
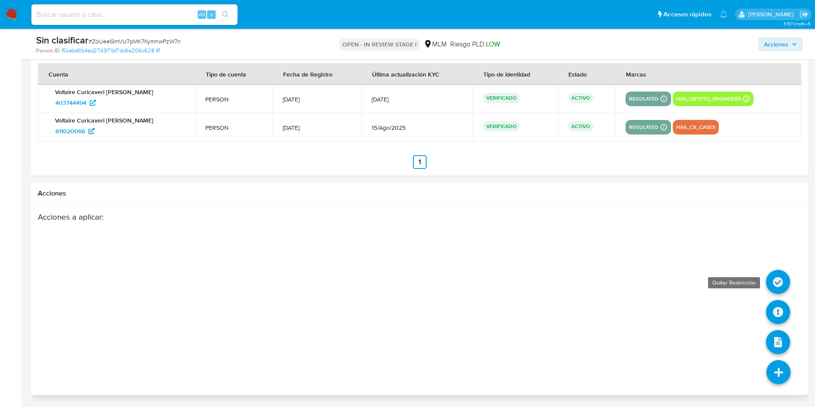
click at [781, 273] on icon at bounding box center [778, 282] width 24 height 24
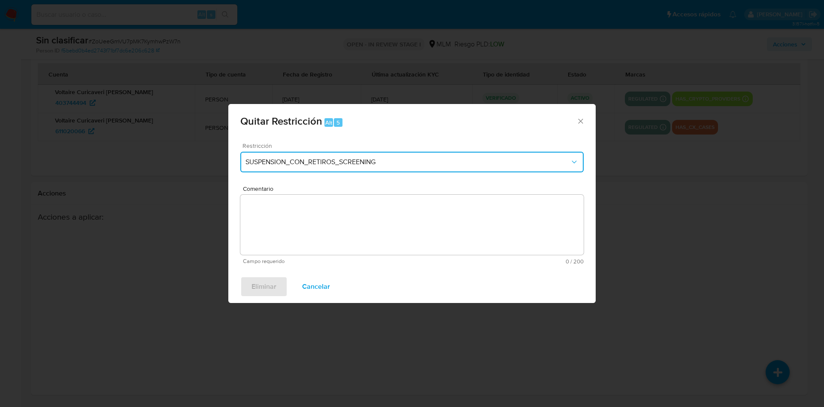
click at [317, 159] on span "SUSPENSION_CON_RETIROS_SCREENING" at bounding box center [408, 162] width 325 height 9
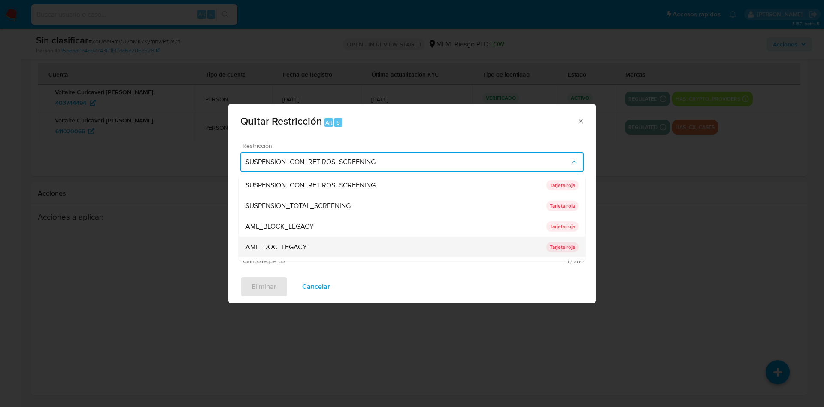
click at [562, 246] on p "Tarjeta roja" at bounding box center [563, 247] width 32 height 10
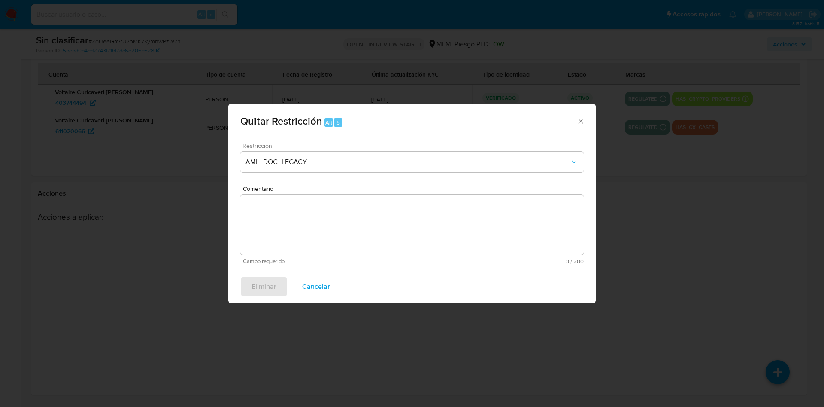
click at [322, 219] on textarea "Comentario" at bounding box center [412, 225] width 344 height 60
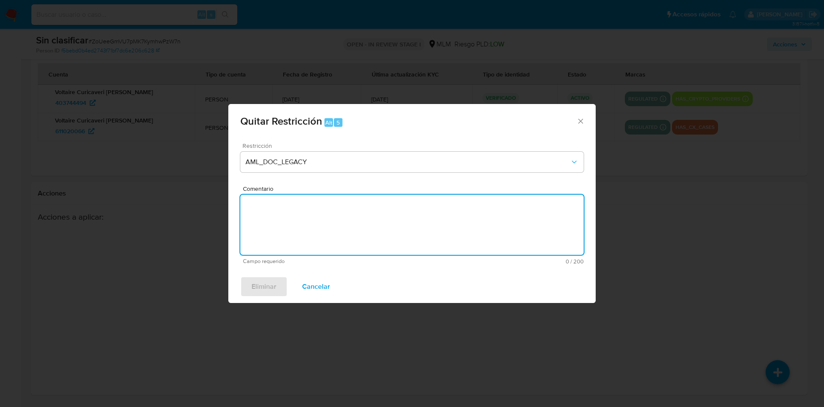
paste textarea "se valida en listas negras y fuentes abiertas sin coincidencias negativas, con …"
type textarea "se valida en listas negras y fuentes abiertas sin coincidencias negativas, con …"
click at [258, 280] on div "Eliminar Cancelar" at bounding box center [412, 286] width 368 height 33
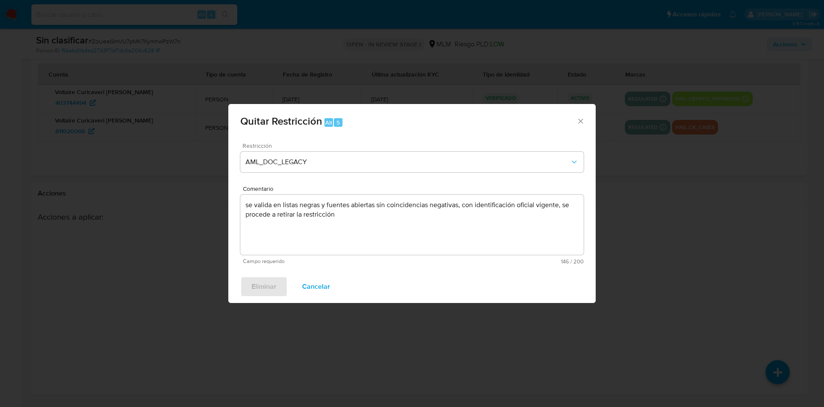
click at [582, 119] on icon "Cerrar ventana" at bounding box center [581, 121] width 9 height 9
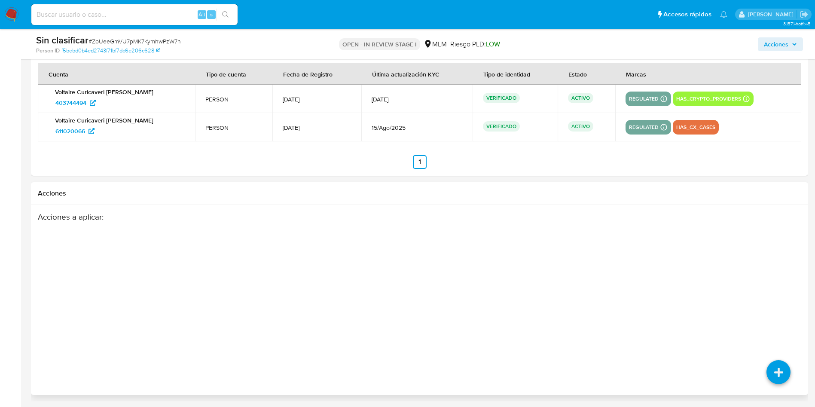
click at [521, 255] on div "Acciones a aplicar :" at bounding box center [377, 280] width 679 height 137
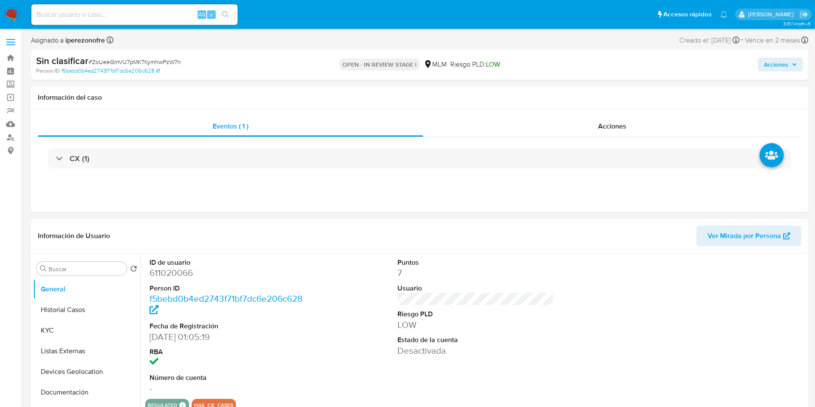
select select "10"
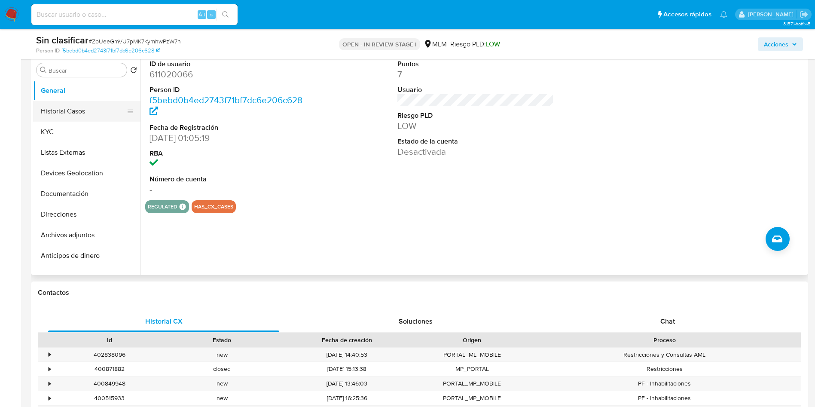
scroll to position [129, 0]
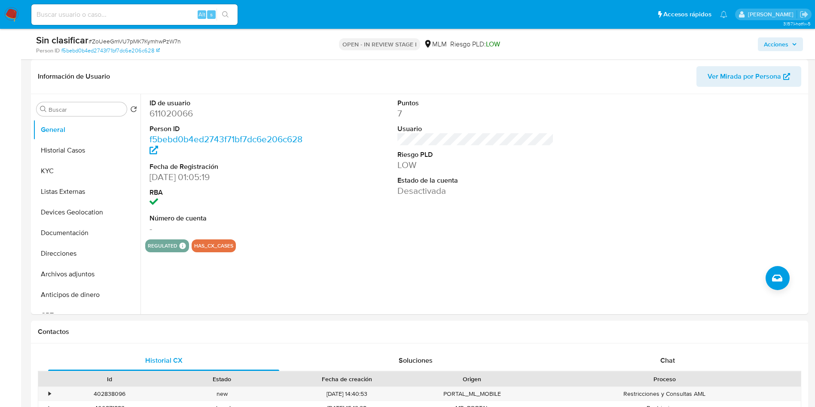
click at [147, 15] on input at bounding box center [134, 14] width 206 height 11
paste input "1096217259"
type input "1096217259"
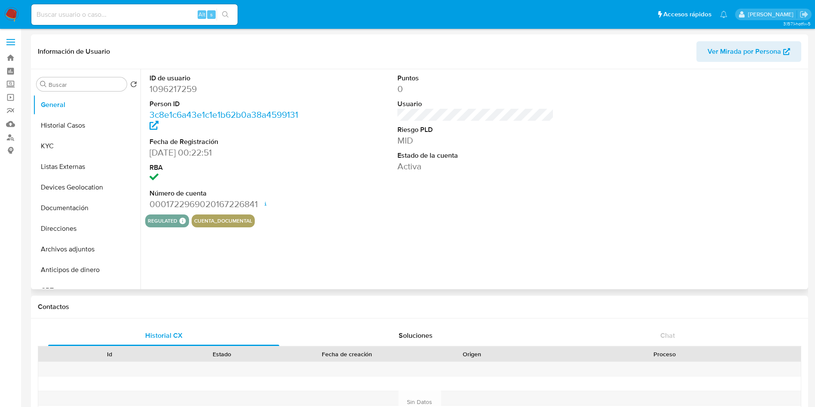
select select "10"
click at [515, 217] on div "regulated Regulated MLM IFPE Evaluation Result COMPLIES User Regulated Date [DA…" at bounding box center [475, 220] width 660 height 13
click at [90, 131] on button "Historial Casos" at bounding box center [83, 125] width 100 height 21
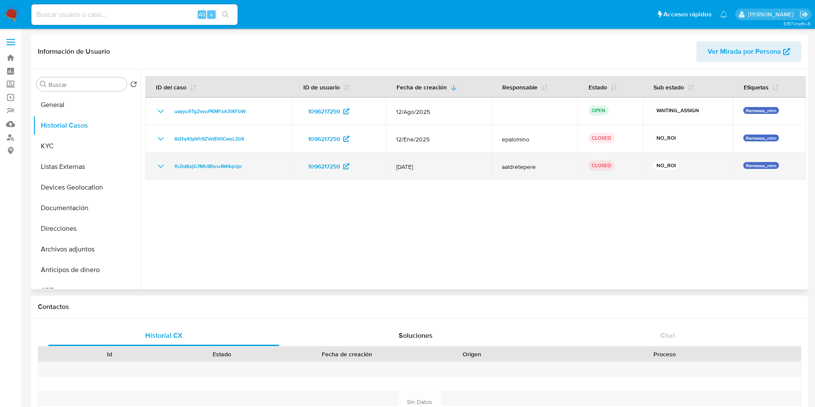
drag, startPoint x: 393, startPoint y: 163, endPoint x: 442, endPoint y: 169, distance: 48.8
click at [442, 169] on td "12/Nov/2024" at bounding box center [439, 165] width 106 height 27
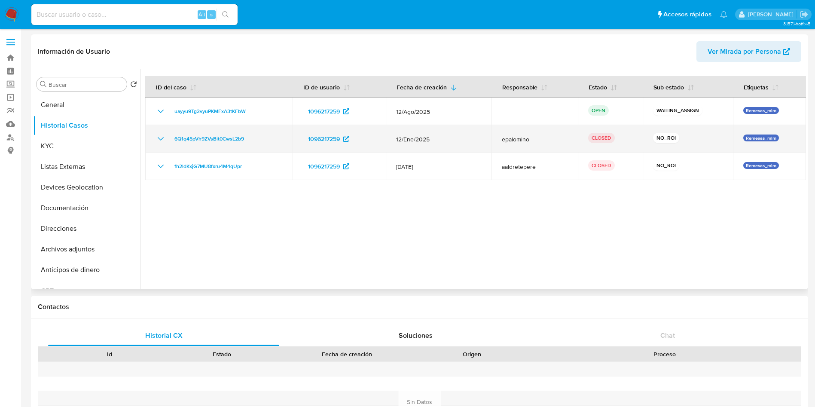
drag, startPoint x: 436, startPoint y: 141, endPoint x: 392, endPoint y: 138, distance: 44.8
click at [392, 138] on td "12/Ene/2025" at bounding box center [439, 138] width 106 height 27
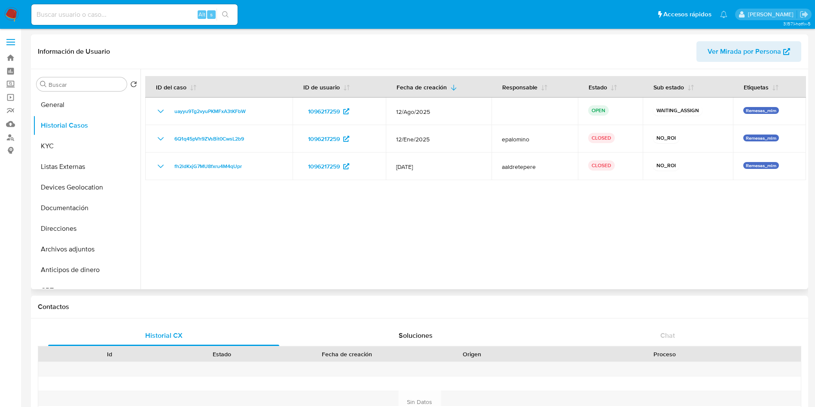
click at [651, 246] on div at bounding box center [472, 179] width 665 height 220
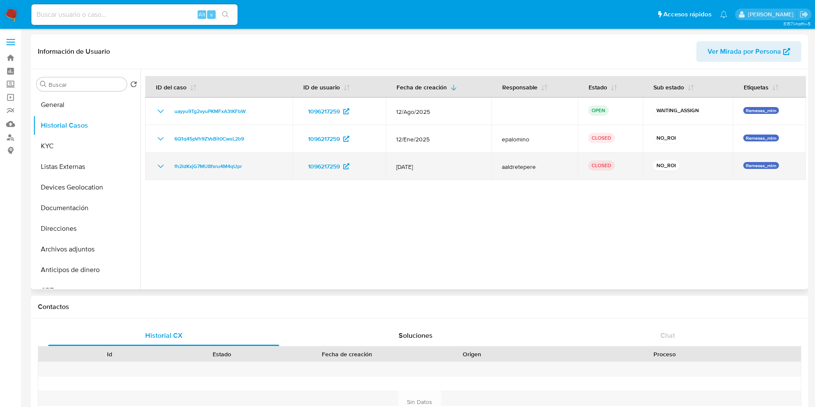
click at [161, 165] on icon "Mostrar/Ocultar" at bounding box center [160, 166] width 10 height 10
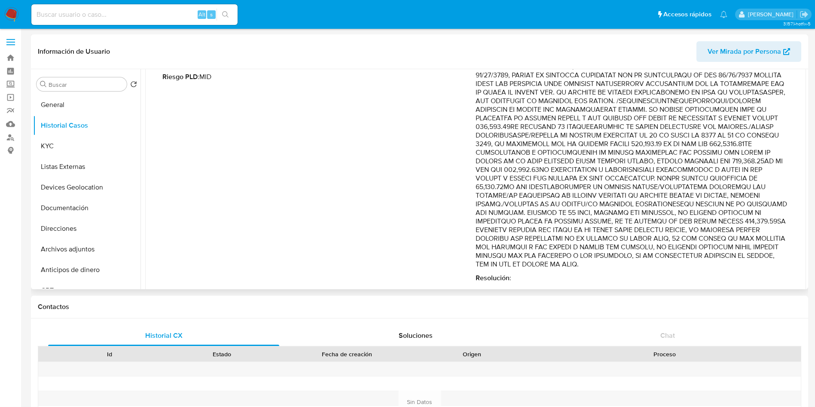
scroll to position [160, 0]
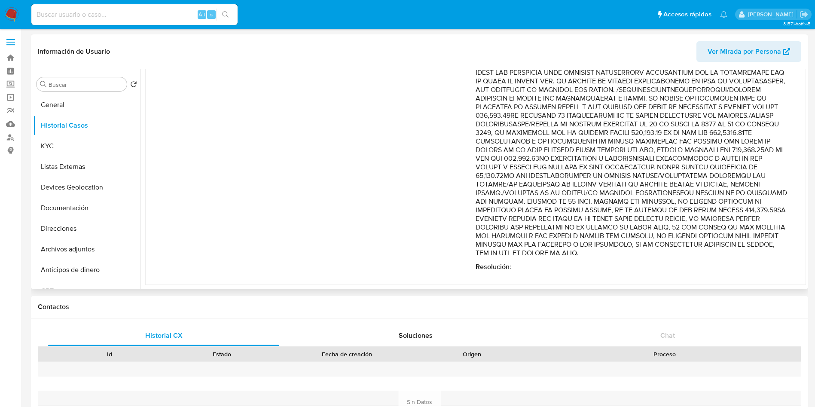
click at [645, 214] on p "Comentario :" at bounding box center [631, 145] width 313 height 223
drag, startPoint x: 500, startPoint y: 197, endPoint x: 779, endPoint y: 260, distance: 286.0
click at [779, 260] on div "Comentario : Resolución :" at bounding box center [631, 152] width 313 height 237
click at [308, 250] on div "Fecha de vencimiento : 11/01/2025 02:11 Fecha de cierre : 06/12/2024 18:21 Ries…" at bounding box center [318, 152] width 313 height 237
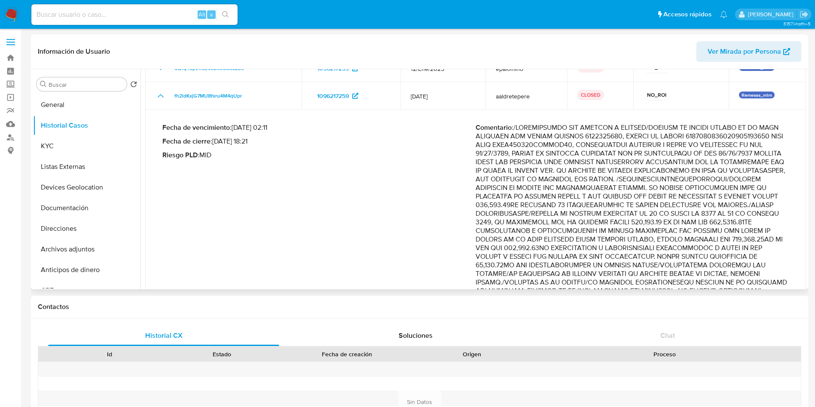
scroll to position [0, 0]
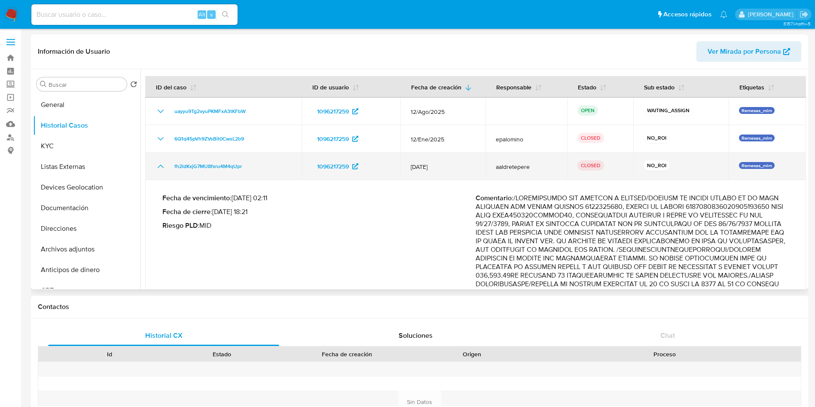
click at [160, 170] on icon "Mostrar/Ocultar" at bounding box center [160, 166] width 10 height 10
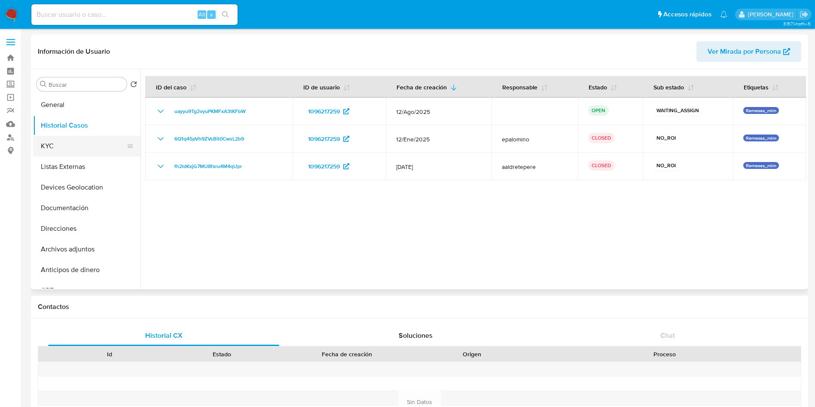
drag, startPoint x: 76, startPoint y: 145, endPoint x: 81, endPoint y: 145, distance: 5.6
click at [75, 145] on button "KYC" at bounding box center [83, 146] width 100 height 21
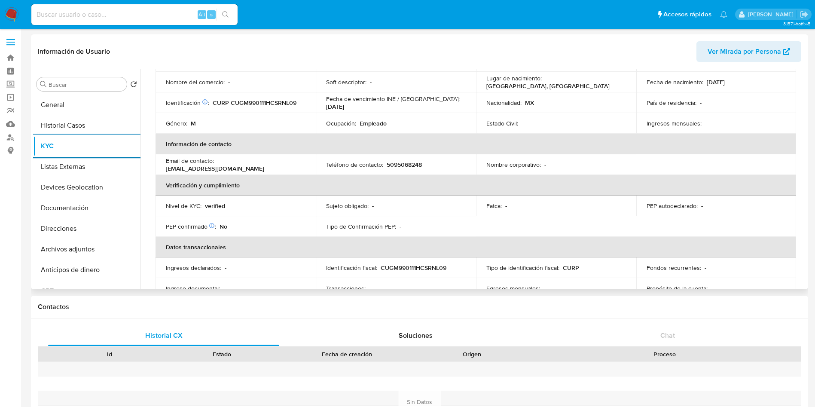
scroll to position [129, 0]
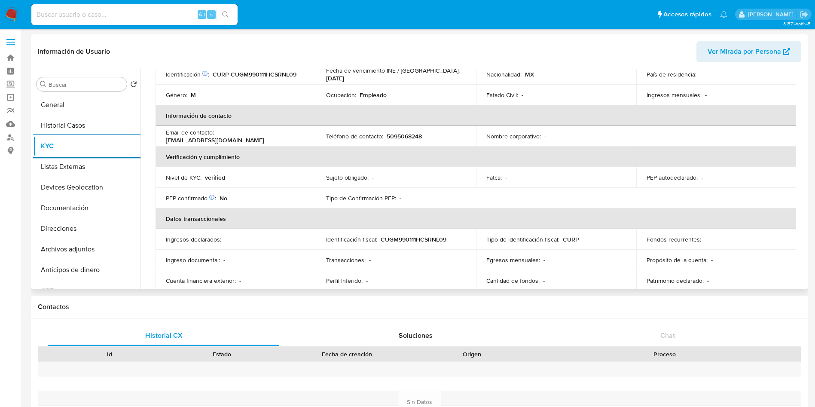
click at [402, 135] on p "5095068248" at bounding box center [403, 136] width 35 height 8
copy p "5095068248"
drag, startPoint x: 301, startPoint y: 134, endPoint x: 217, endPoint y: 138, distance: 84.2
click at [217, 138] on div "Email de contacto : wwwdgdfhj45712t@gmail.com" at bounding box center [236, 135] width 140 height 15
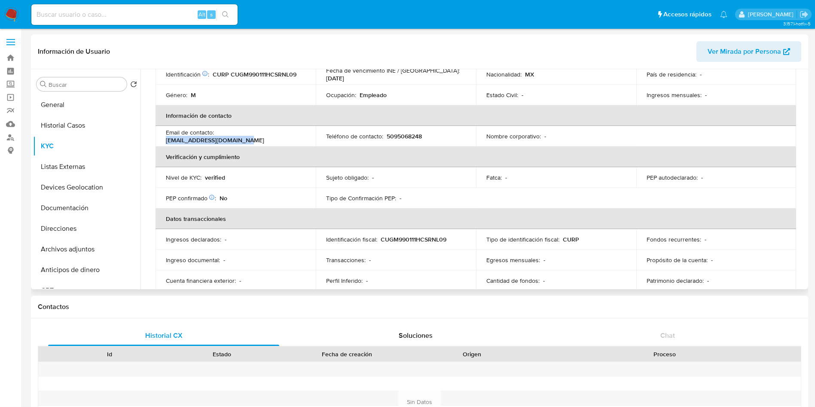
copy p "wwwdgdfhj45712t@gmail.com"
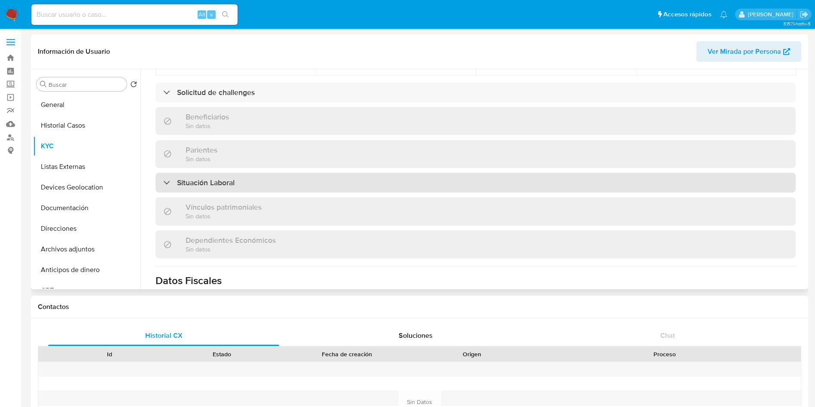
scroll to position [363, 0]
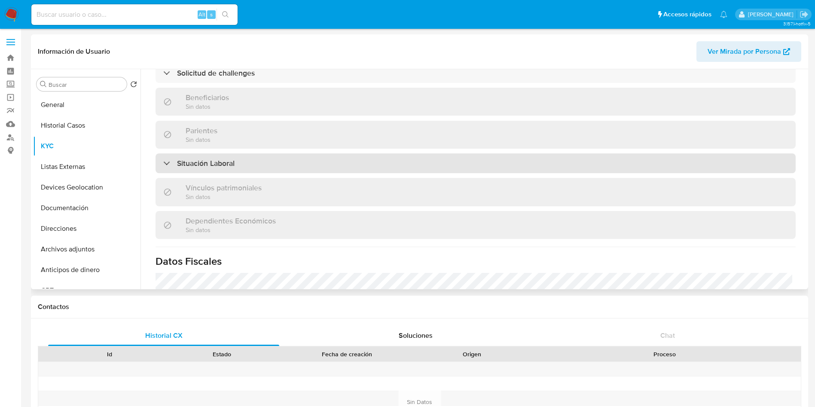
click at [262, 161] on div "Situación Laboral" at bounding box center [475, 163] width 640 height 20
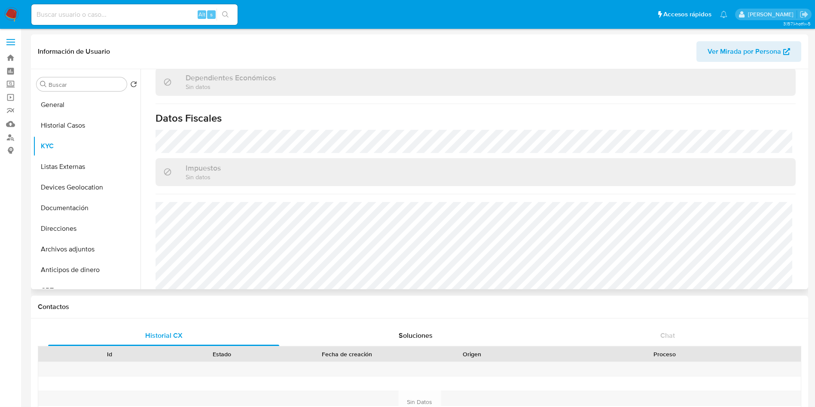
scroll to position [648, 0]
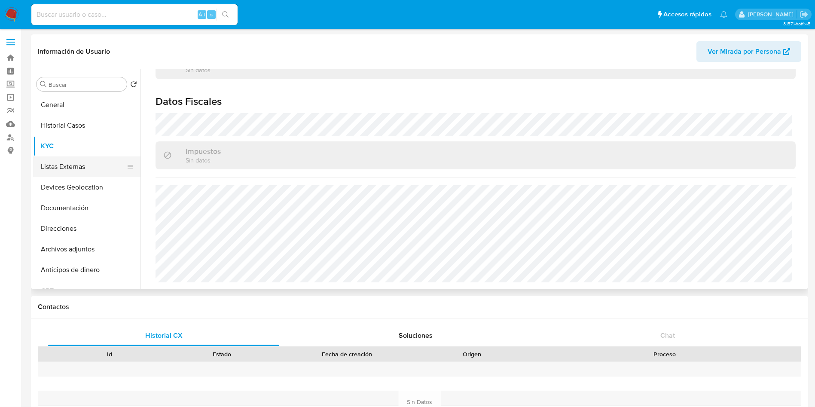
click at [80, 170] on button "Listas Externas" at bounding box center [83, 166] width 100 height 21
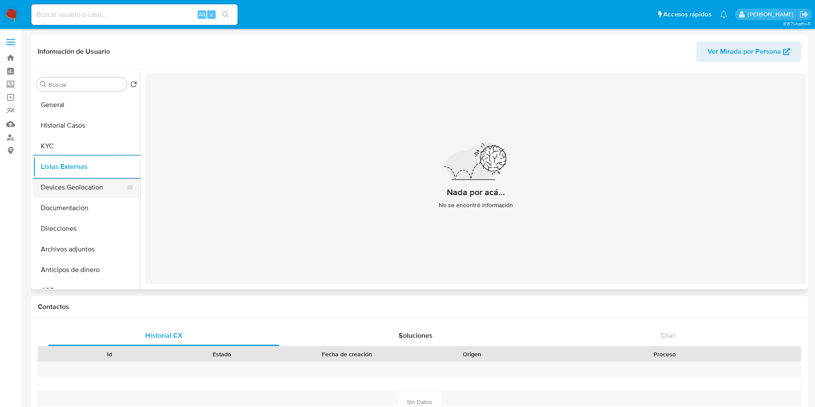
click at [70, 185] on button "Devices Geolocation" at bounding box center [83, 187] width 100 height 21
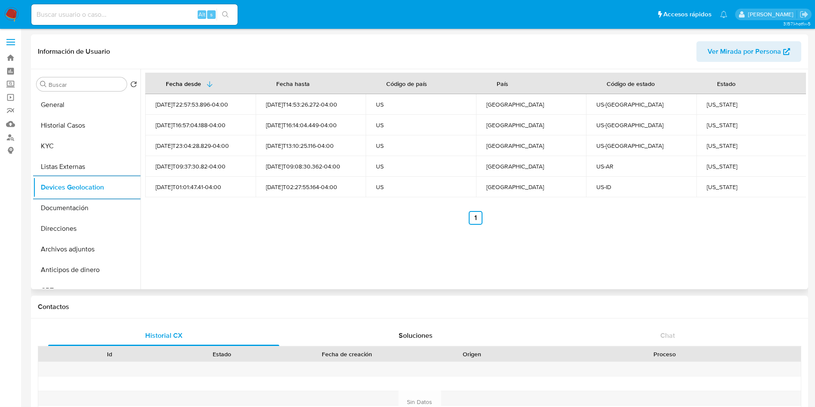
click at [722, 108] on div "California" at bounding box center [751, 104] width 90 height 8
copy div "California"
click at [730, 112] on td "California" at bounding box center [751, 104] width 110 height 21
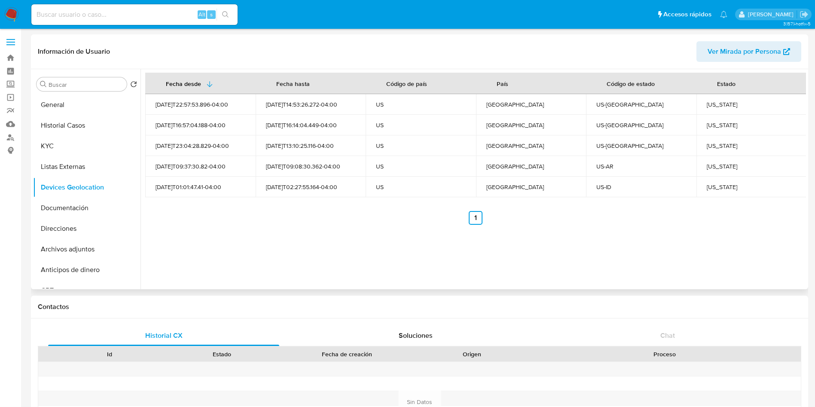
click at [717, 101] on div "California" at bounding box center [751, 104] width 90 height 8
copy div "California"
drag, startPoint x: 739, startPoint y: 127, endPoint x: 700, endPoint y: 125, distance: 38.7
click at [700, 125] on td "New Mexico" at bounding box center [751, 125] width 110 height 21
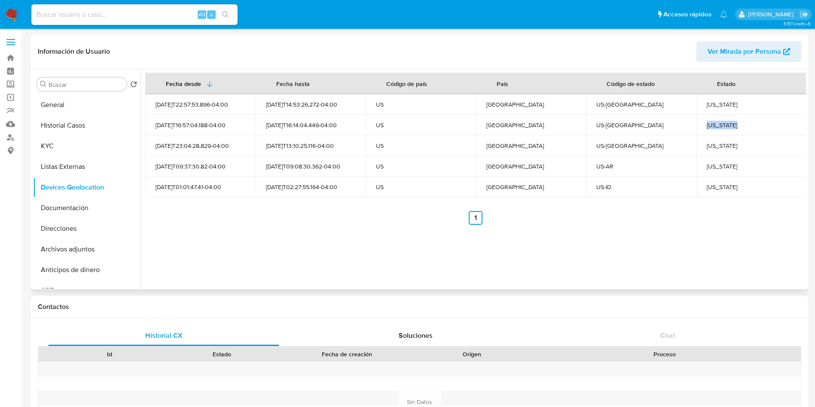
copy div "New Mexico"
click at [710, 147] on div "Utah" at bounding box center [751, 146] width 90 height 8
click at [709, 147] on div "Utah" at bounding box center [751, 146] width 90 height 8
copy div "Utah"
click at [715, 168] on div "Arkansas" at bounding box center [751, 166] width 90 height 8
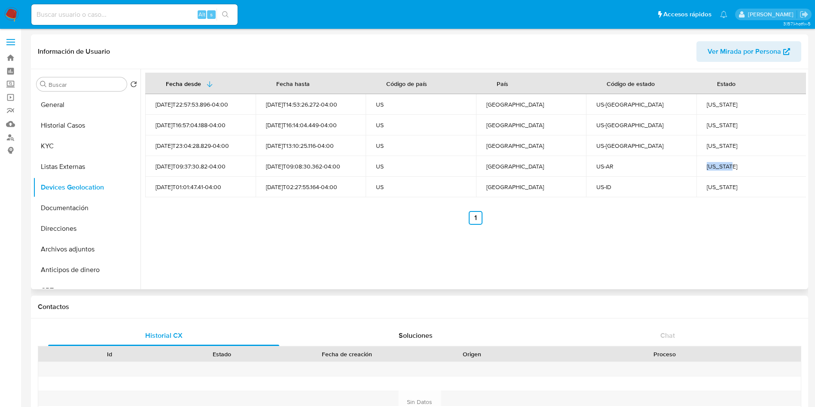
click at [715, 168] on div "Arkansas" at bounding box center [751, 166] width 90 height 8
copy div "Arkansas"
click at [710, 188] on div "Idaho" at bounding box center [751, 187] width 90 height 8
copy div "Idaho"
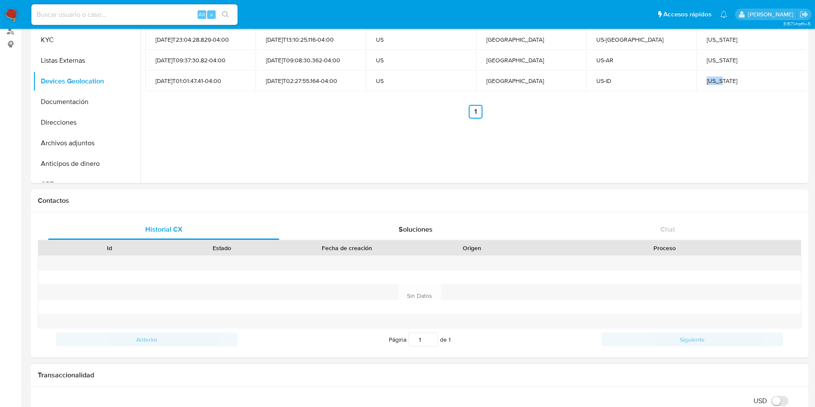
scroll to position [451, 0]
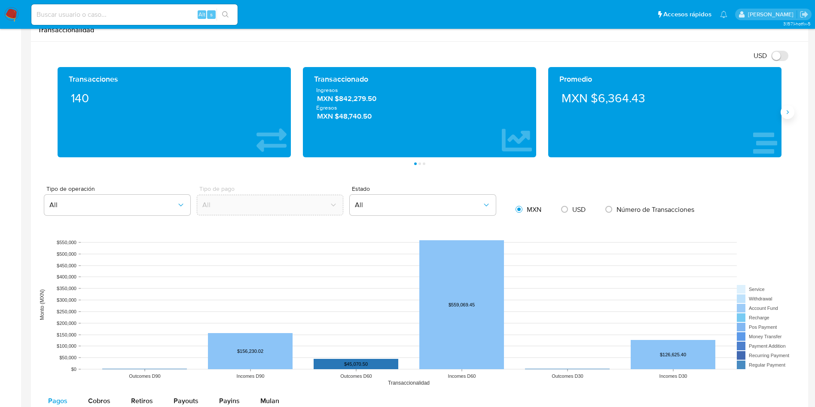
click at [788, 112] on icon "Siguiente" at bounding box center [787, 112] width 7 height 7
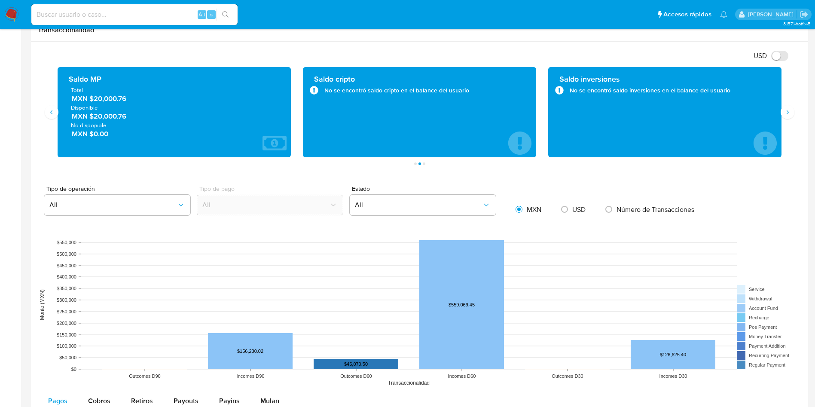
drag, startPoint x: 143, startPoint y: 103, endPoint x: 95, endPoint y: 101, distance: 47.7
click at [95, 101] on span "MXN $20,000.76" at bounding box center [175, 99] width 206 height 10
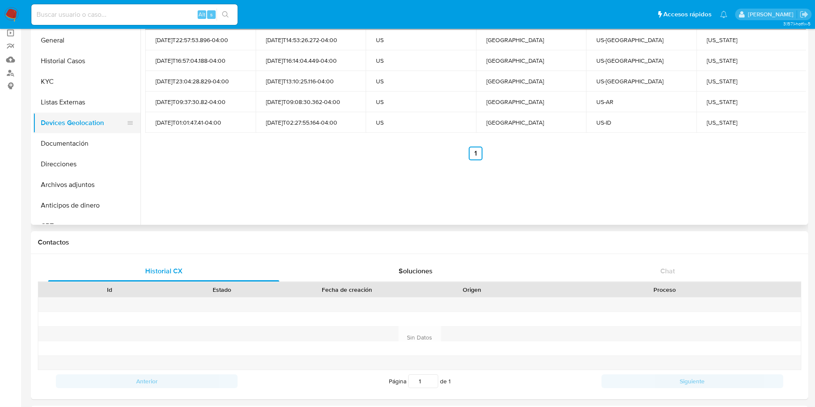
scroll to position [0, 0]
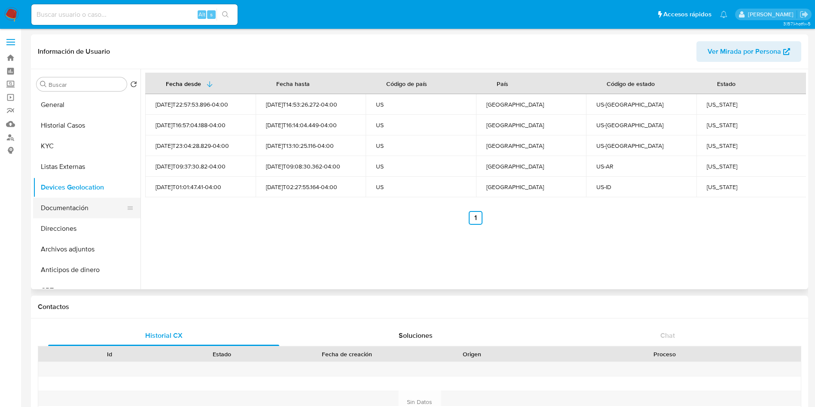
click at [77, 211] on button "Documentación" at bounding box center [83, 208] width 100 height 21
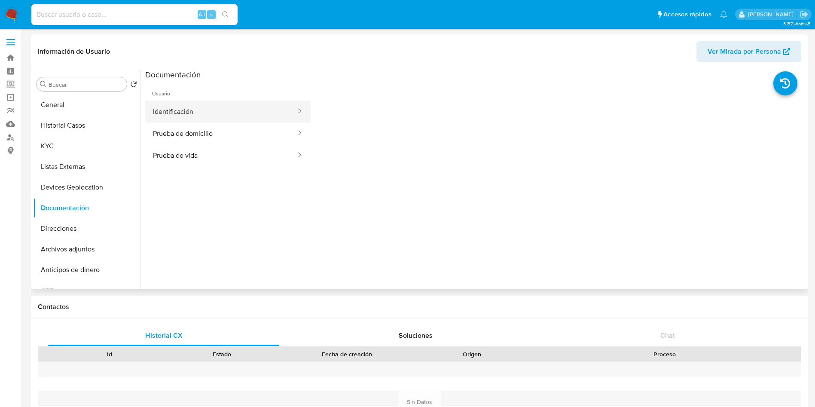
click at [173, 113] on button "Identificación" at bounding box center [221, 111] width 152 height 22
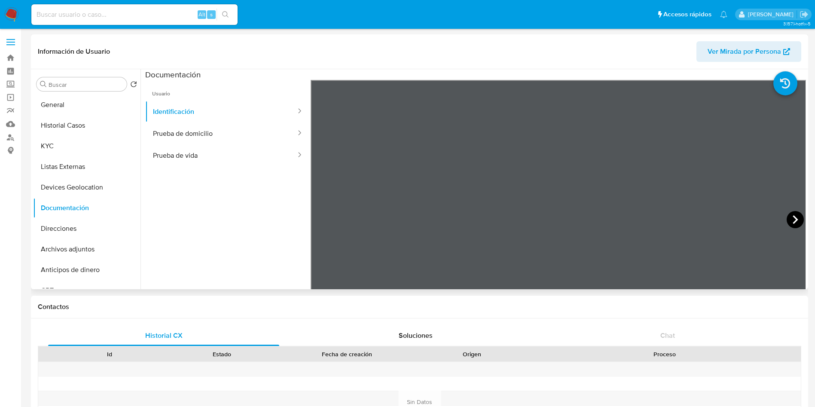
click at [790, 215] on icon at bounding box center [794, 219] width 17 height 17
click at [203, 127] on button "Prueba de domicilio" at bounding box center [221, 133] width 152 height 22
click at [519, 211] on div at bounding box center [558, 221] width 496 height 282
click at [200, 154] on button "Prueba de vida" at bounding box center [221, 155] width 152 height 22
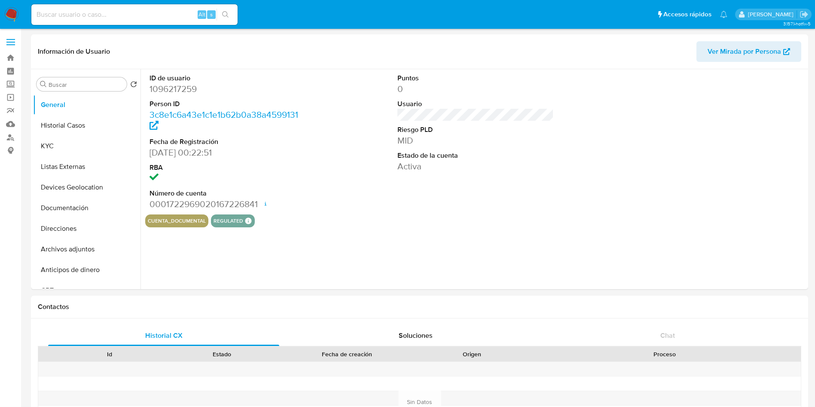
select select "10"
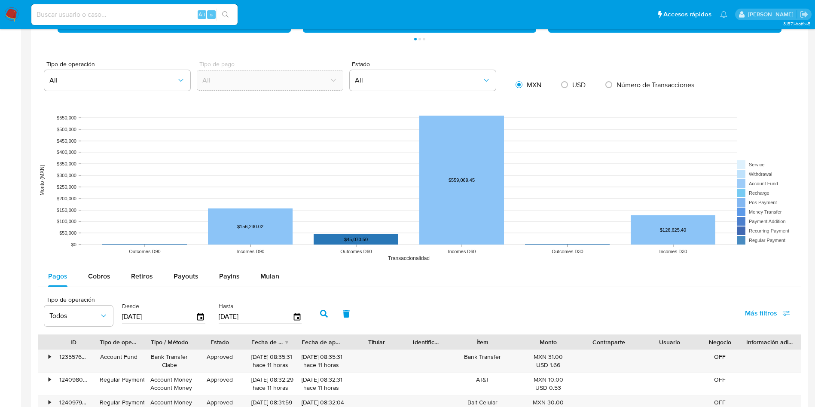
scroll to position [644, 0]
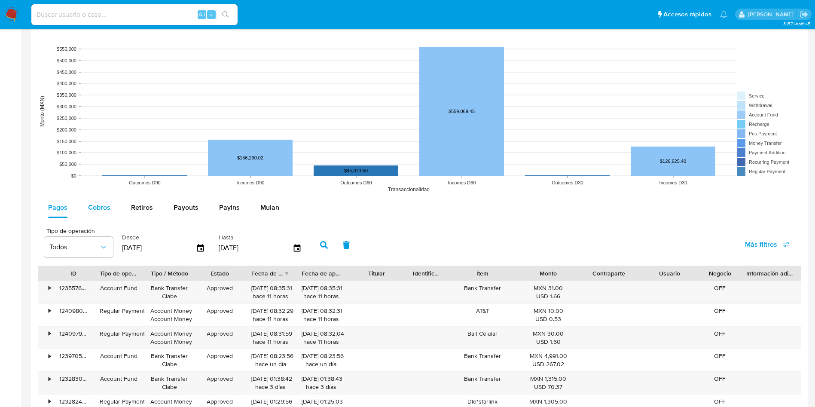
click at [103, 201] on div "Cobros" at bounding box center [99, 207] width 22 height 21
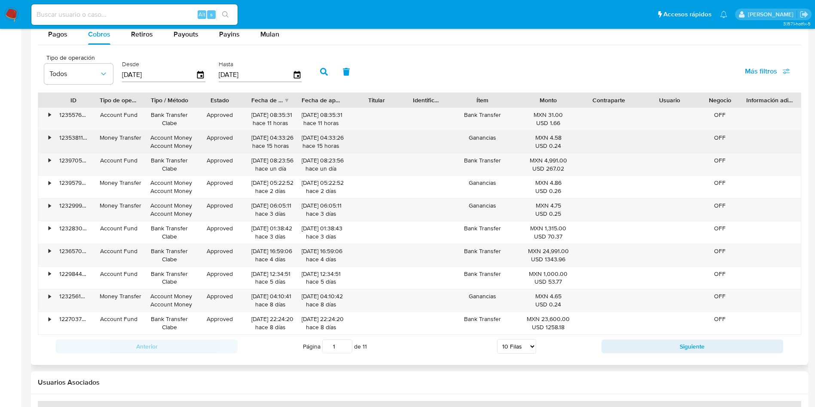
scroll to position [837, 0]
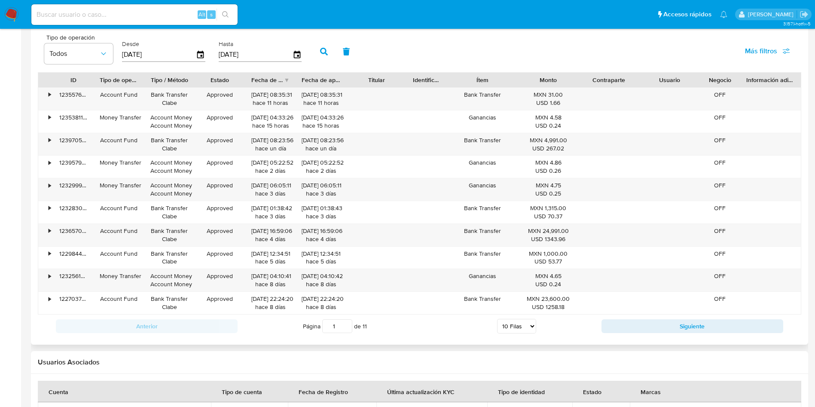
click at [533, 323] on select "5 Filas 10 Filas 20 Filas 25 Filas 50 Filas 100 Filas" at bounding box center [516, 326] width 39 height 15
select select "100"
click at [497, 319] on select "5 Filas 10 Filas 20 Filas 25 Filas 50 Filas 100 Filas" at bounding box center [516, 326] width 39 height 15
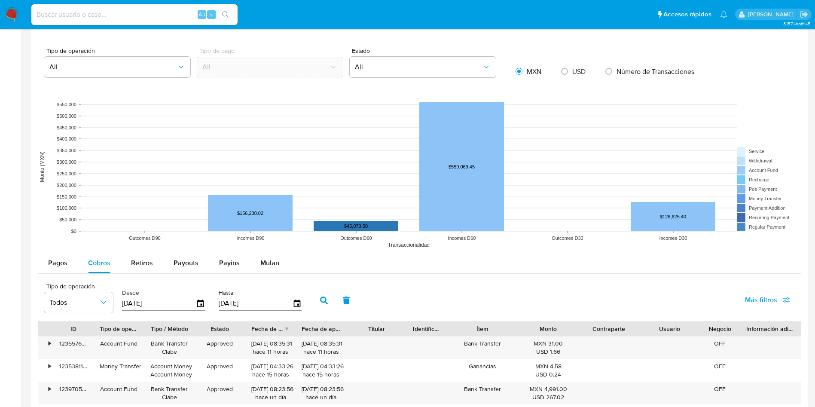
scroll to position [580, 0]
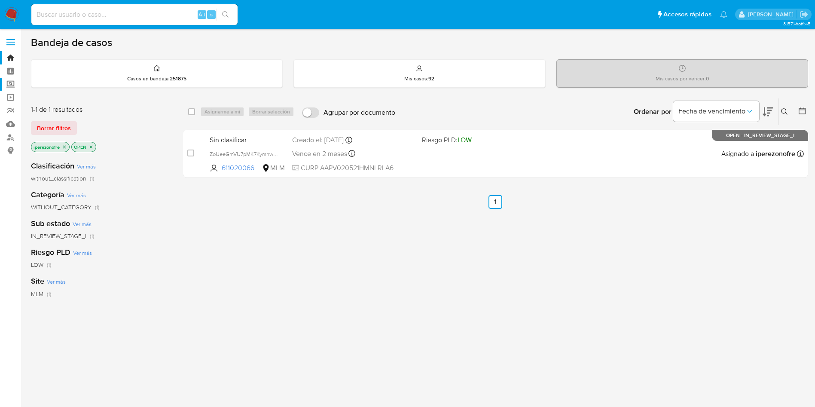
click at [12, 84] on label "Screening" at bounding box center [51, 84] width 102 height 13
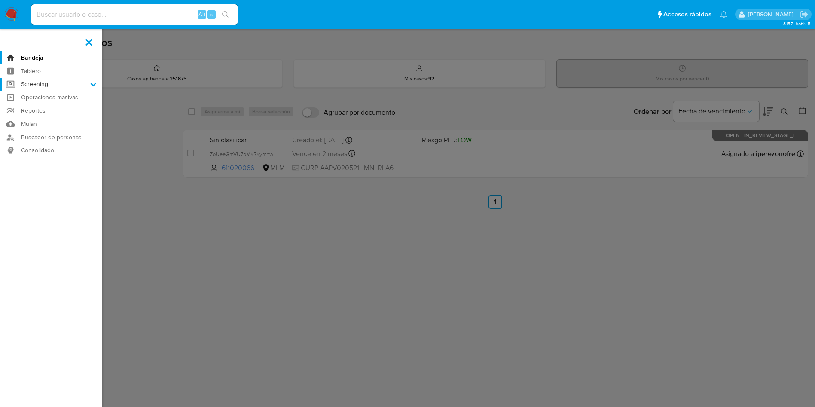
click at [0, 0] on input "Screening" at bounding box center [0, 0] width 0 height 0
click at [50, 118] on link "Herramientas" at bounding box center [51, 117] width 102 height 11
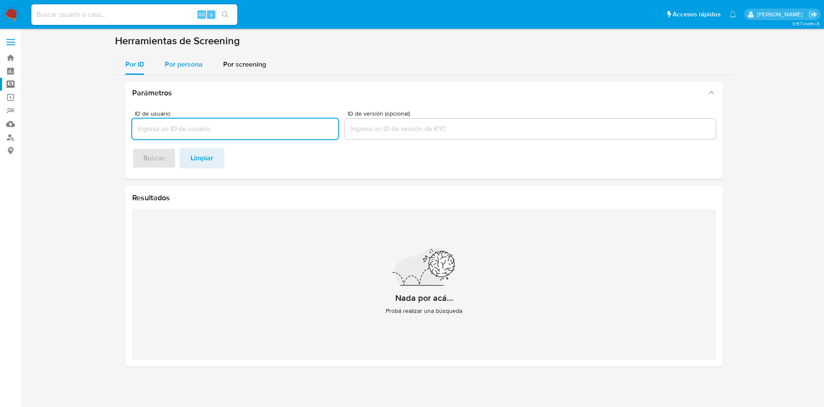
click at [187, 61] on span "Por persona" at bounding box center [184, 64] width 38 height 10
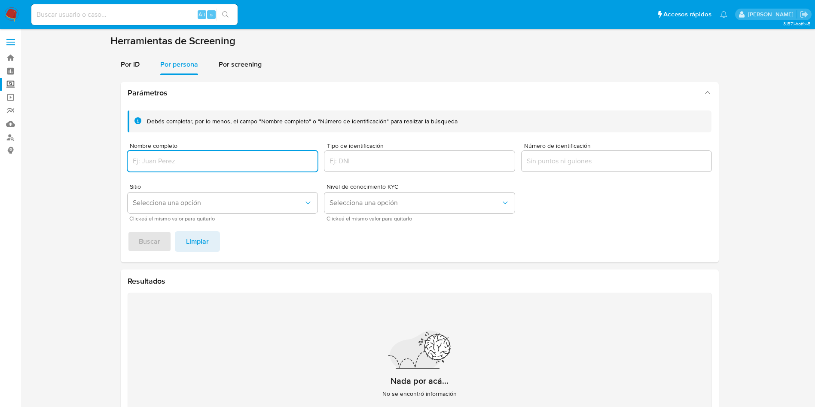
click at [197, 166] on input "Nombre completo" at bounding box center [223, 160] width 190 height 11
type input "[PERSON_NAME] plumbing ing"
click at [155, 241] on span "Buscar" at bounding box center [149, 241] width 21 height 19
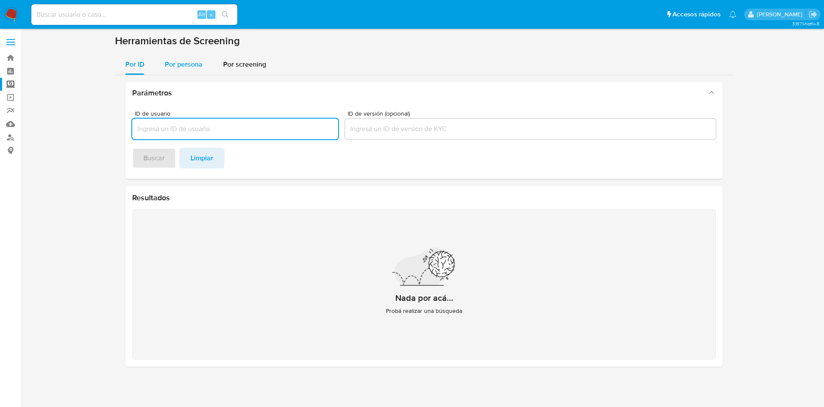
click at [173, 59] on span "Por persona" at bounding box center [184, 64] width 38 height 10
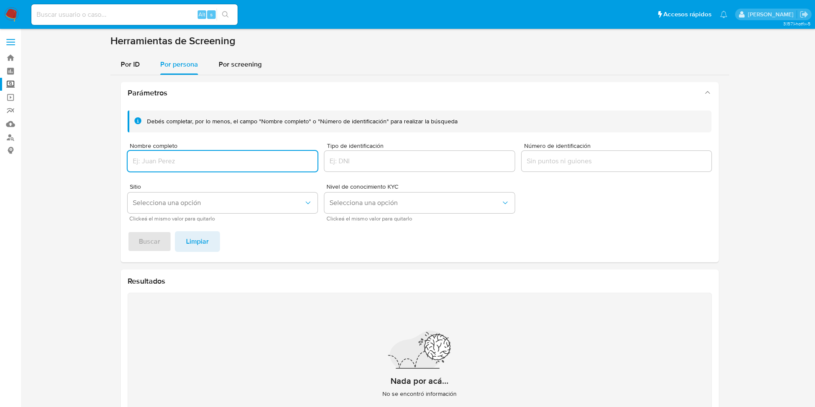
click at [189, 164] on input "Nombre completo" at bounding box center [223, 160] width 190 height 11
type input "[PERSON_NAME] DE LA [PERSON_NAME]"
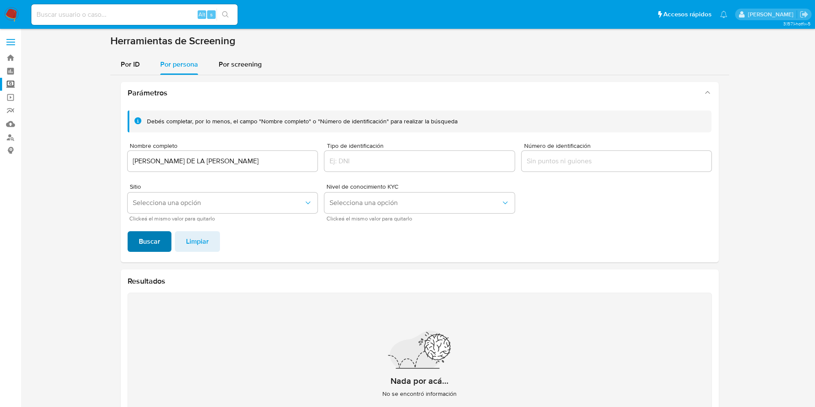
click at [144, 243] on span "Buscar" at bounding box center [149, 241] width 21 height 19
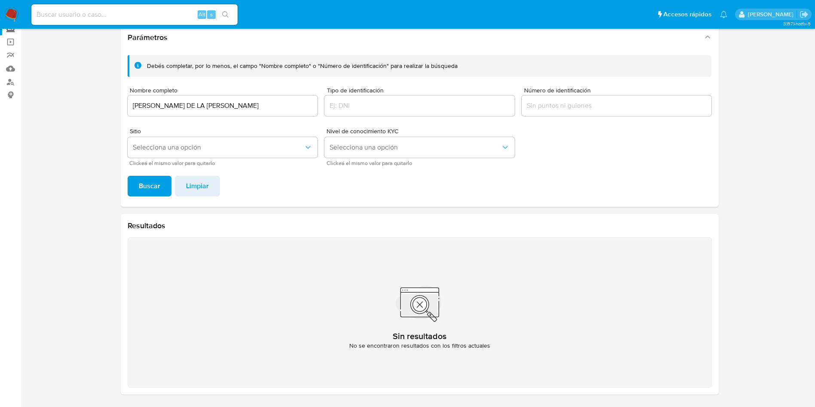
drag, startPoint x: 267, startPoint y: 102, endPoint x: 67, endPoint y: 66, distance: 202.5
click at [0, 70] on section "Bandeja Tablero Screening Búsqueda en Listas Watchlist Herramientas Operaciones…" at bounding box center [407, 176] width 815 height 462
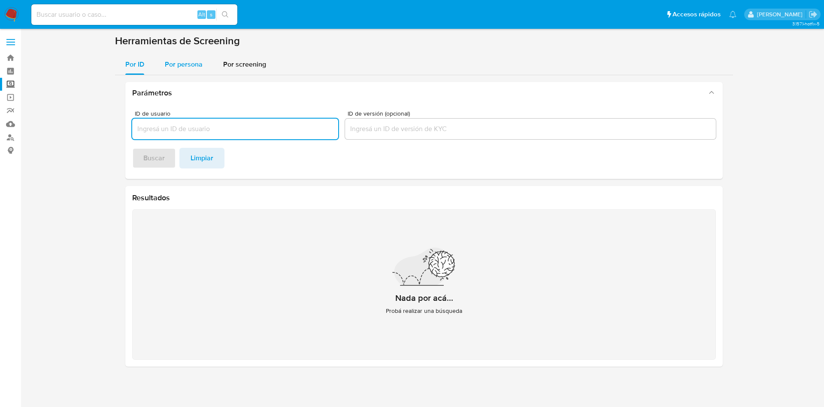
click at [190, 55] on div "Por persona" at bounding box center [184, 64] width 38 height 21
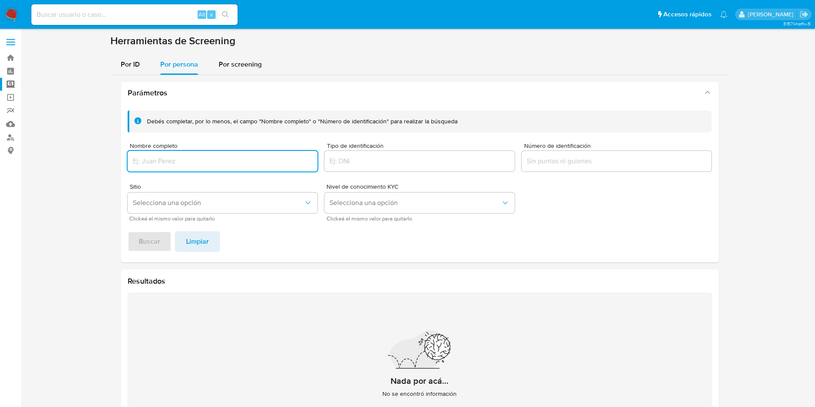
click at [188, 164] on input "Nombre completo" at bounding box center [223, 160] width 190 height 11
type input "Heleodoro Zetina Palomeque"
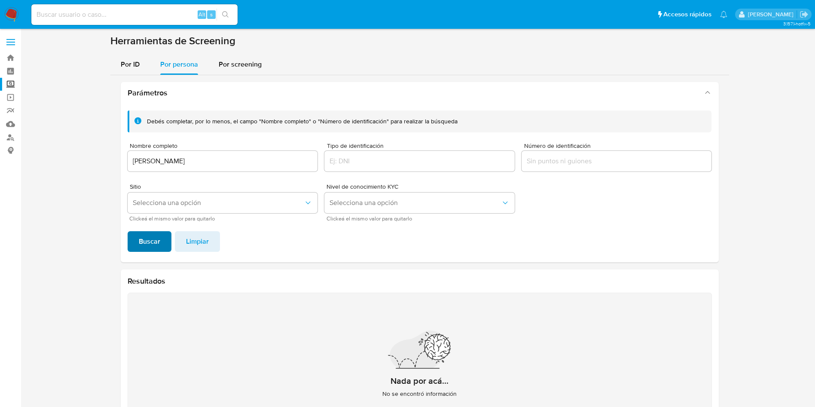
click at [152, 238] on span "Buscar" at bounding box center [149, 241] width 21 height 19
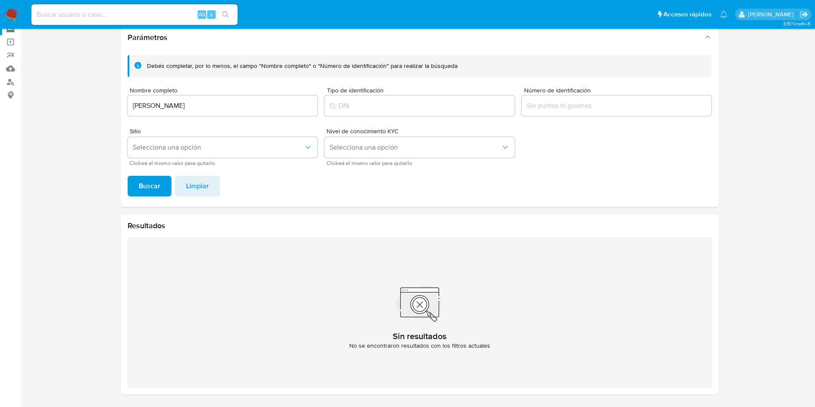
click at [7, 8] on img at bounding box center [11, 14] width 15 height 15
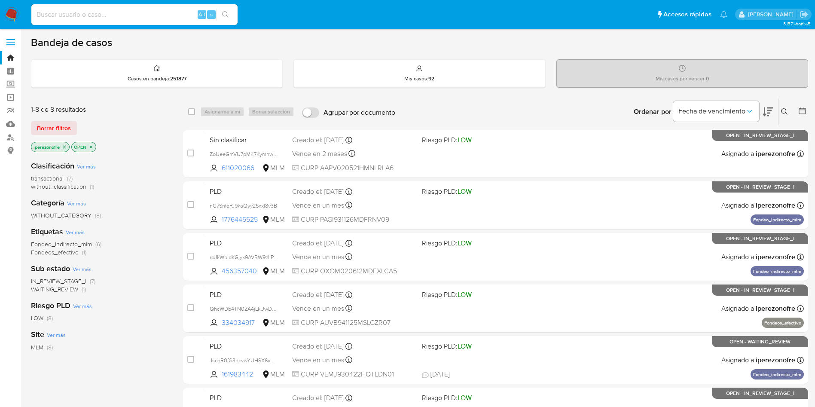
click at [784, 108] on icon at bounding box center [784, 111] width 7 height 7
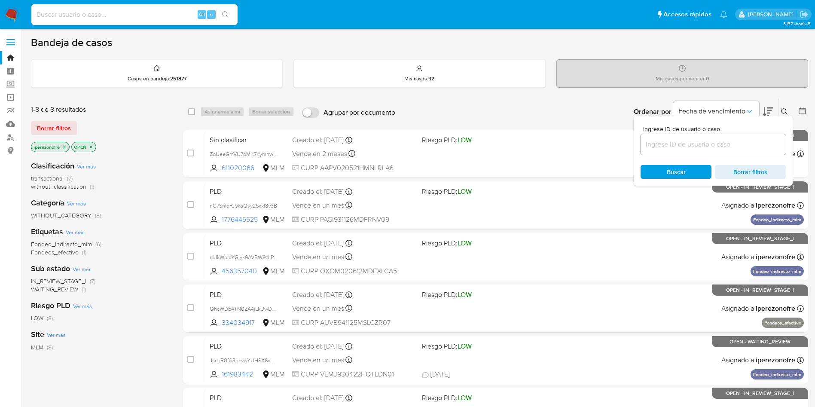
click at [691, 144] on input at bounding box center [712, 144] width 145 height 11
type input "1096217259"
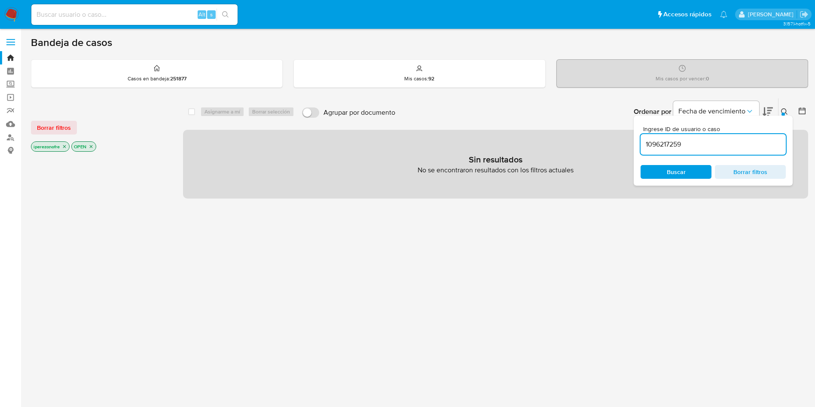
click at [680, 171] on span "Buscar" at bounding box center [675, 172] width 19 height 14
click at [65, 146] on icon "close-filter" at bounding box center [64, 146] width 3 height 3
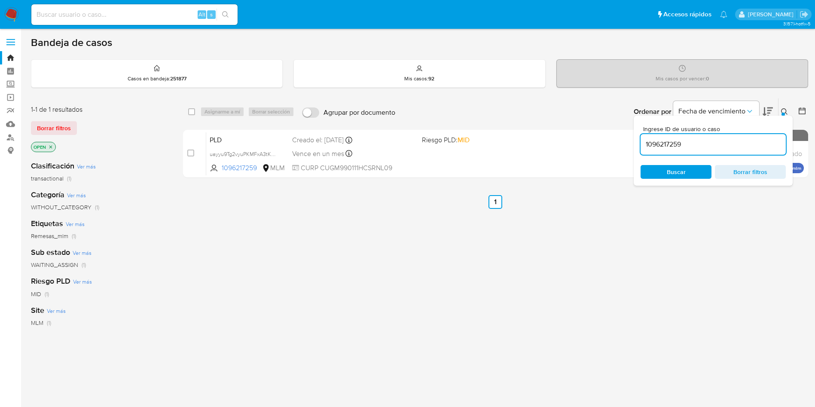
click at [48, 146] on icon "close-filter" at bounding box center [50, 146] width 5 height 5
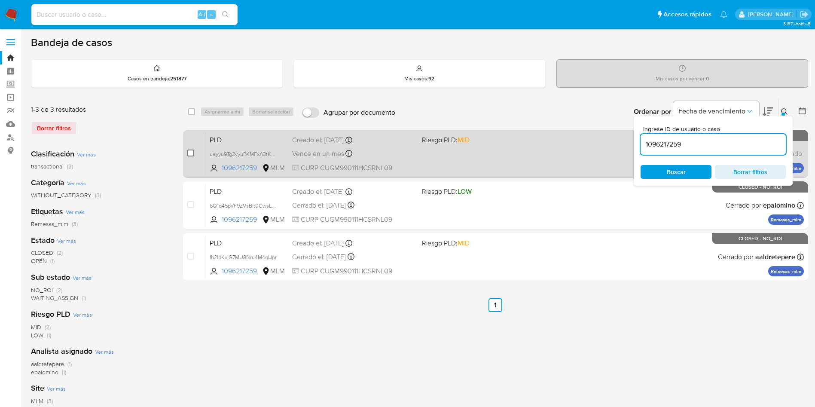
click at [192, 155] on input "checkbox" at bounding box center [190, 152] width 7 height 7
checkbox input "true"
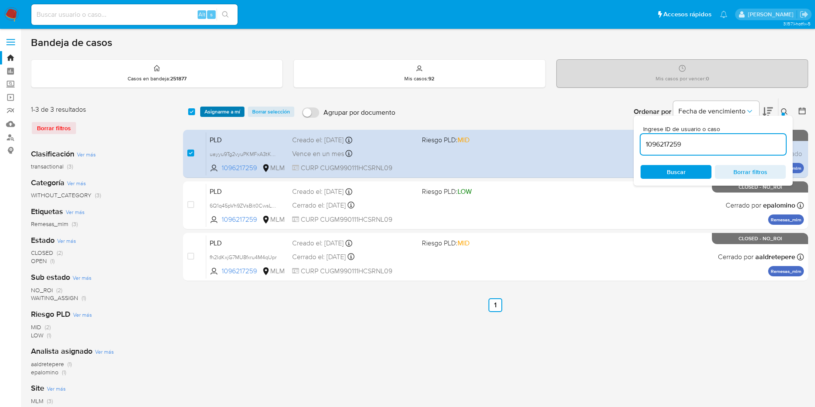
click at [220, 110] on span "Asignarme a mí" at bounding box center [222, 111] width 36 height 9
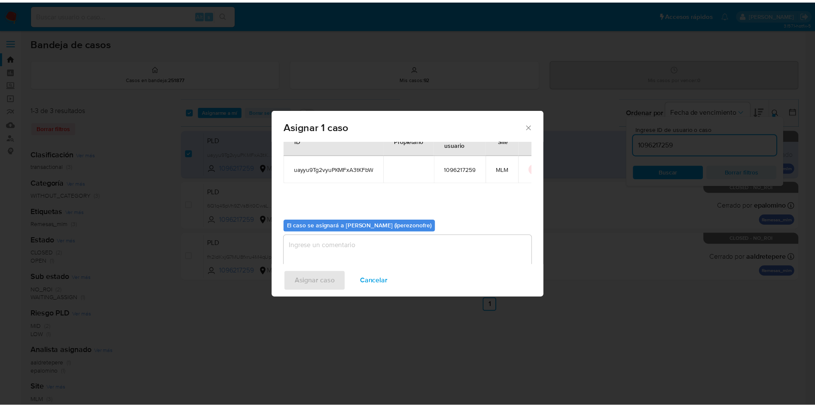
scroll to position [45, 0]
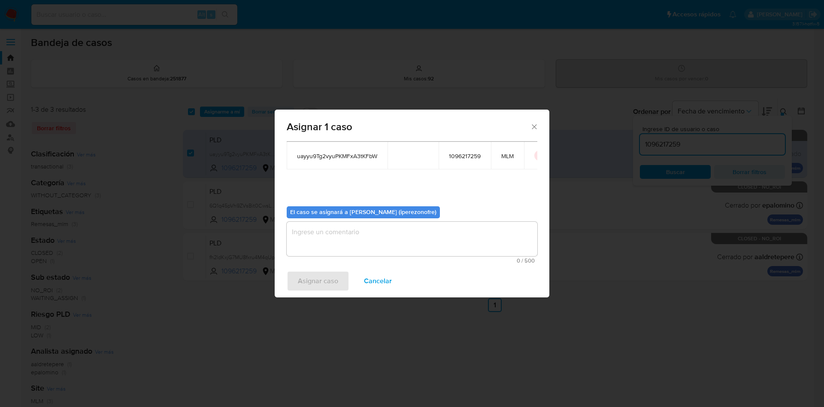
click at [402, 238] on textarea "assign-modal" at bounding box center [412, 239] width 251 height 34
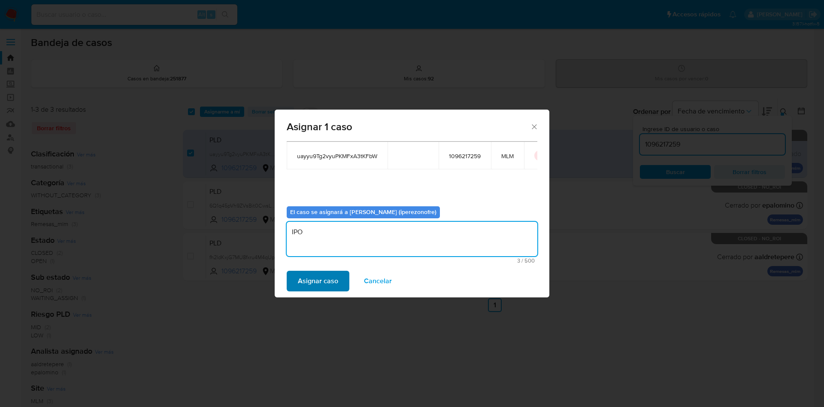
type textarea "IPO"
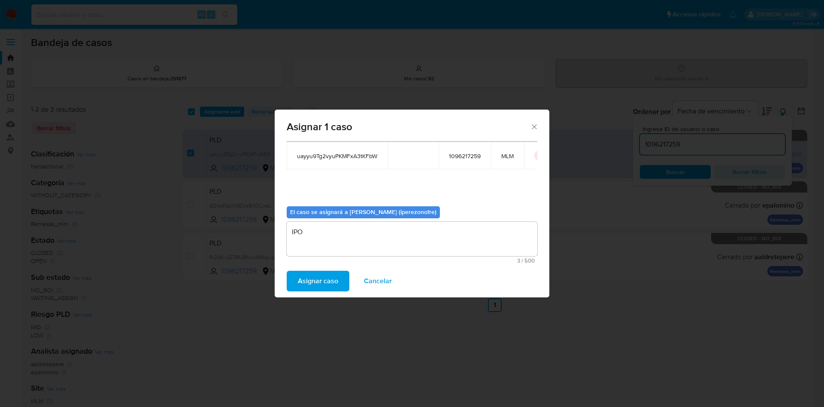
click at [319, 276] on span "Asignar caso" at bounding box center [318, 280] width 40 height 19
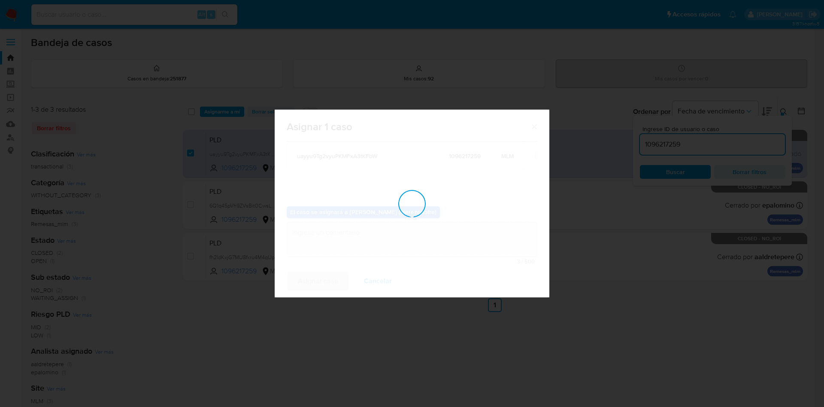
checkbox input "false"
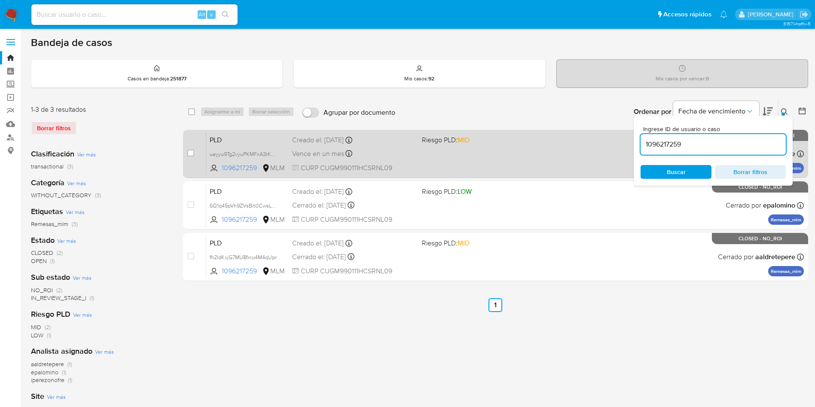
click at [523, 153] on div "PLD uayyu9Tg2vyuPKMFxA3tKFbW 1096217259 MLM Riesgo PLD: MID Creado el: 12/08/20…" at bounding box center [504, 153] width 597 height 43
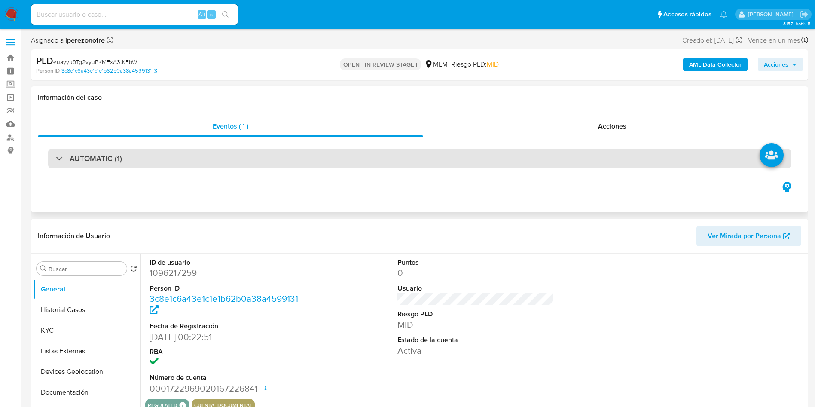
select select "10"
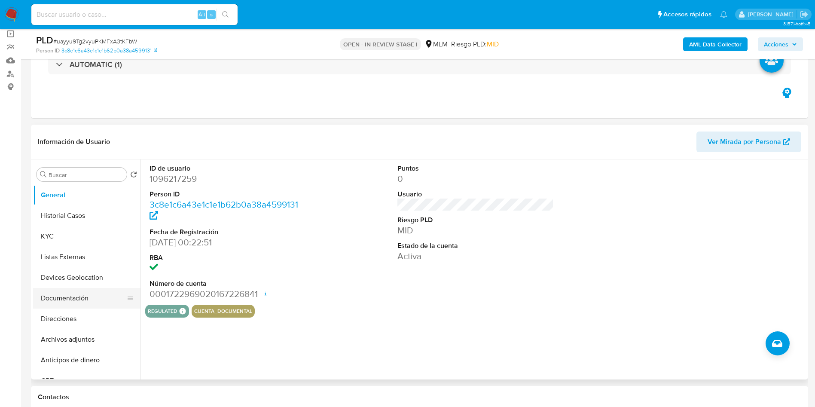
scroll to position [129, 0]
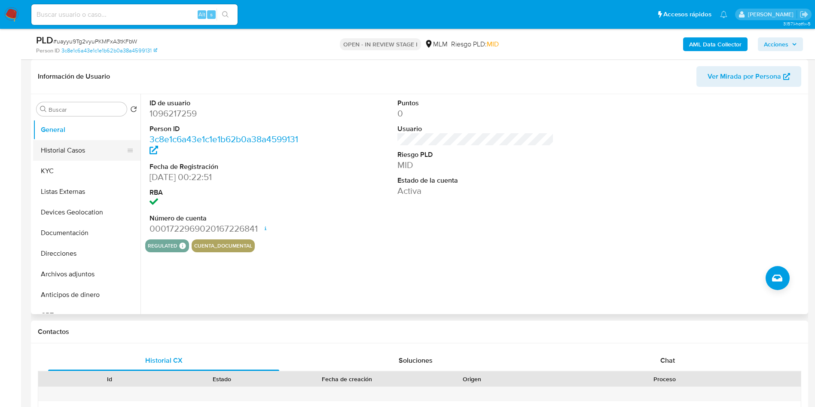
click at [84, 155] on button "Historial Casos" at bounding box center [83, 150] width 100 height 21
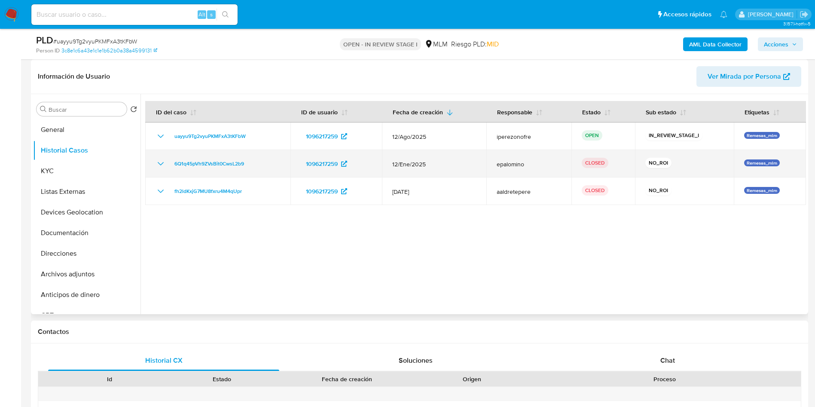
click at [159, 159] on icon "Mostrar/Ocultar" at bounding box center [160, 163] width 10 height 10
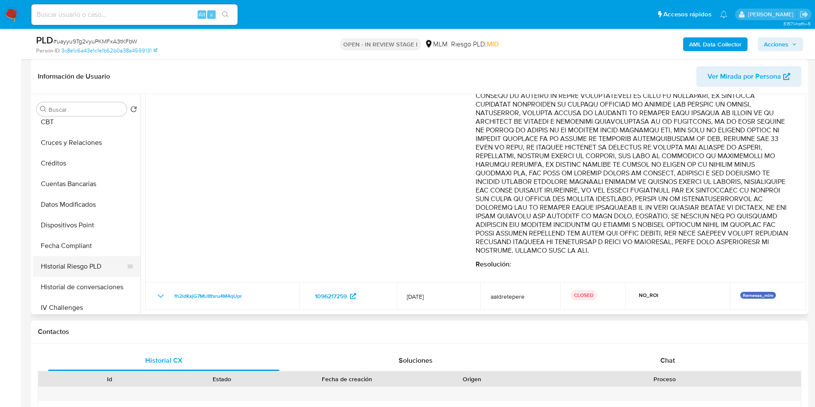
scroll to position [258, 0]
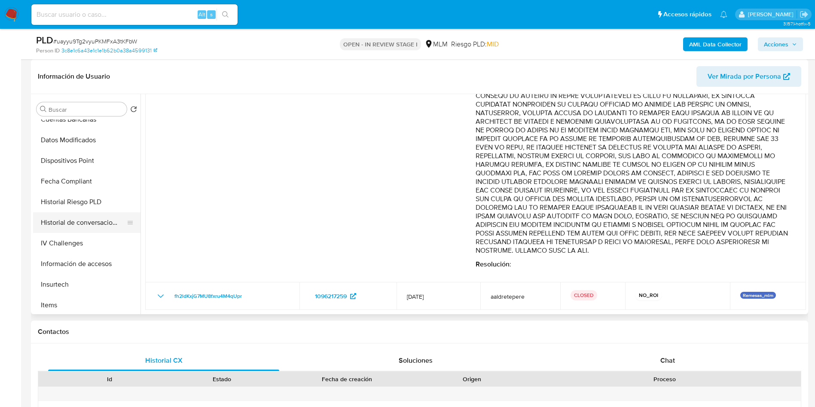
click at [73, 228] on button "Historial de conversaciones" at bounding box center [83, 222] width 100 height 21
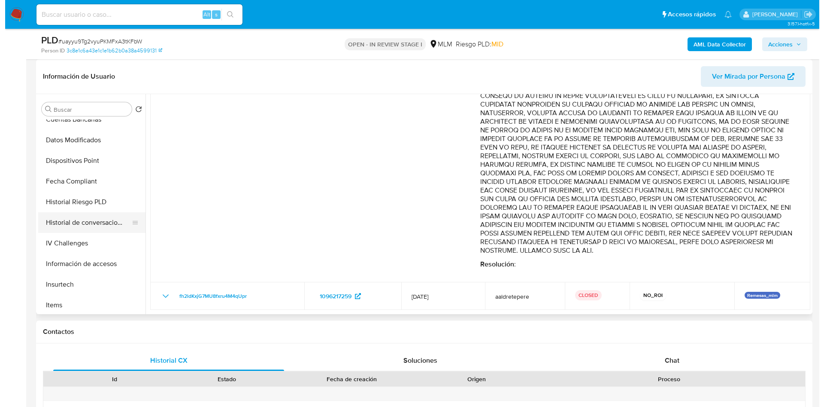
scroll to position [0, 0]
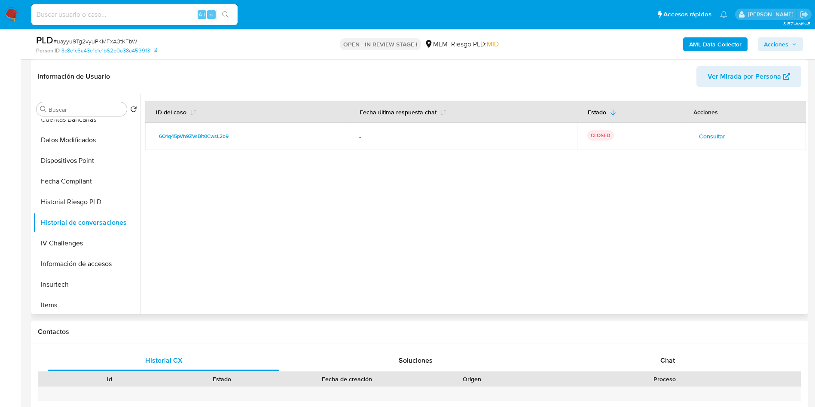
click at [711, 133] on span "Consultar" at bounding box center [712, 136] width 26 height 12
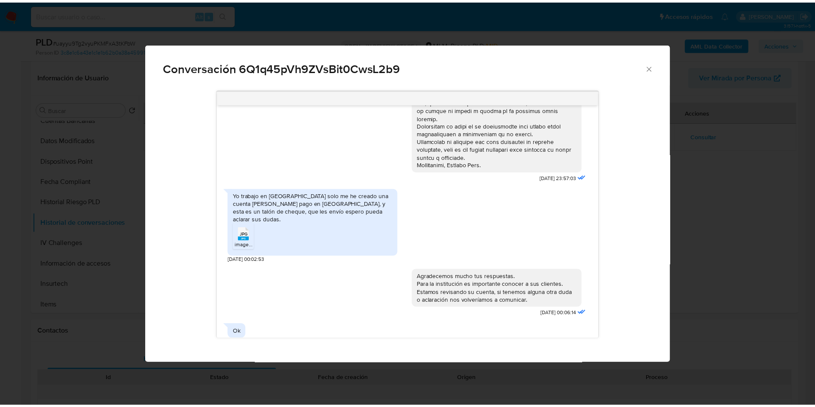
scroll to position [148, 0]
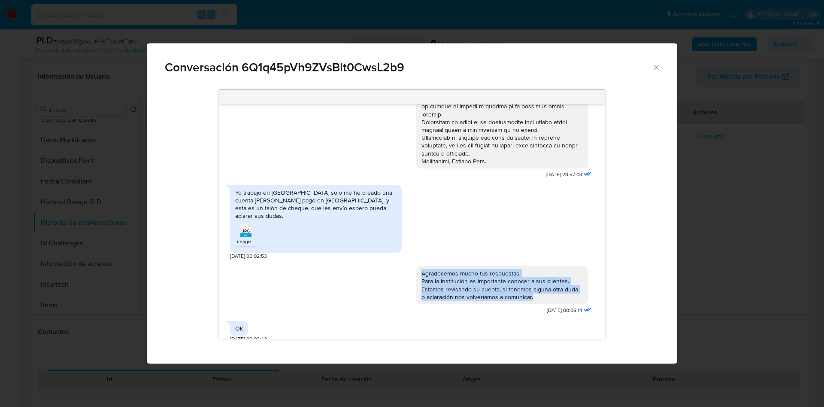
drag, startPoint x: 409, startPoint y: 265, endPoint x: 527, endPoint y: 289, distance: 120.3
click at [527, 289] on div "Agradecemos mucho tus respuestas. Para la institución es importante conocer a s…" at bounding box center [502, 285] width 172 height 38
copy div "Agradecemos mucho tus respuestas. Para la institución es importante conocer a s…"
click at [654, 64] on icon "Cerrar" at bounding box center [656, 67] width 9 height 9
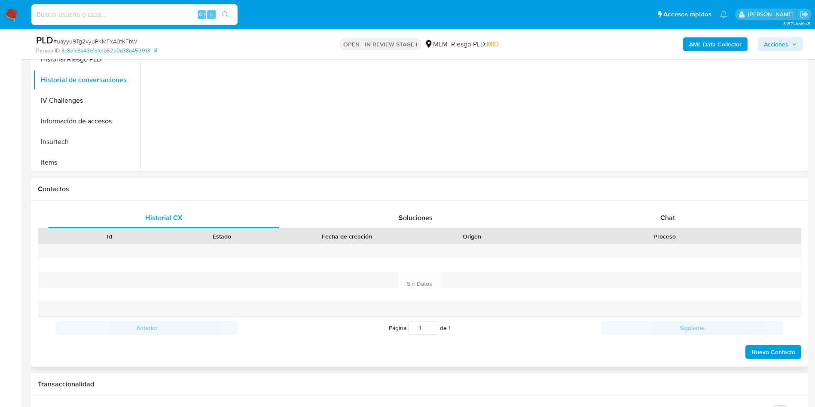
scroll to position [270, 0]
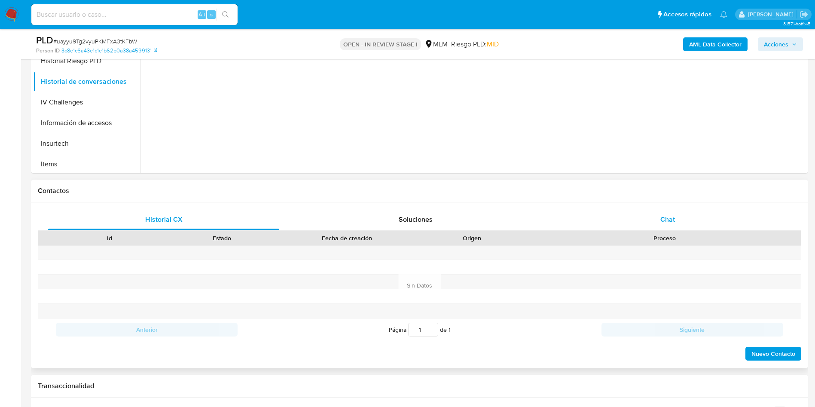
click at [672, 211] on div "Chat" at bounding box center [667, 219] width 231 height 21
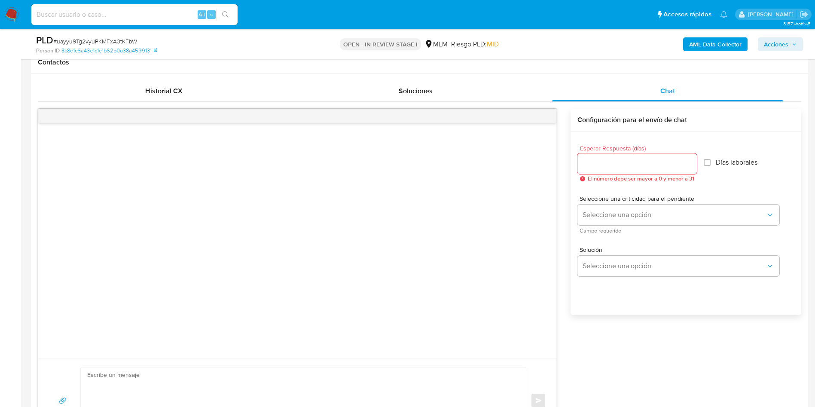
scroll to position [398, 0]
click at [666, 155] on div at bounding box center [636, 163] width 119 height 21
click at [688, 161] on input "1" at bounding box center [636, 163] width 119 height 11
click at [688, 161] on input "2" at bounding box center [634, 163] width 115 height 11
click at [689, 161] on input "3" at bounding box center [634, 163] width 115 height 11
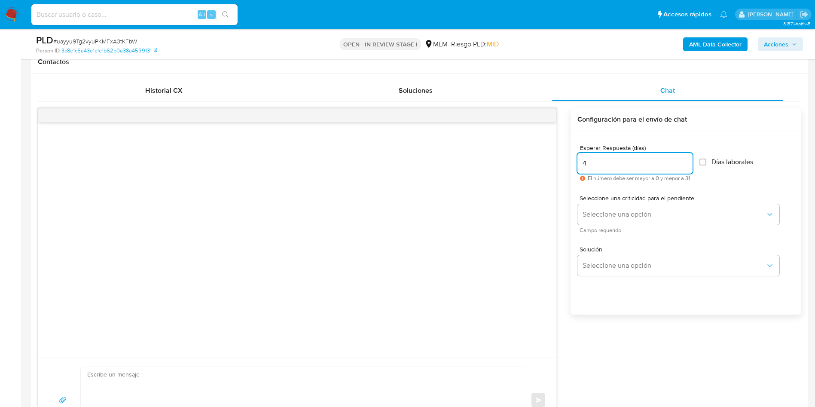
click at [690, 161] on input "4" at bounding box center [634, 163] width 115 height 11
type input "5"
click at [691, 161] on input "5" at bounding box center [634, 163] width 115 height 11
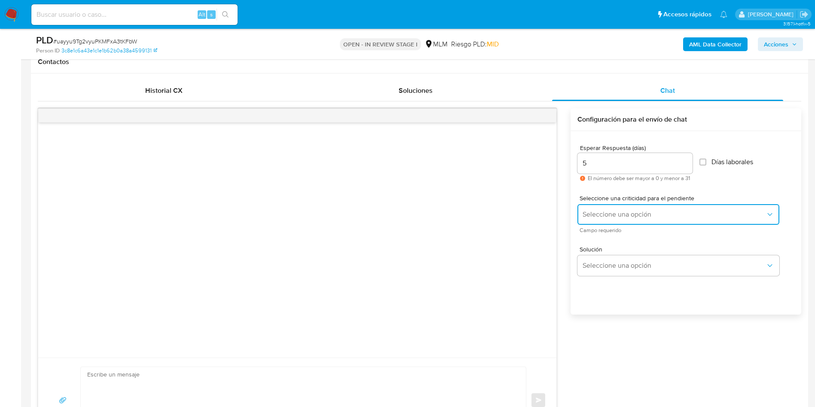
click at [655, 213] on span "Seleccione una opción" at bounding box center [673, 214] width 183 height 9
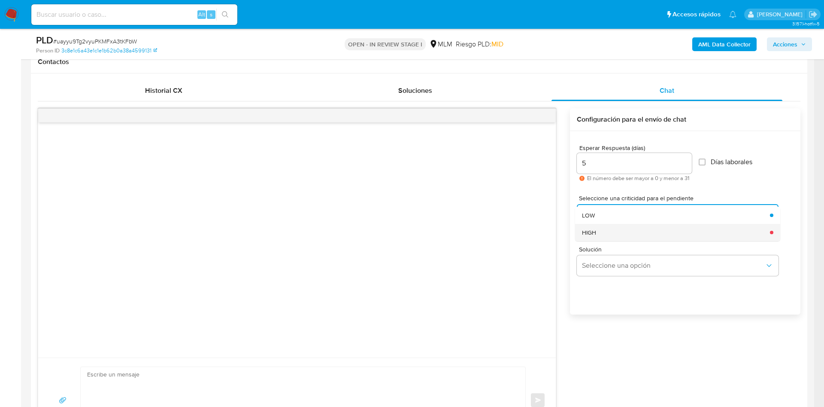
click at [603, 234] on div "HIGH" at bounding box center [673, 232] width 183 height 17
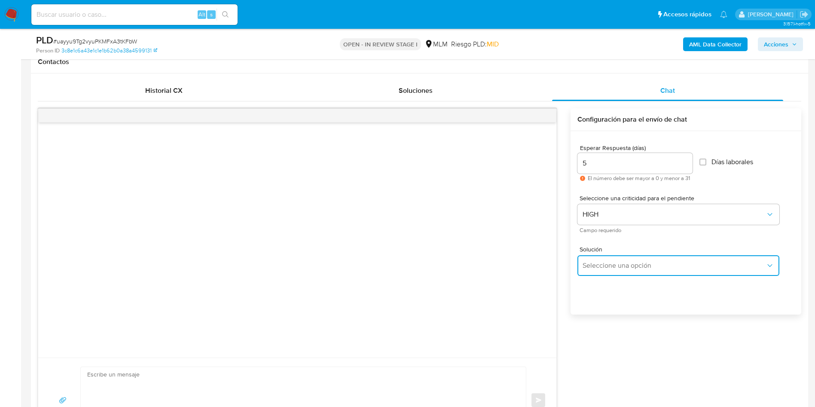
click at [643, 261] on span "Seleccione una opción" at bounding box center [673, 265] width 183 height 9
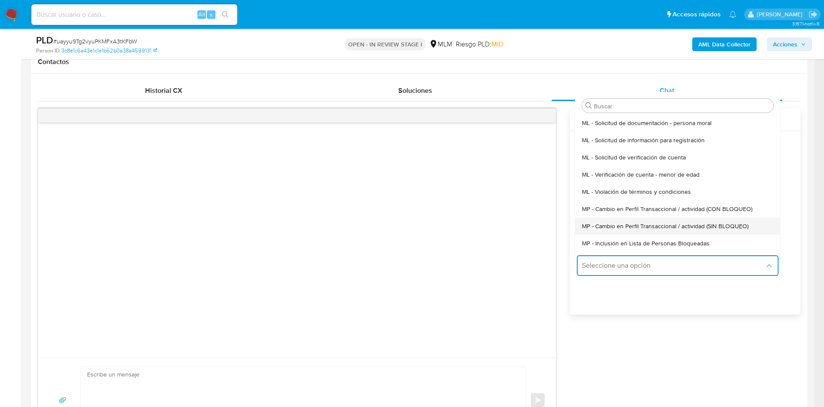
click at [742, 227] on span "MP - Cambio en Perfil Transaccional / actividad (SIN BLOQUEO)" at bounding box center [665, 226] width 167 height 8
type textarea "Estimado ,Te comunicamos que se ha identificado un cambio en el uso habitual de…"
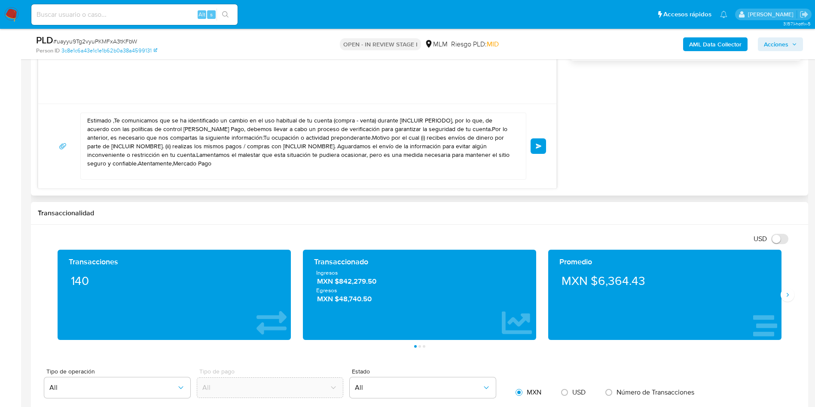
scroll to position [656, 0]
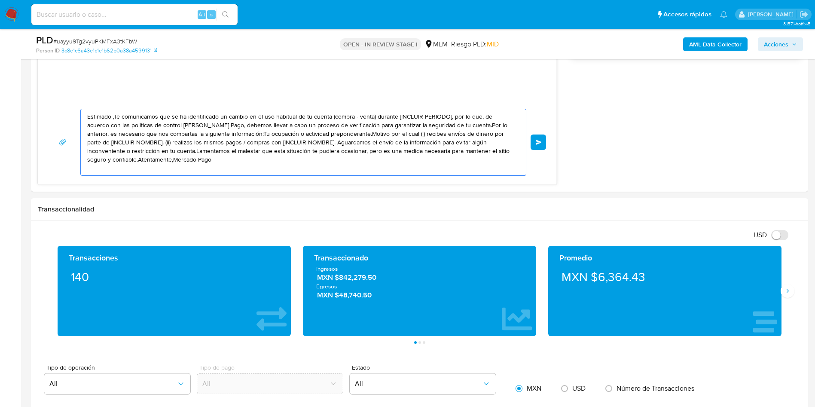
drag, startPoint x: 200, startPoint y: 165, endPoint x: 27, endPoint y: 101, distance: 184.1
click at [27, 101] on main "3.157.1-hotfix-5 Asignado a iperezonofre Asignado el: 29/08/2025 19:35:13 Cread…" at bounding box center [407, 302] width 815 height 1917
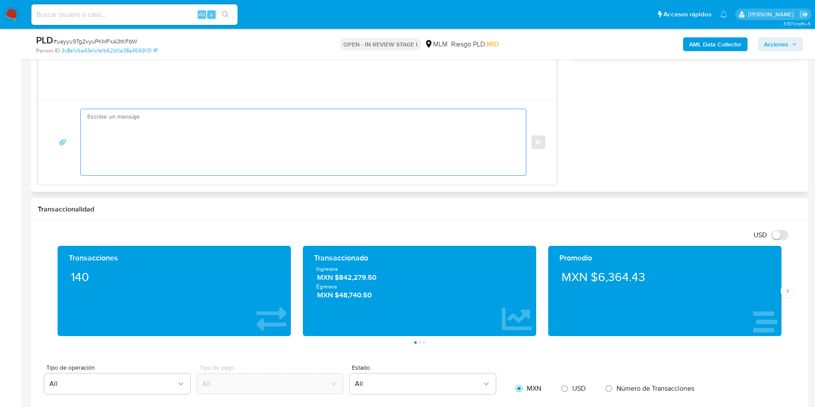
paste textarea "Estimado MILLER DE LA CRUZ GONZALEZ, Te comunicamos que se ha identificado un c…"
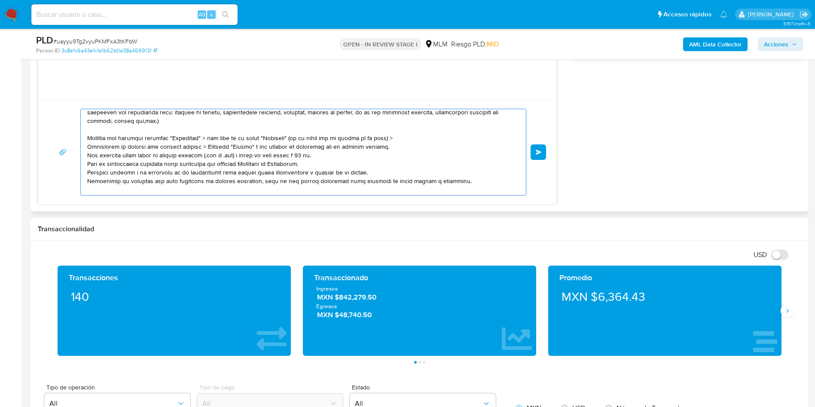
scroll to position [92, 0]
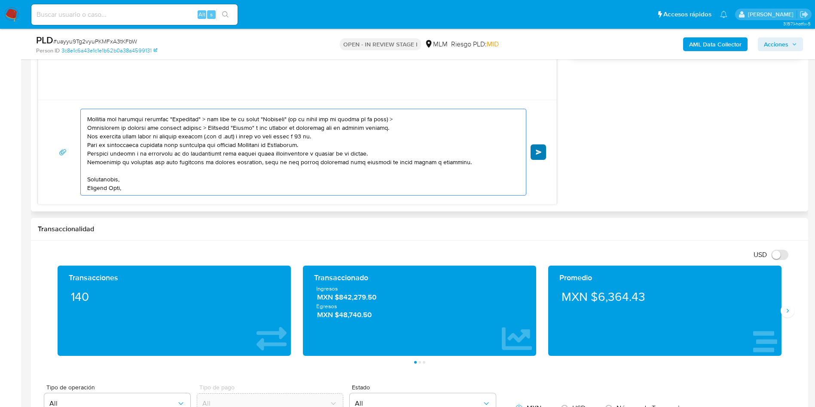
type textarea "Estimado MILLER DE LA CRUZ GONZALEZ, Te comunicamos que se ha identificado un c…"
click at [542, 149] on button "Enviar" at bounding box center [537, 151] width 15 height 15
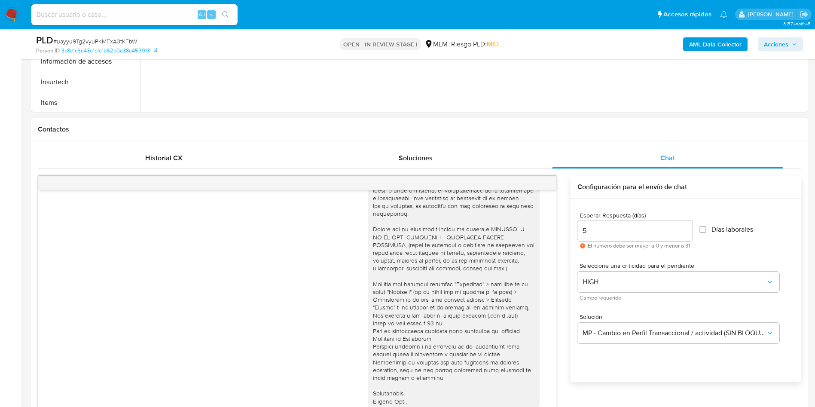
scroll to position [205, 0]
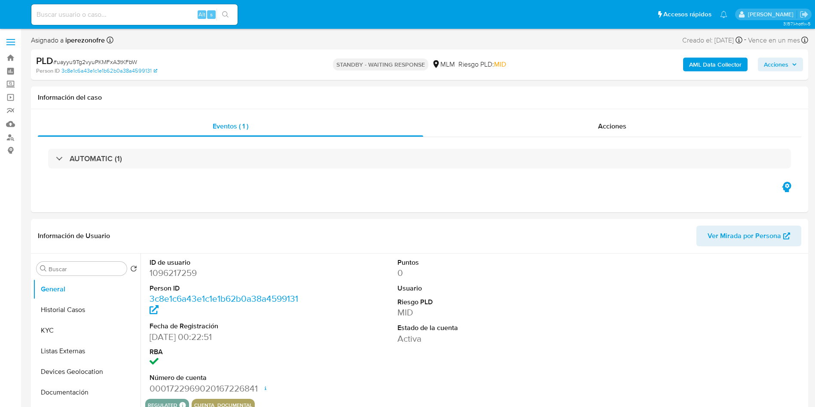
select select "10"
click at [281, 203] on div "Eventos ( 1 ) Acciones AUTOMATIC (1)" at bounding box center [419, 160] width 777 height 103
